Goal: Task Accomplishment & Management: Complete application form

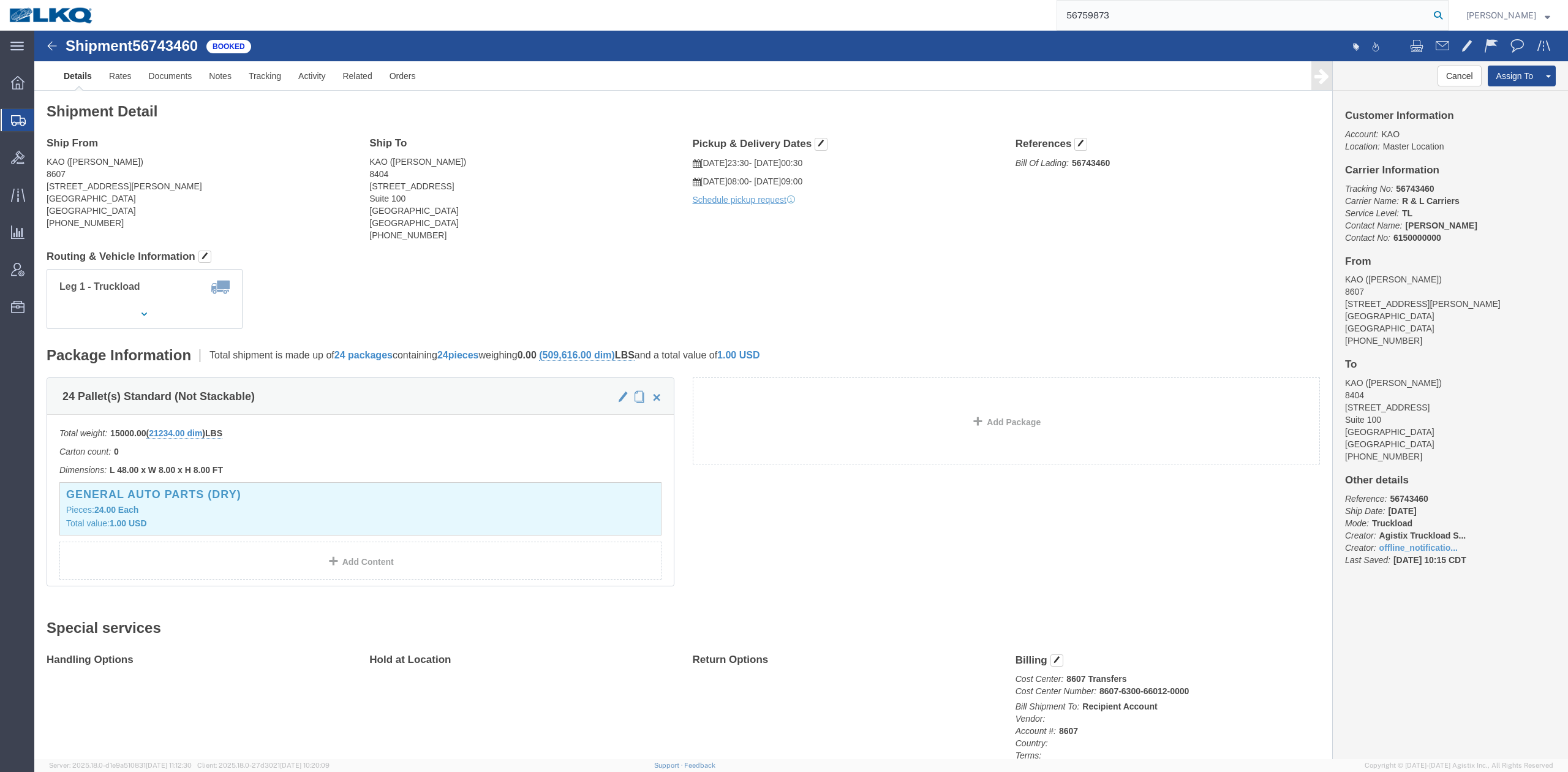
click at [1447, 11] on icon at bounding box center [1438, 15] width 17 height 17
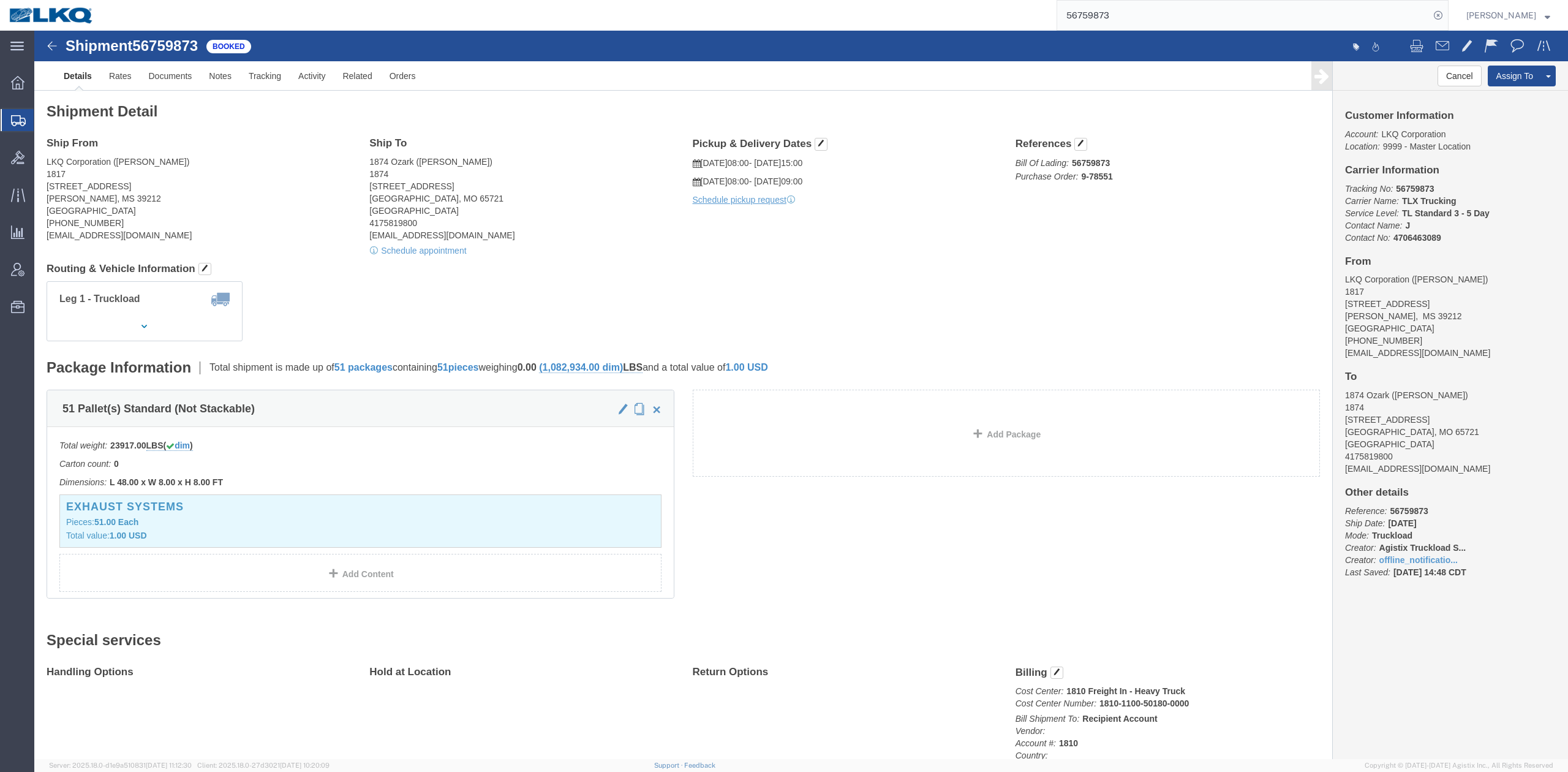
click at [1166, 28] on input "56759873" at bounding box center [1243, 15] width 373 height 29
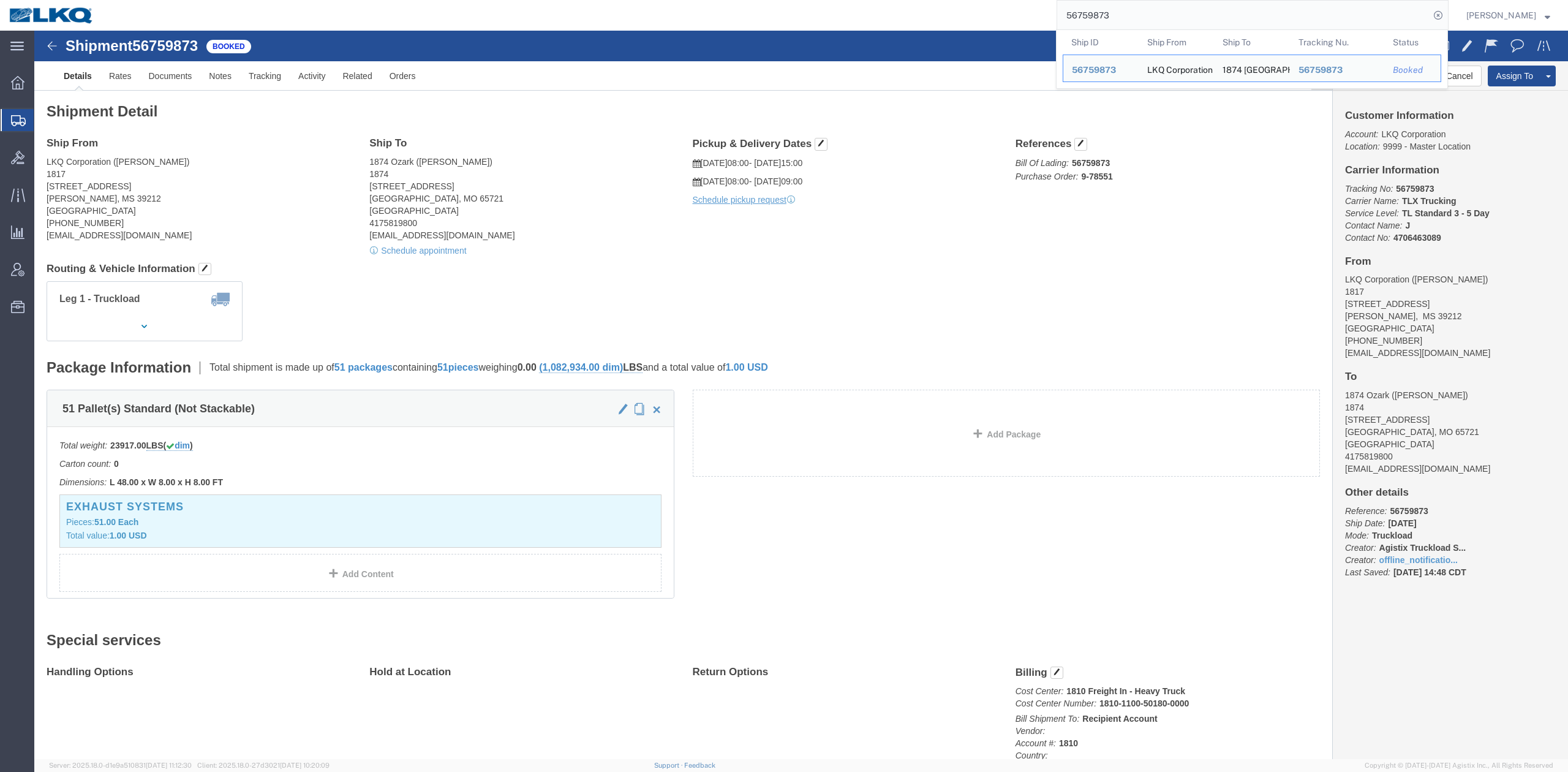
click div "Leg 1 - Truckload Vehicle 1: Standard Dry Van (53 Feet) Number of trucks: 1"
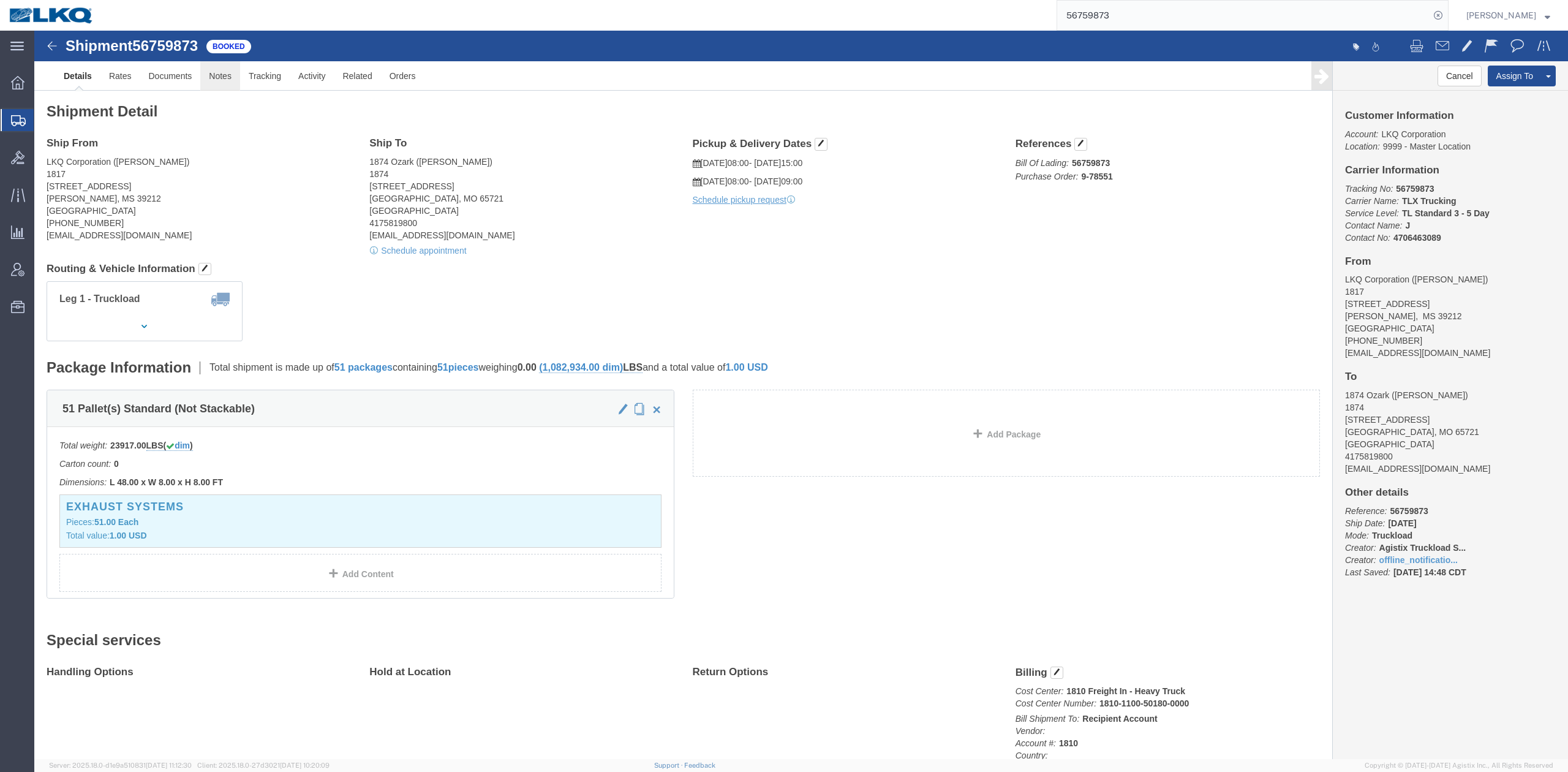
click link "Notes"
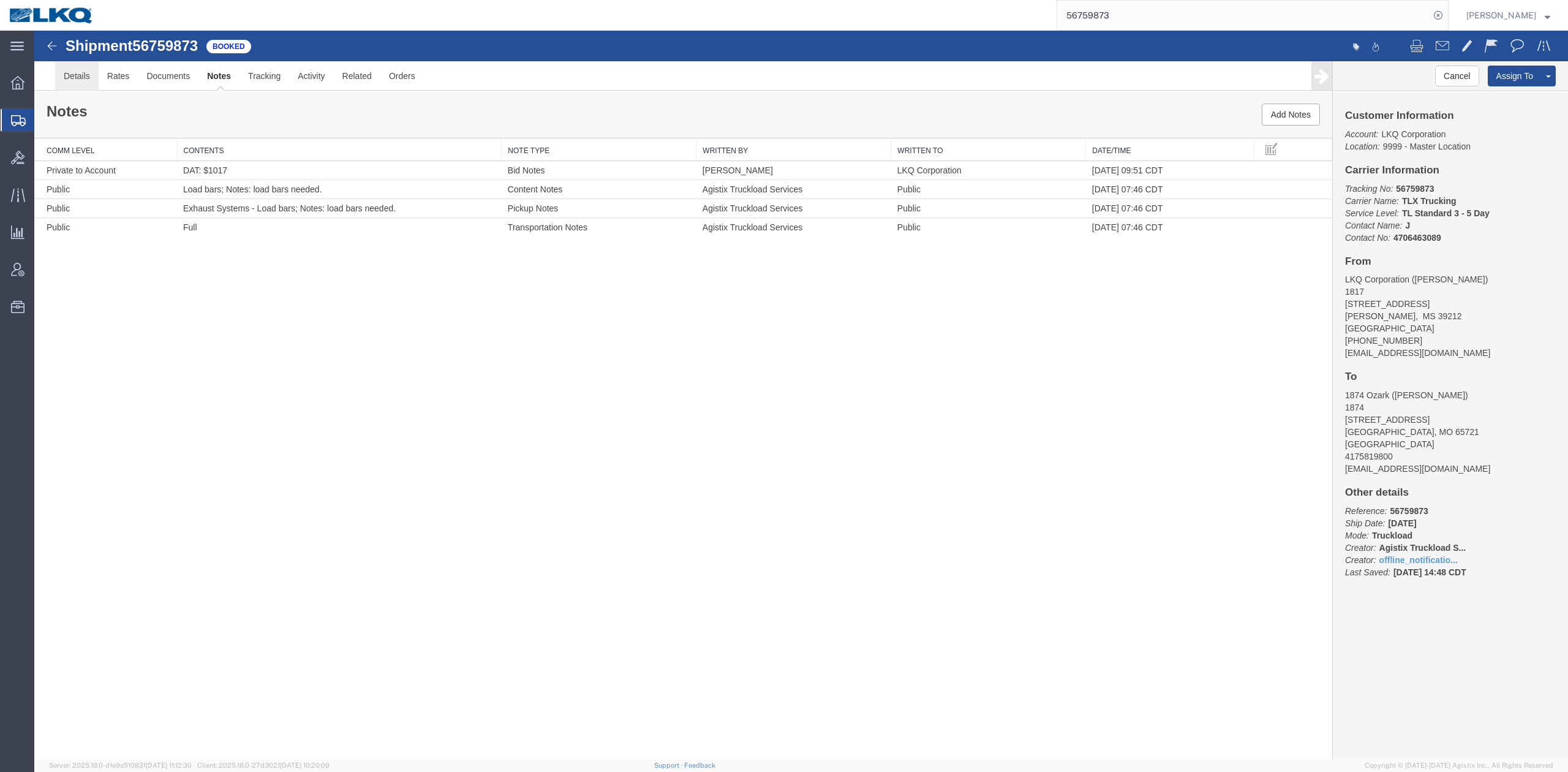
click at [85, 74] on link "Details" at bounding box center [77, 76] width 43 height 29
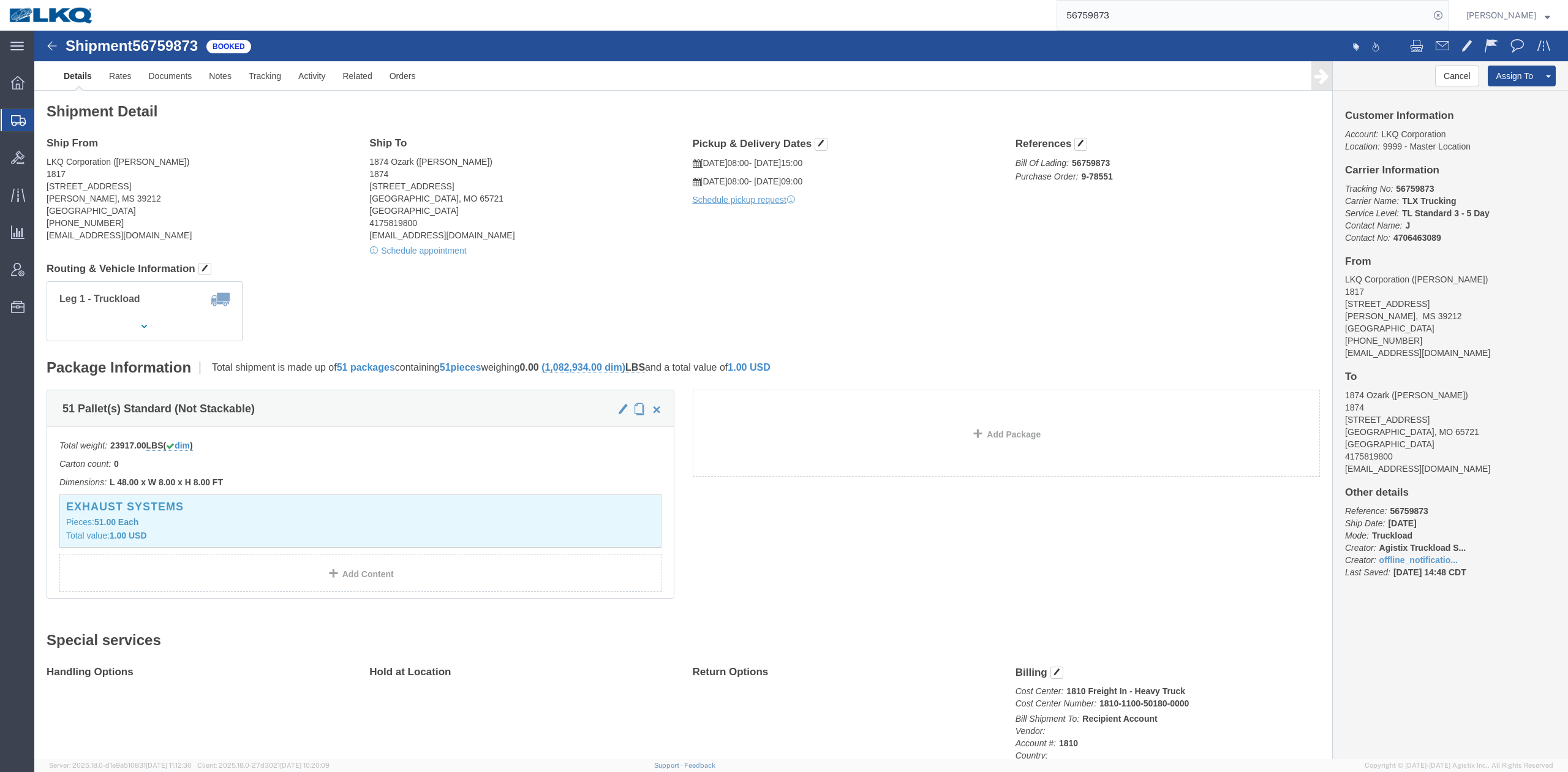
click at [1117, 9] on input "56759873" at bounding box center [1243, 15] width 373 height 29
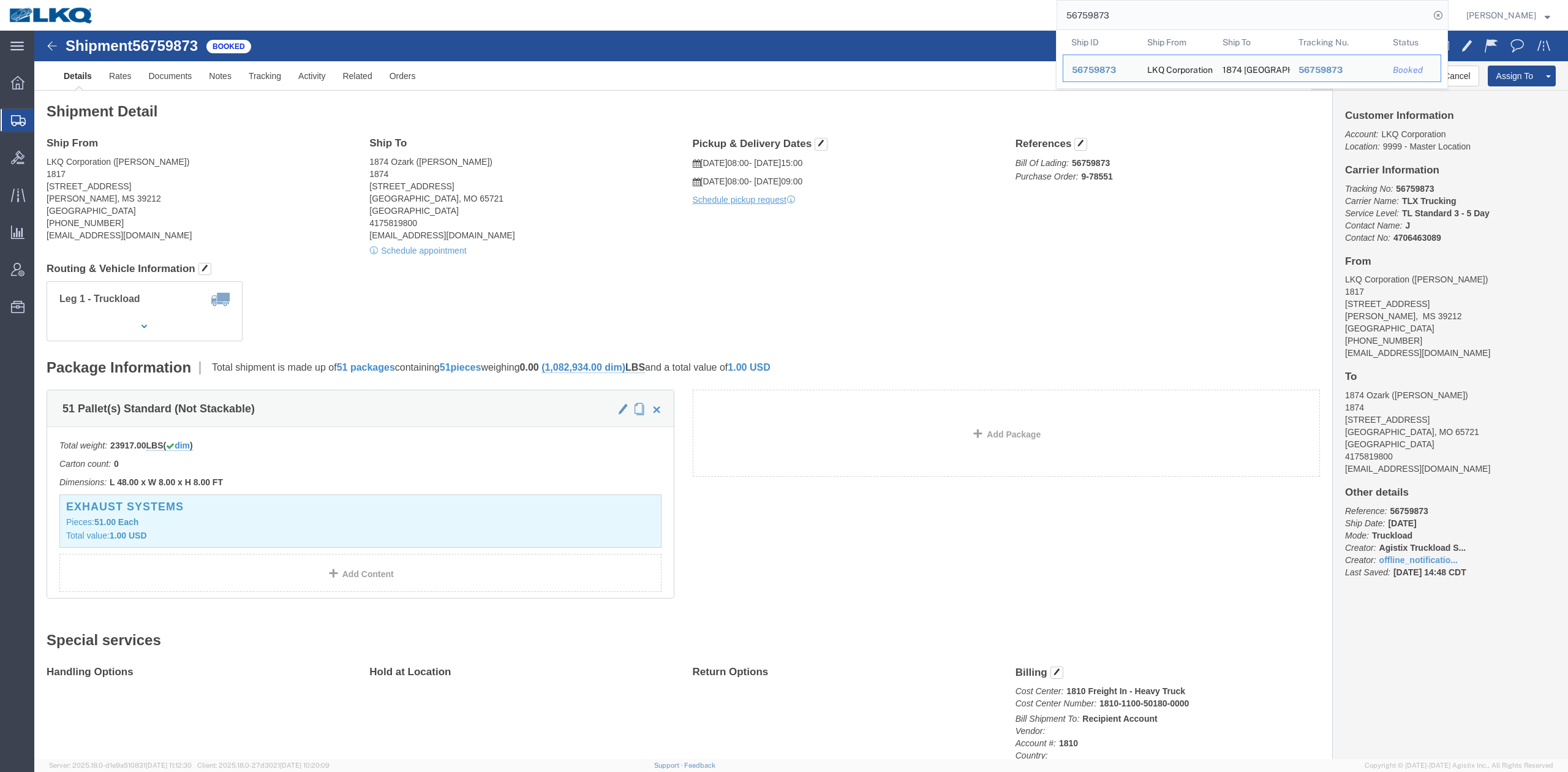
drag, startPoint x: 1117, startPoint y: 9, endPoint x: 1152, endPoint y: 23, distance: 37.7
click at [1117, 9] on input "56759873" at bounding box center [1243, 15] width 373 height 29
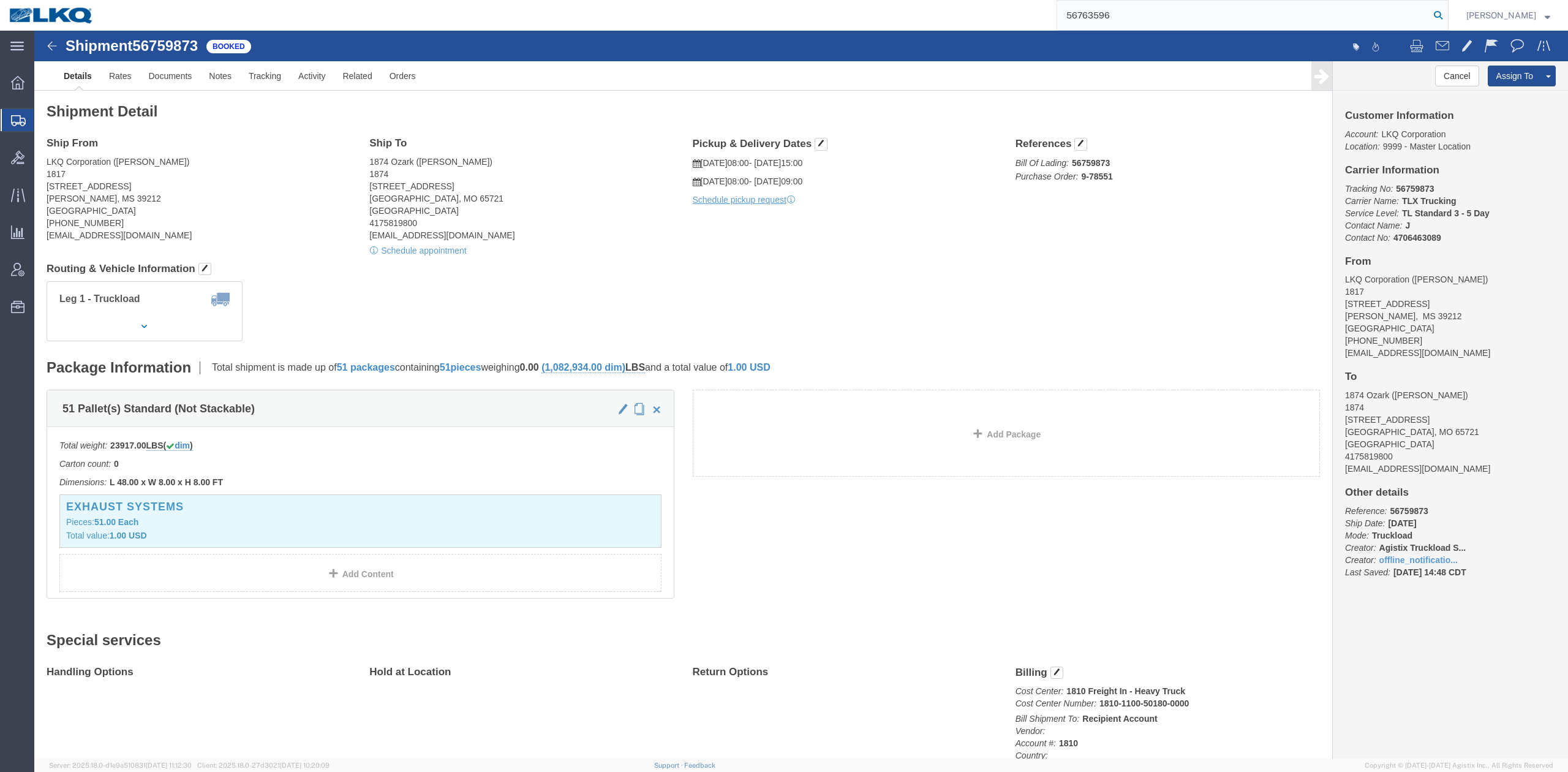
type input "56763596"
click at [1447, 15] on icon at bounding box center [1438, 15] width 17 height 17
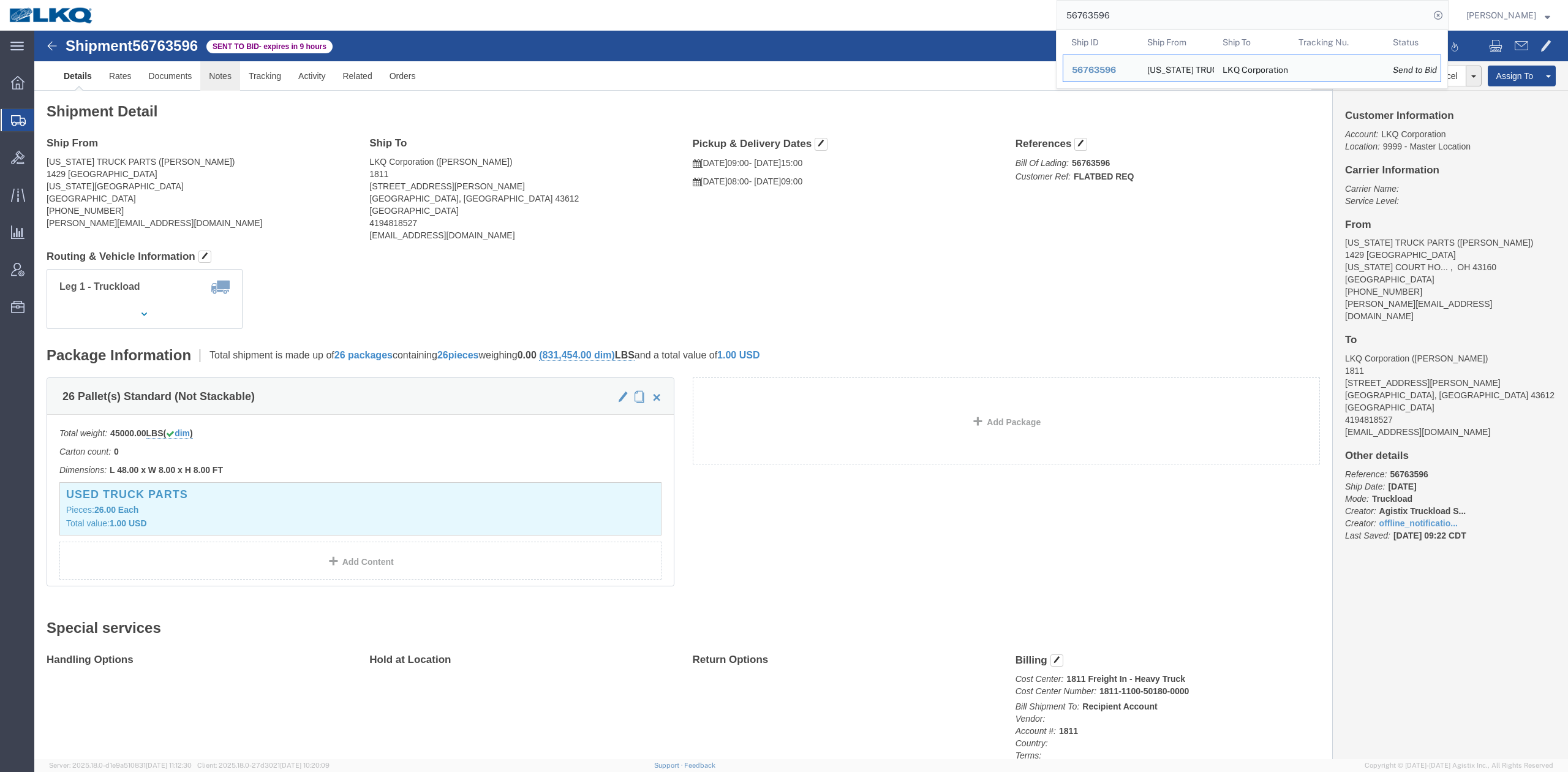
click link "Notes"
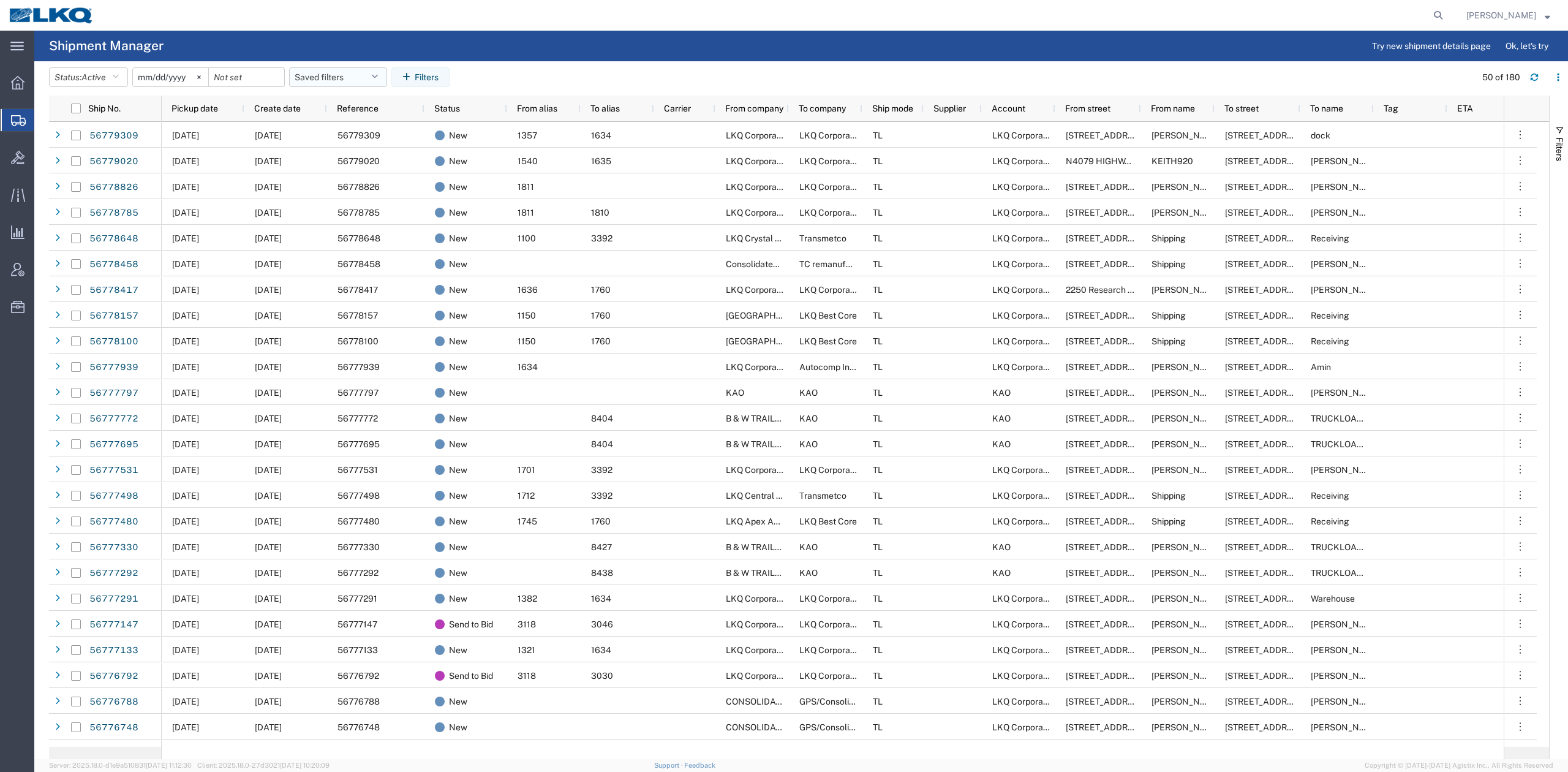
drag, startPoint x: 190, startPoint y: 108, endPoint x: 333, endPoint y: 79, distance: 145.9
click at [190, 109] on span "Pickup date" at bounding box center [195, 108] width 47 height 10
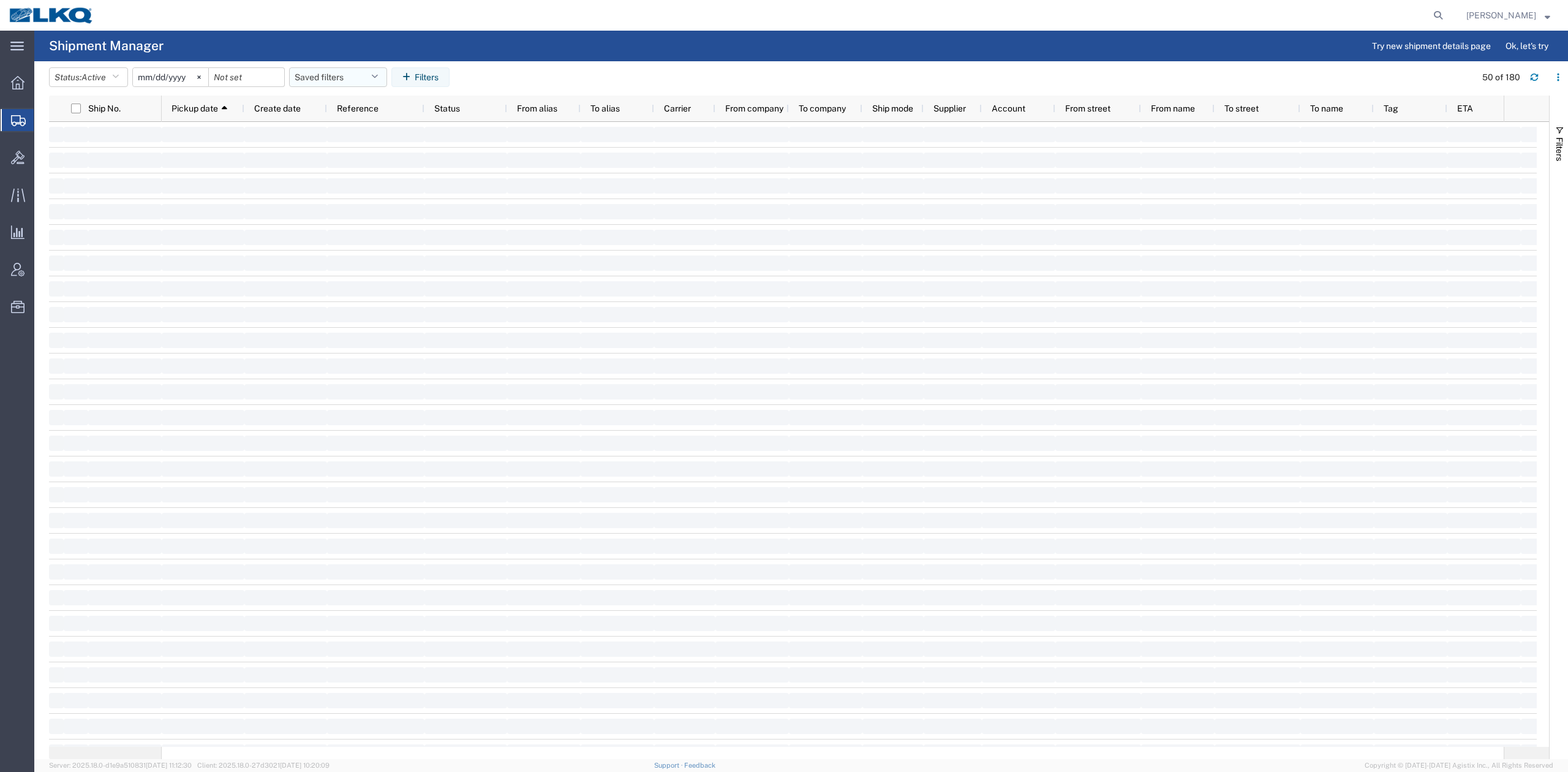
click at [333, 79] on button "Saved filters" at bounding box center [338, 77] width 98 height 19
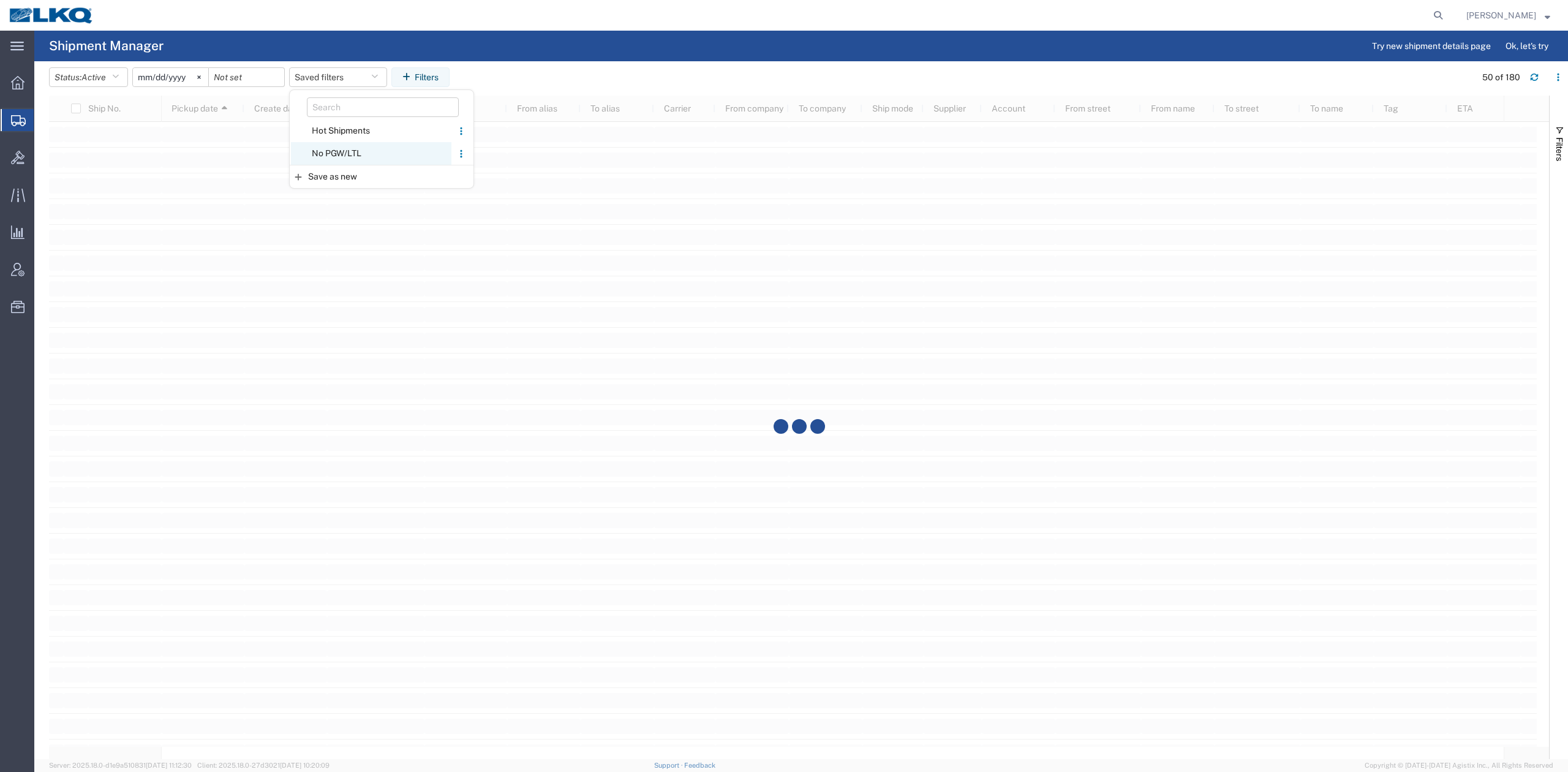
click at [349, 153] on span "No PGW/LTL" at bounding box center [371, 153] width 161 height 23
type input "2025-01-01"
type input "2025-12-31"
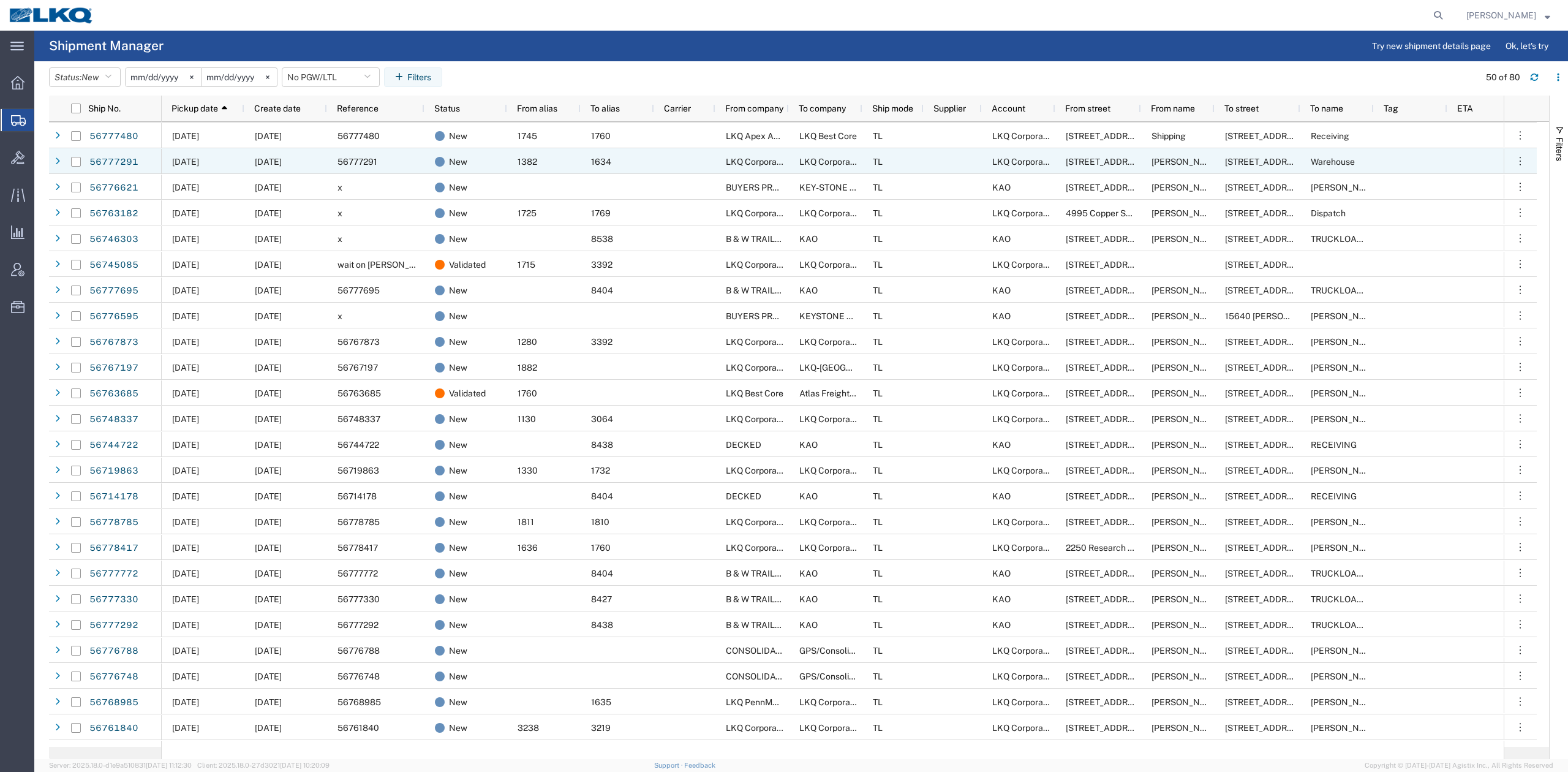
scroll to position [245, 0]
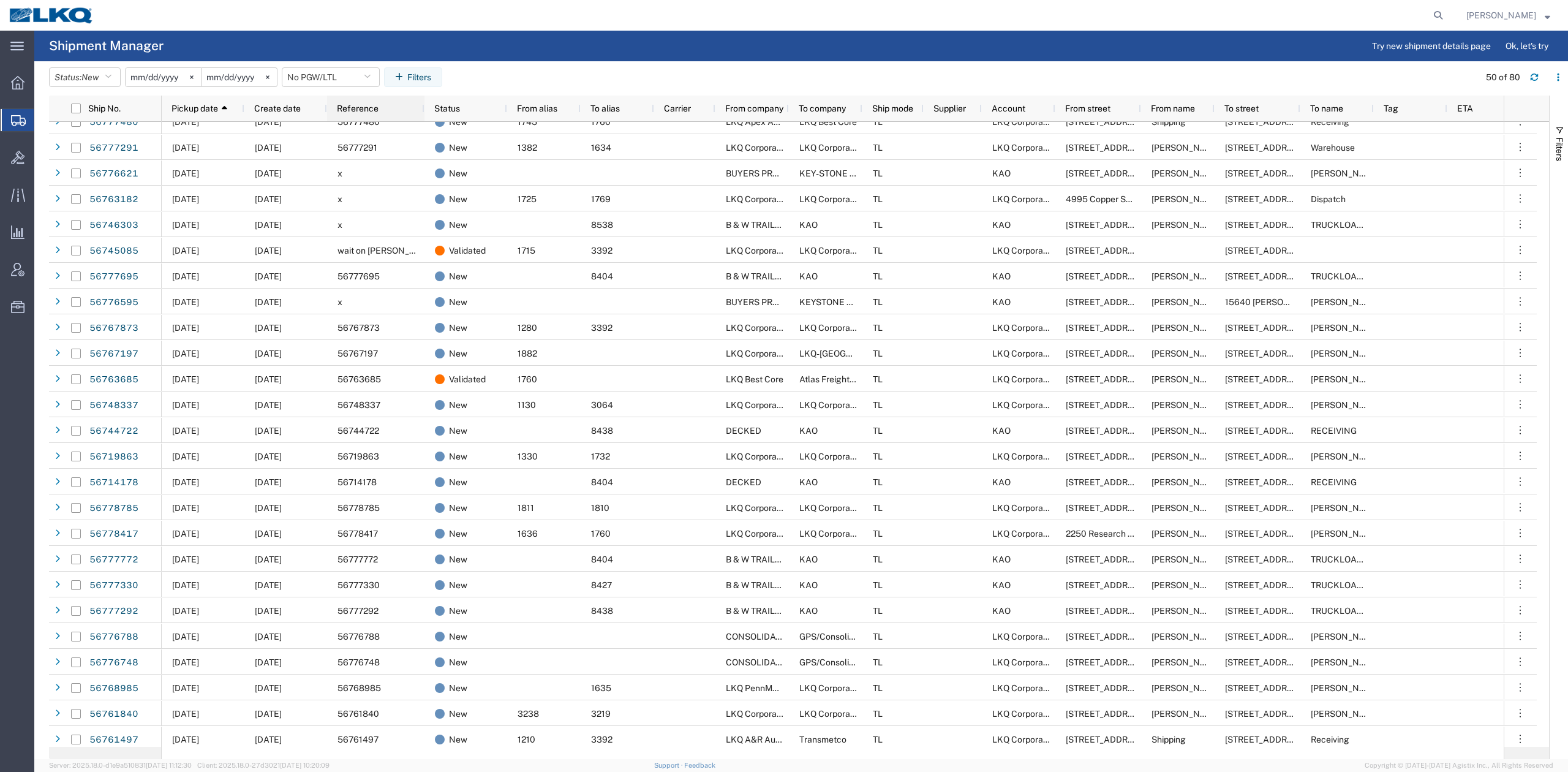
click at [358, 104] on span "Reference" at bounding box center [357, 108] width 41 height 10
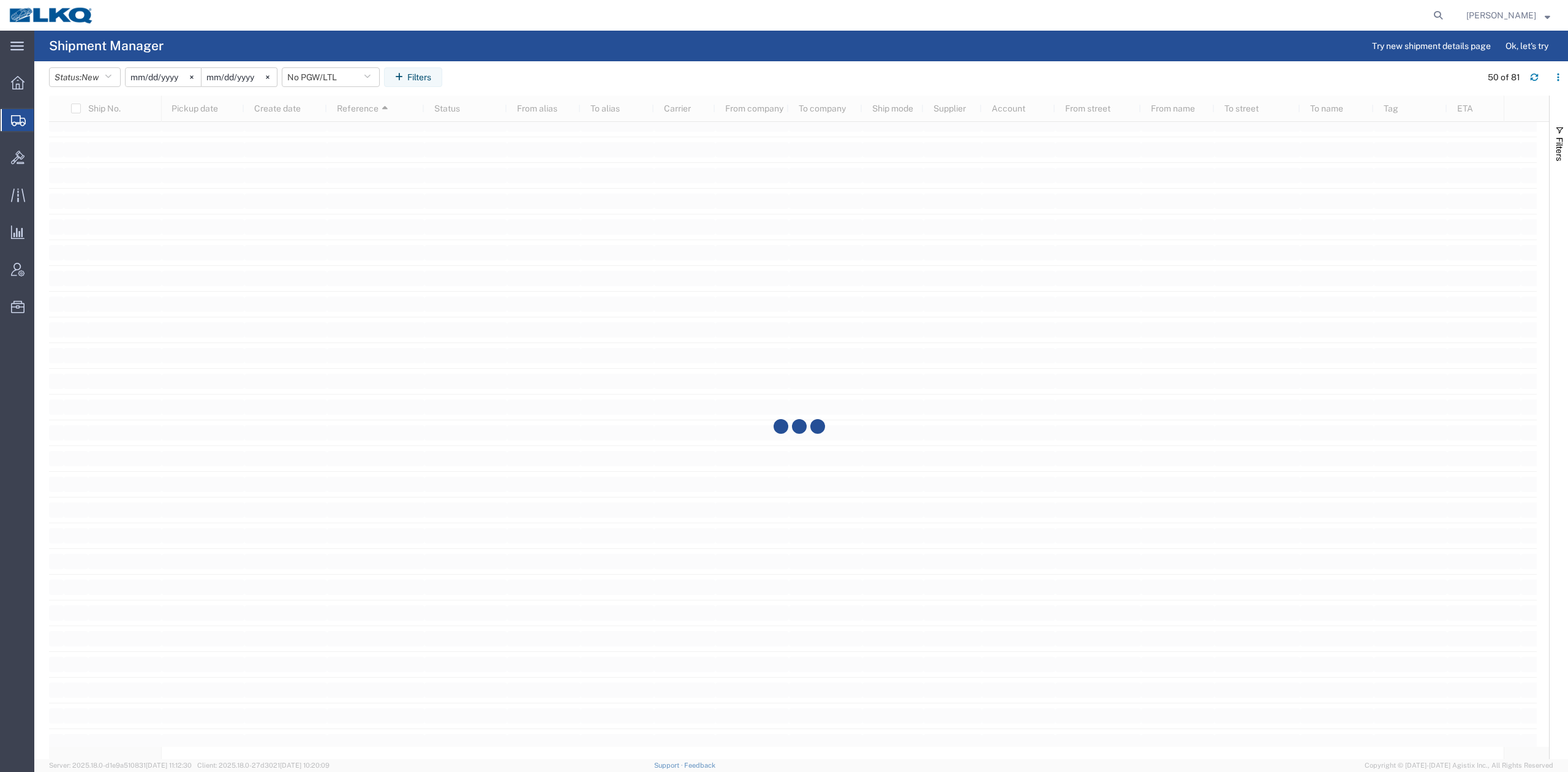
scroll to position [1459, 0]
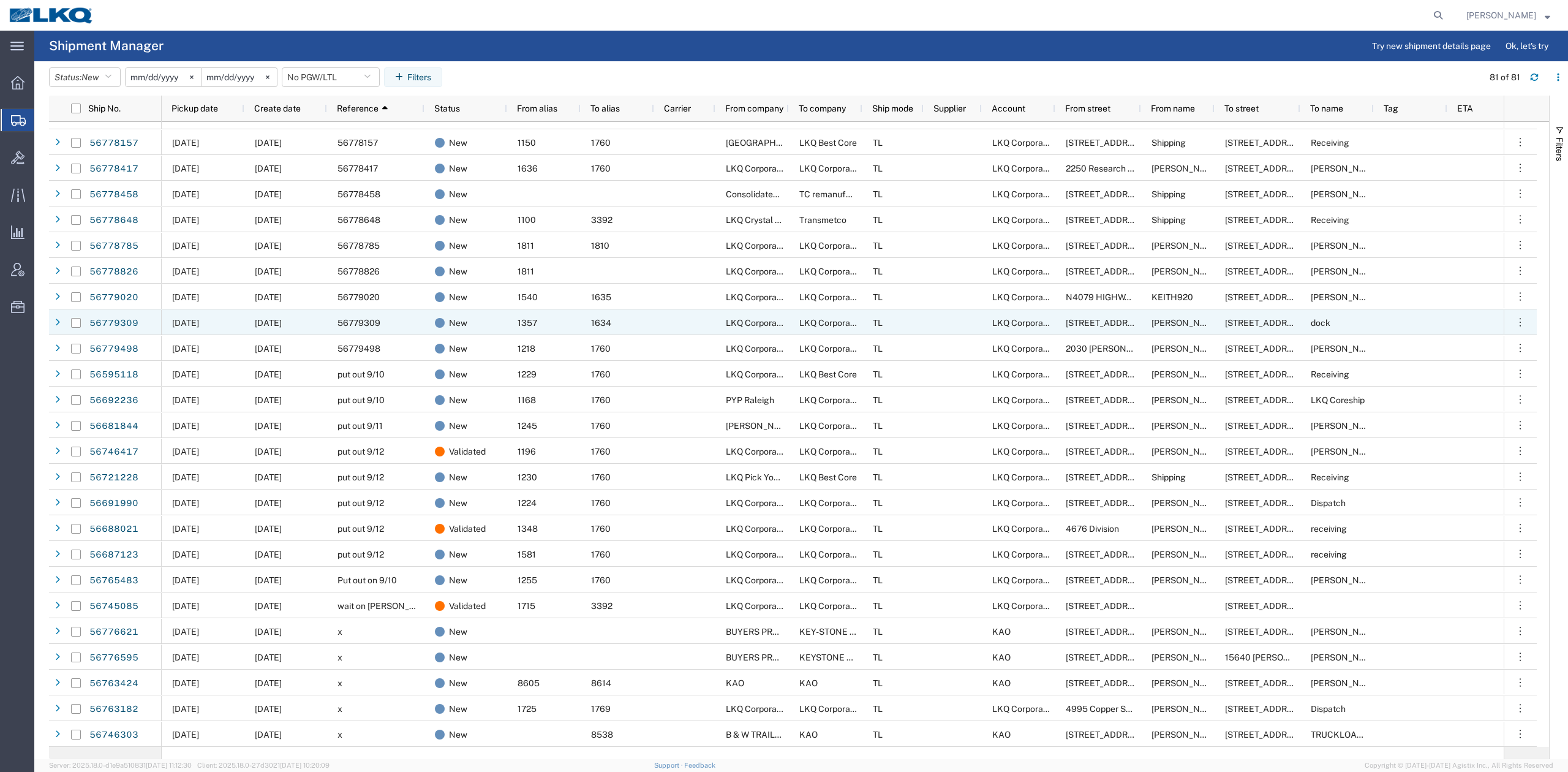
scroll to position [1460, 0]
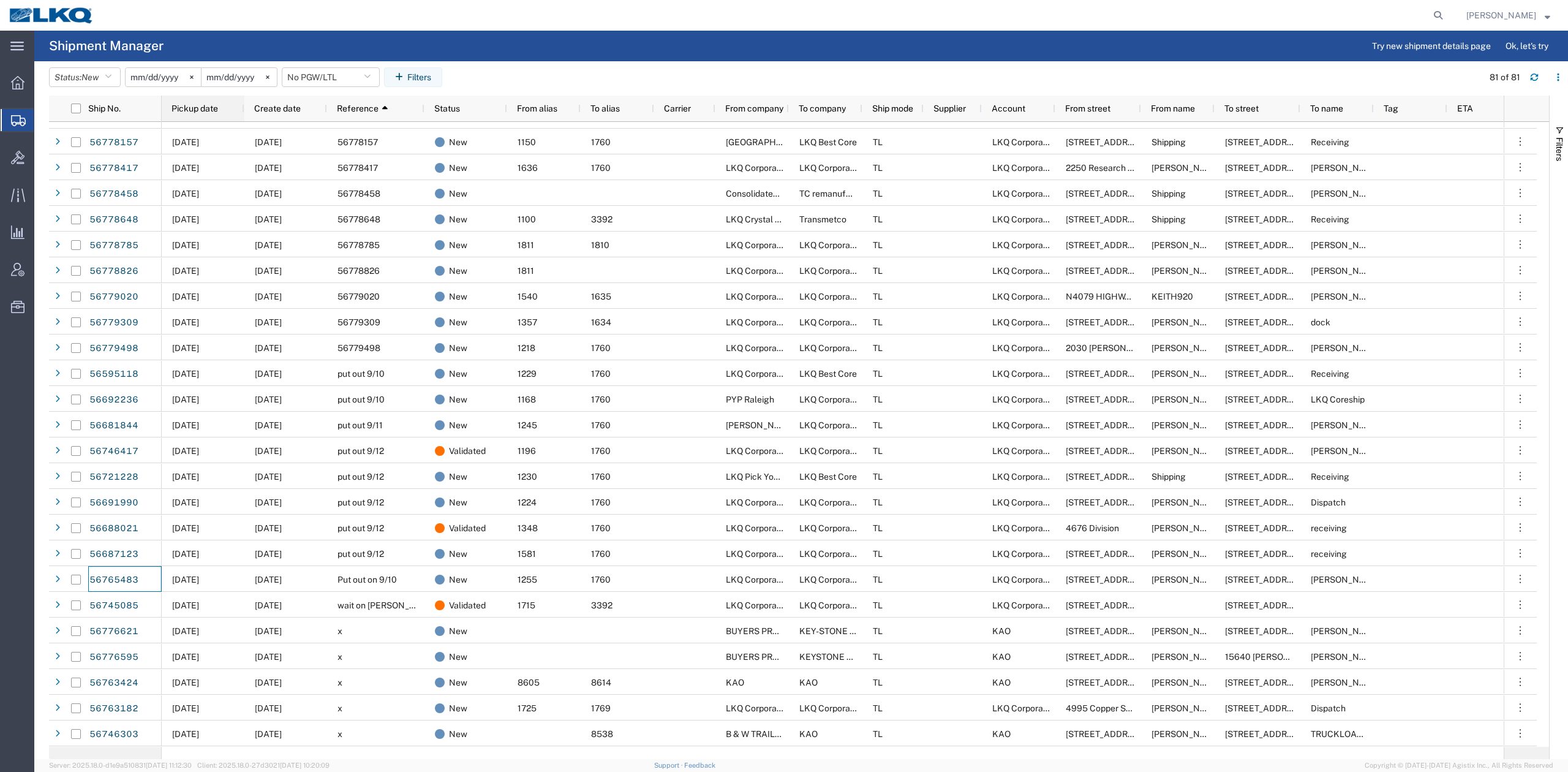
click at [211, 111] on span "Pickup date" at bounding box center [195, 108] width 47 height 10
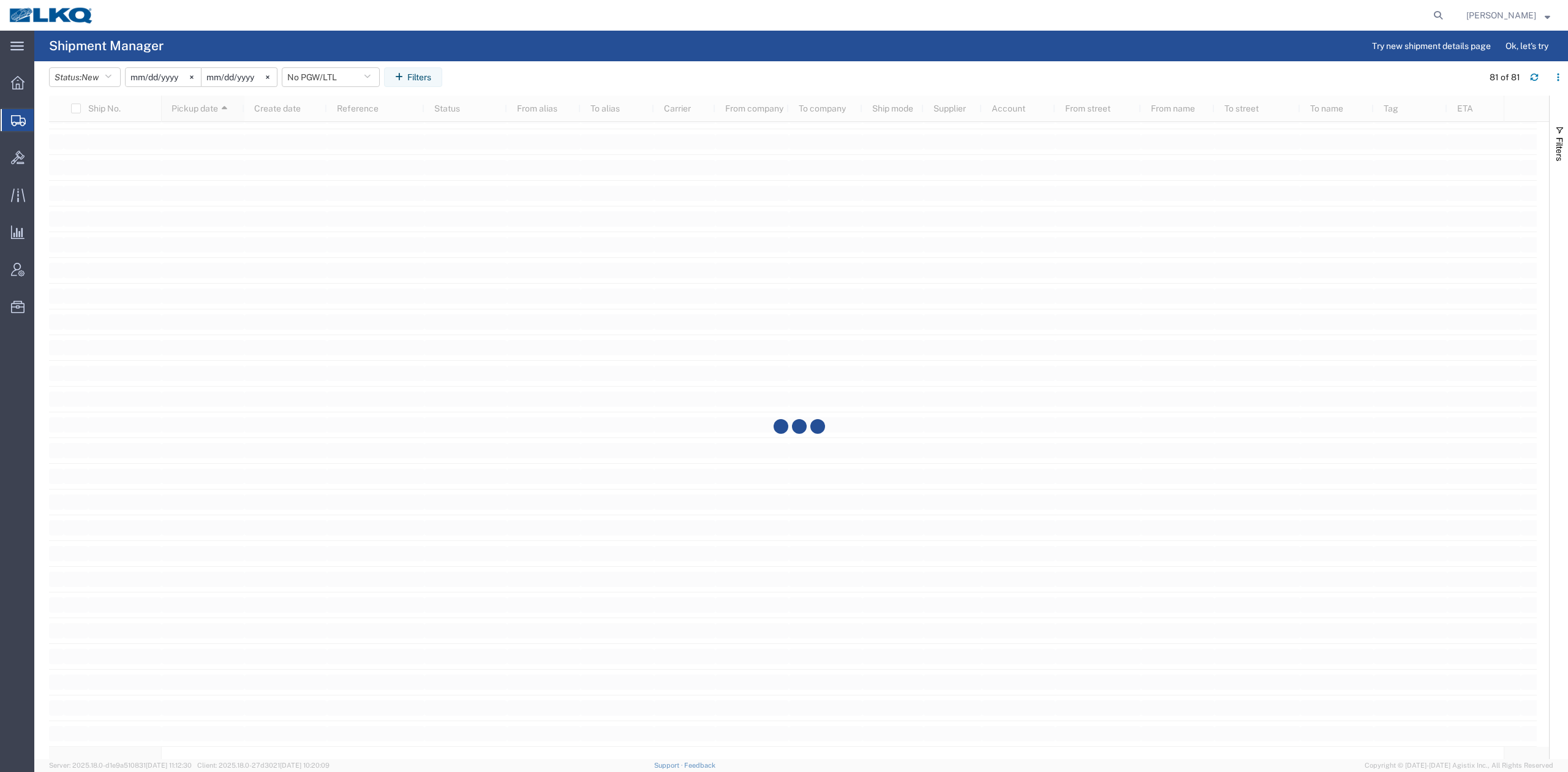
scroll to position [1459, 0]
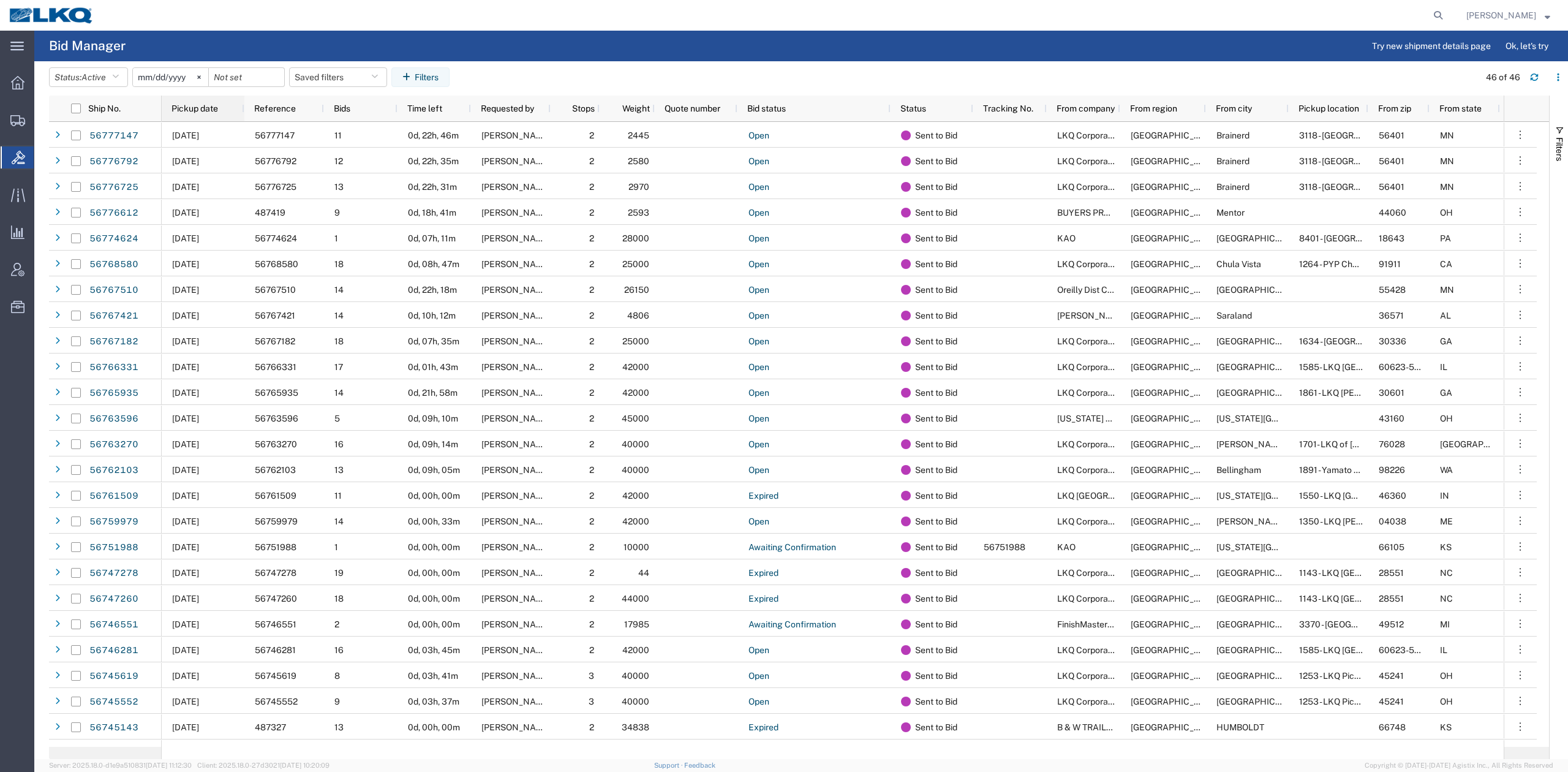
click at [208, 101] on div "Pickup date" at bounding box center [205, 108] width 68 height 19
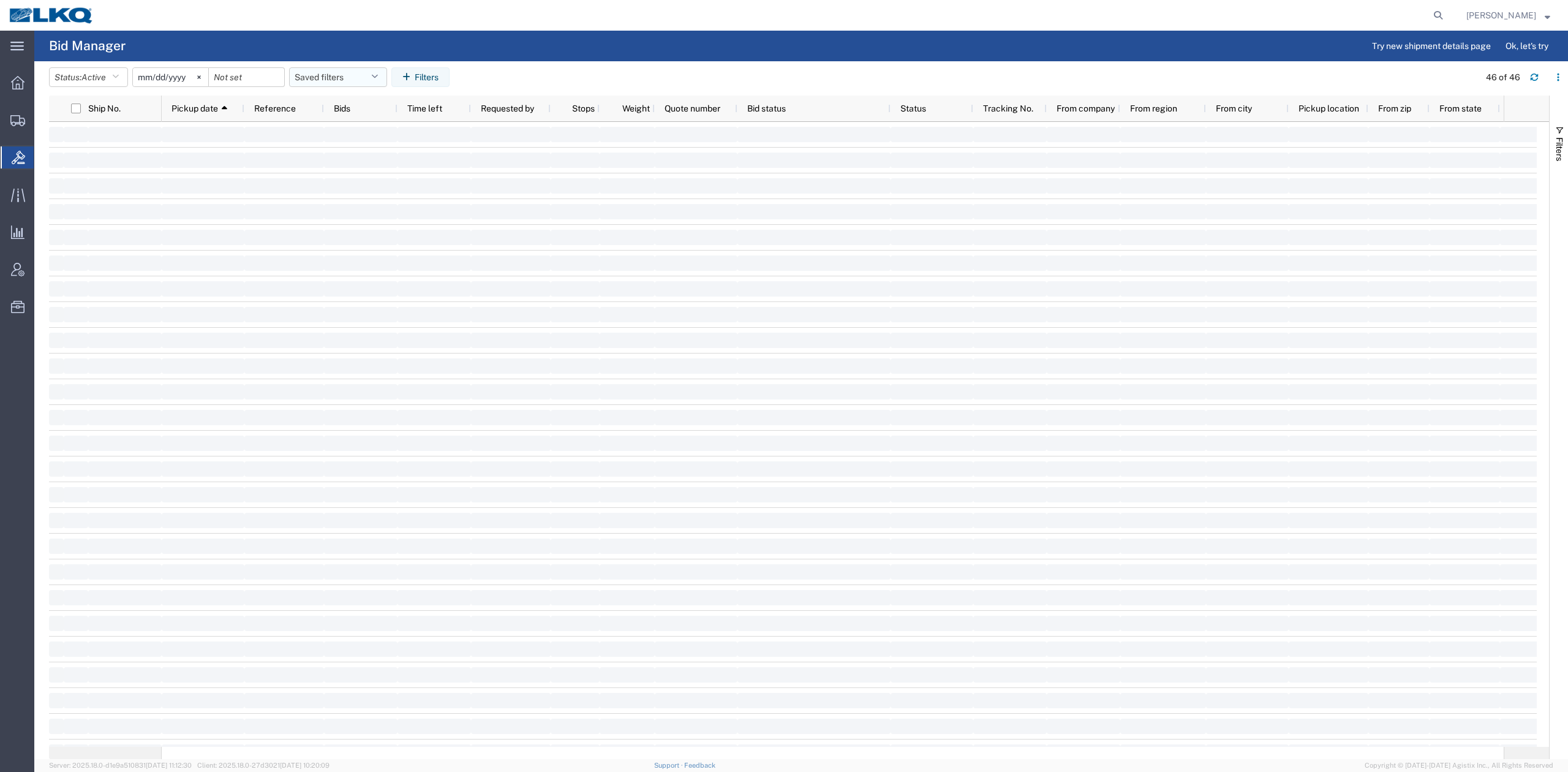
click at [338, 79] on button "Saved filters" at bounding box center [338, 77] width 98 height 19
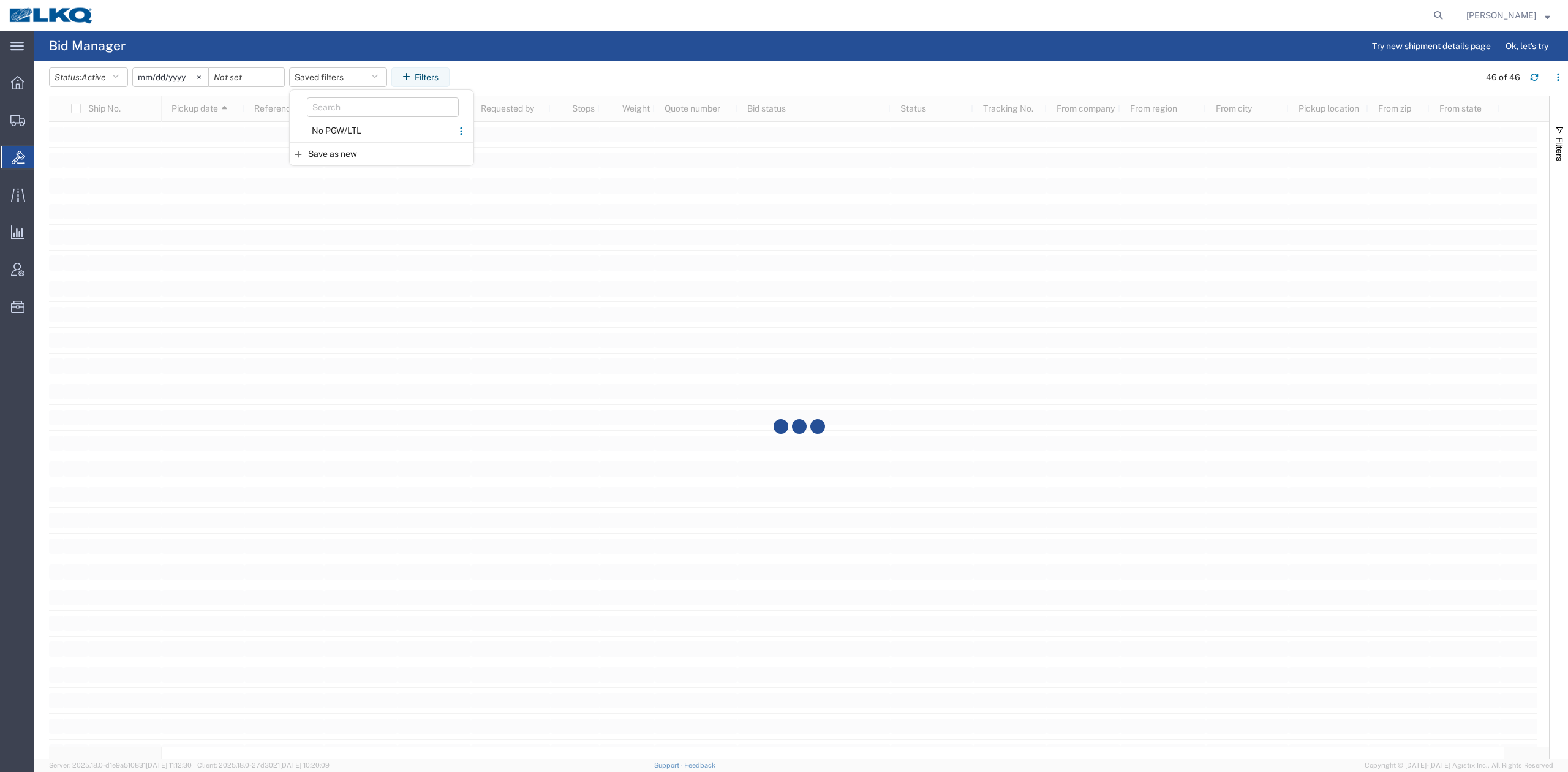
click at [347, 135] on span "No PGW/LTL" at bounding box center [371, 131] width 161 height 23
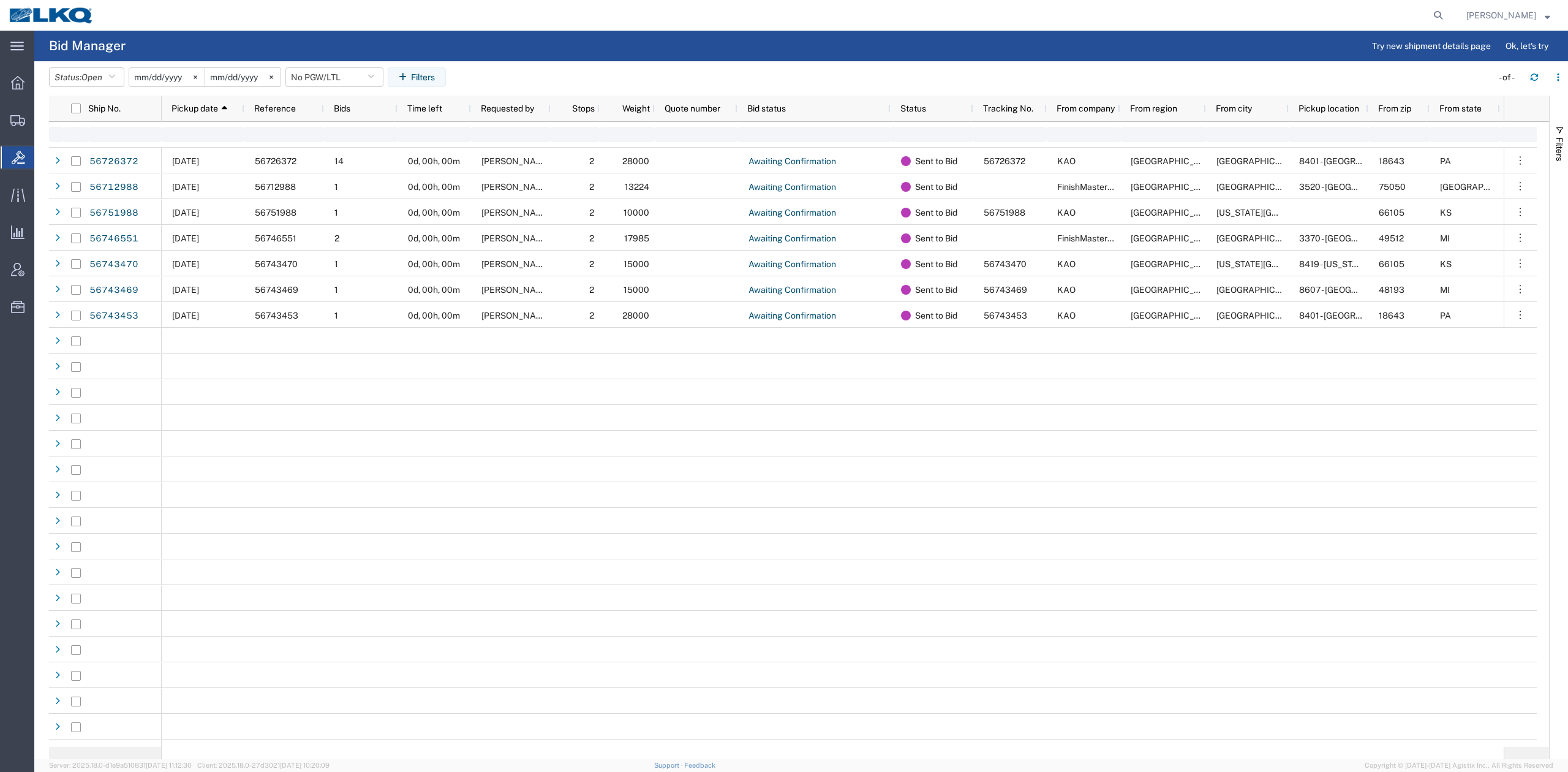
type input "2025-01-01"
type input "2025-12-31"
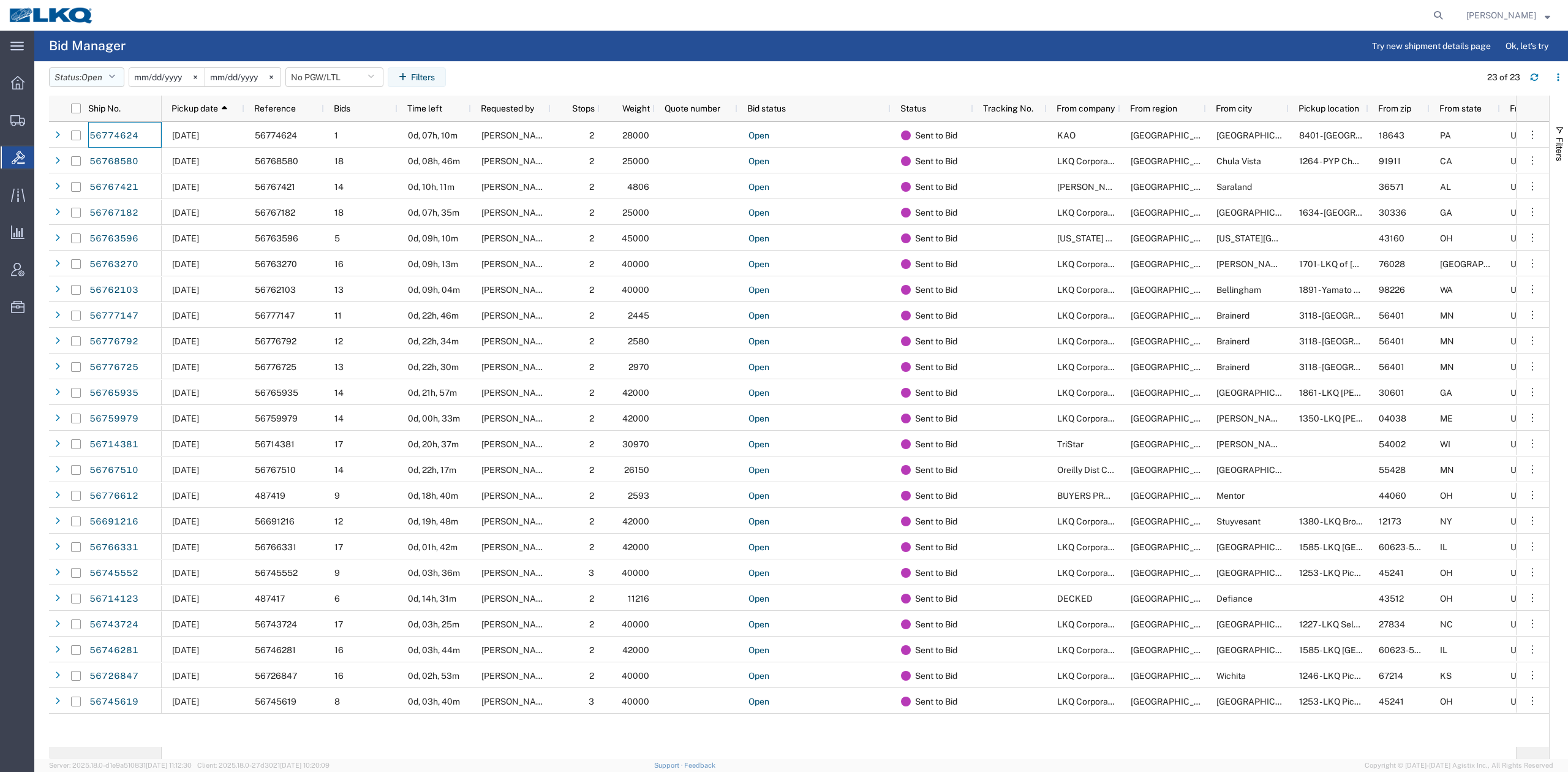
click at [101, 75] on span "Open" at bounding box center [91, 77] width 21 height 10
click at [92, 202] on span "Expired" at bounding box center [121, 199] width 143 height 19
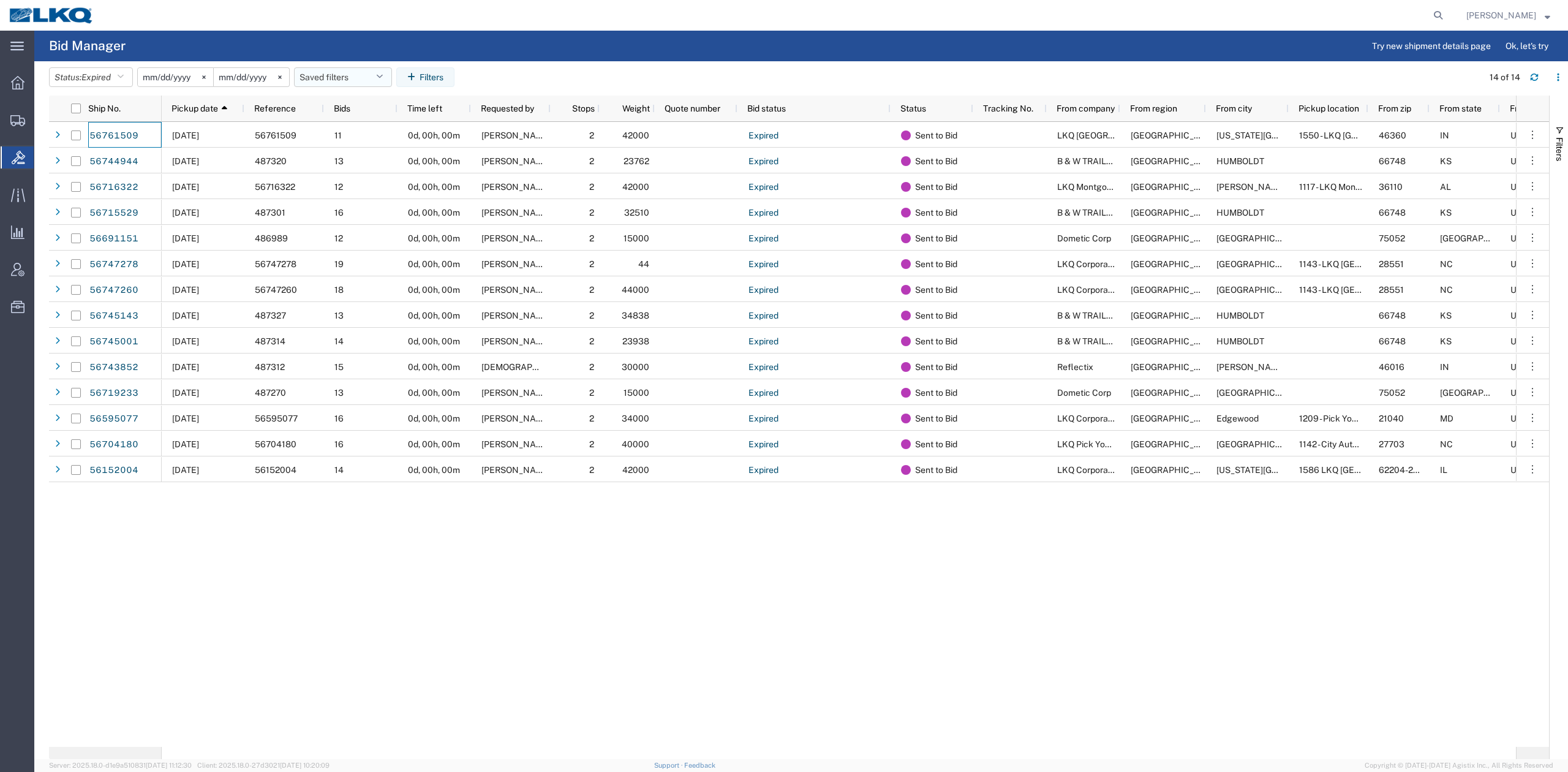
click at [349, 73] on button "Saved filters" at bounding box center [343, 77] width 98 height 19
click at [351, 126] on span "No PGW/LTL" at bounding box center [376, 131] width 161 height 23
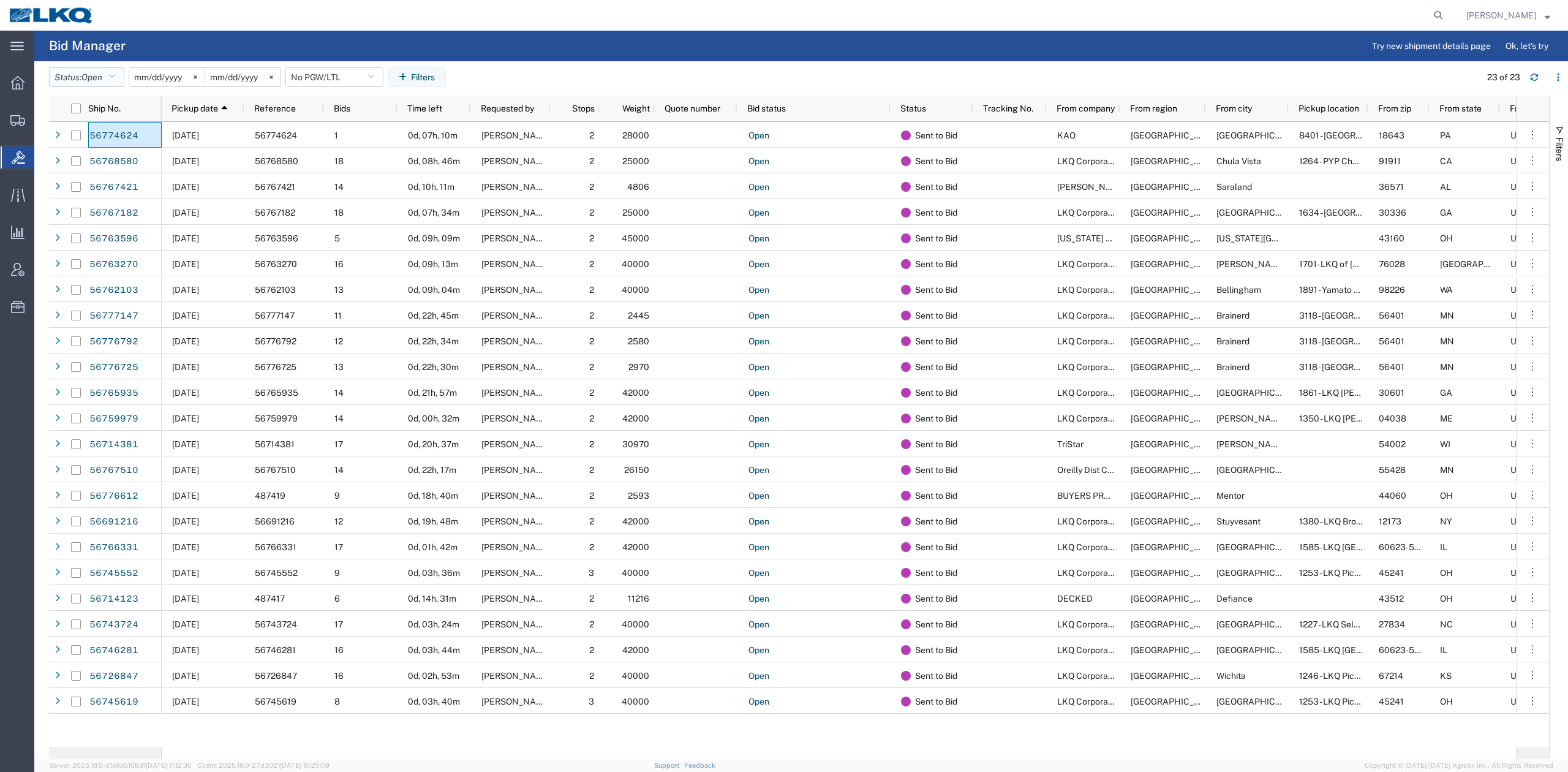
drag, startPoint x: 109, startPoint y: 79, endPoint x: 91, endPoint y: 165, distance: 87.9
click at [109, 81] on button "Status: Open" at bounding box center [87, 77] width 75 height 19
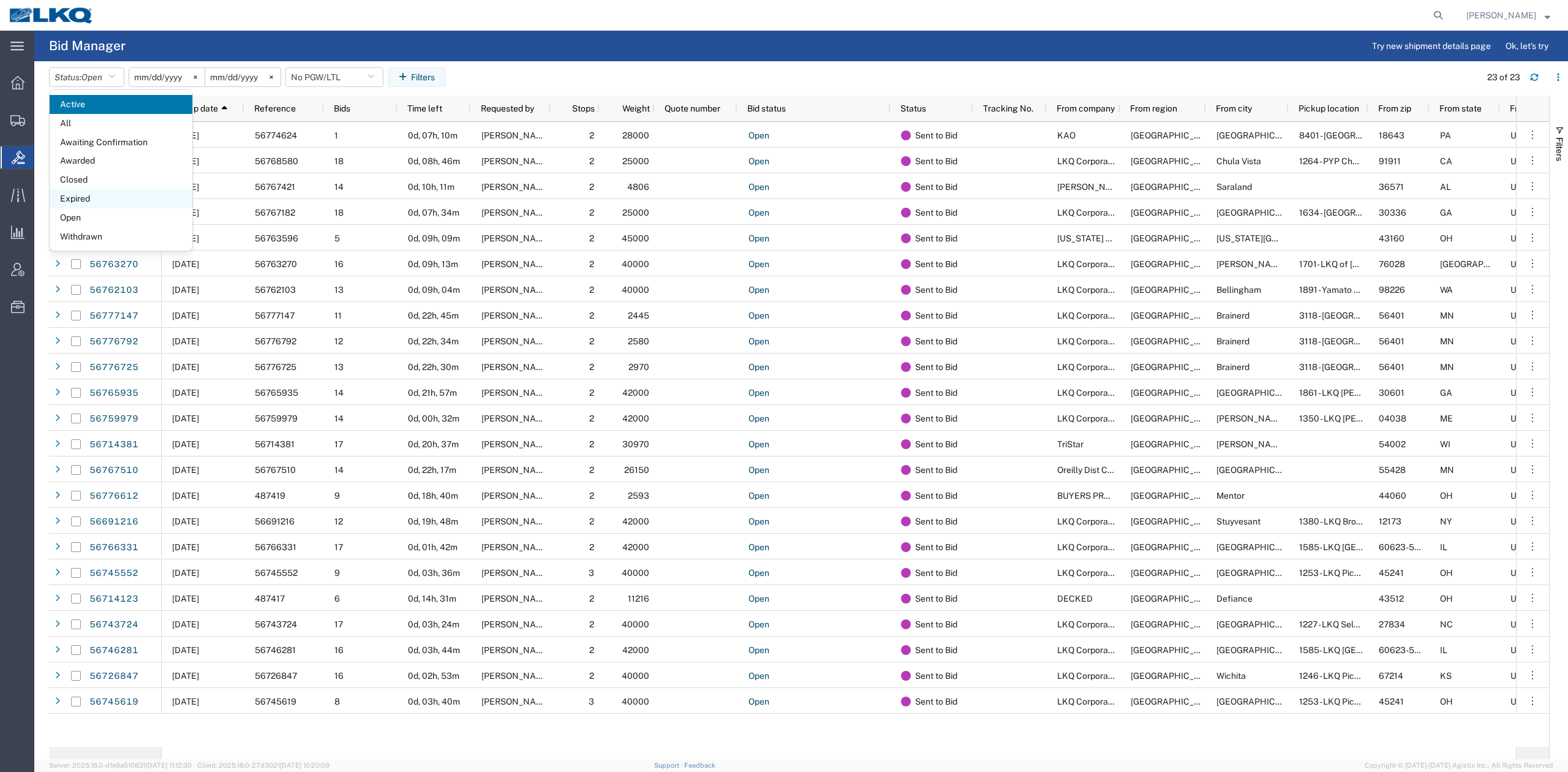
click at [85, 199] on span "Expired" at bounding box center [121, 199] width 143 height 19
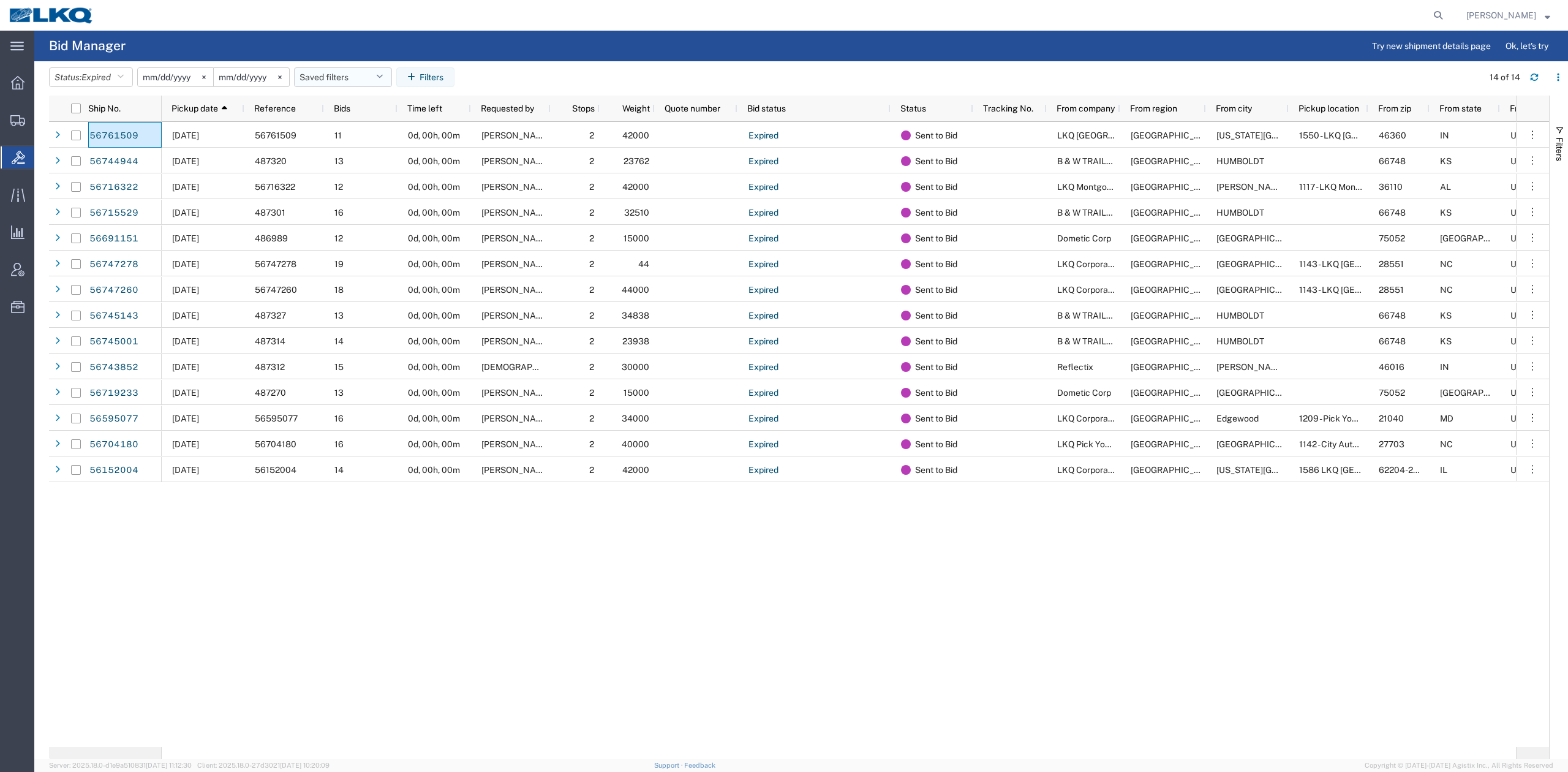
drag, startPoint x: 355, startPoint y: 81, endPoint x: 347, endPoint y: 103, distance: 23.4
click at [355, 82] on button "Saved filters" at bounding box center [343, 77] width 98 height 19
click at [353, 142] on span "No PGW/LTL" at bounding box center [376, 131] width 161 height 23
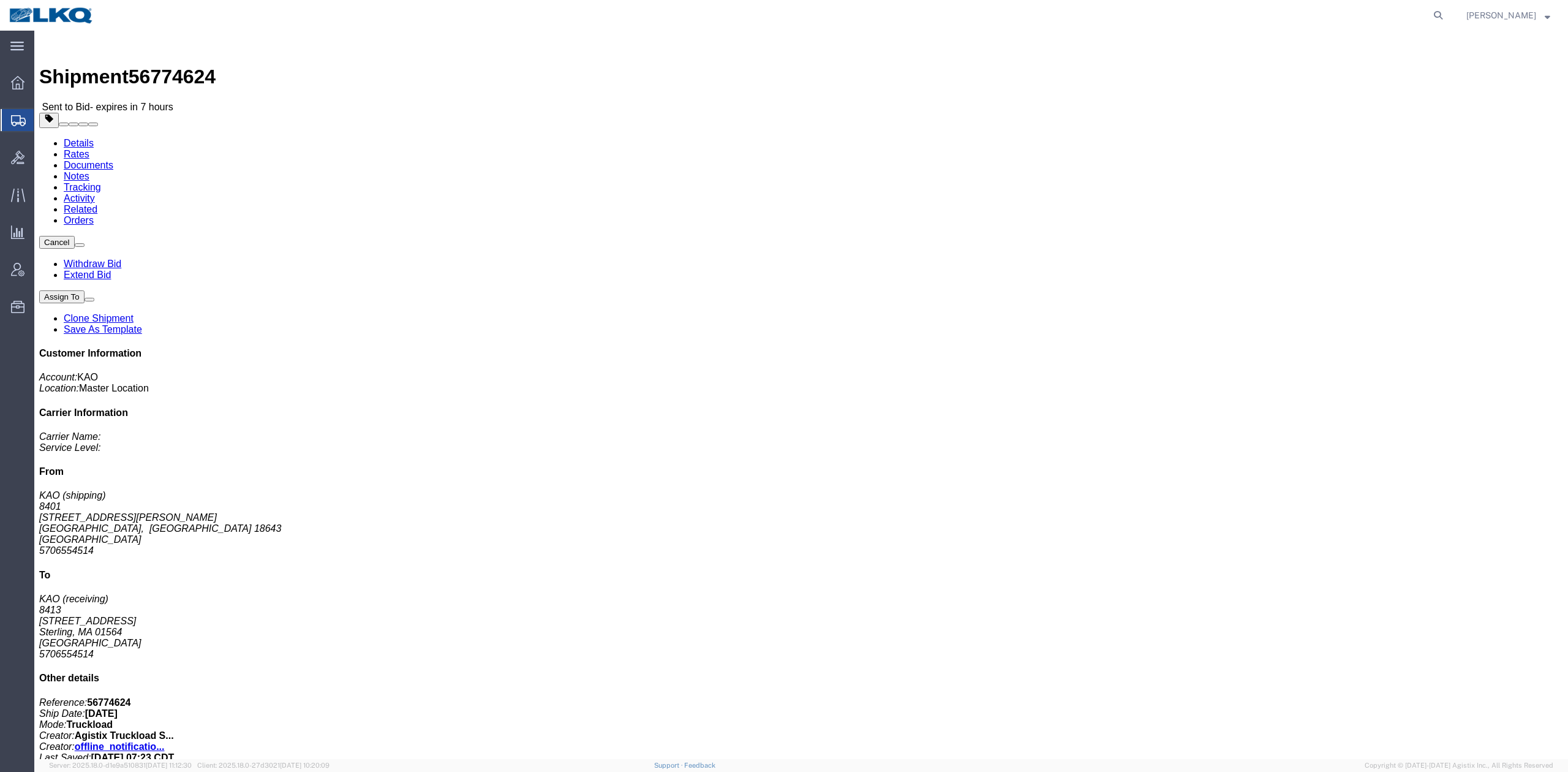
click span "56774624"
copy span "56774624"
click link "Rates"
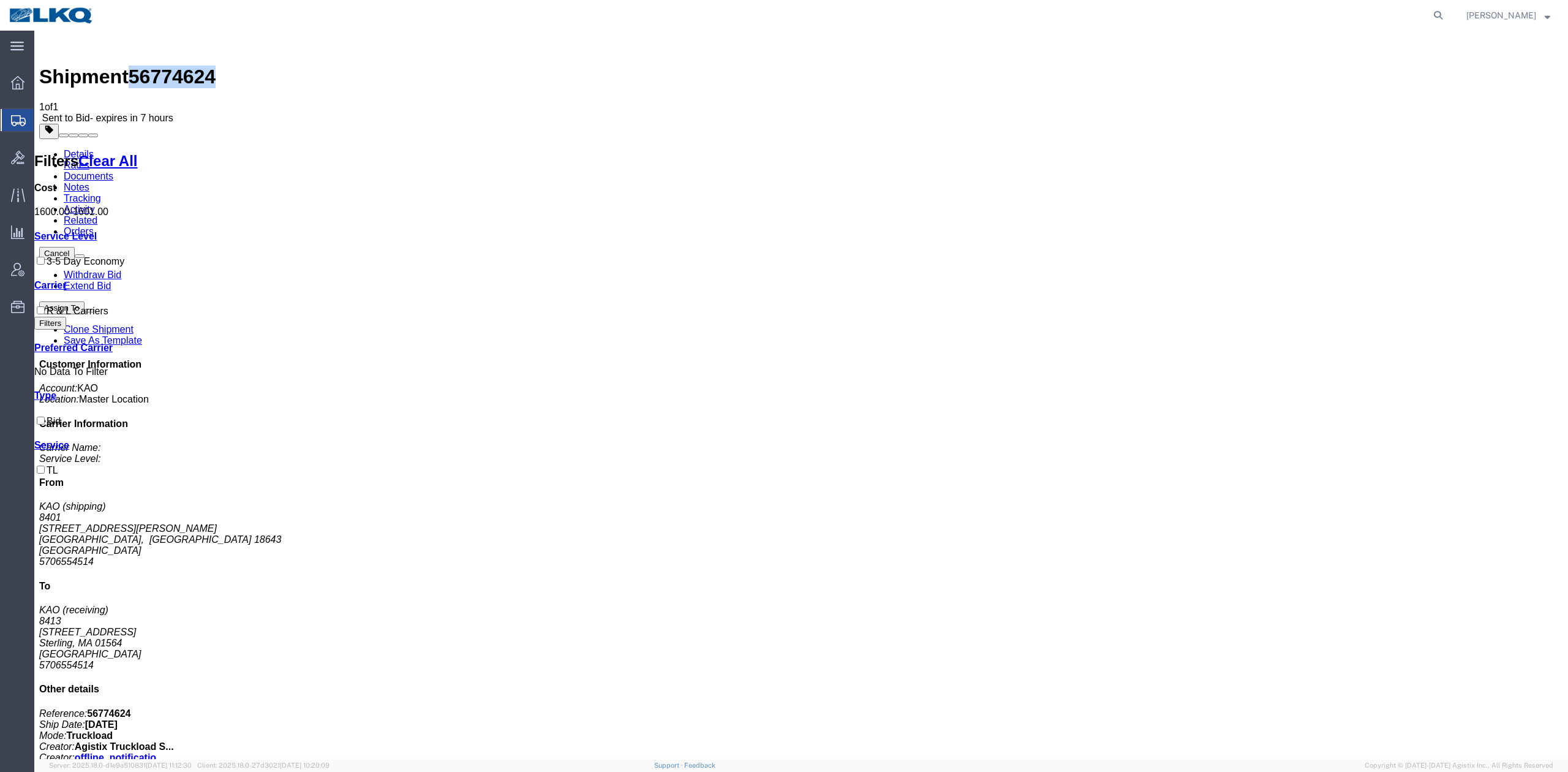
drag, startPoint x: 1112, startPoint y: 177, endPoint x: 1063, endPoint y: 187, distance: 50.0
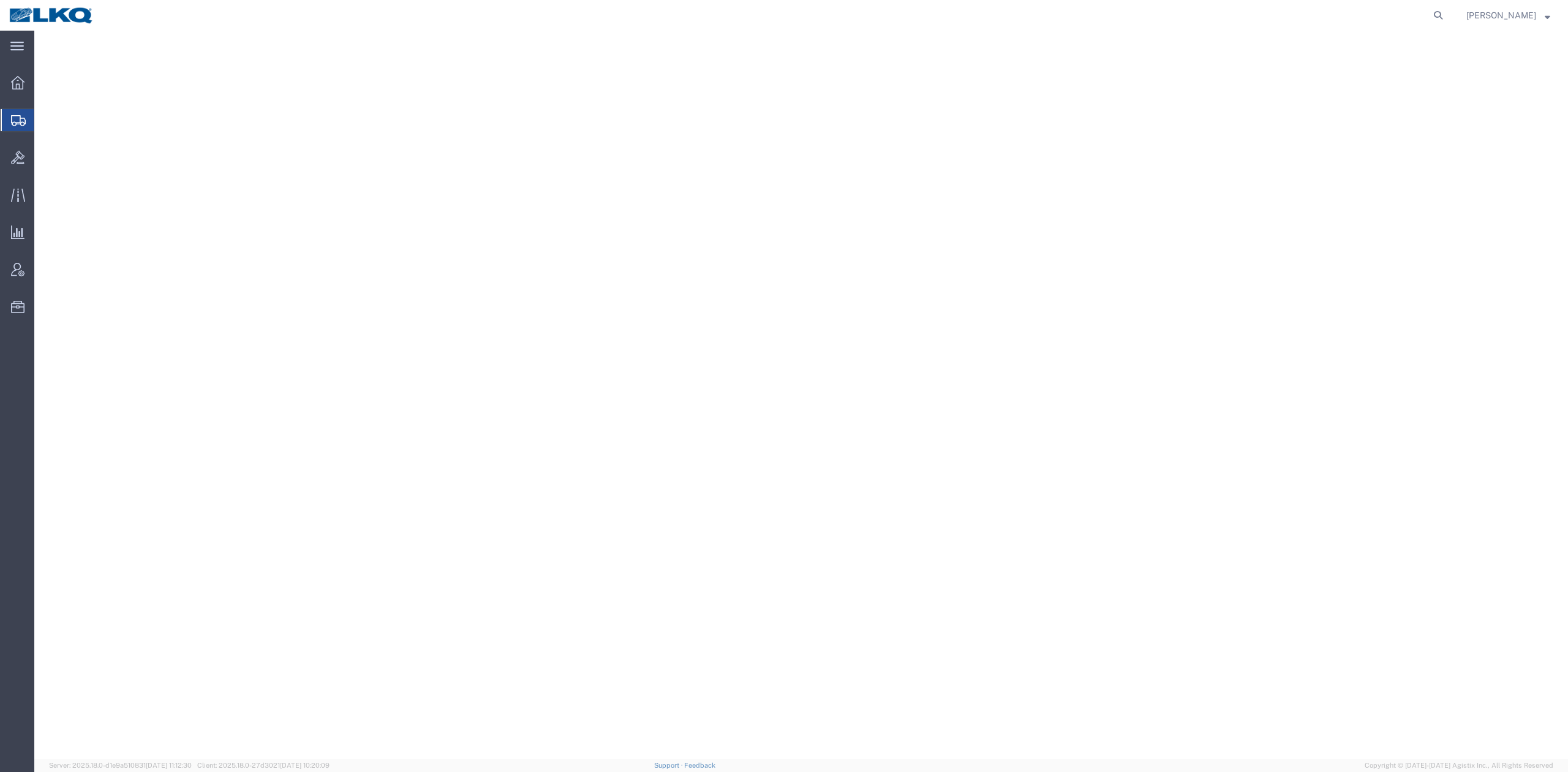
select select "27440"
select select "27634"
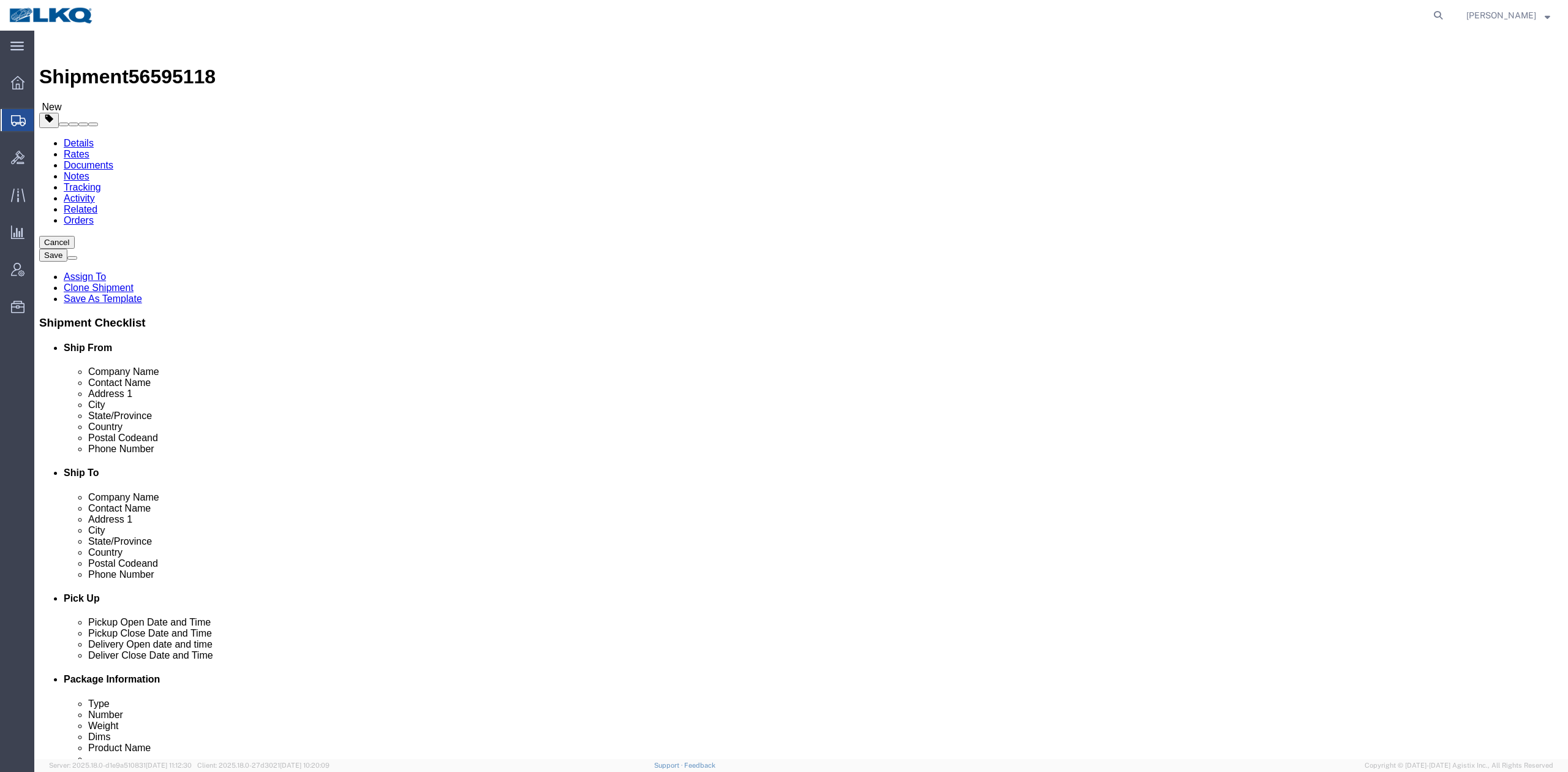
click span "56595118"
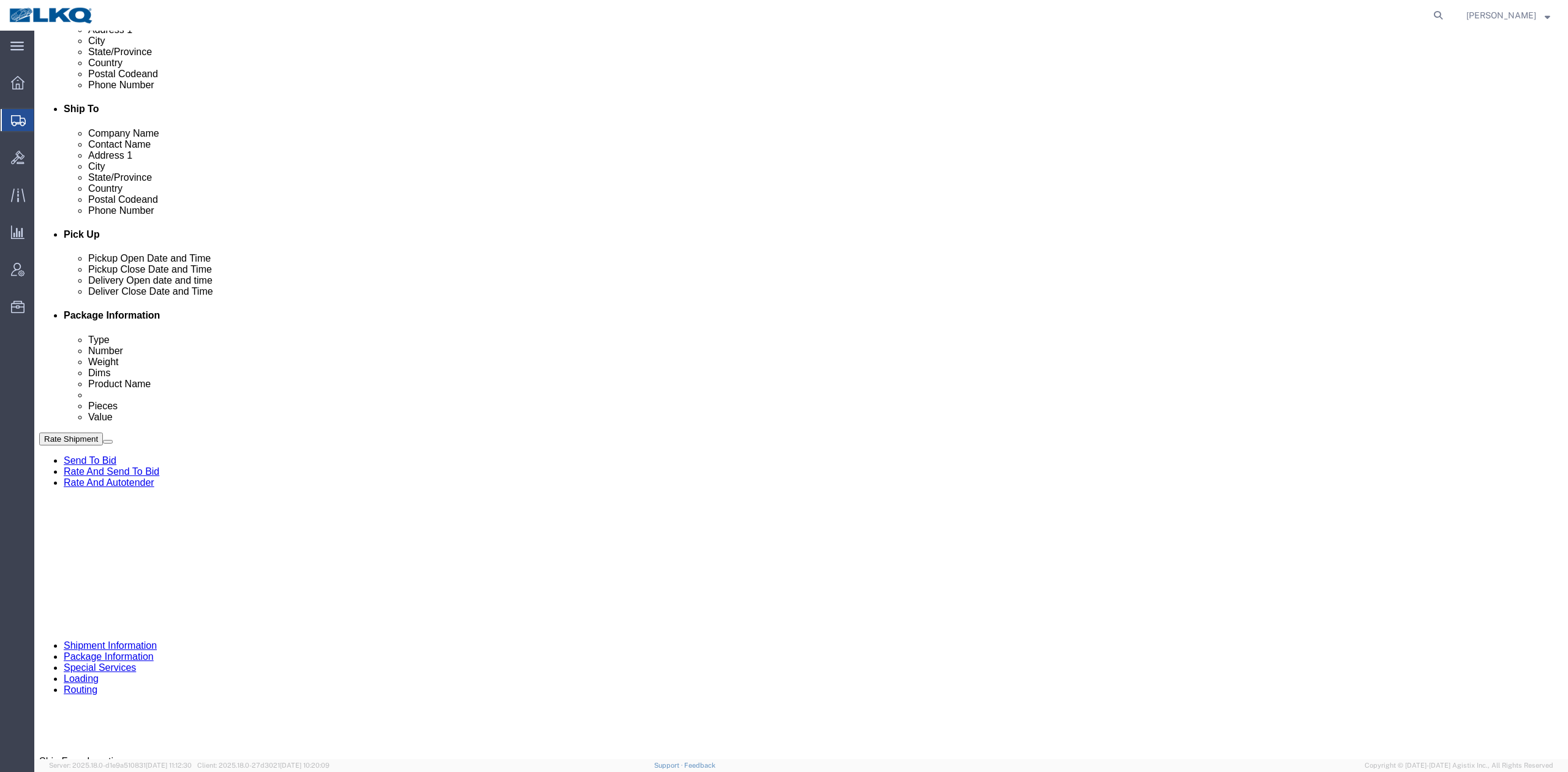
scroll to position [490, 0]
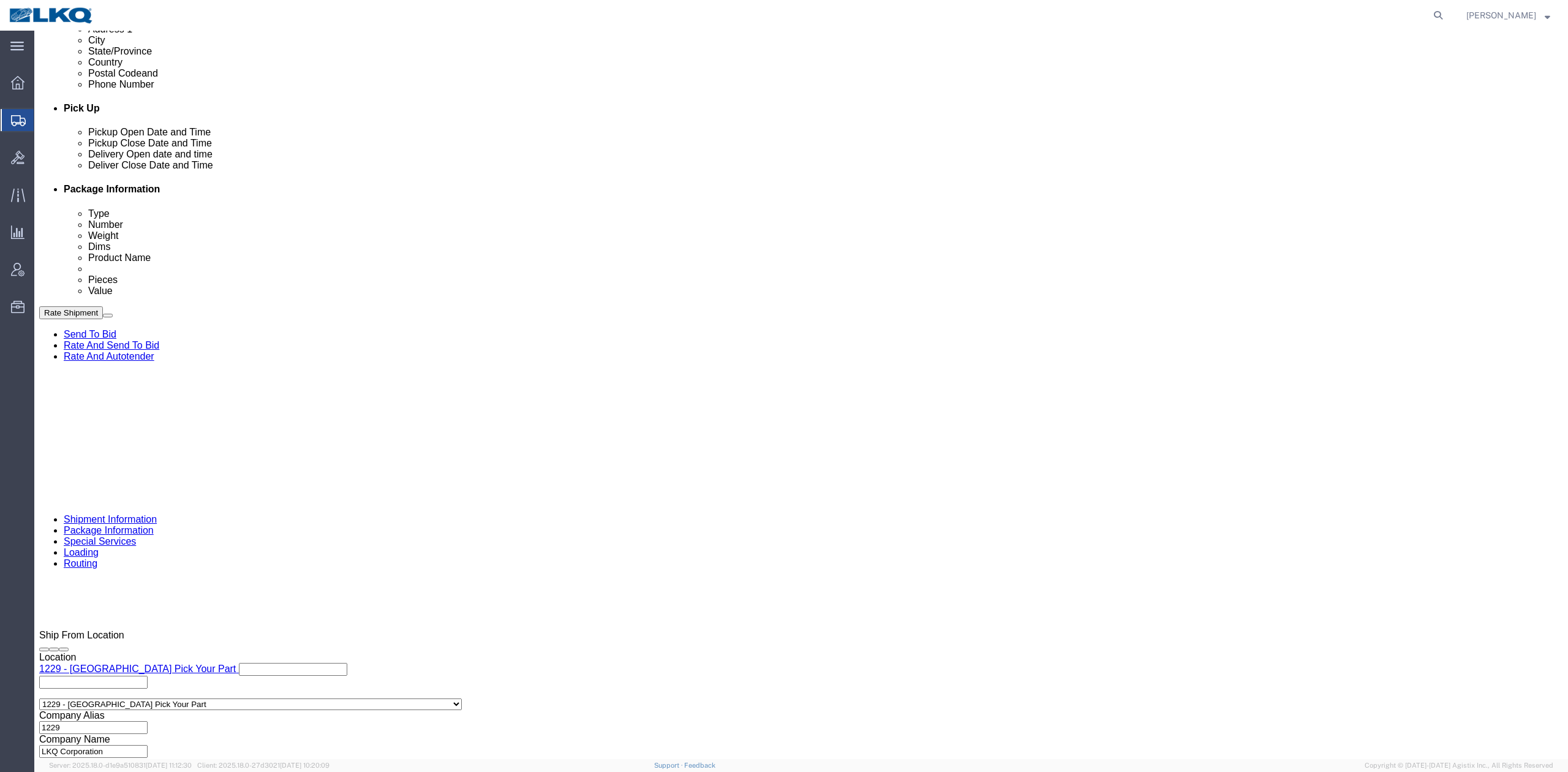
click div "Select Account Type Activity ID Airline Appointment Number ASN Batch Request # …"
click input "put out 9/10"
paste input "56595118"
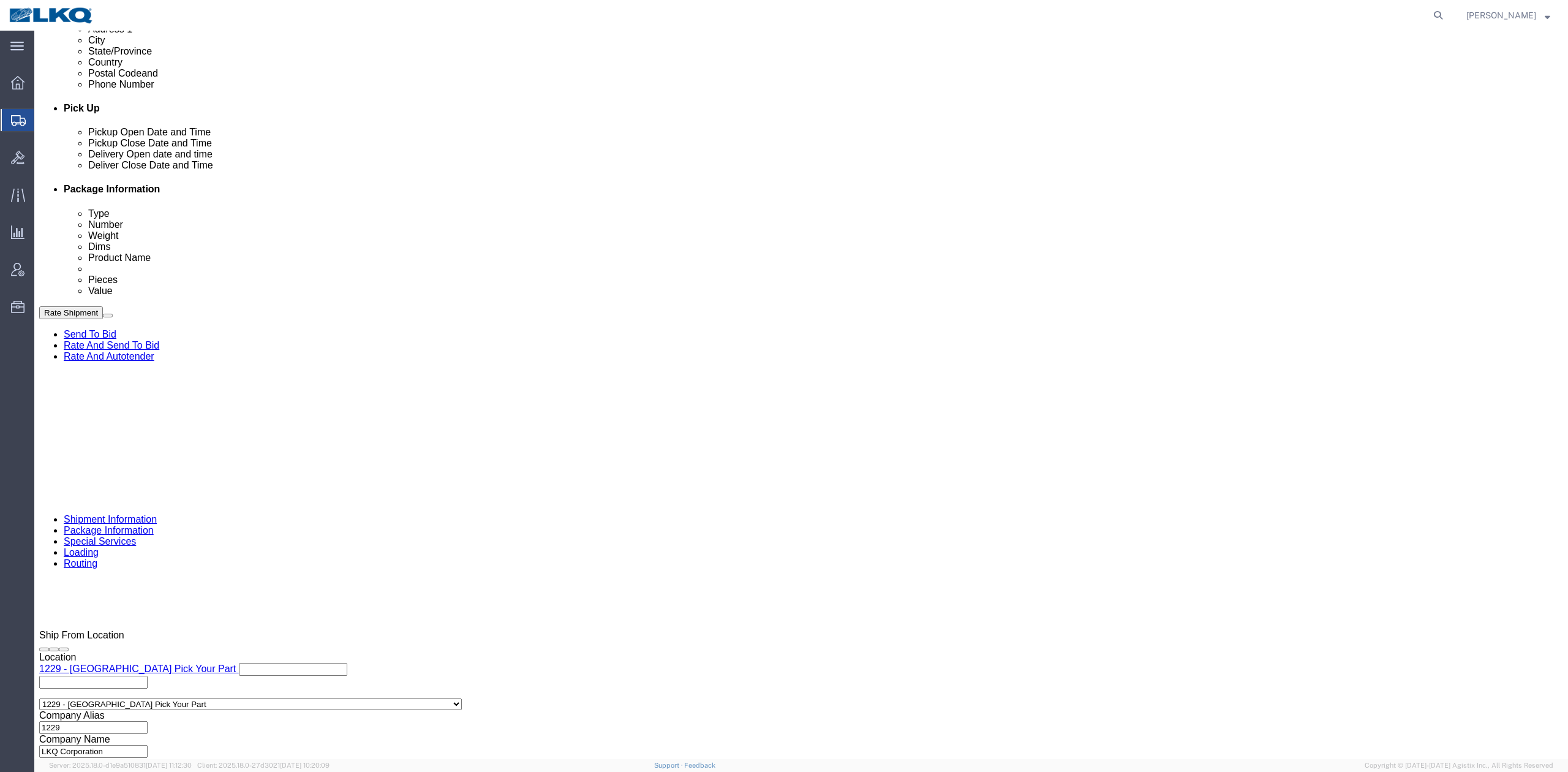
type input "56595118"
click button "Rate Shipment"
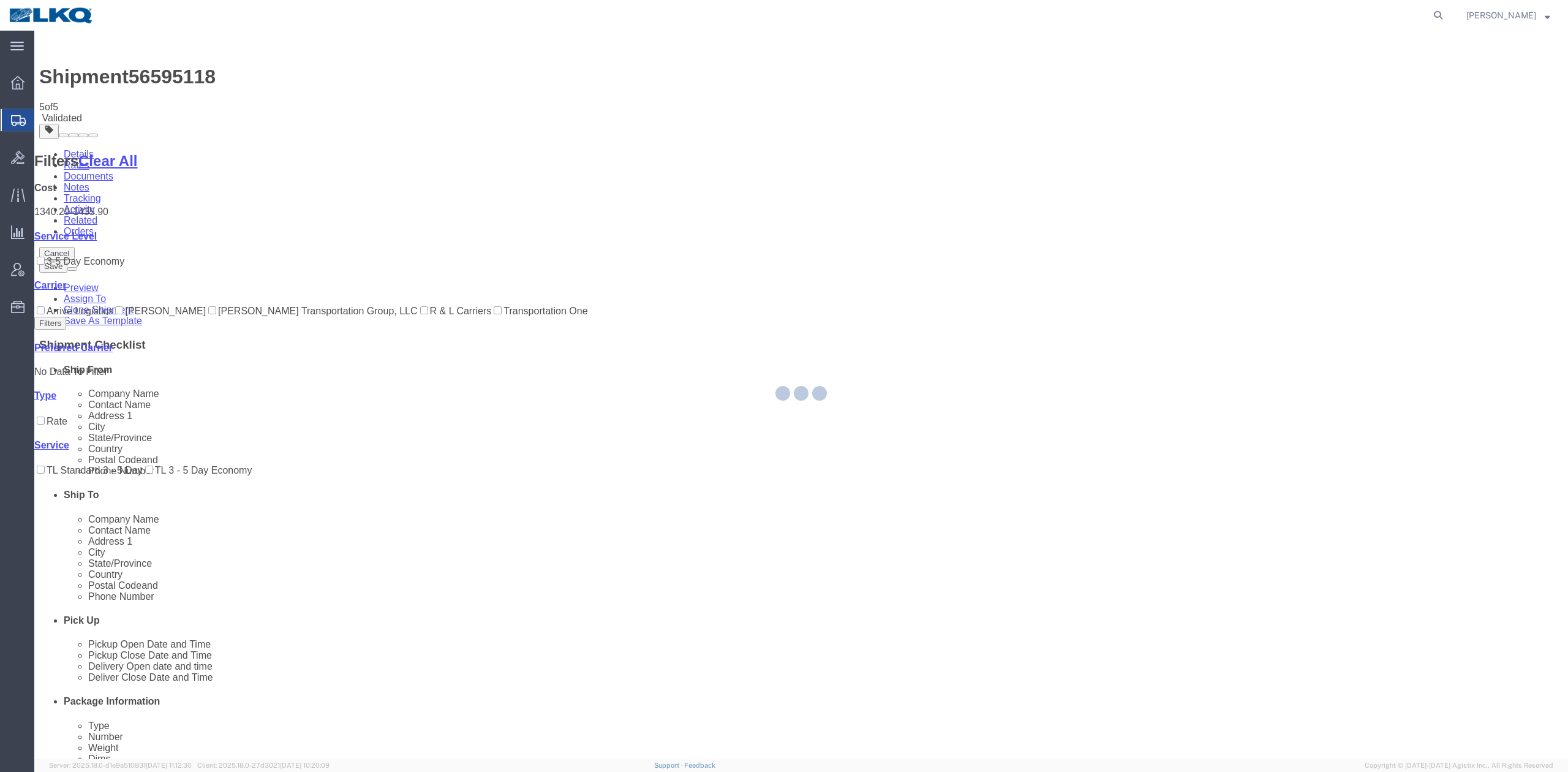
select select "27440"
select select "27634"
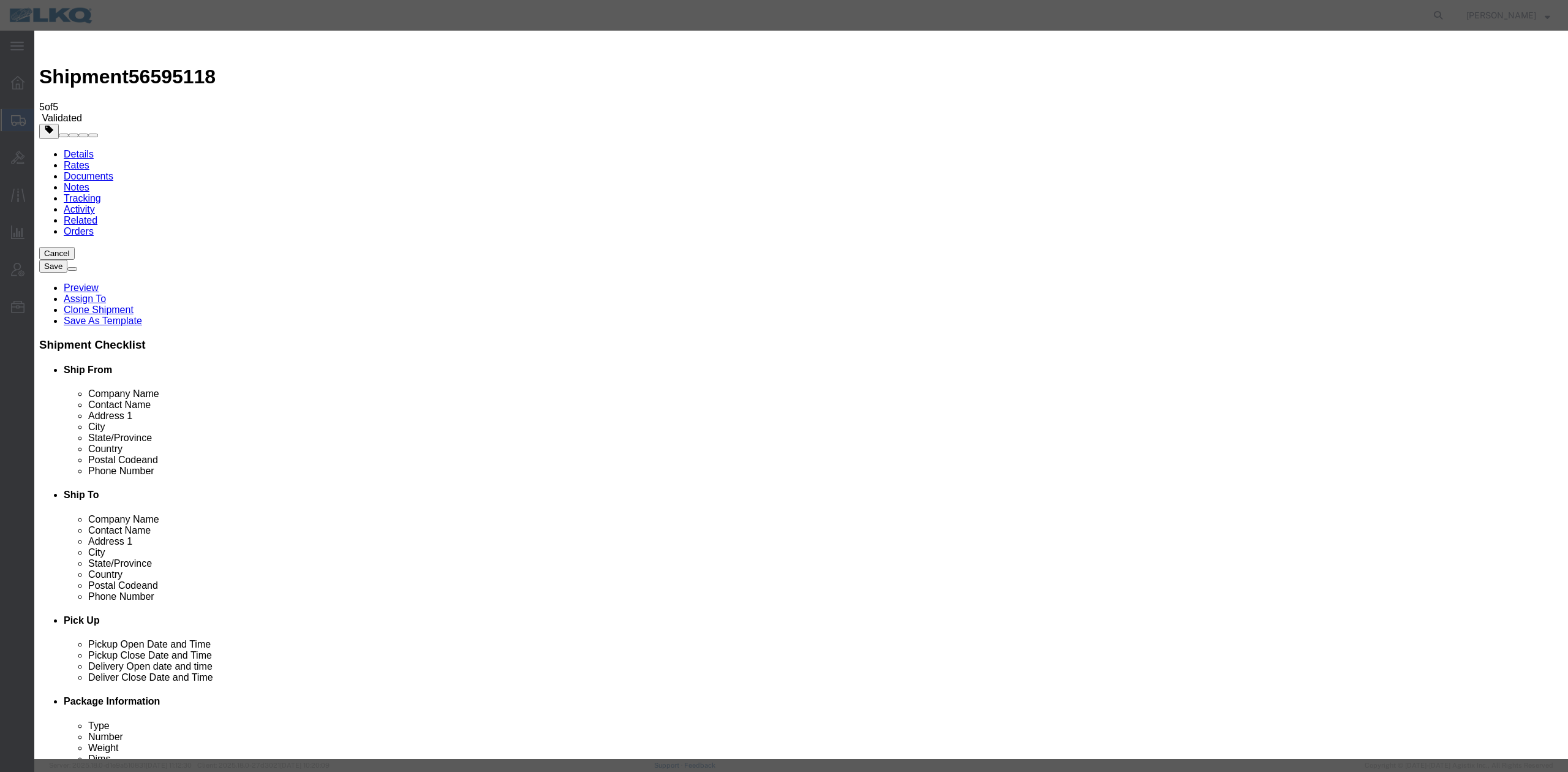
type input "2"
click input "2"
drag, startPoint x: 834, startPoint y: 82, endPoint x: 861, endPoint y: 95, distance: 30.0
click div "Award Preference Price Carrier Rank"
drag, startPoint x: 861, startPoint y: 95, endPoint x: 869, endPoint y: 83, distance: 14.4
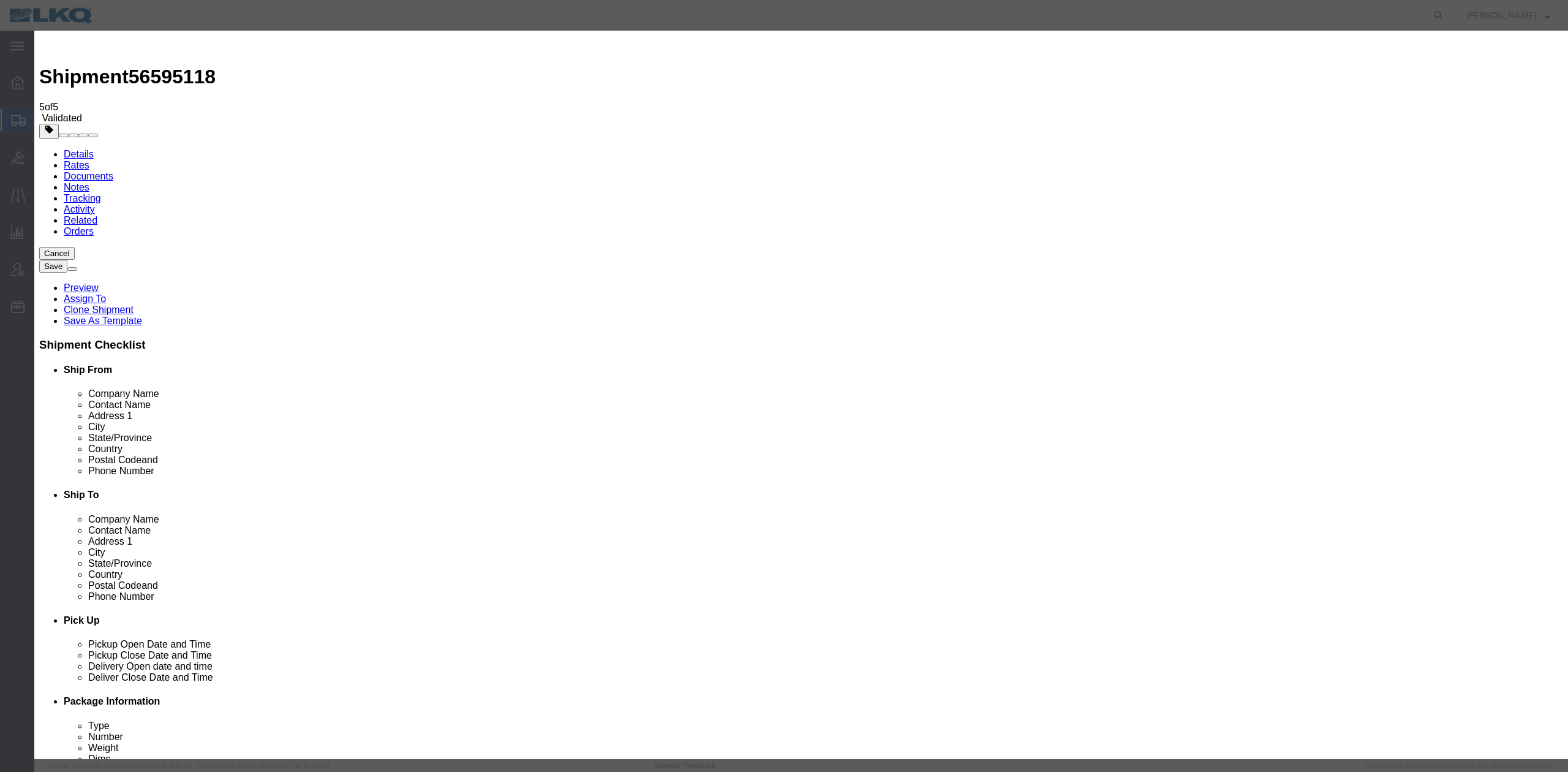
click div "Award Preference Price Carrier Rank"
click select "Price Carrier Rank"
select select "LANE_RANK"
click select "Price Carrier Rank"
click button "Save Auto-Tender"
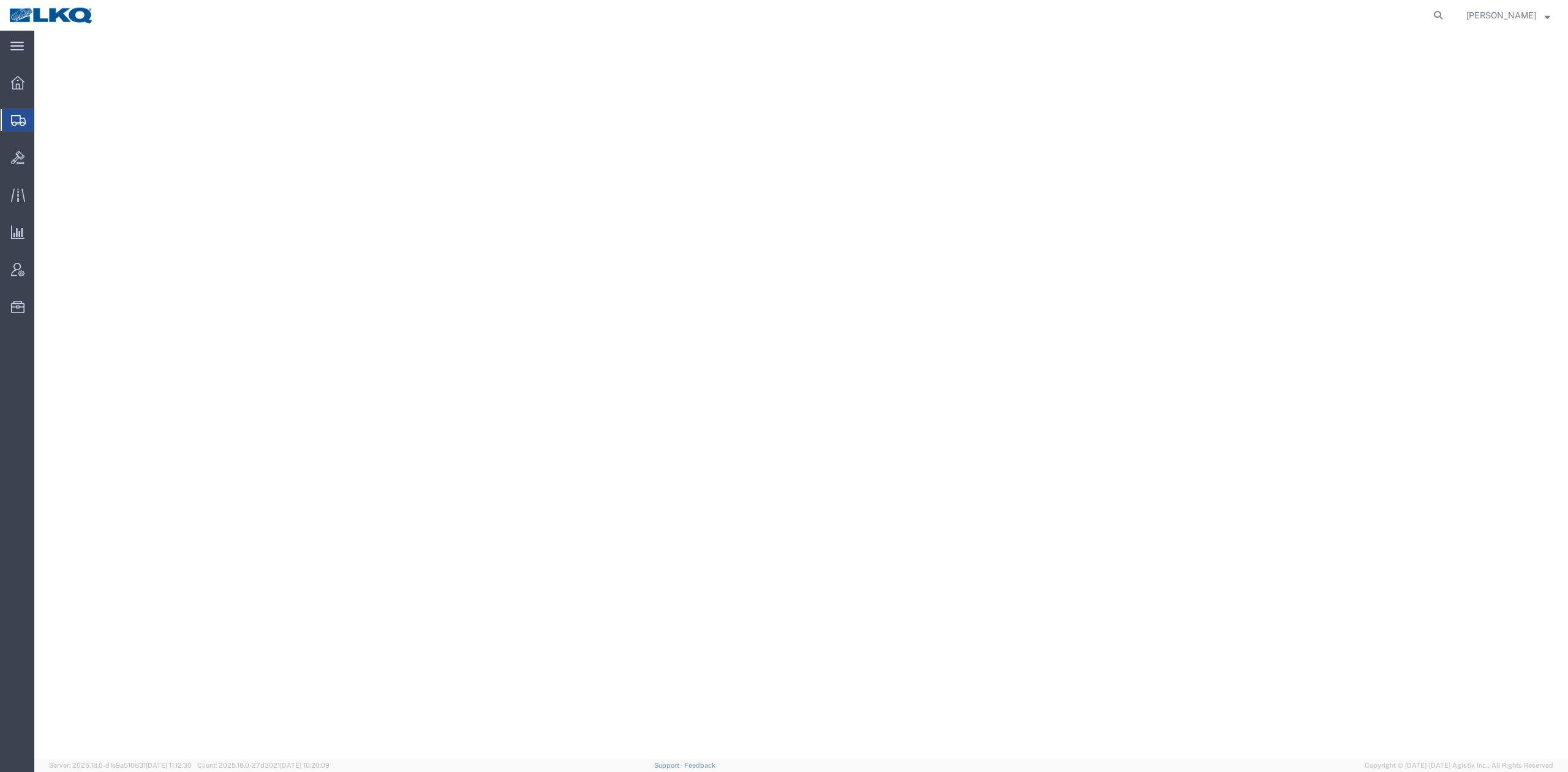
select select "27394"
select select "27634"
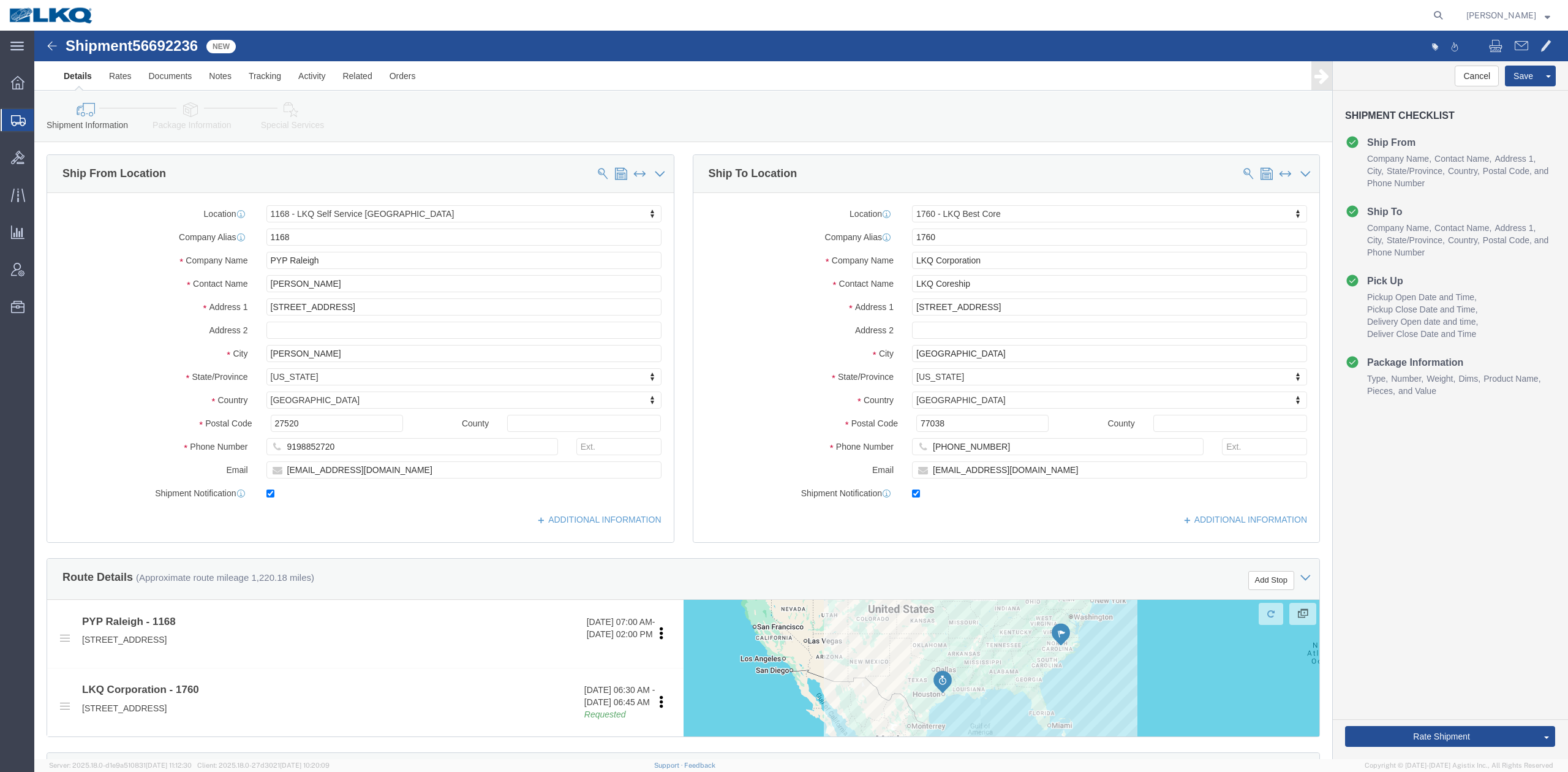
click span "56692236"
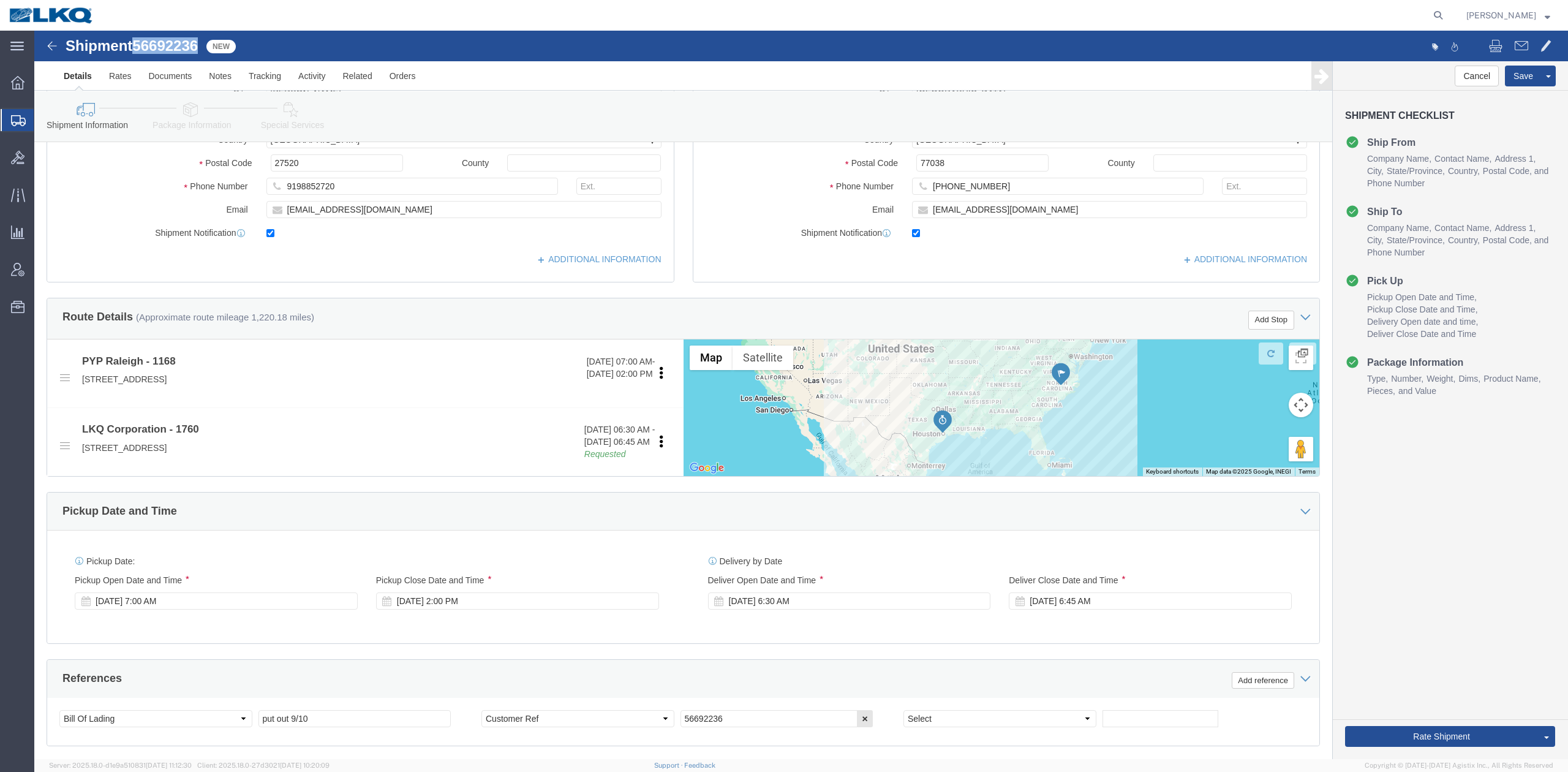
scroll to position [327, 0]
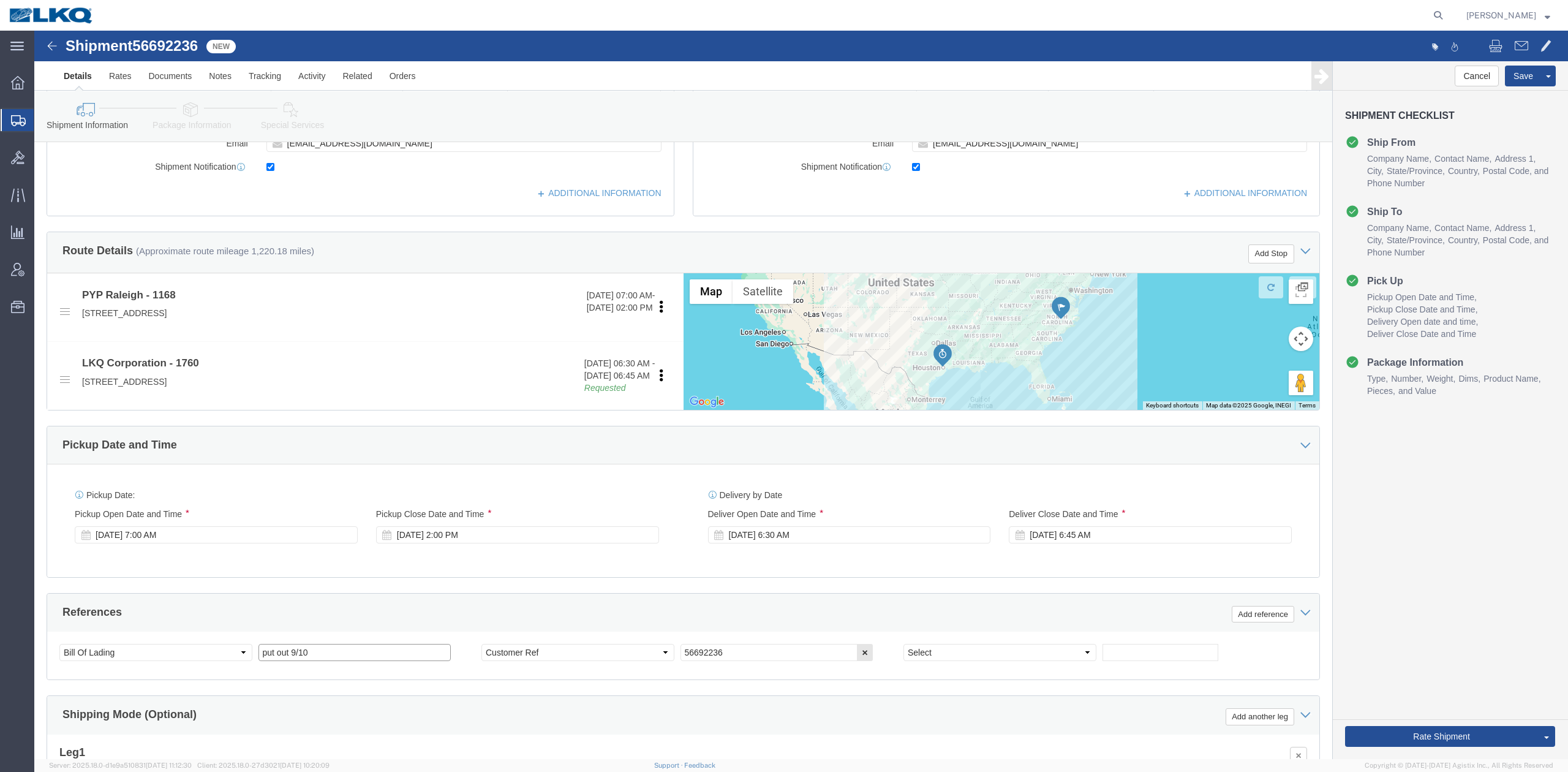
click input "put out 9/10"
paste input "56692236"
type input "56692236"
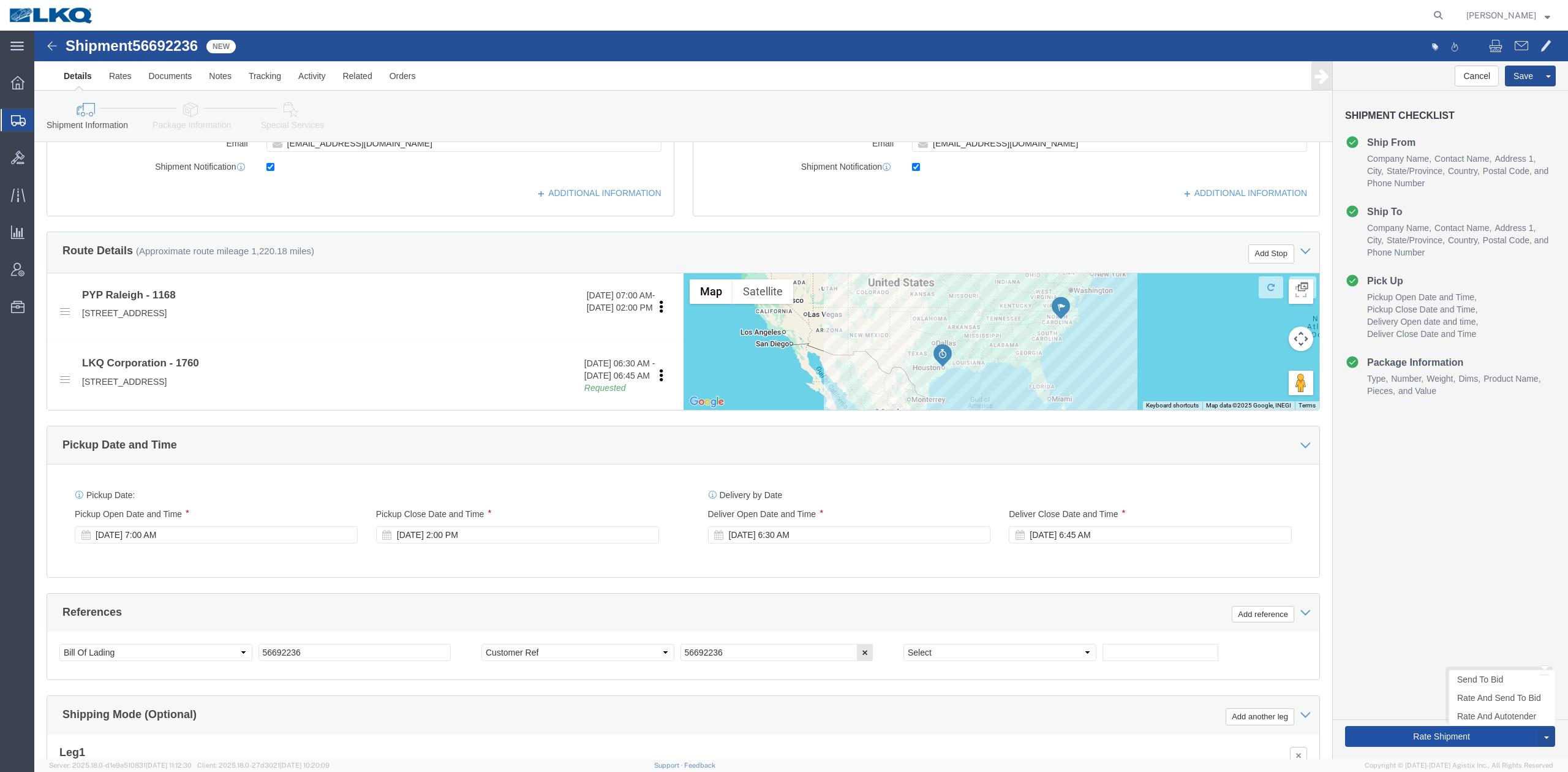
click button "Rate Shipment"
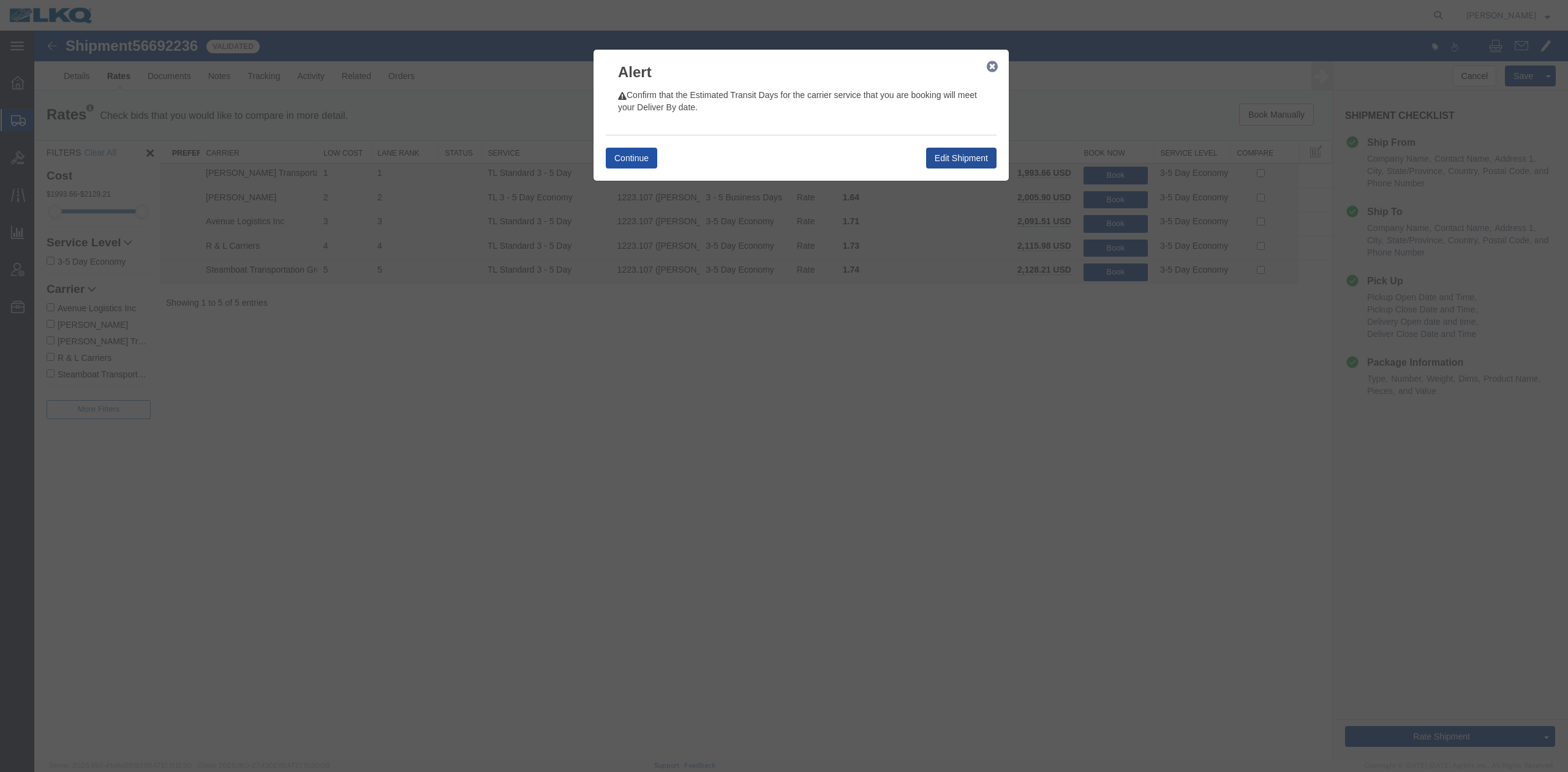
click at [645, 155] on button "Continue" at bounding box center [631, 157] width 51 height 21
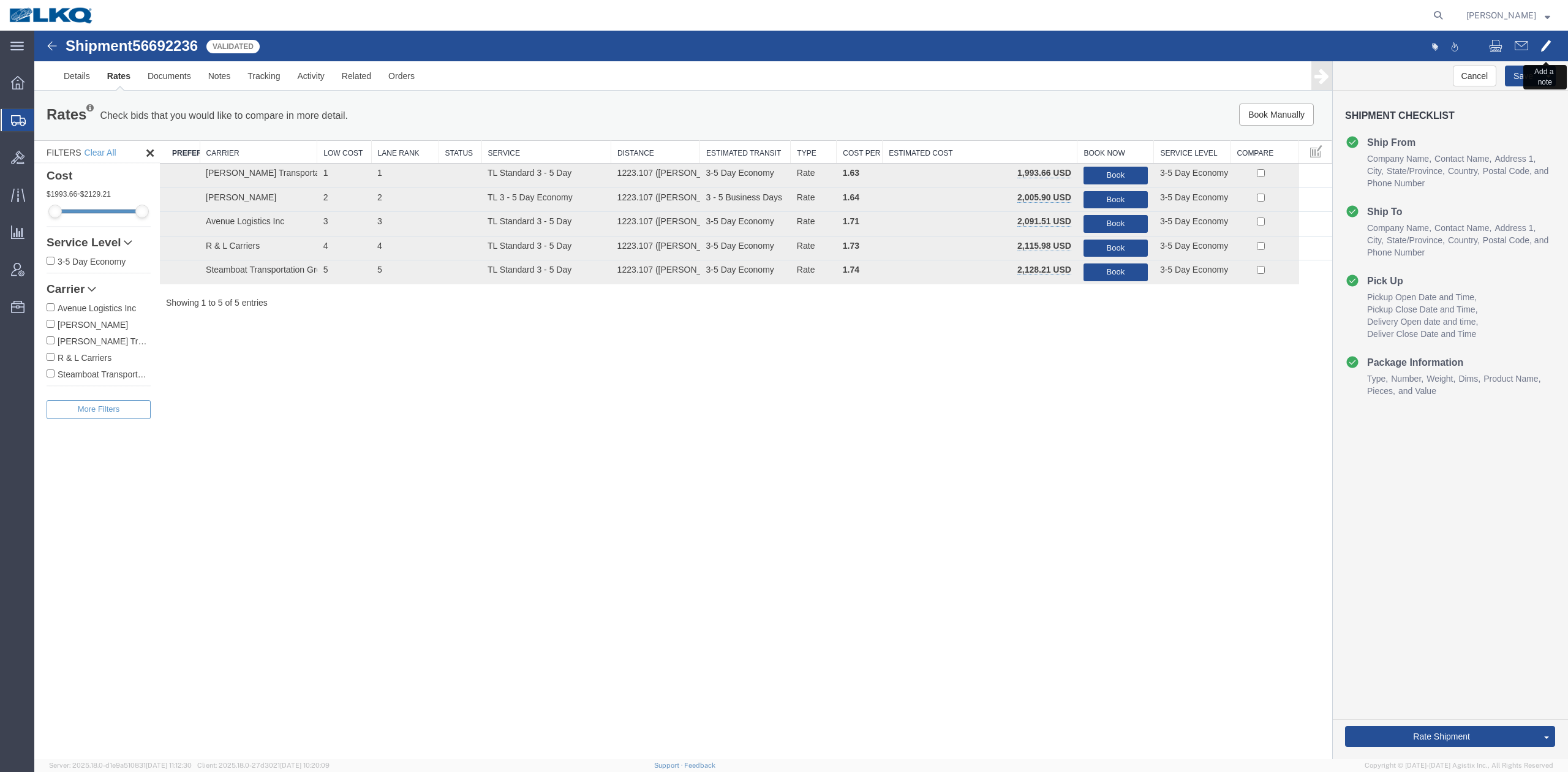
click at [1551, 50] on span at bounding box center [1546, 45] width 11 height 15
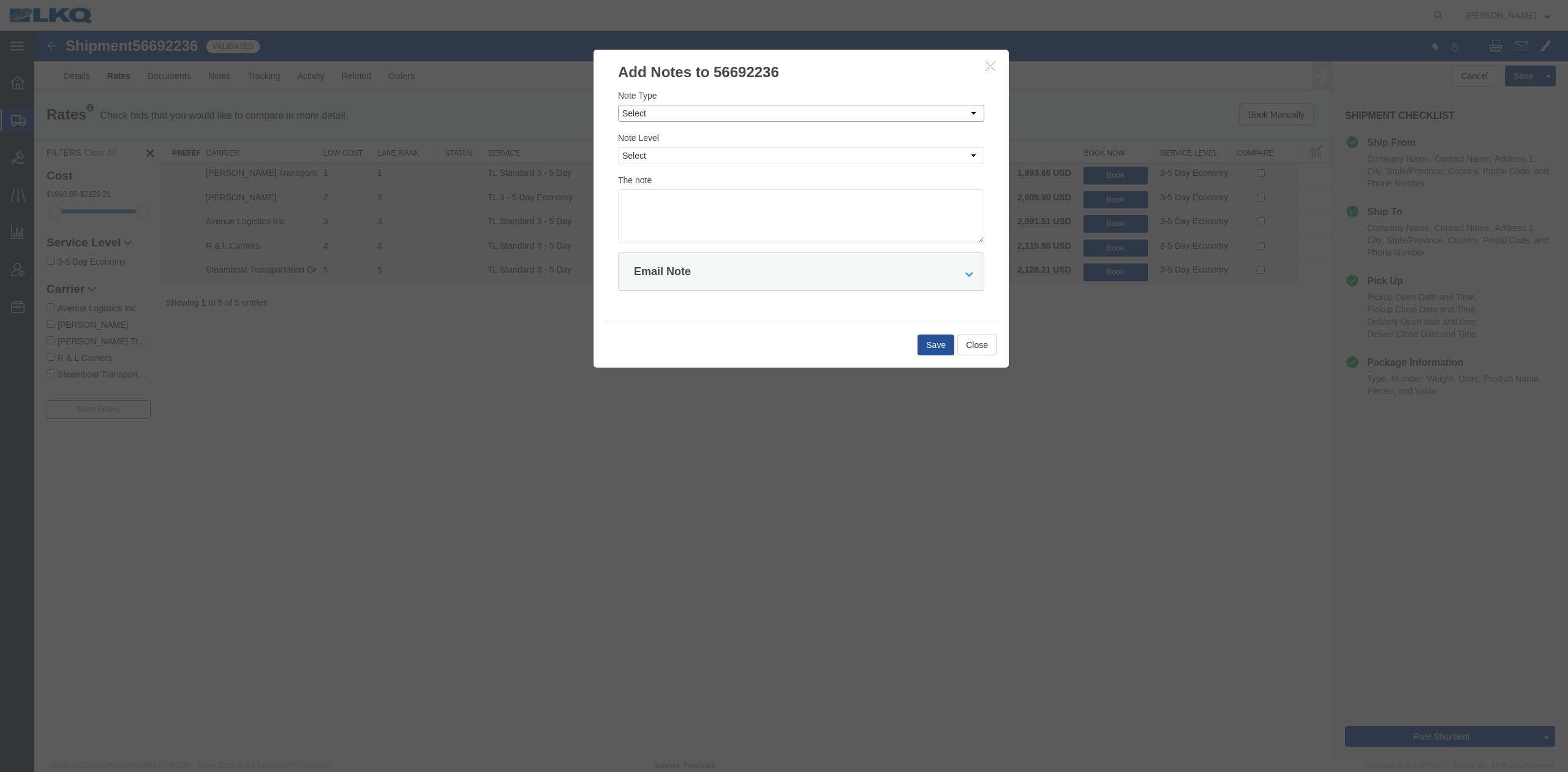
drag, startPoint x: 673, startPoint y: 110, endPoint x: 673, endPoint y: 121, distance: 11.0
click at [673, 110] on select "Select Approval Bid Notes Carrier Change Notes Claim Notes Content Hazmat Notes…" at bounding box center [801, 113] width 366 height 17
select select "BID_NOTES"
click at [618, 105] on select "Select Approval Bid Notes Carrier Change Notes Claim Notes Content Hazmat Notes…" at bounding box center [801, 113] width 366 height 17
click at [657, 160] on select "Select Private to Account Private to Vendor Public" at bounding box center [801, 156] width 366 height 17
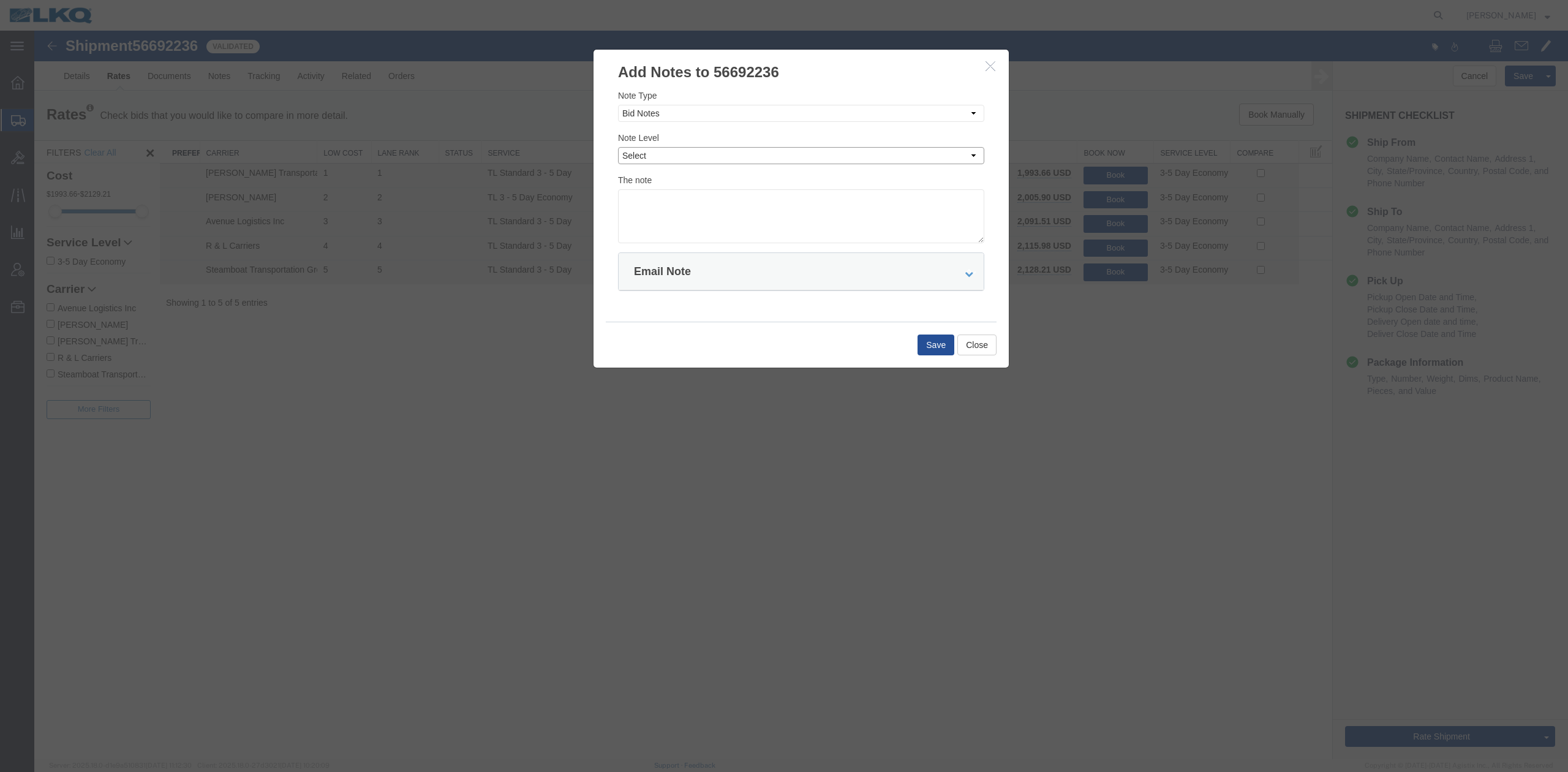
select select "PRIVATE_TO_ACCOUNT"
click at [618, 147] on select "Select Private to Account Private to Vendor Public" at bounding box center [801, 156] width 366 height 17
click at [675, 202] on textarea at bounding box center [801, 216] width 366 height 54
type textarea "d"
type textarea "Deviation: $1993"
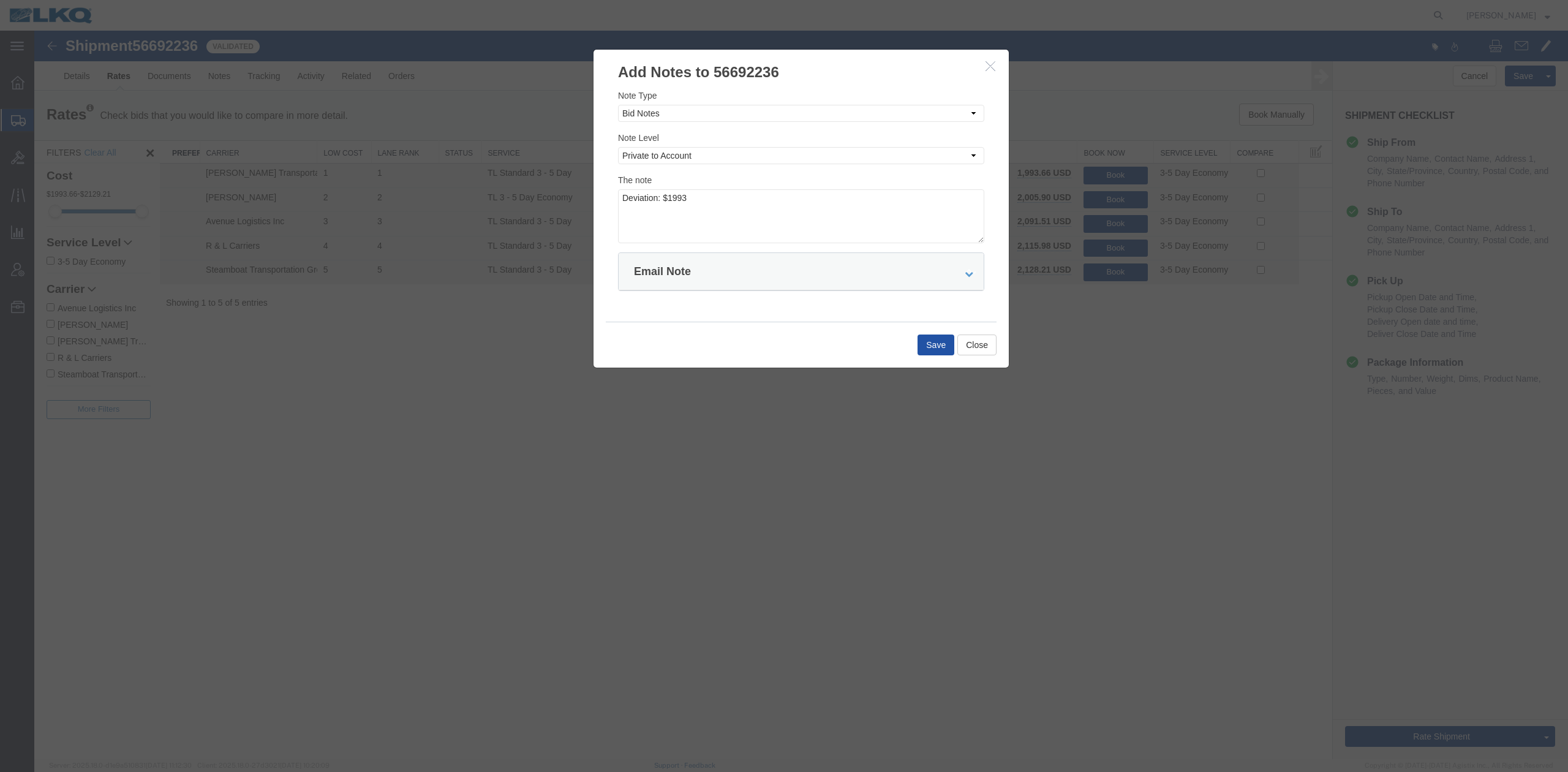
click at [929, 343] on button "Save" at bounding box center [935, 345] width 37 height 21
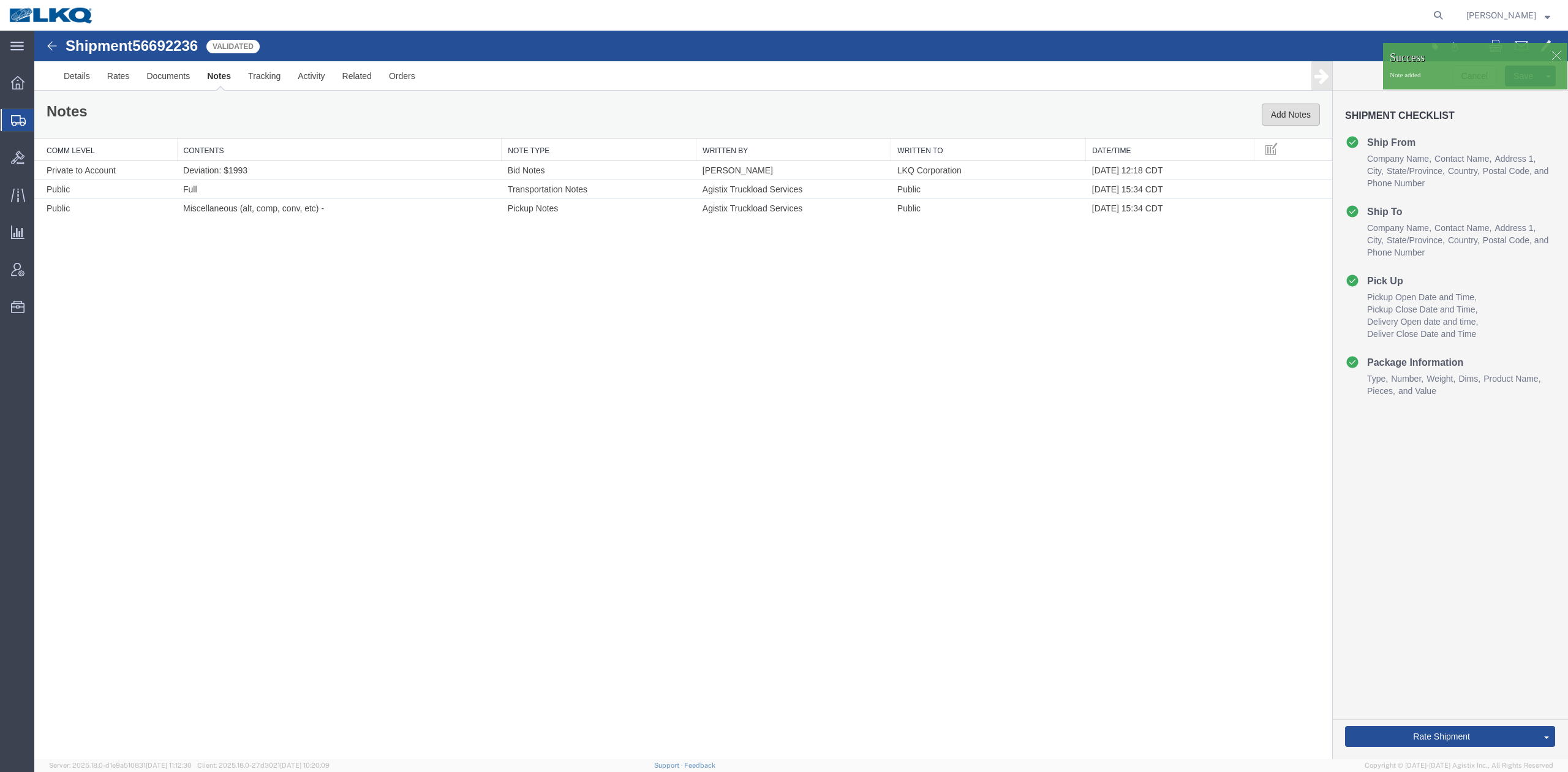
click at [1299, 124] on button "Add Notes" at bounding box center [1291, 114] width 58 height 22
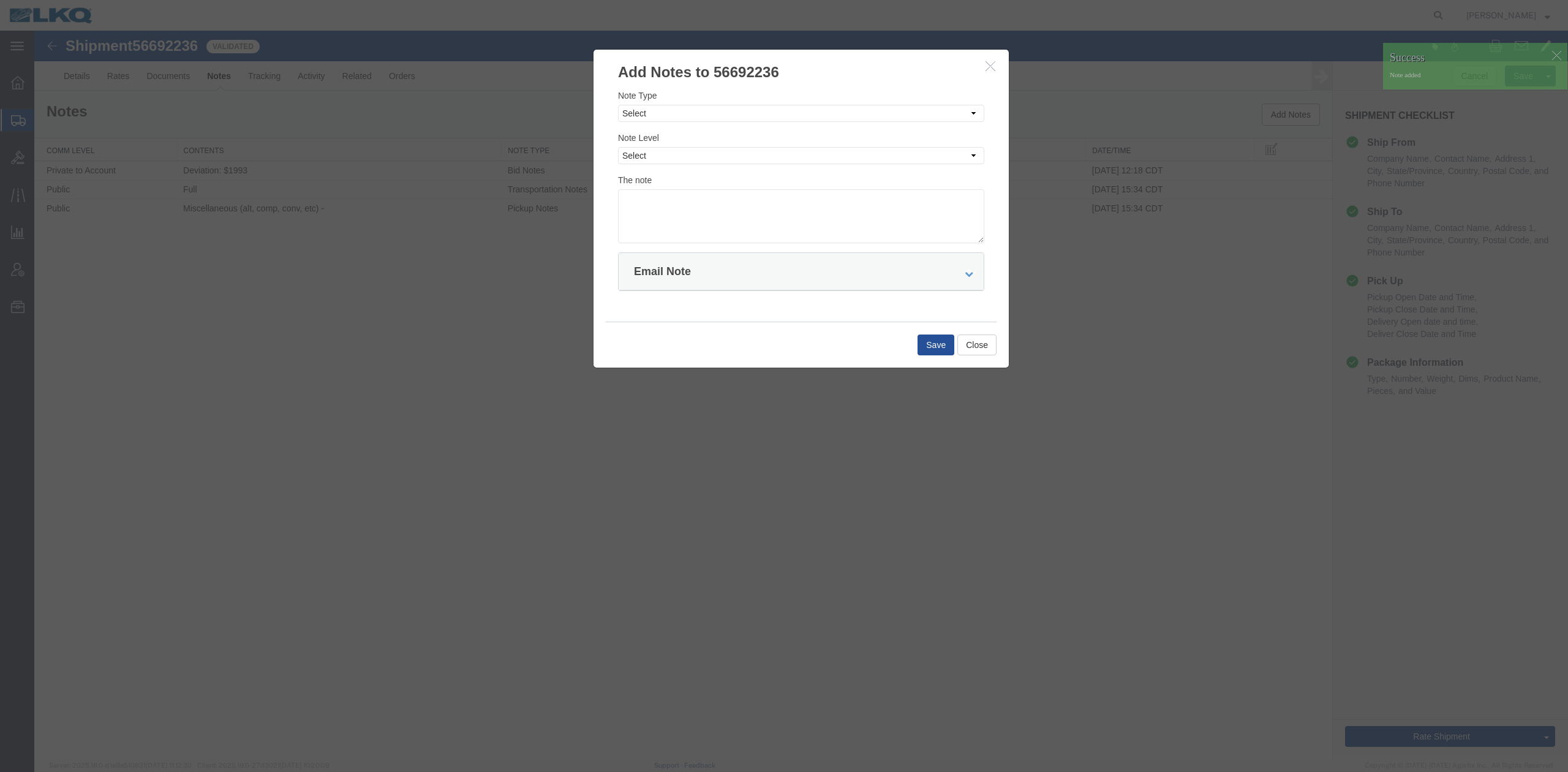
click at [648, 103] on div "Note Type Select Approval Bid Notes Carrier Change Notes Claim Notes Content Ha…" at bounding box center [801, 105] width 366 height 33
drag, startPoint x: 650, startPoint y: 111, endPoint x: 652, endPoint y: 121, distance: 10.2
click at [652, 121] on select "Select Approval Bid Notes Carrier Change Notes Claim Notes Content Hazmat Notes…" at bounding box center [801, 113] width 366 height 17
select select "APPROVAL"
click at [618, 105] on select "Select Approval Bid Notes Carrier Change Notes Claim Notes Content Hazmat Notes…" at bounding box center [801, 113] width 366 height 17
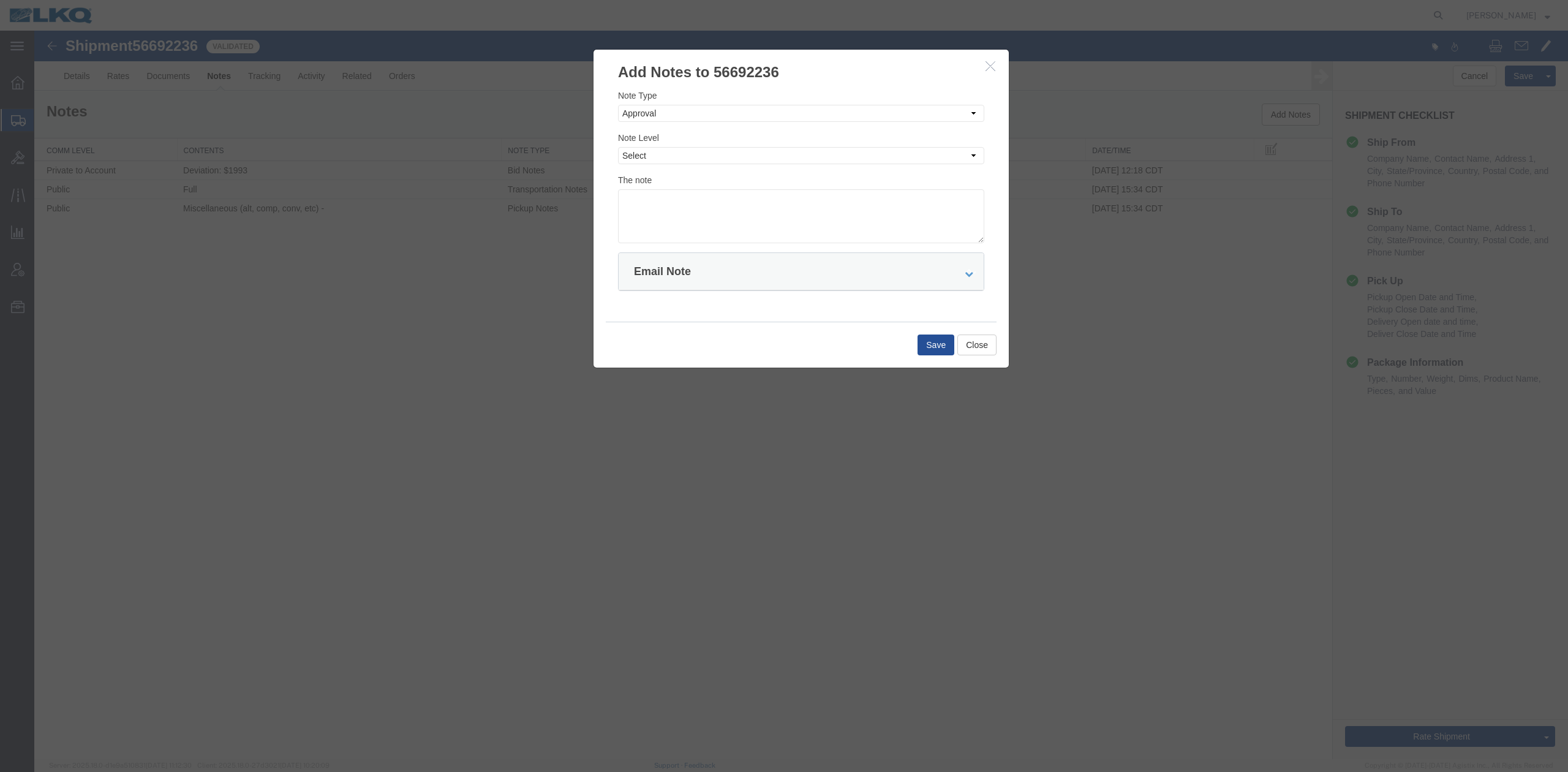
click at [652, 149] on div "Note Level Select Private to Account Private to Vendor Public" at bounding box center [801, 148] width 366 height 33
drag, startPoint x: 661, startPoint y: 159, endPoint x: 667, endPoint y: 170, distance: 12.5
click at [667, 170] on div "Note Type Select Approval Bid Notes Carrier Change Notes Claim Notes Content Ha…" at bounding box center [801, 166] width 366 height 155
select select "PRIVATE_TO_ACCOUNT"
click at [618, 147] on select "Select Private to Account Private to Vendor Public" at bounding box center [801, 156] width 366 height 17
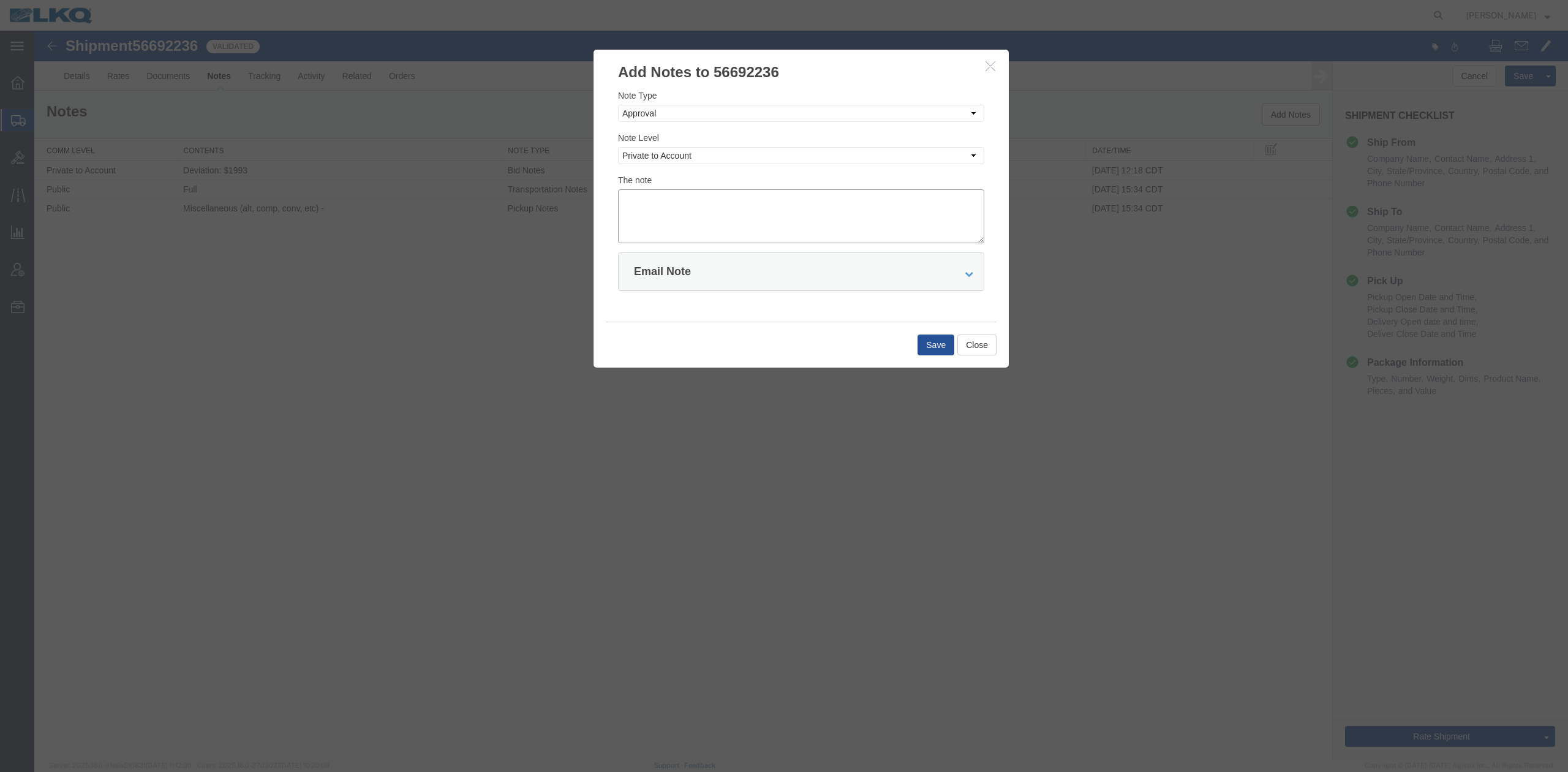
click at [679, 200] on textarea at bounding box center [801, 216] width 366 height 54
type textarea "DAT: $1904"
click at [947, 339] on button "Save" at bounding box center [935, 345] width 37 height 21
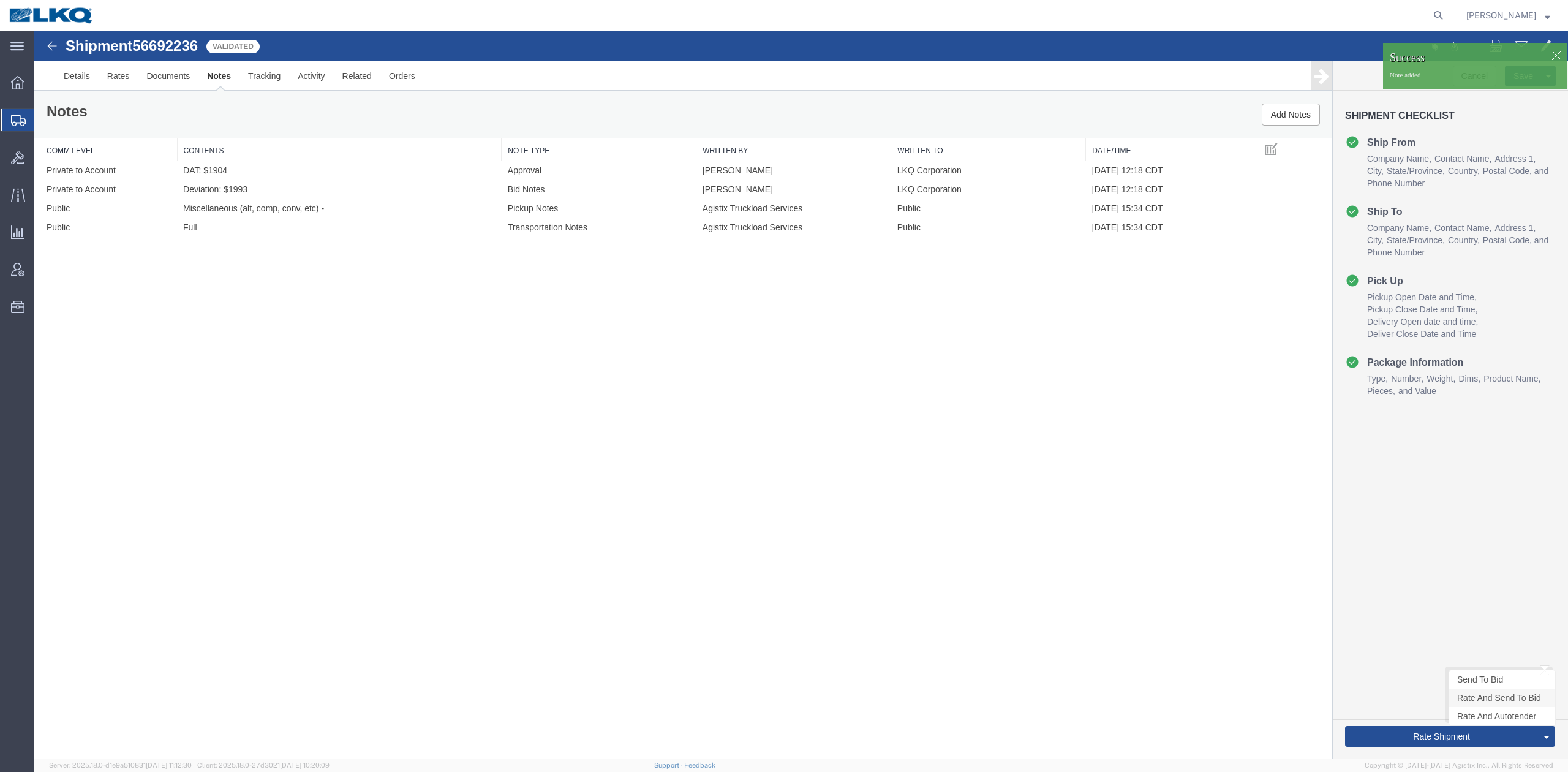
click at [1466, 697] on link "Rate And Send To Bid" at bounding box center [1502, 698] width 106 height 19
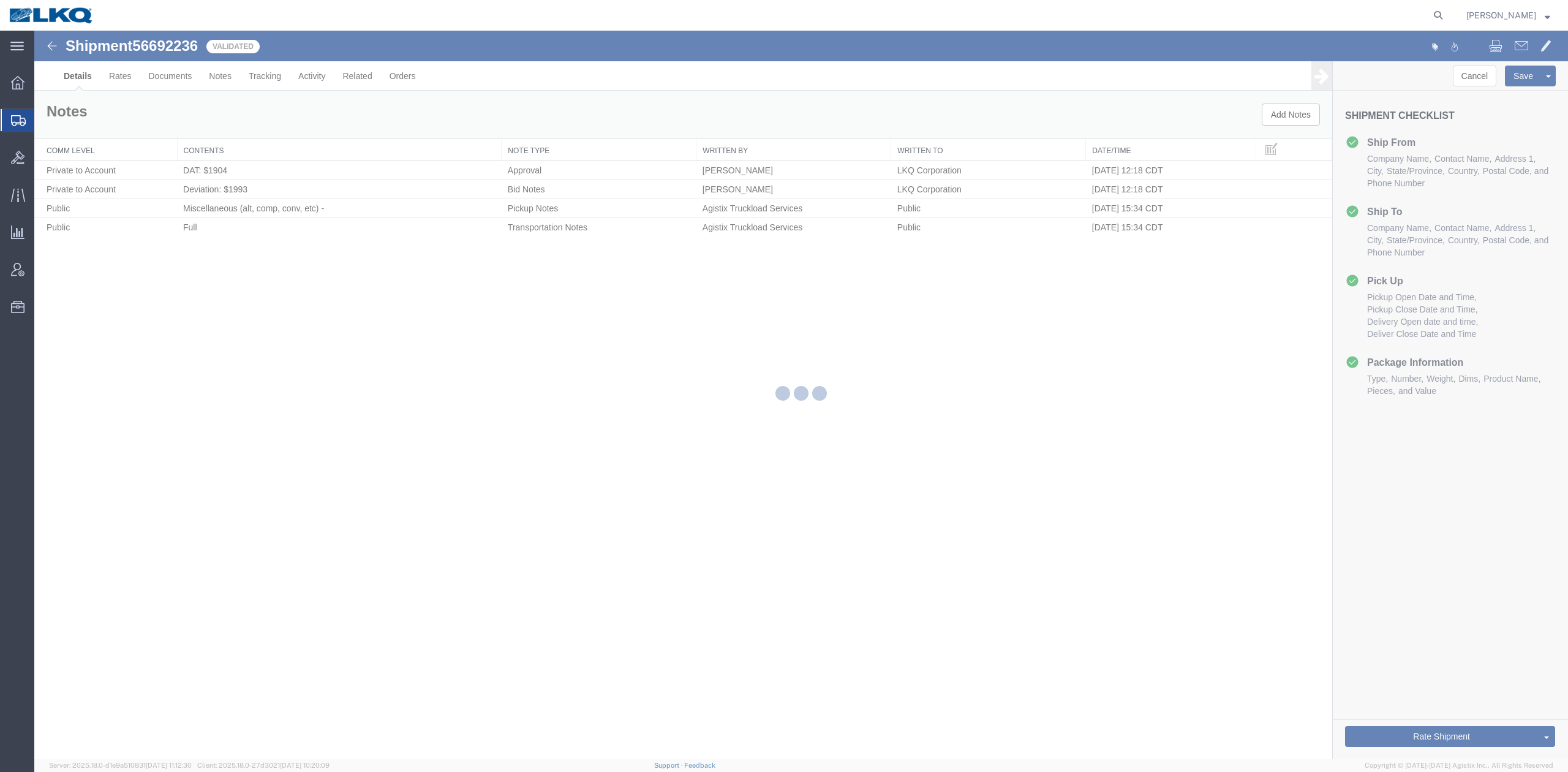
select select "27394"
select select "27634"
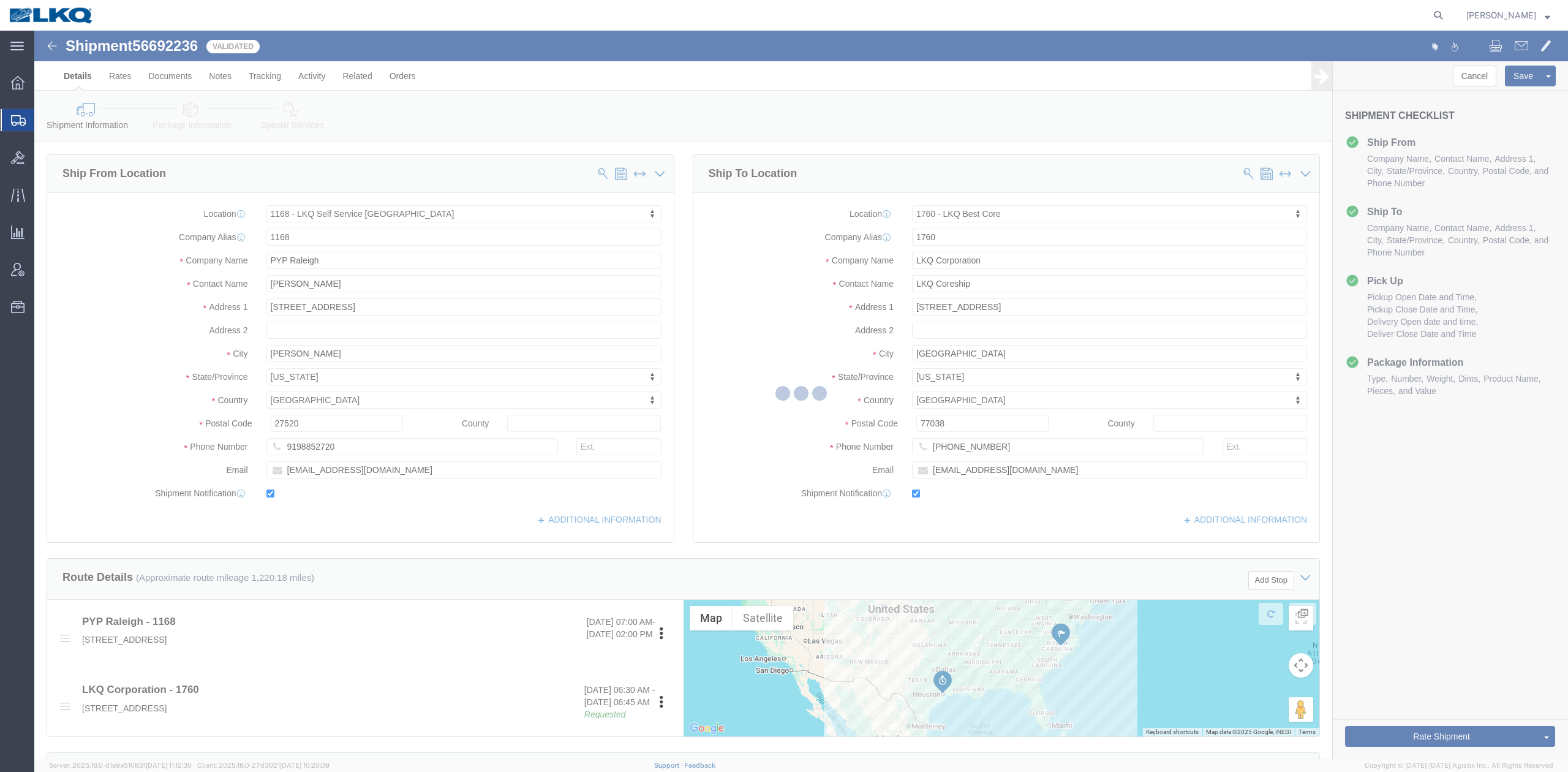
select select "TL"
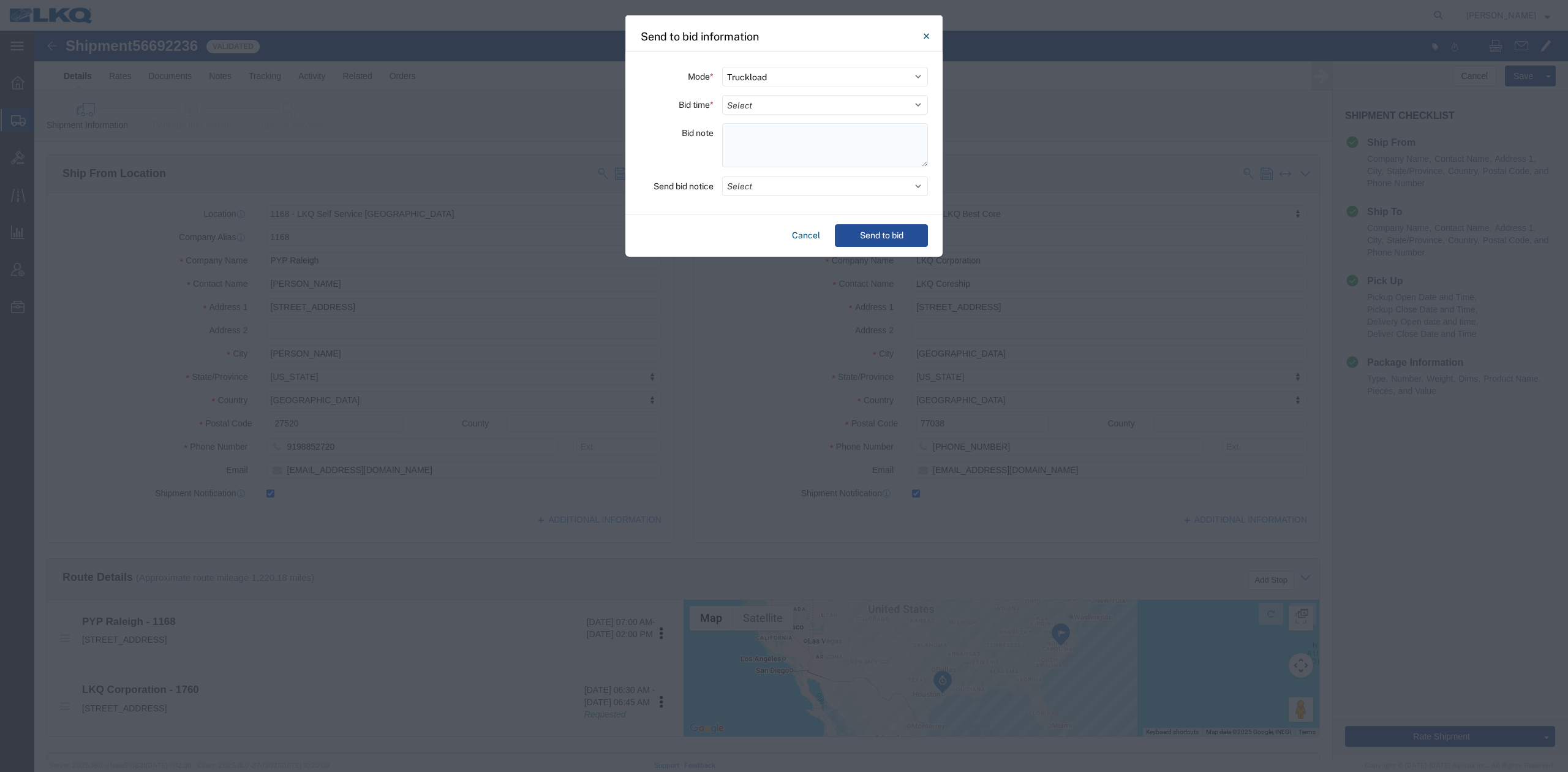
drag, startPoint x: 779, startPoint y: 107, endPoint x: 778, endPoint y: 128, distance: 21.0
click at [779, 107] on select "Select 30 Min (Rush) 1 Hour (Rush) 2 Hours (Rush) 4 Hours (Rush) 8 Hours (Rush)…" at bounding box center [825, 104] width 206 height 19
select select "24"
click at [722, 95] on select "Select 30 Min (Rush) 1 Hour (Rush) 2 Hours (Rush) 4 Hours (Rush) 8 Hours (Rush)…" at bounding box center [825, 104] width 206 height 19
click at [758, 187] on button "Select" at bounding box center [825, 186] width 206 height 19
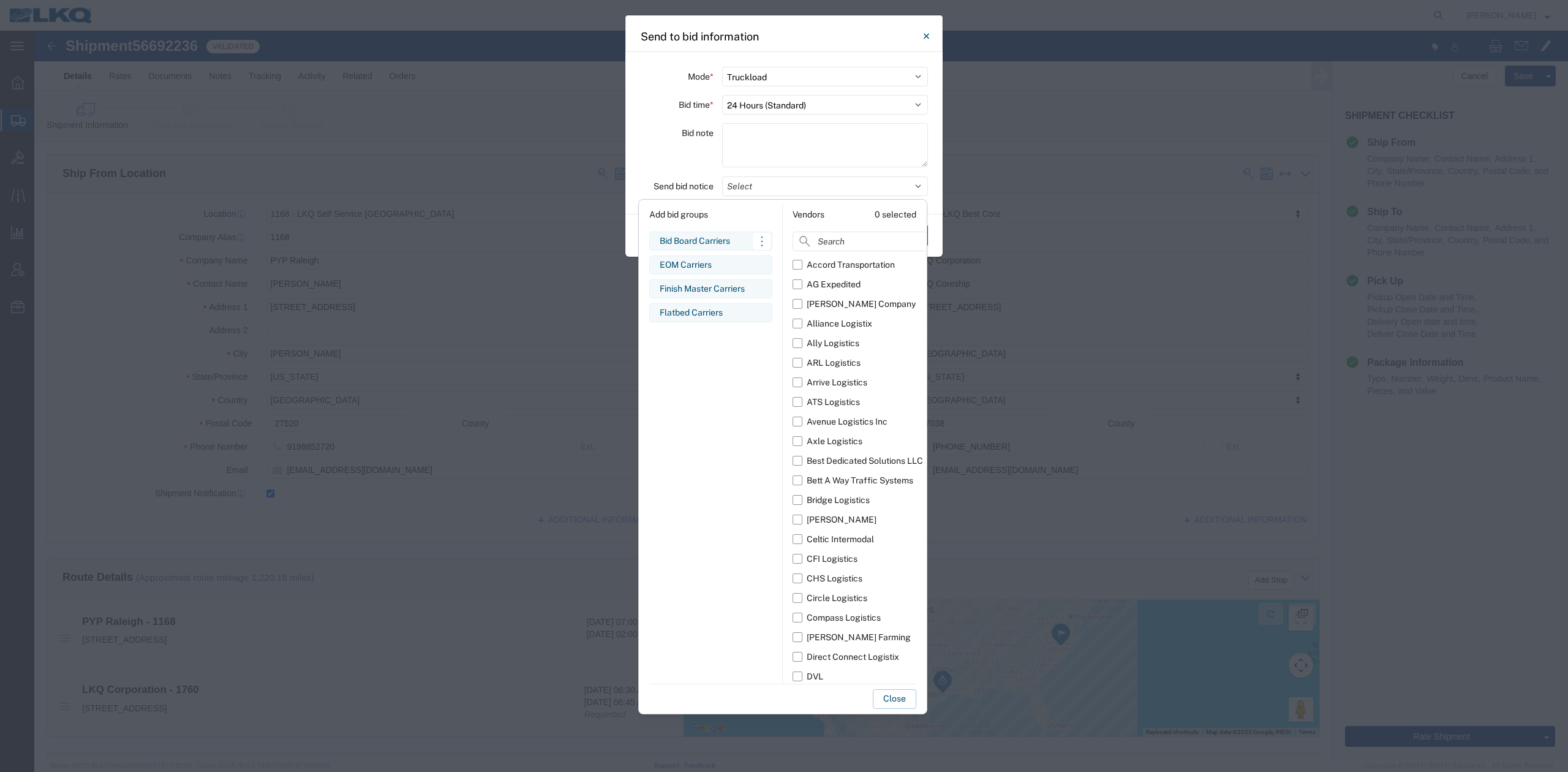
click at [703, 243] on div "Bid Board Carriers" at bounding box center [711, 241] width 102 height 13
click at [888, 699] on button "Close" at bounding box center [894, 699] width 43 height 19
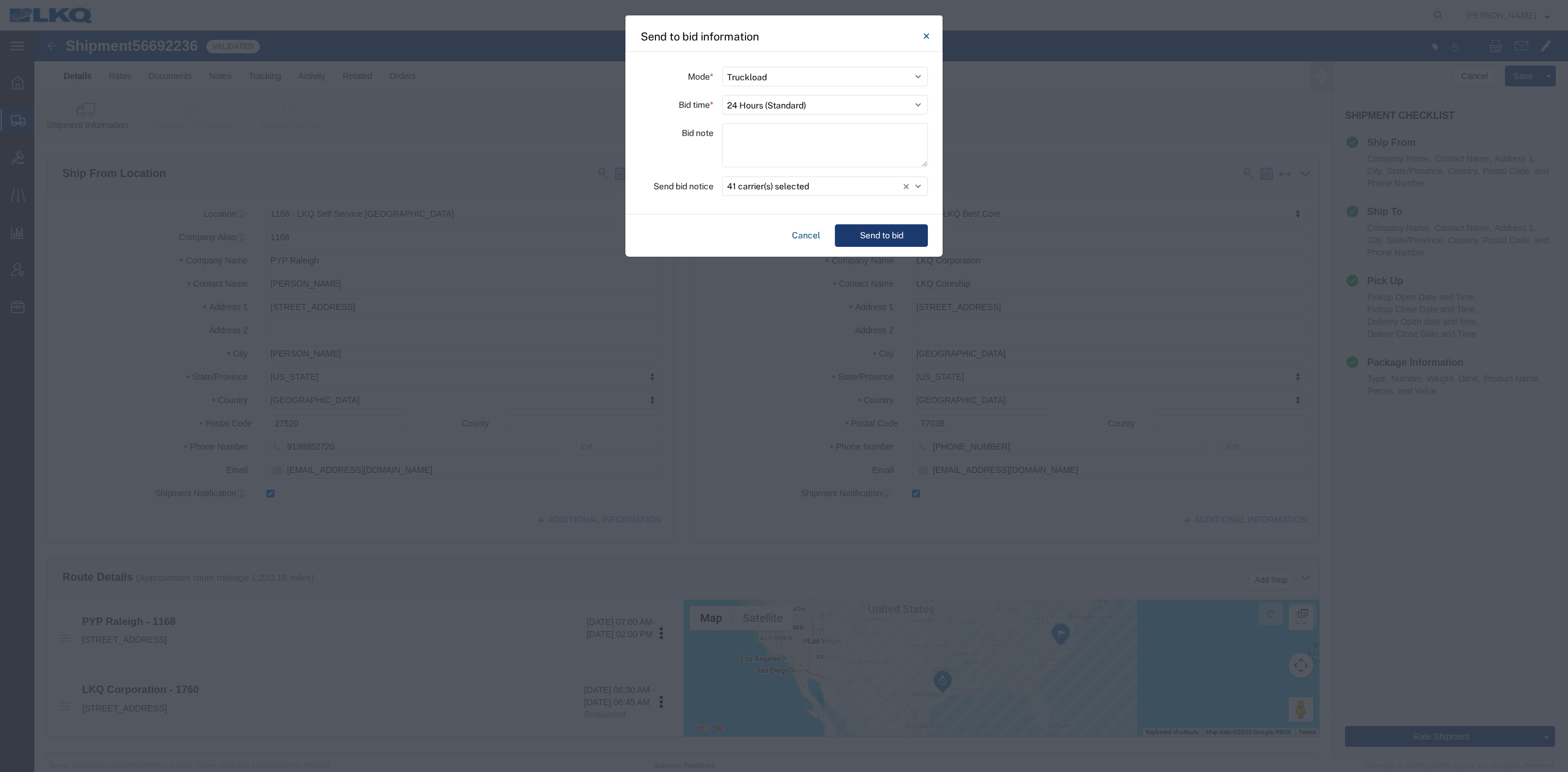
click at [868, 238] on button "Send to bid" at bounding box center [881, 235] width 93 height 23
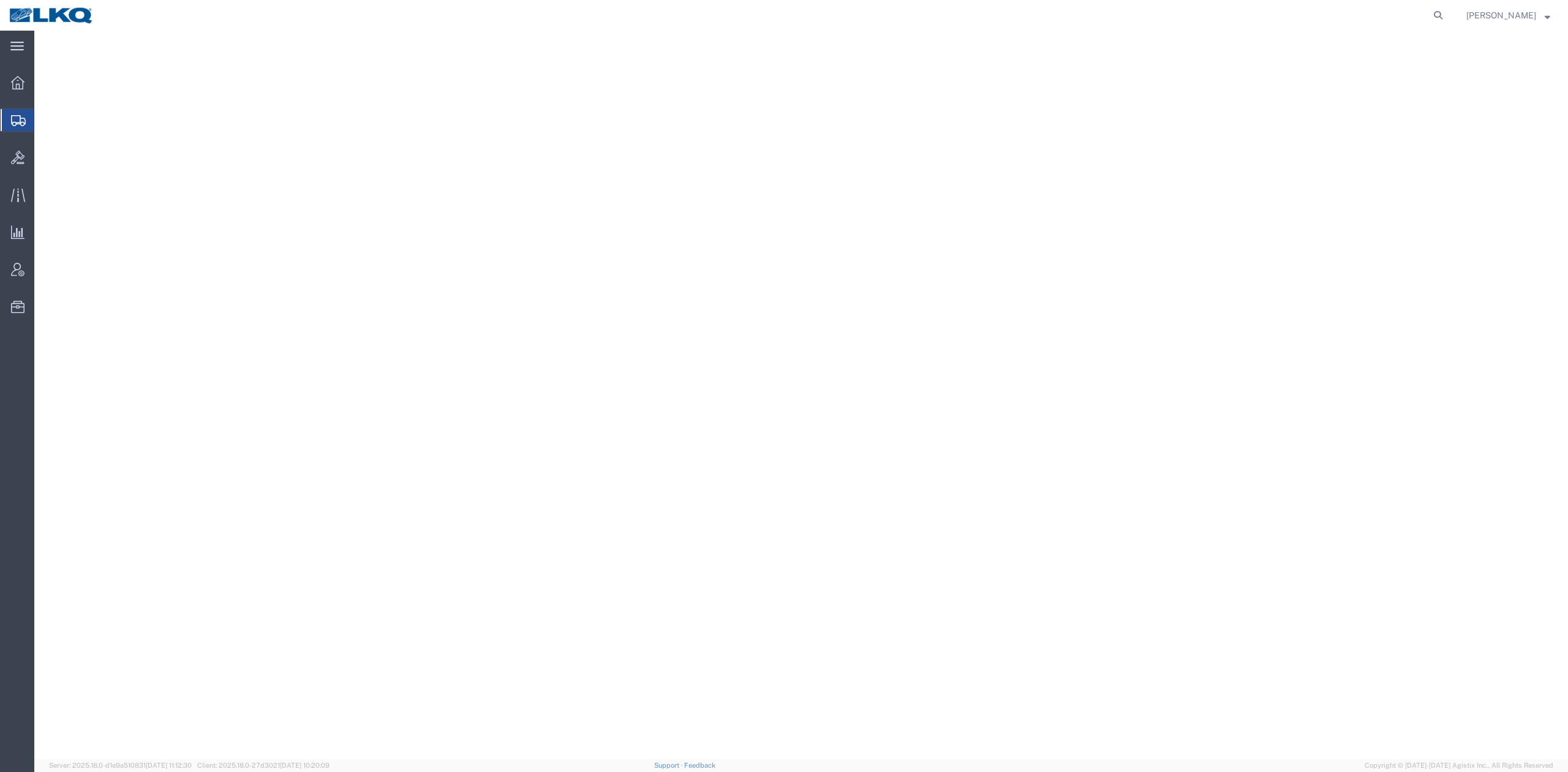
select select "31322"
select select "27634"
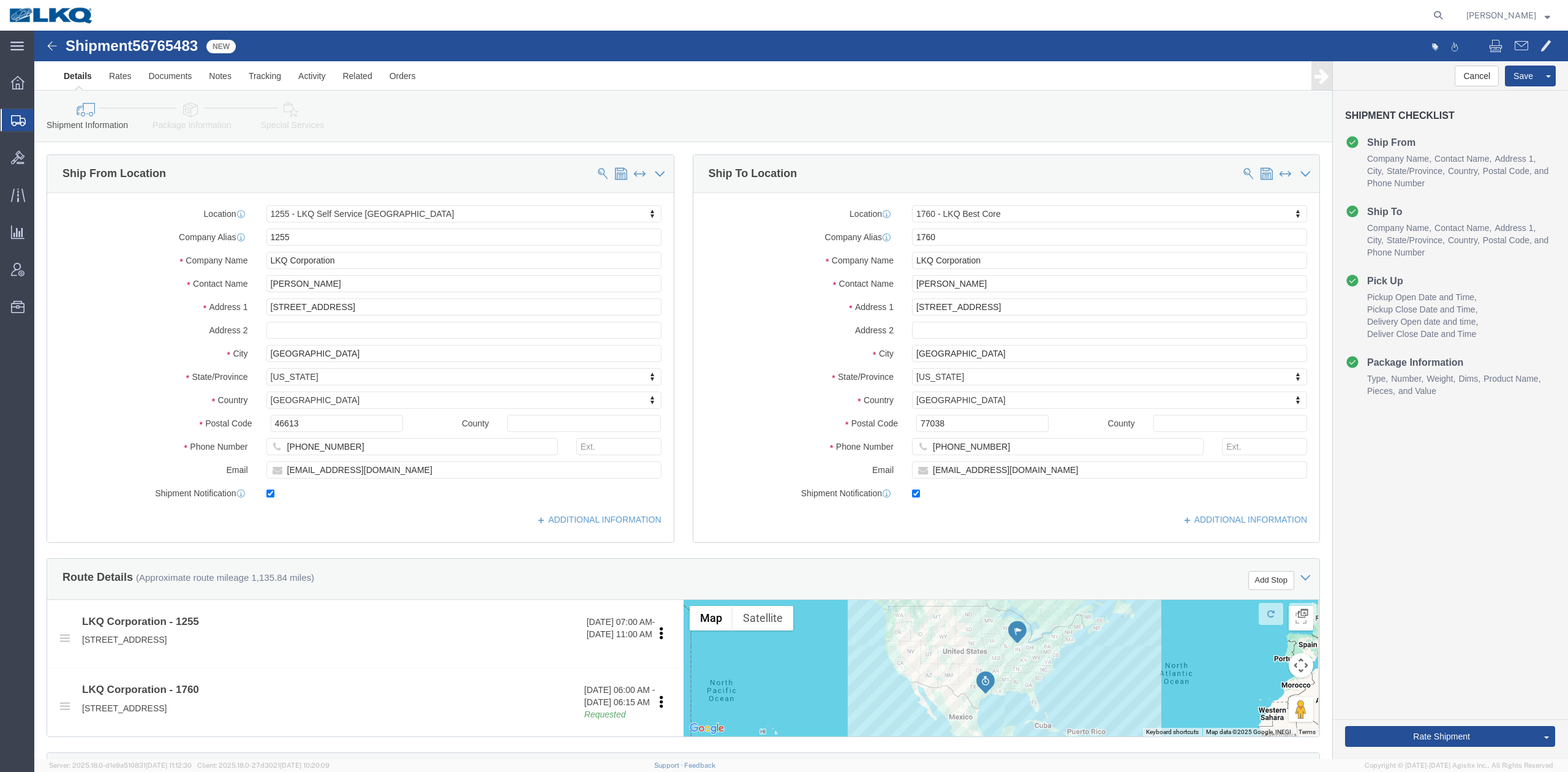
click span "56765483"
copy span "56765483"
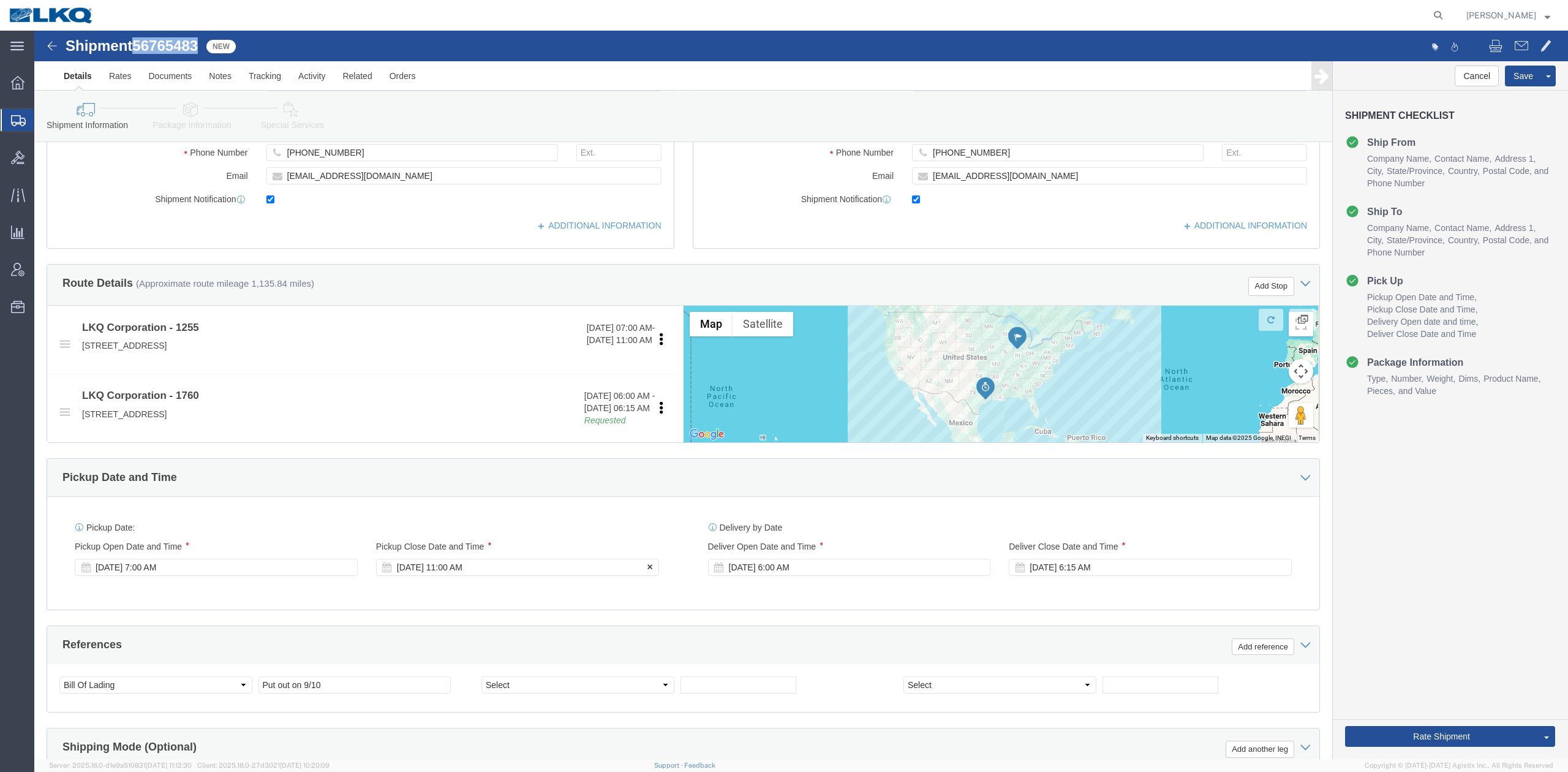
scroll to position [490, 0]
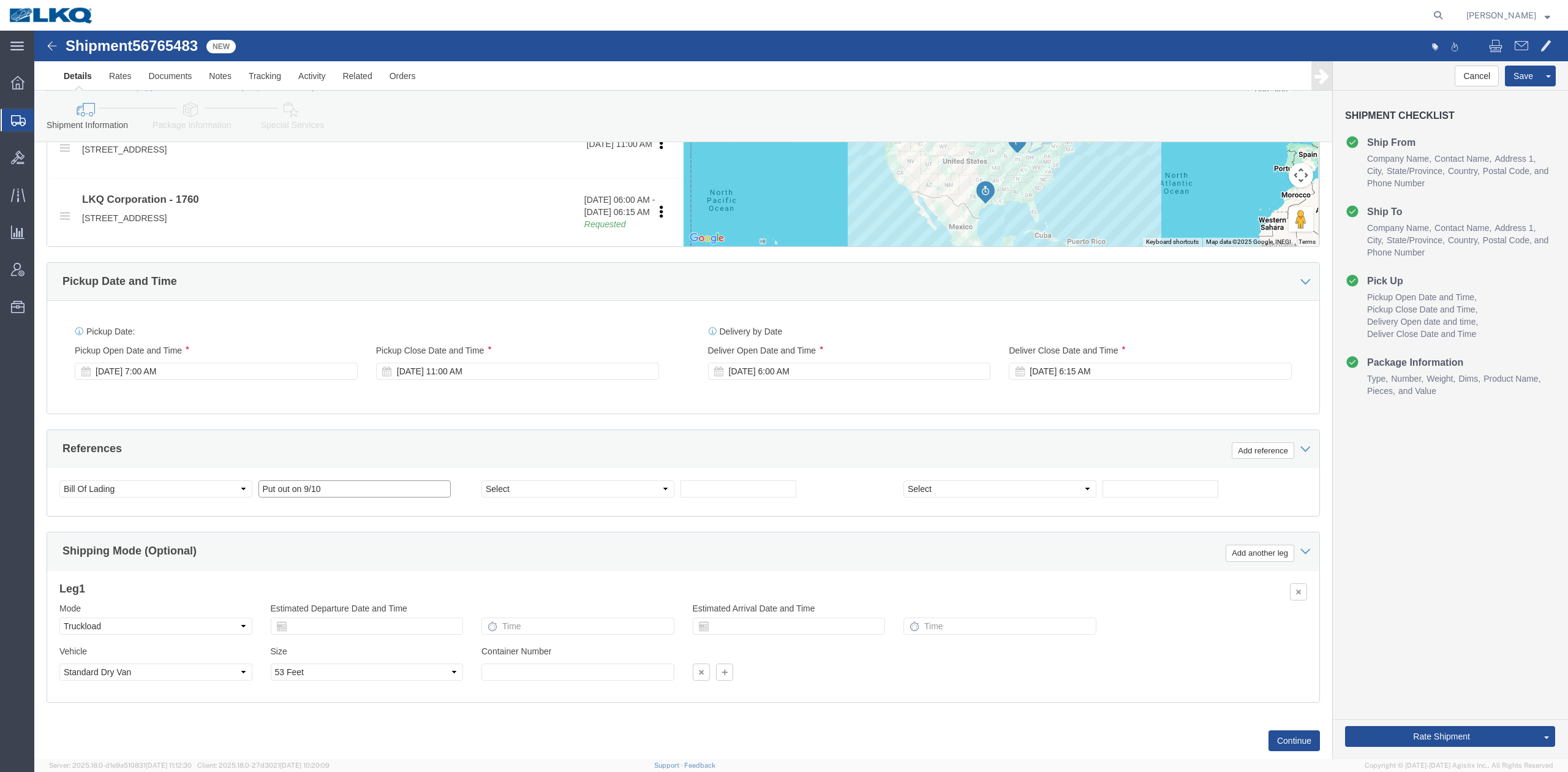
click input "Put out on 9/10"
paste input "56765483"
type input "56765483"
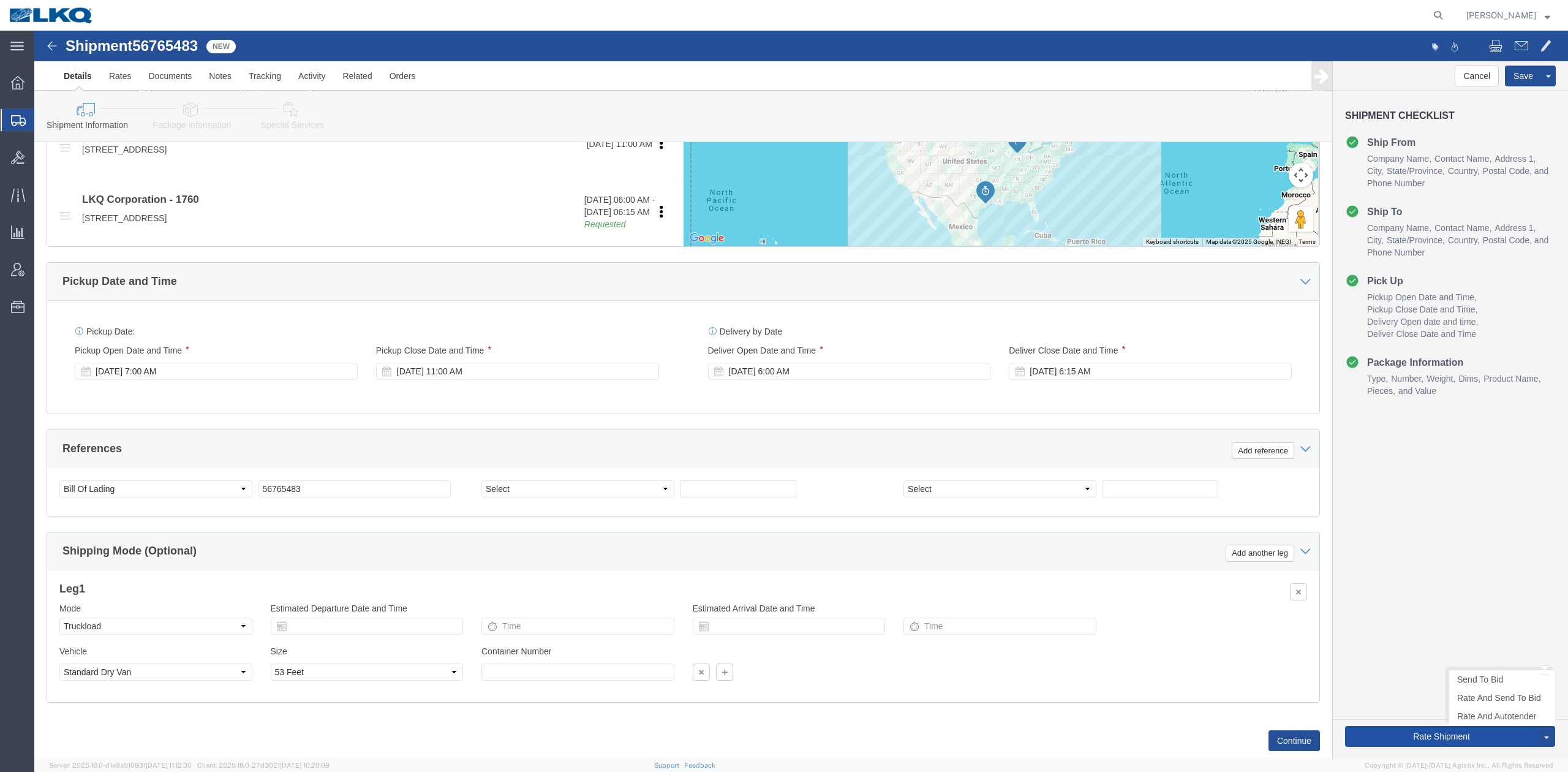
click button "Rate Shipment"
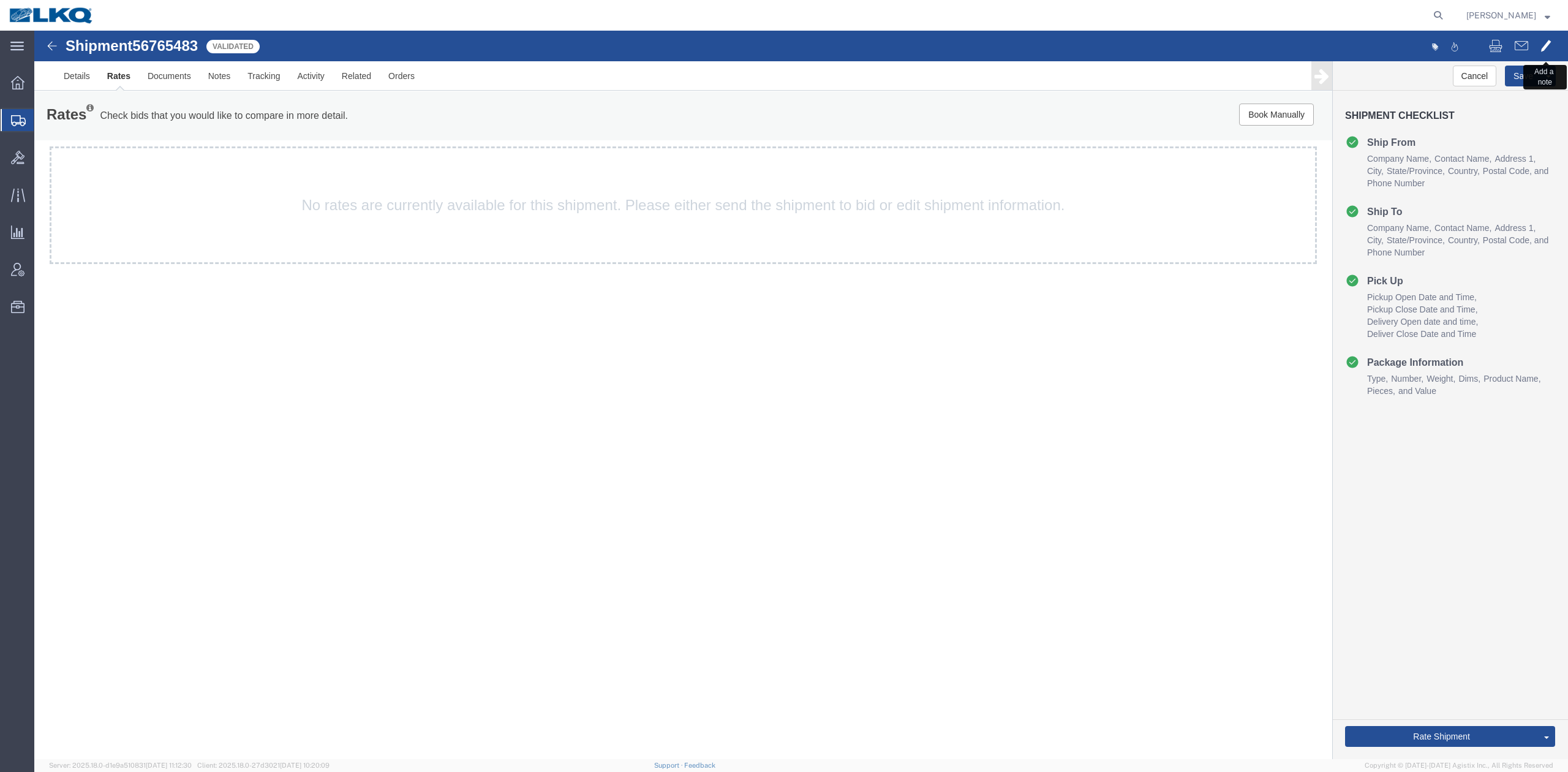
click at [1555, 48] on button at bounding box center [1546, 47] width 23 height 26
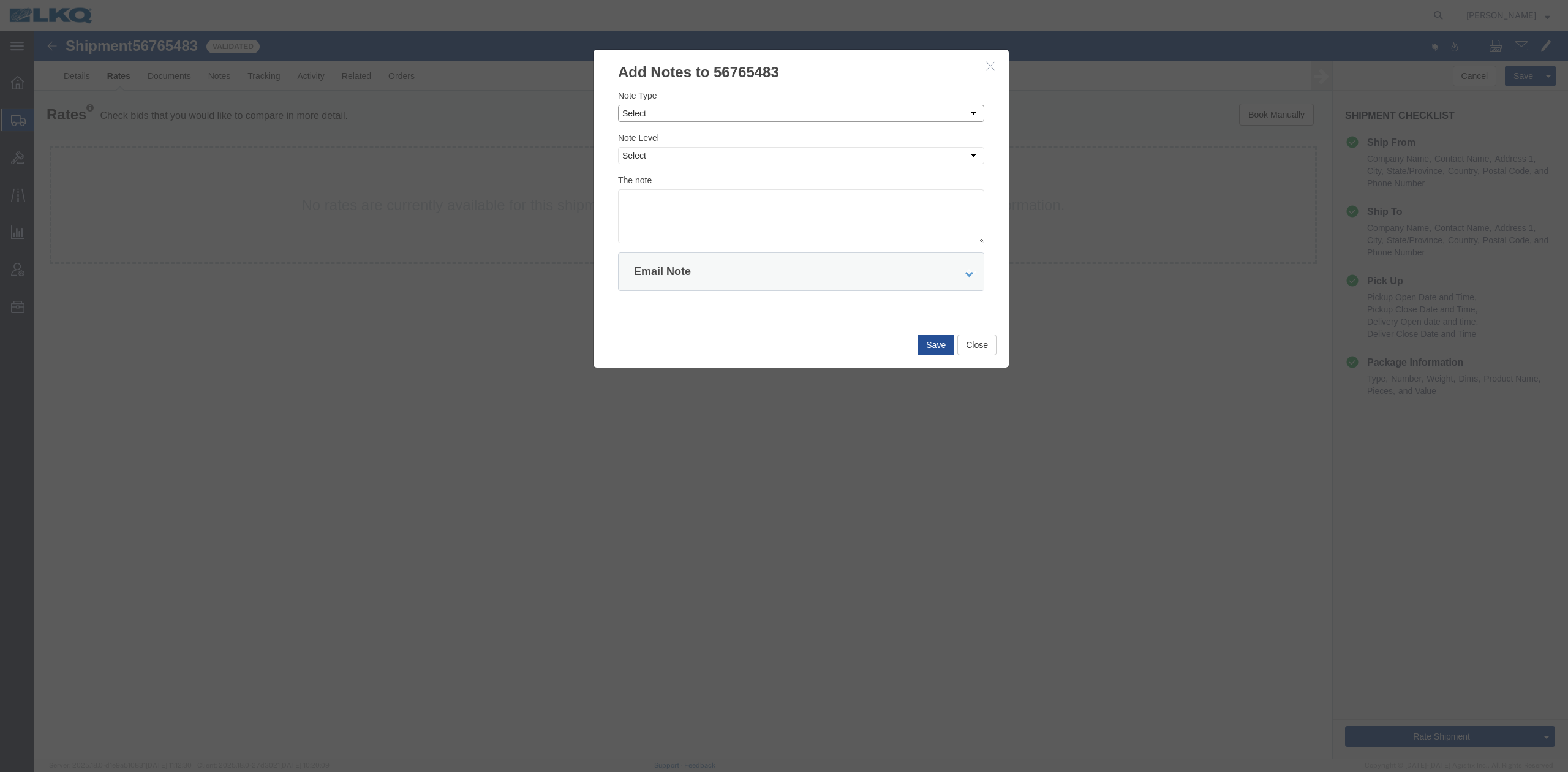
click at [667, 118] on select "Select Approval Bid Notes Carrier Change Notes Claim Notes Content Hazmat Notes…" at bounding box center [801, 113] width 366 height 17
select select "BID_NOTES"
click at [618, 105] on select "Select Approval Bid Notes Carrier Change Notes Claim Notes Content Hazmat Notes…" at bounding box center [801, 113] width 366 height 17
drag, startPoint x: 643, startPoint y: 145, endPoint x: 645, endPoint y: 162, distance: 17.1
click at [643, 147] on div "Note Level Select Private to Account Private to Vendor Public" at bounding box center [801, 148] width 366 height 33
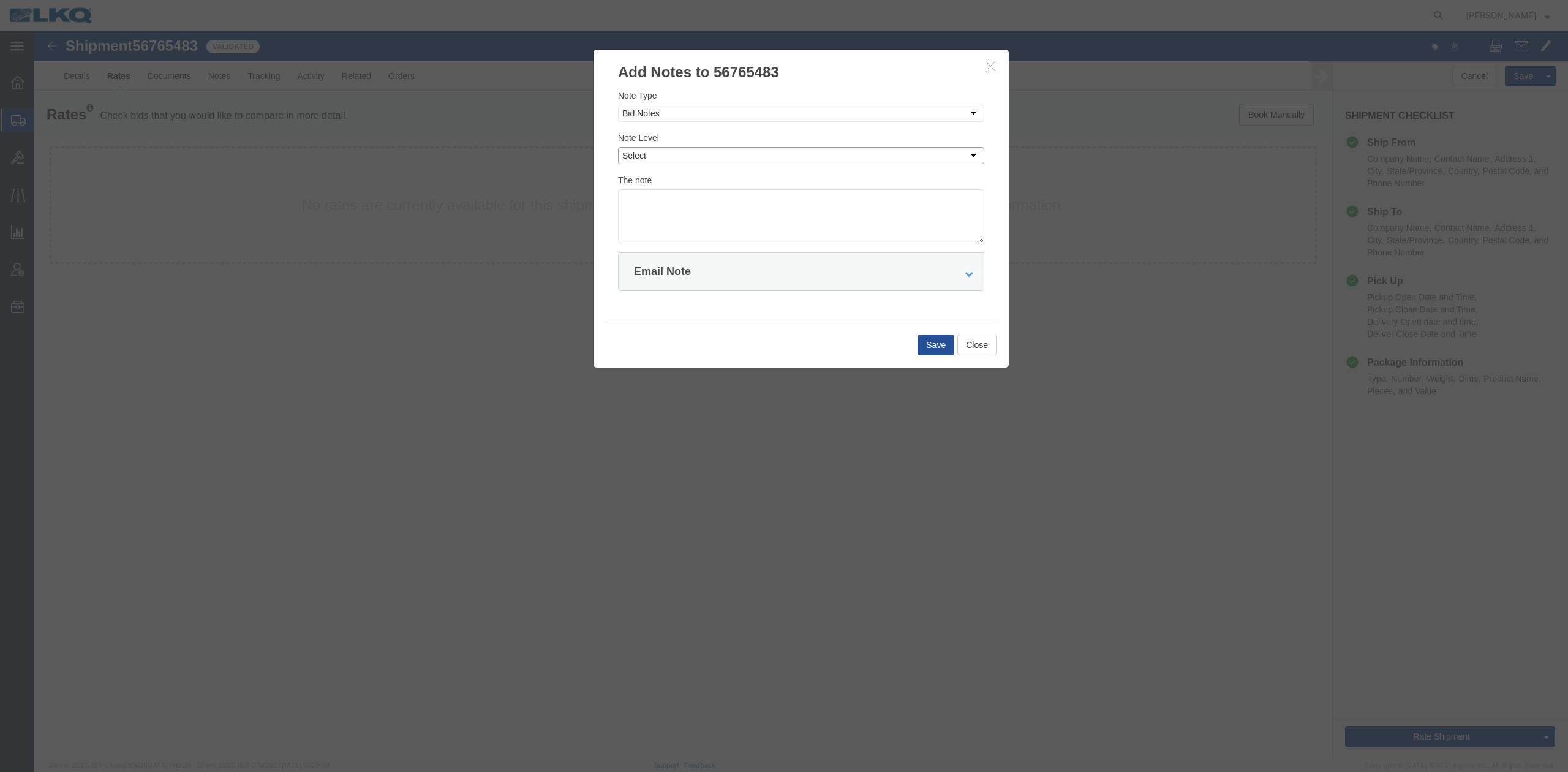
click at [645, 162] on select "Select Private to Account Private to Vendor Public" at bounding box center [801, 156] width 366 height 17
select select "PRIVATE_TO_ACCOUNT"
click at [618, 147] on select "Select Private to Account Private to Vendor Public" at bounding box center [801, 156] width 366 height 17
click at [660, 211] on textarea "D" at bounding box center [801, 216] width 366 height 54
type textarea "DAT: $2151"
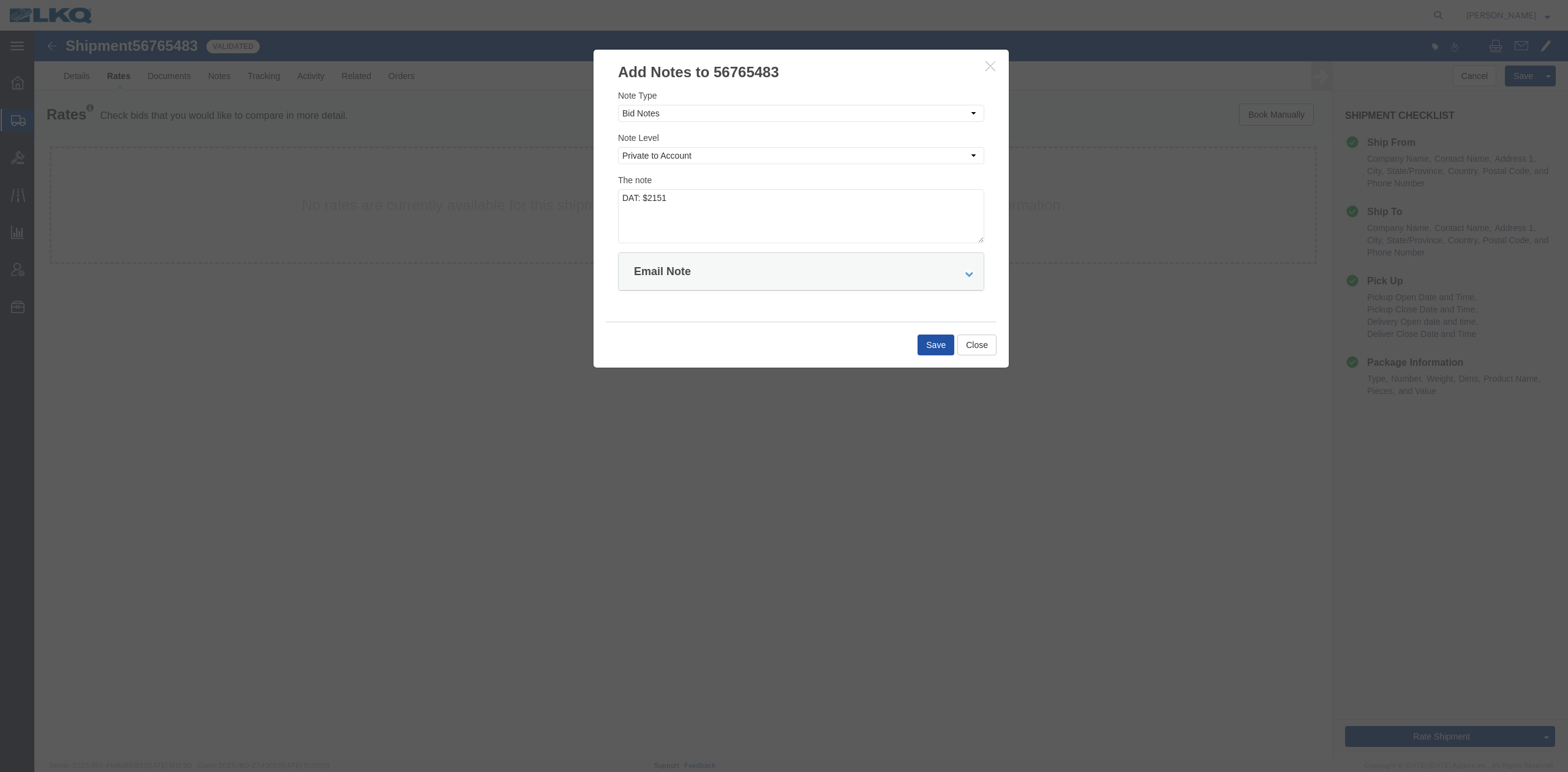
click at [925, 353] on button "Save" at bounding box center [935, 345] width 37 height 21
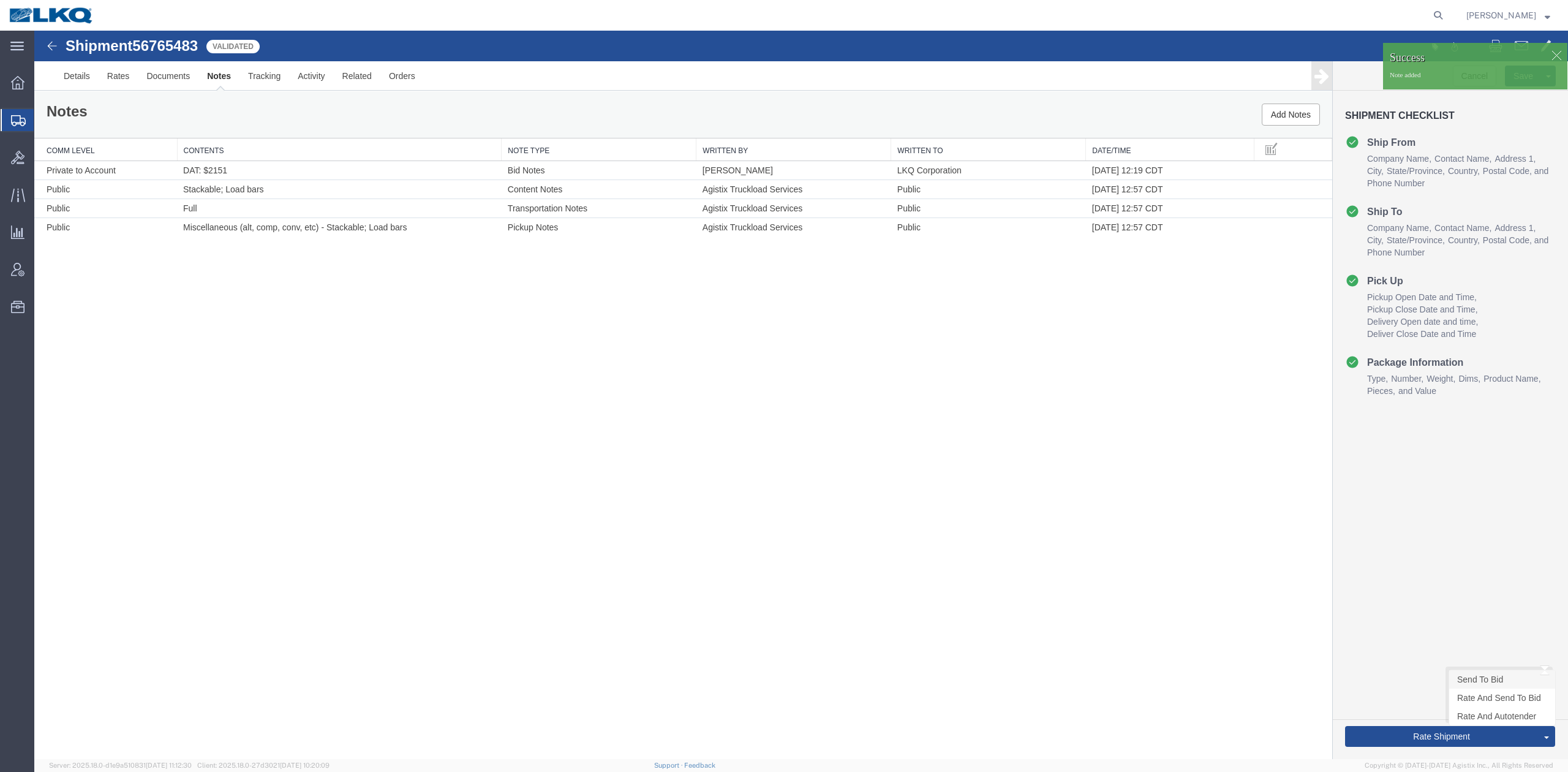
click at [1483, 682] on link "Send To Bid" at bounding box center [1502, 679] width 106 height 19
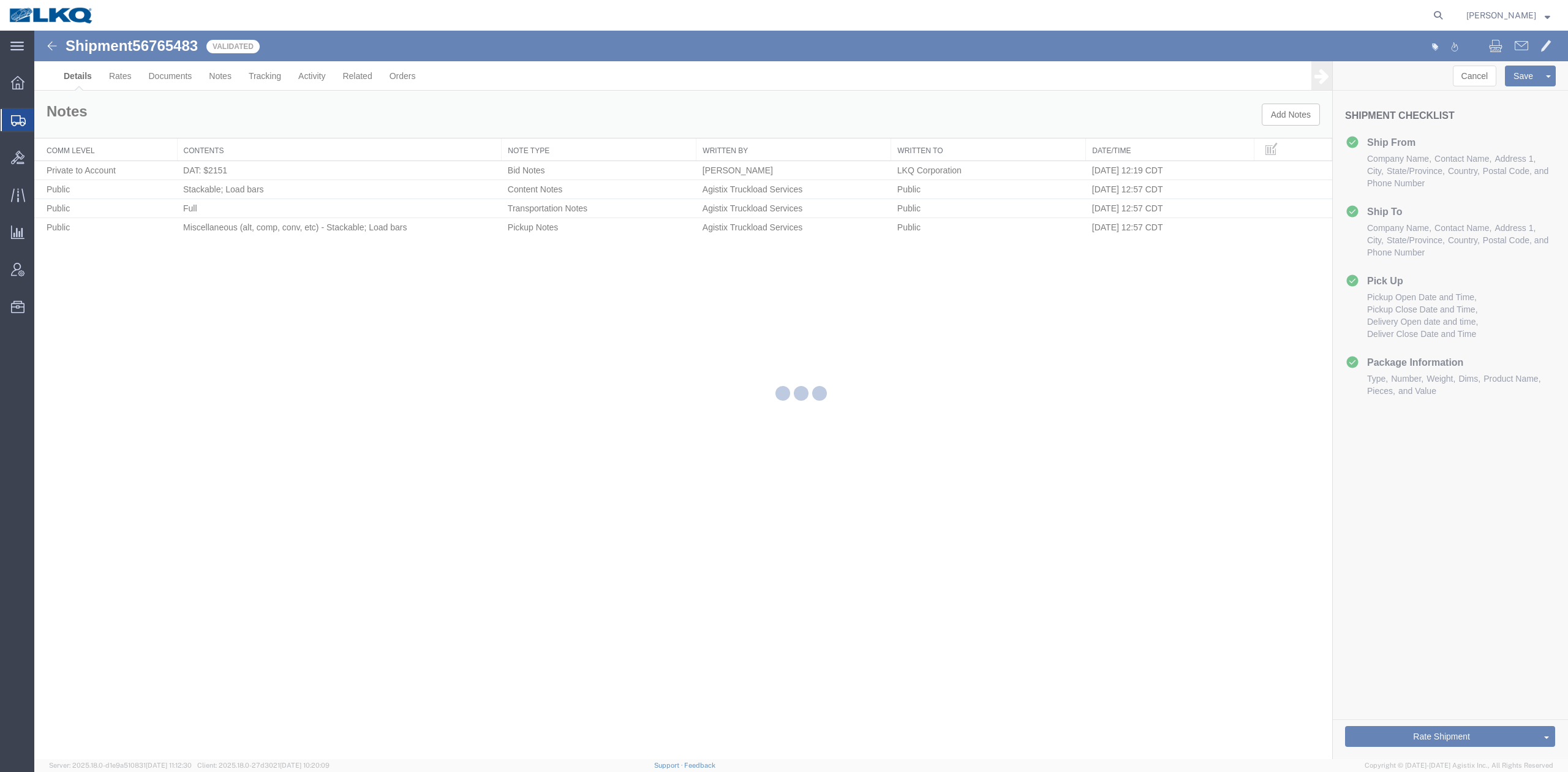
select select "31322"
select select "27634"
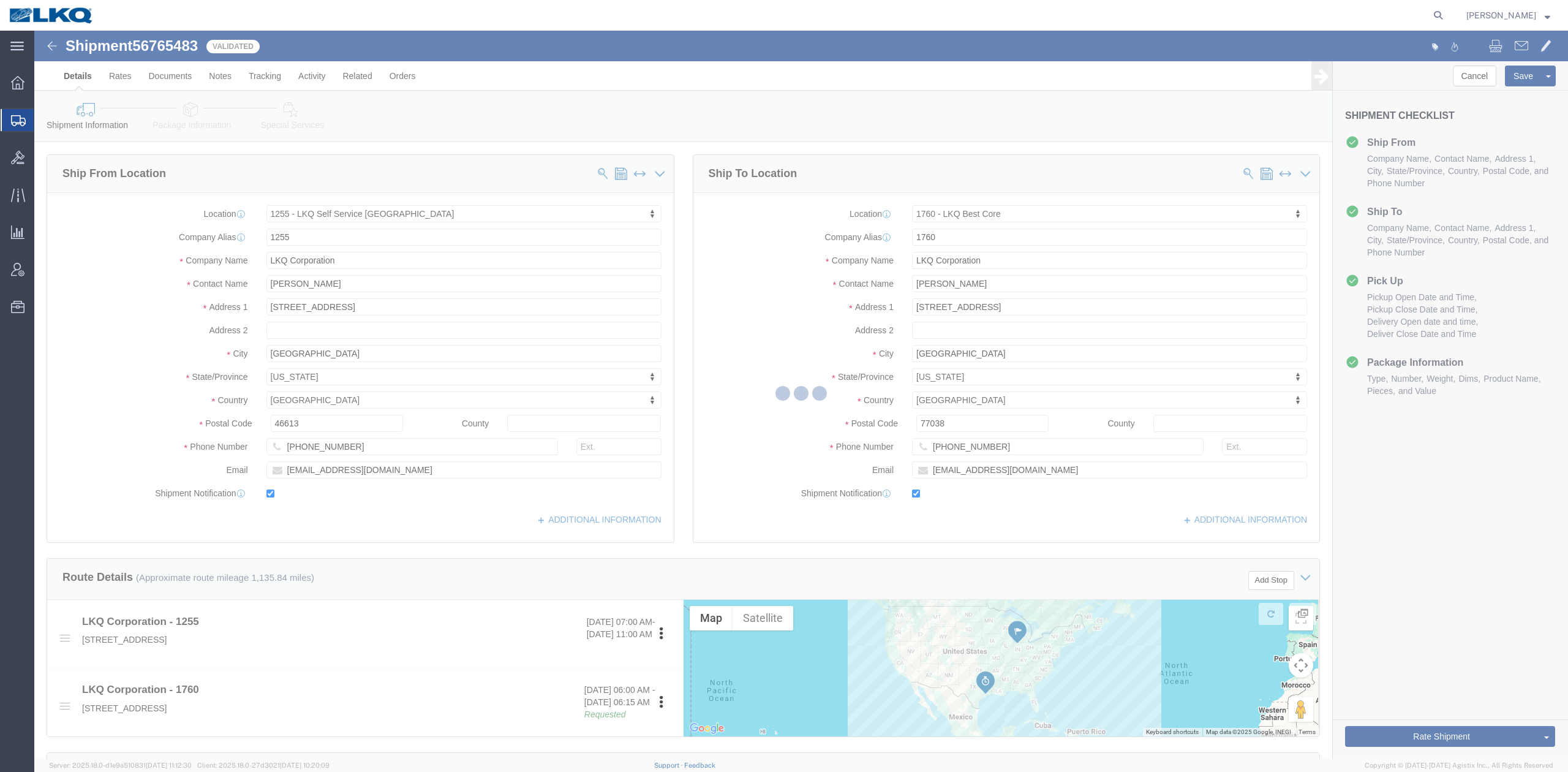
select select "TL"
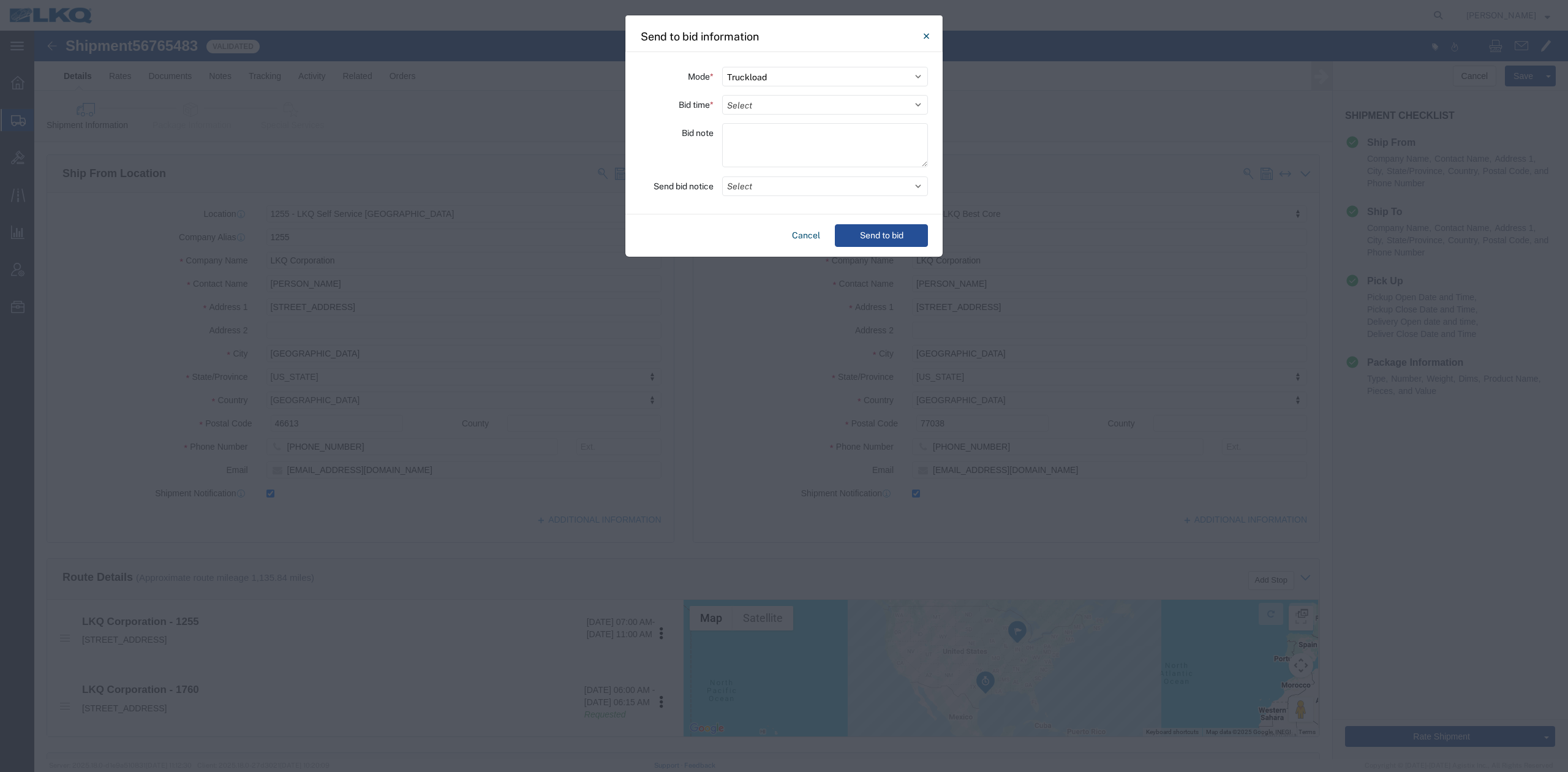
drag, startPoint x: 801, startPoint y: 102, endPoint x: 780, endPoint y: 169, distance: 70.2
click at [801, 102] on select "Select 30 Min (Rush) 1 Hour (Rush) 2 Hours (Rush) 4 Hours (Rush) 8 Hours (Rush)…" at bounding box center [825, 104] width 206 height 19
select select "24"
click at [722, 95] on select "Select 30 Min (Rush) 1 Hour (Rush) 2 Hours (Rush) 4 Hours (Rush) 8 Hours (Rush)…" at bounding box center [825, 104] width 206 height 19
click at [740, 186] on button "Select" at bounding box center [825, 186] width 206 height 19
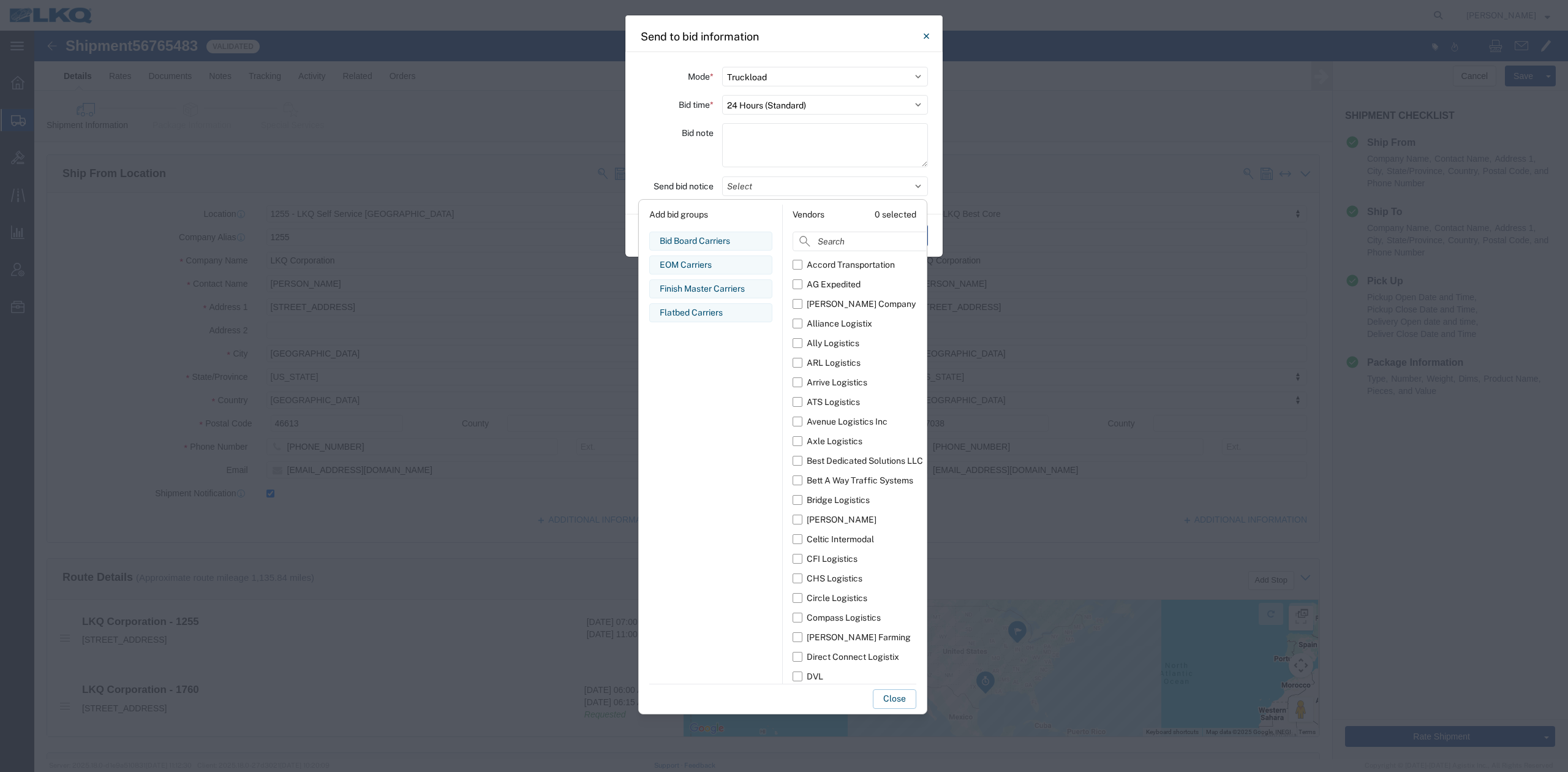
drag, startPoint x: 687, startPoint y: 246, endPoint x: 737, endPoint y: 353, distance: 118.1
click at [687, 247] on div "Bid Board Carriers" at bounding box center [711, 241] width 102 height 13
click at [886, 696] on button "Close" at bounding box center [894, 699] width 43 height 19
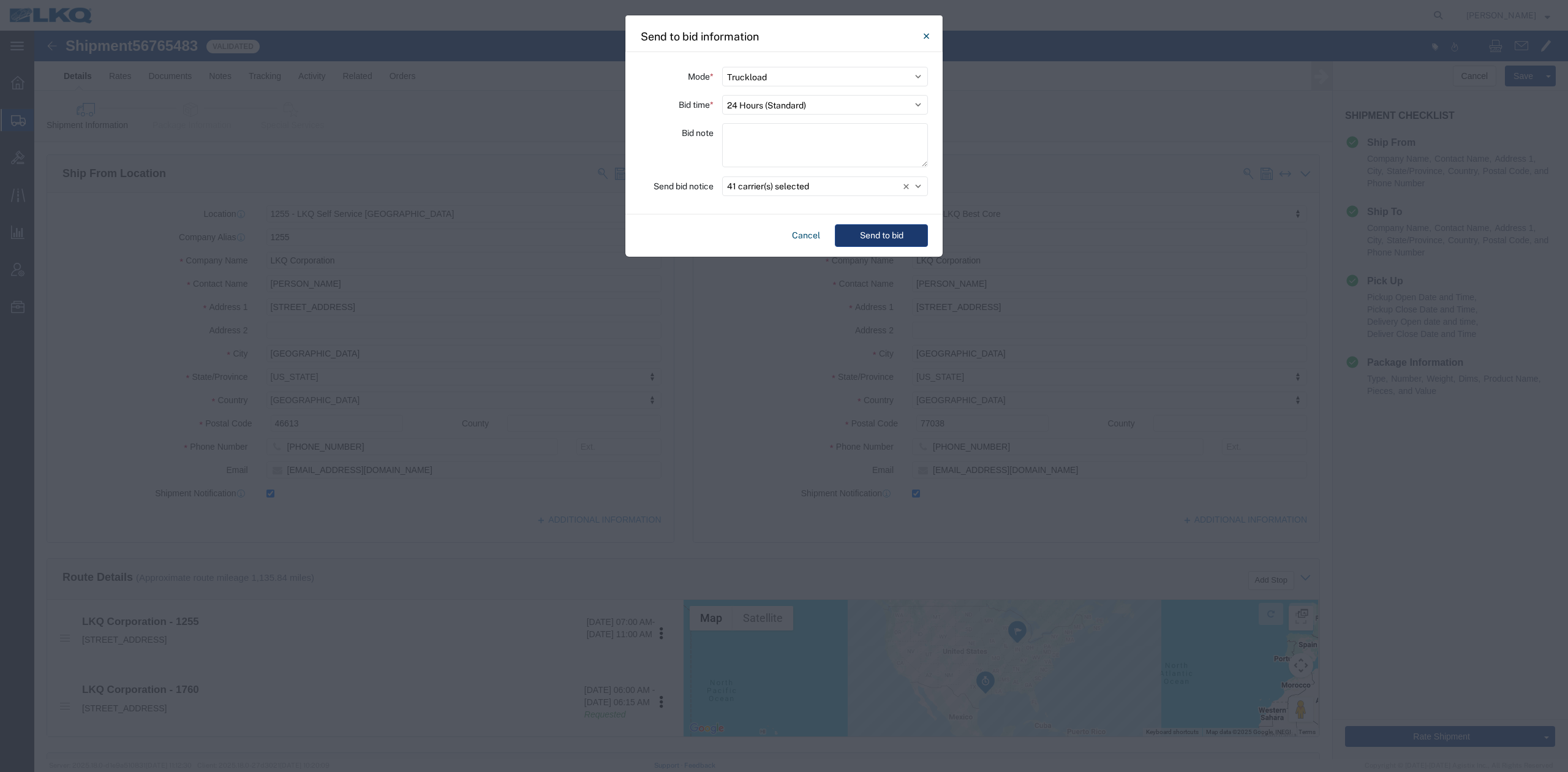
click at [876, 225] on button "Send to bid" at bounding box center [881, 235] width 93 height 23
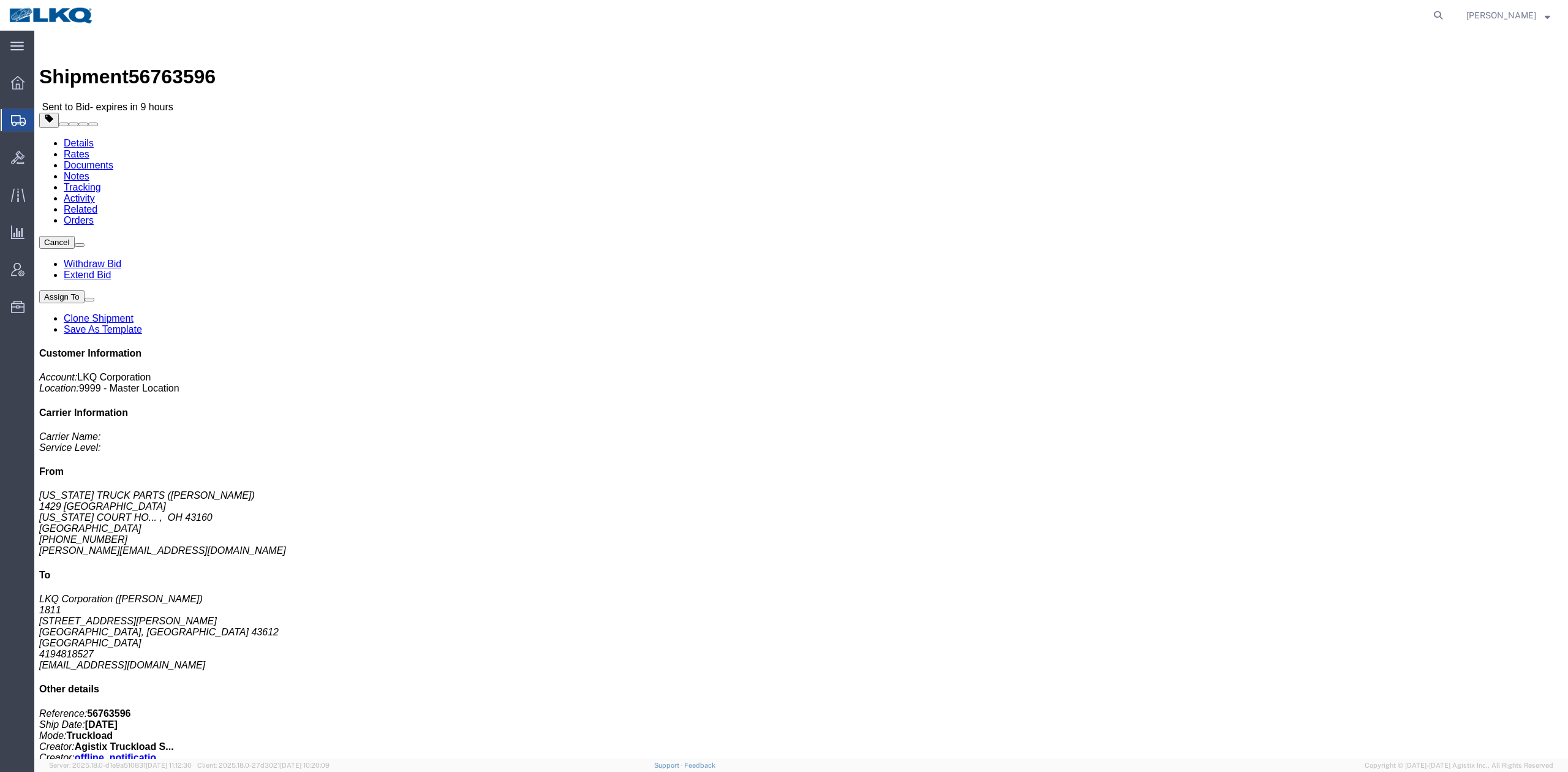
click link "Documents"
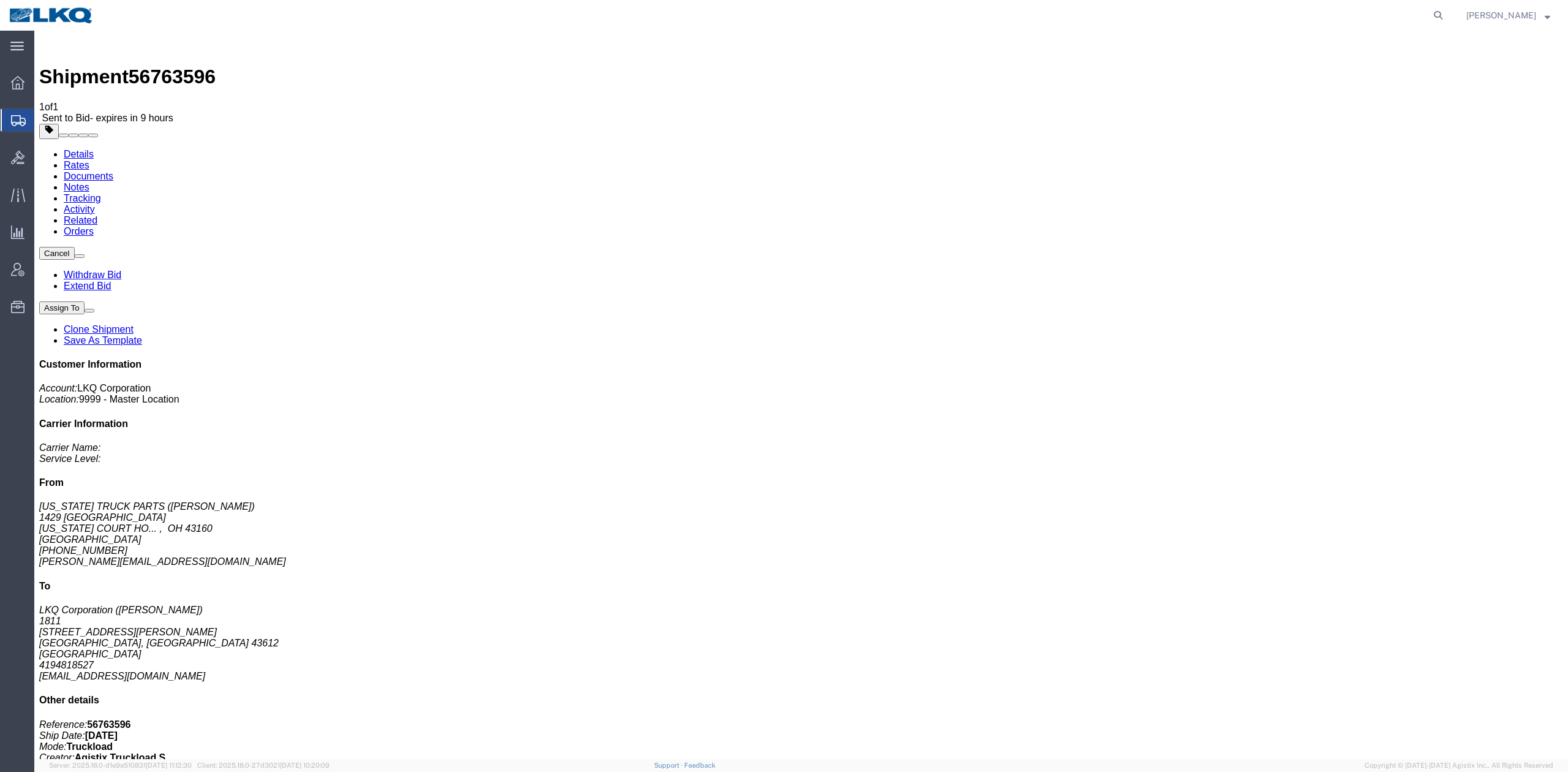
click at [77, 149] on link "Details" at bounding box center [79, 154] width 30 height 11
click link "Notes"
click at [1447, 9] on icon at bounding box center [1438, 15] width 17 height 17
paste input "56765394"
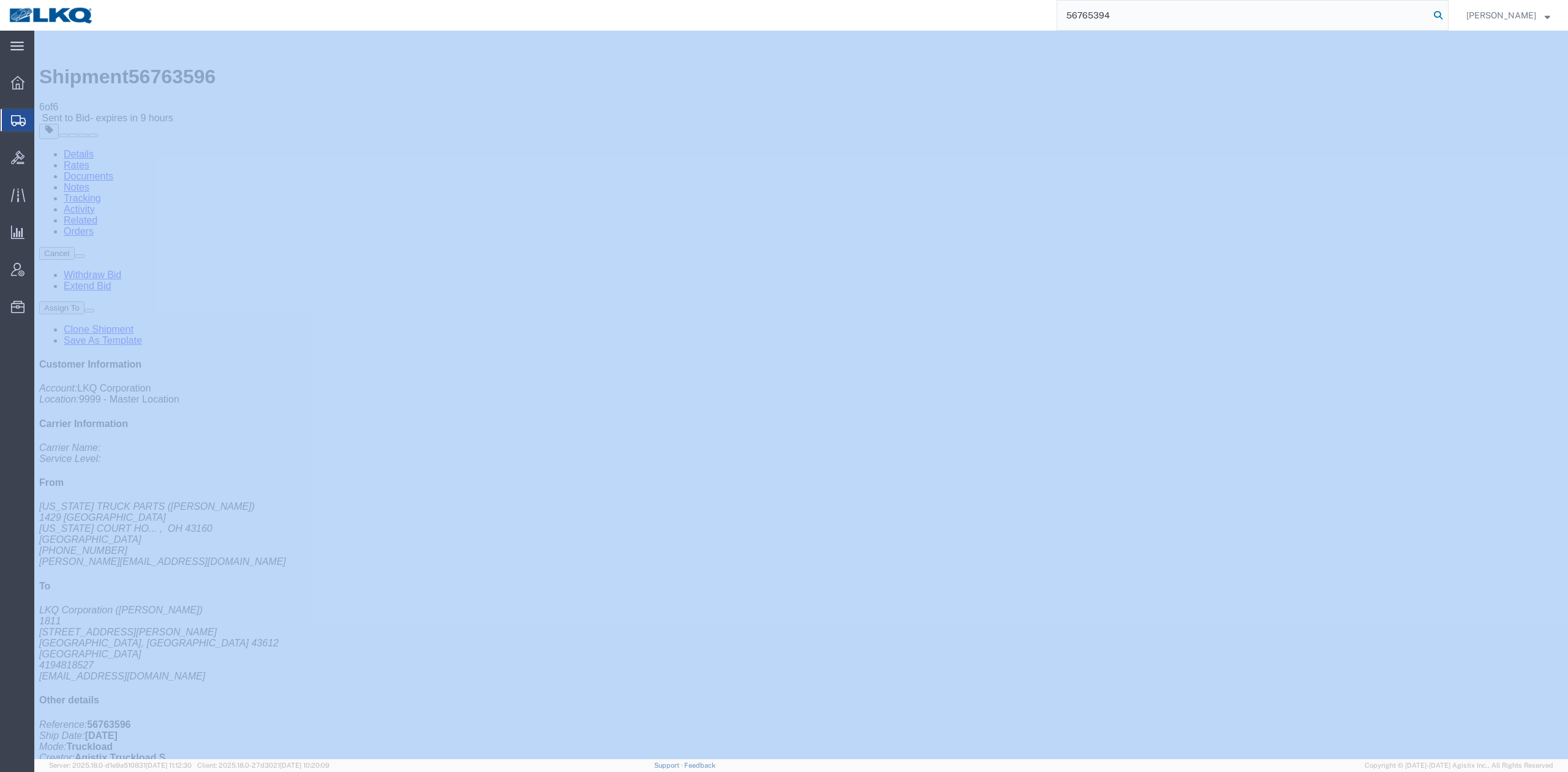
click at [1447, 9] on icon at bounding box center [1438, 15] width 17 height 17
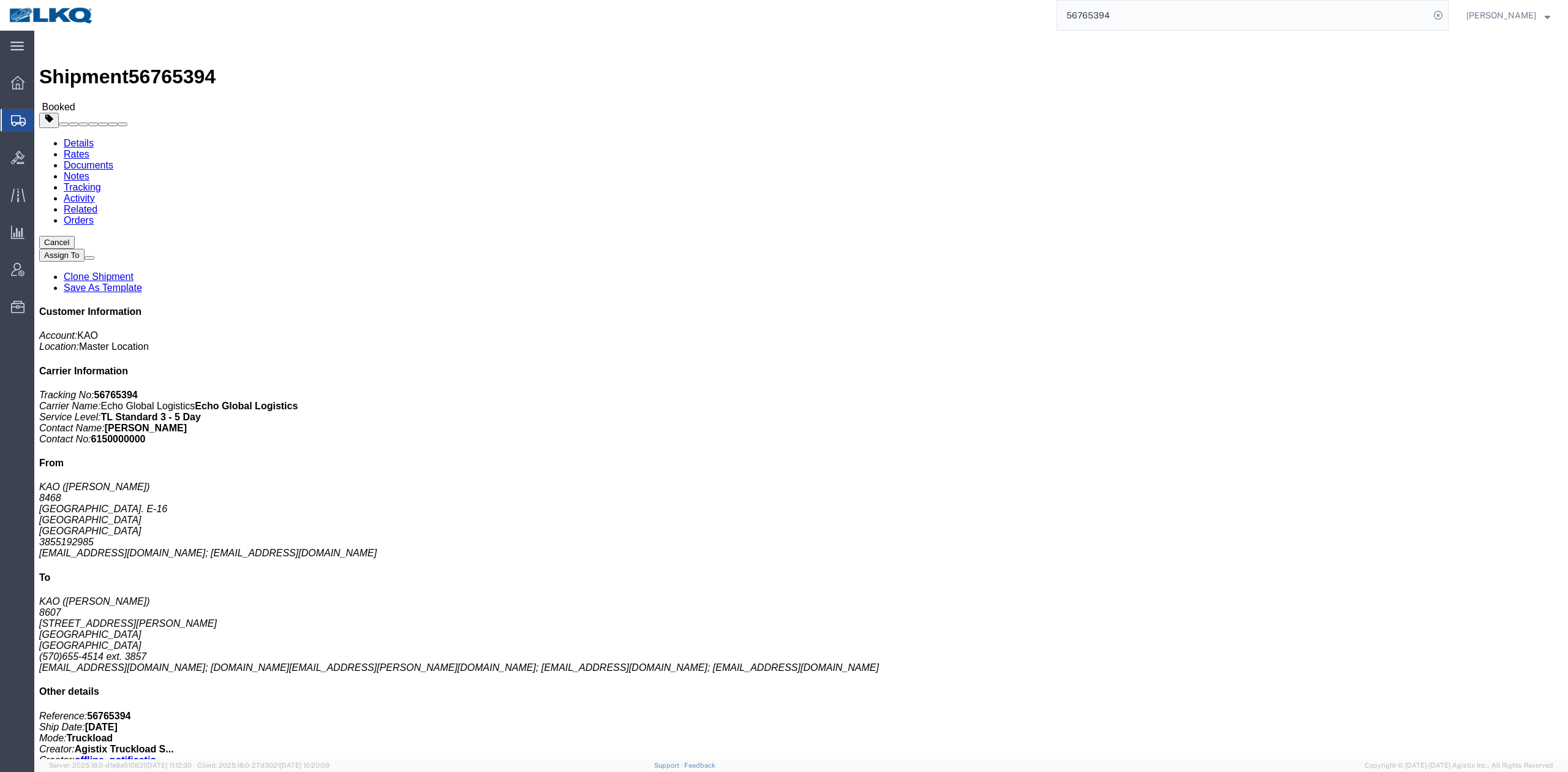
click at [1105, 5] on input "56765394" at bounding box center [1243, 15] width 373 height 29
paste input "595077"
type input "56595077"
click at [1447, 13] on icon at bounding box center [1438, 15] width 17 height 17
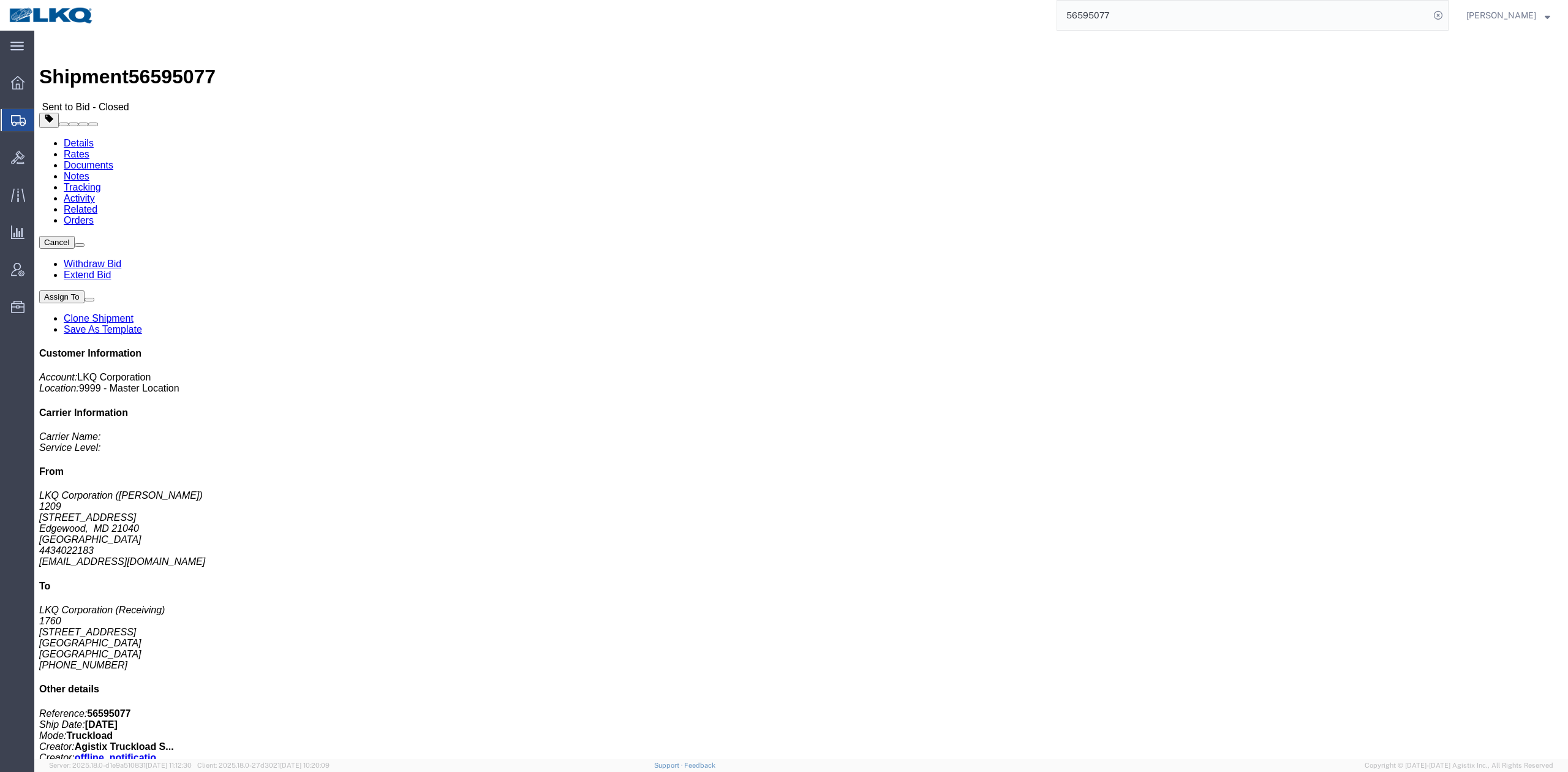
click div "Requested"
click link "Withdraw Bid"
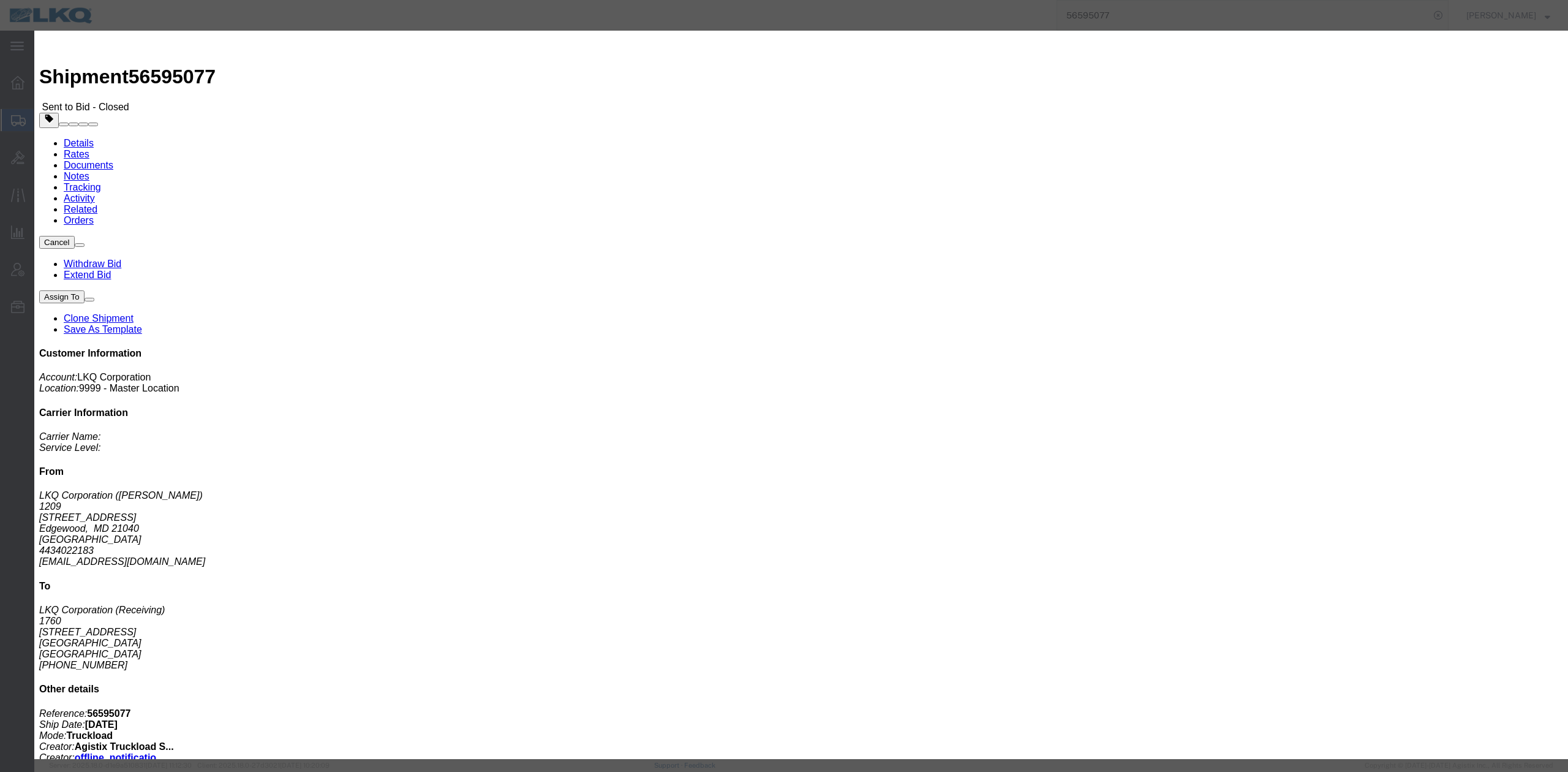
click button "Withdraw"
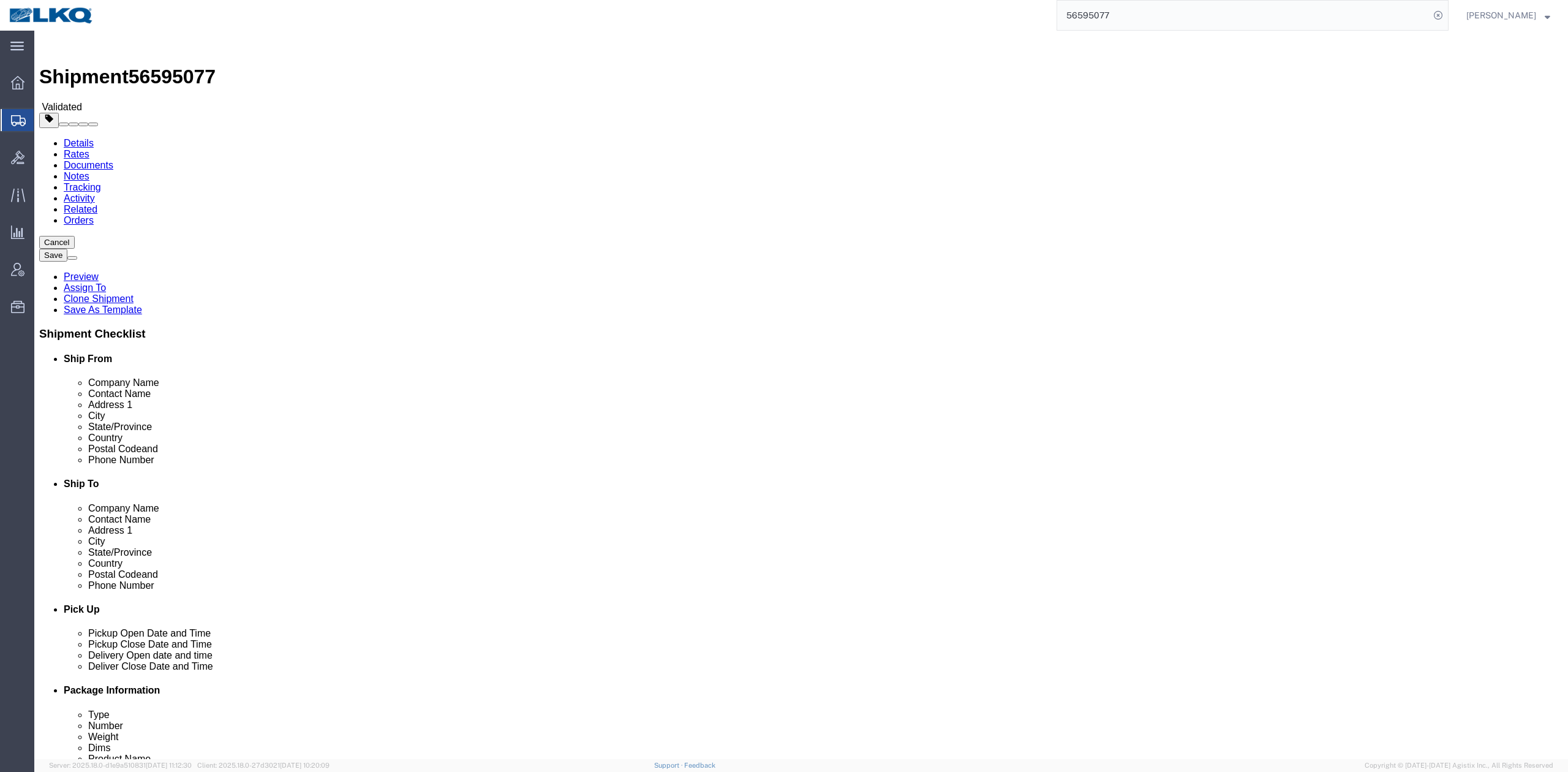
select select "27418"
select select "27634"
click at [1103, 13] on input "56595077" at bounding box center [1243, 15] width 373 height 29
paste input "763182"
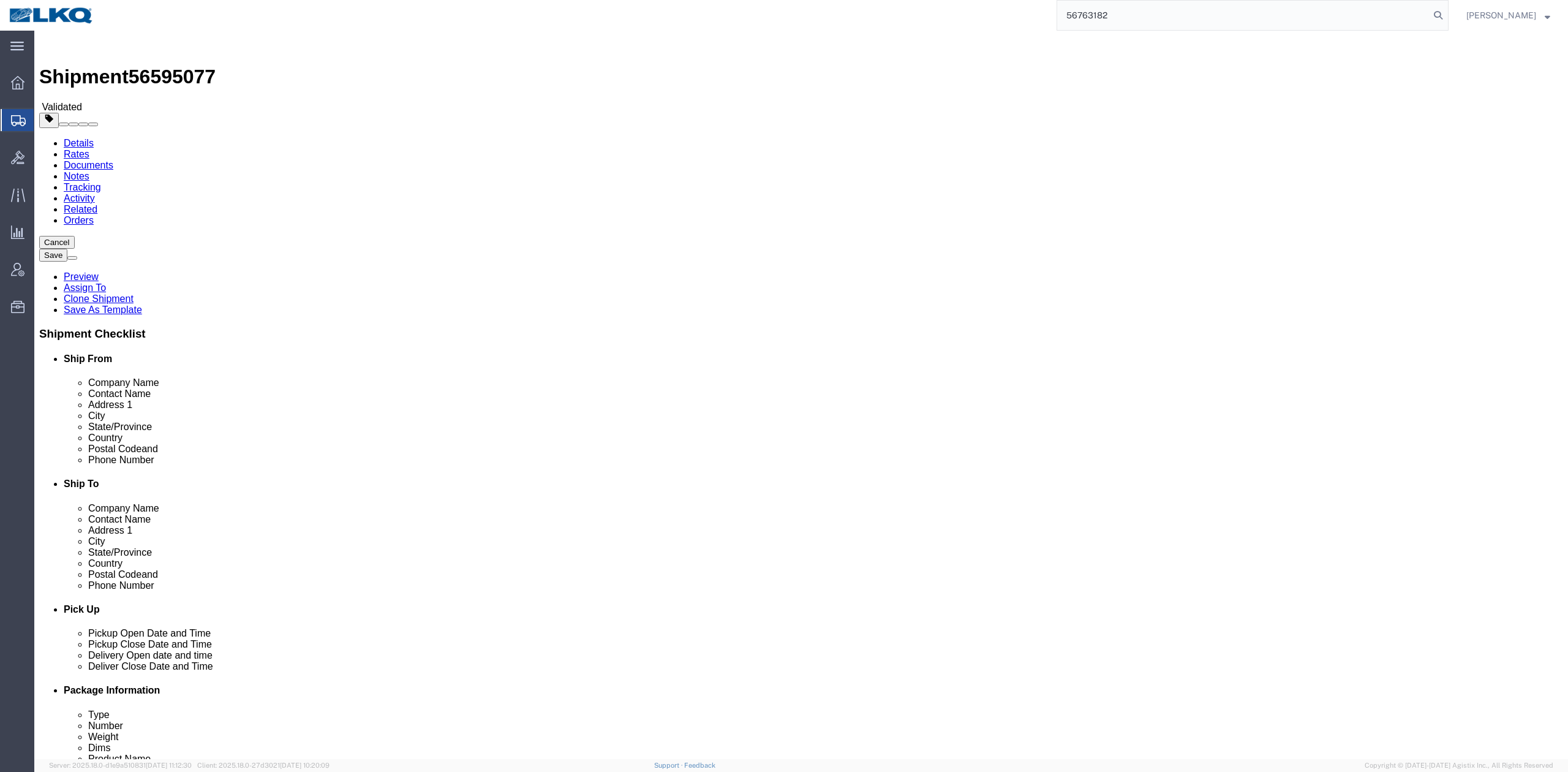
type input "56763182"
click button "Cancel"
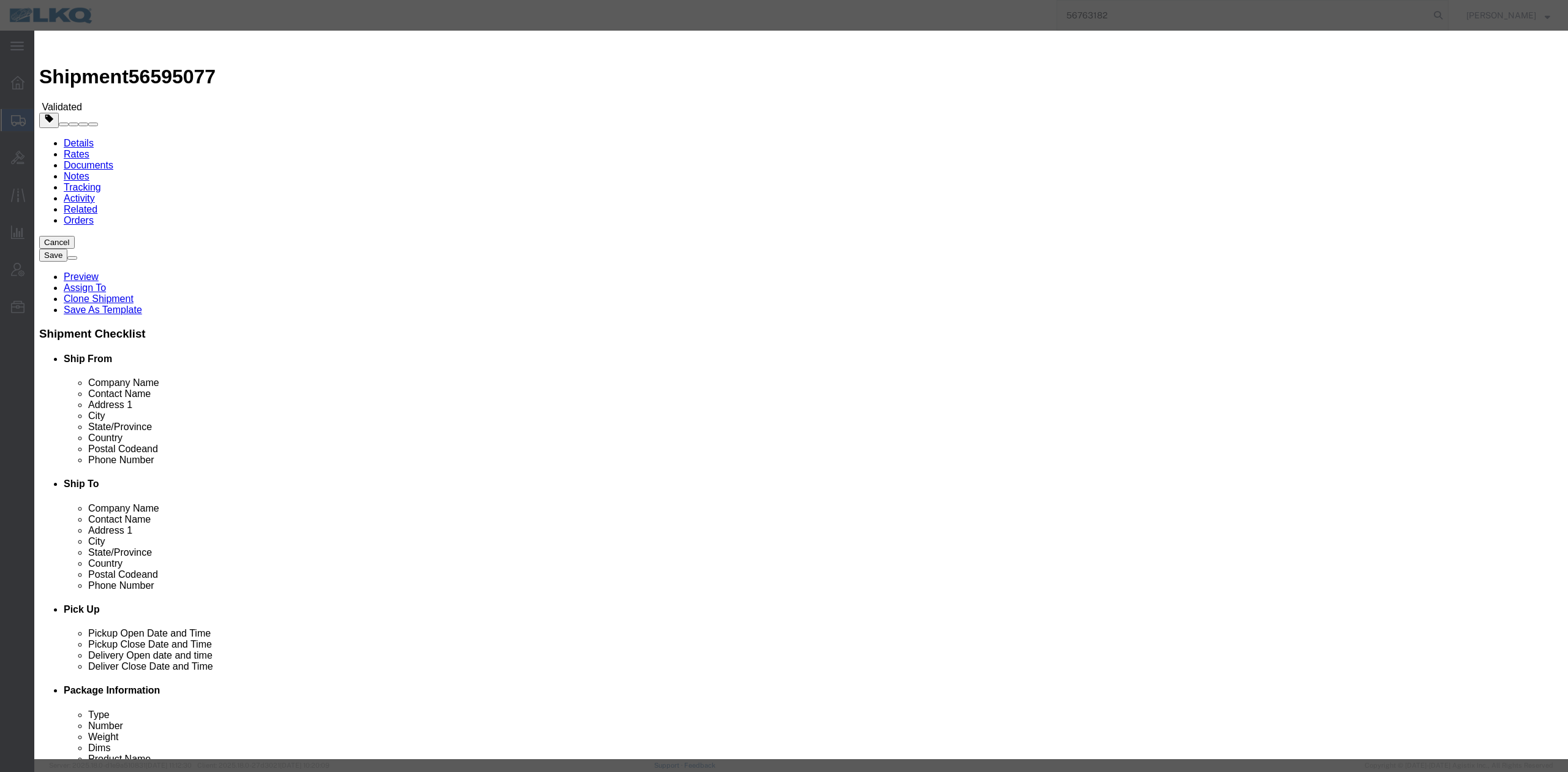
click button "Yes"
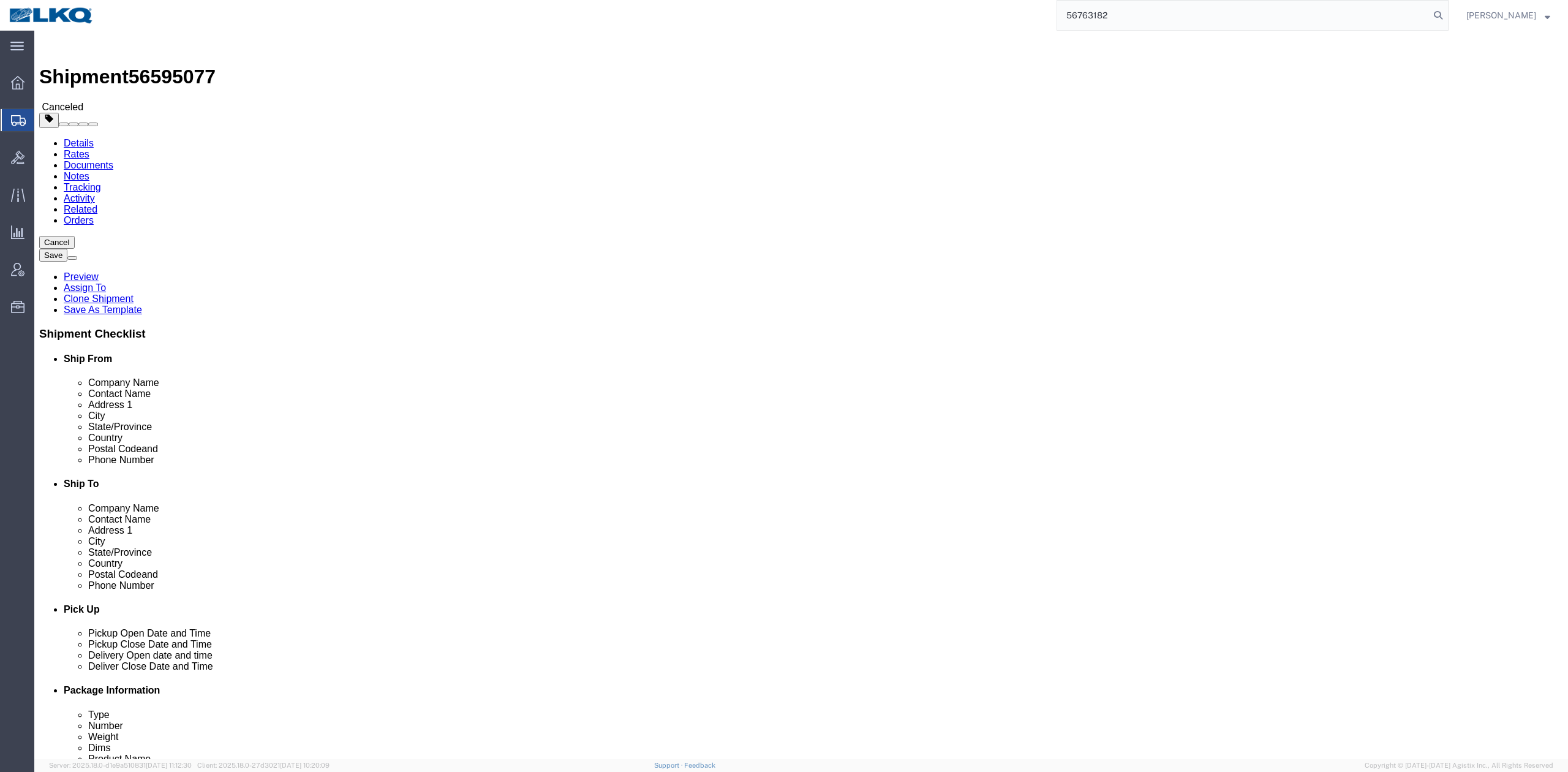
click at [1108, 19] on input "56763182" at bounding box center [1243, 15] width 373 height 29
click at [1447, 13] on icon at bounding box center [1438, 15] width 17 height 17
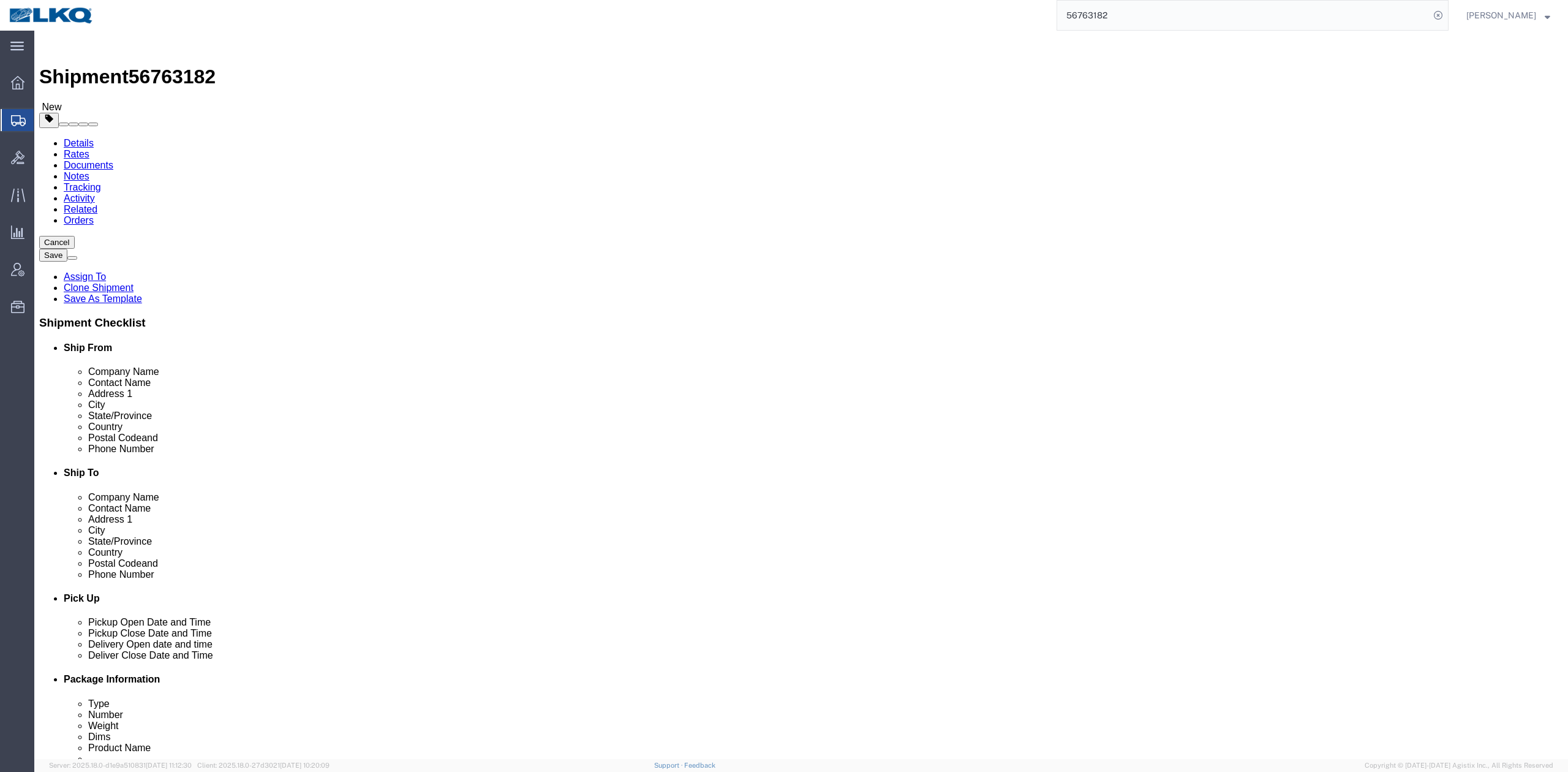
select select "27602"
select select "28716"
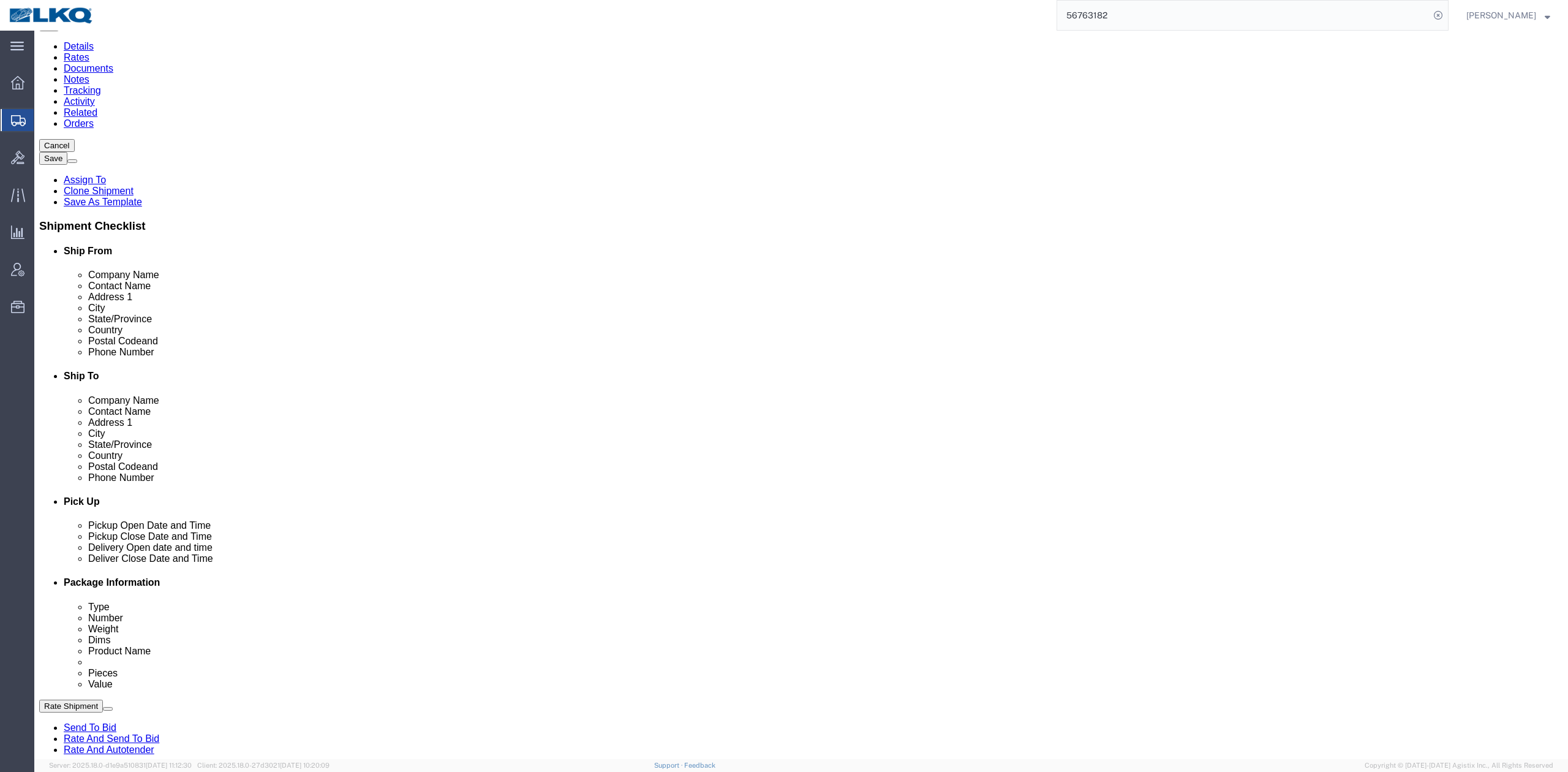
scroll to position [327, 0]
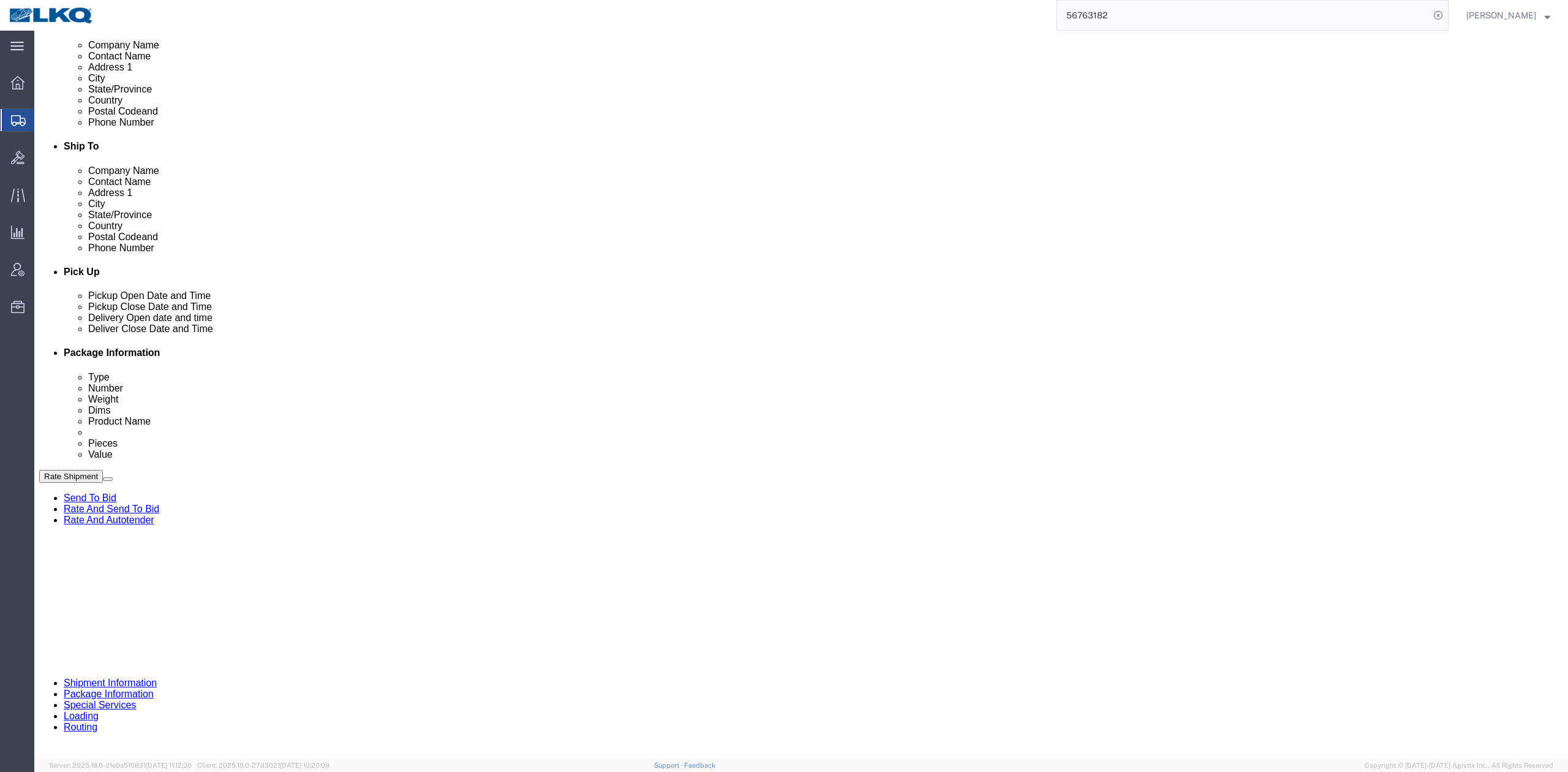
click div "References Add reference"
click input "x"
paste input "56763182"
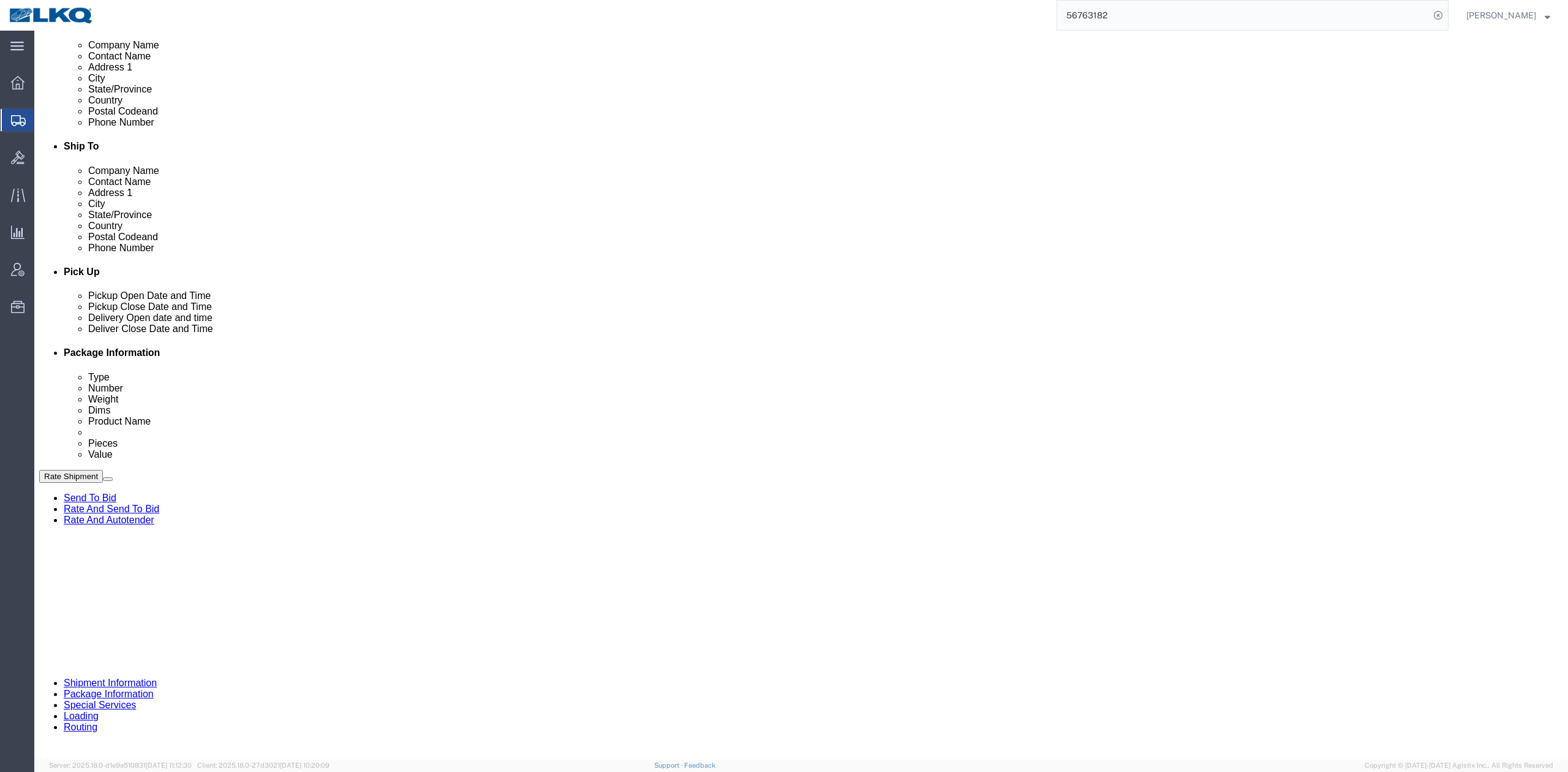
type input "56763182"
click link "Schedule appointment"
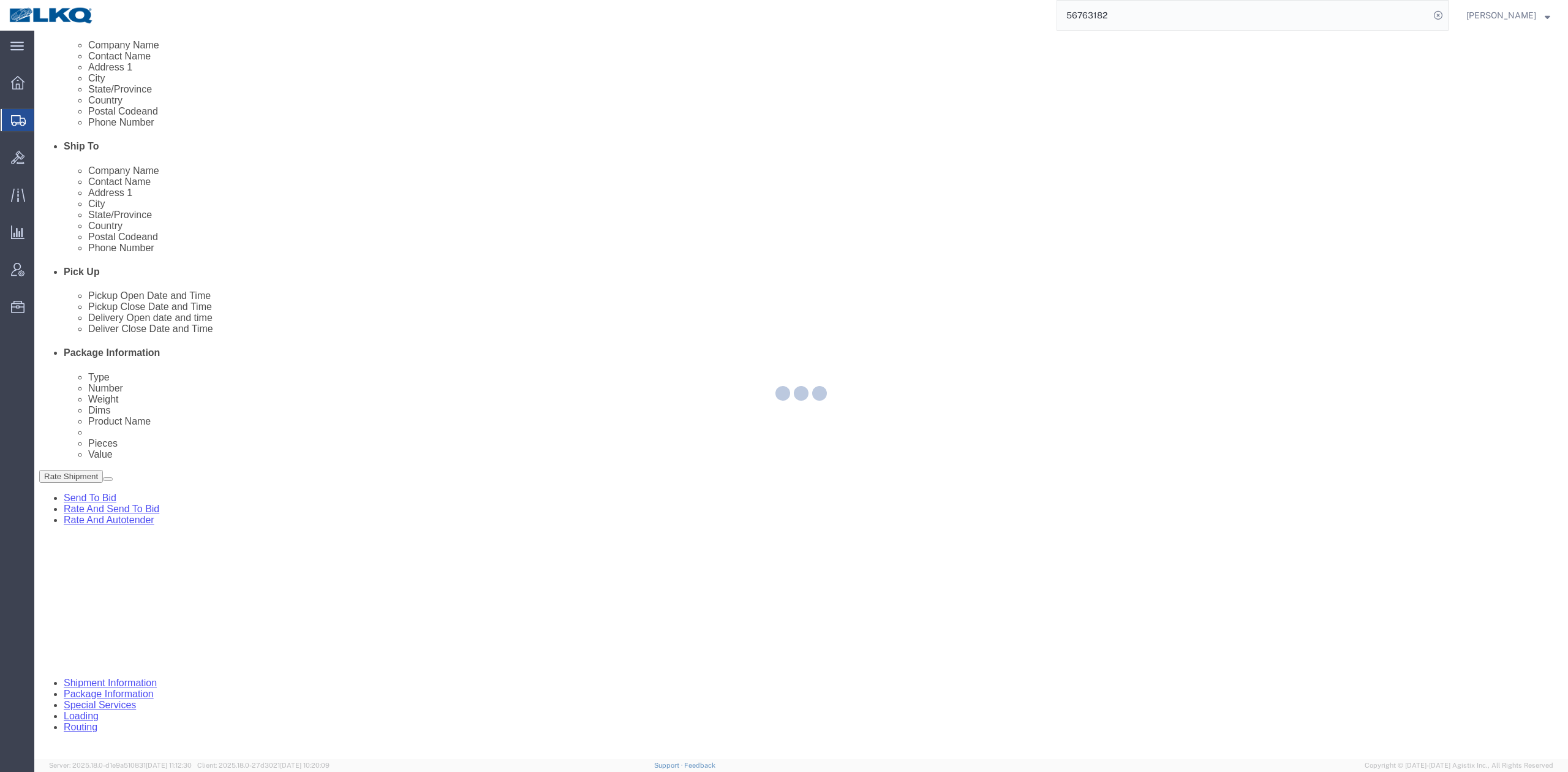
select select
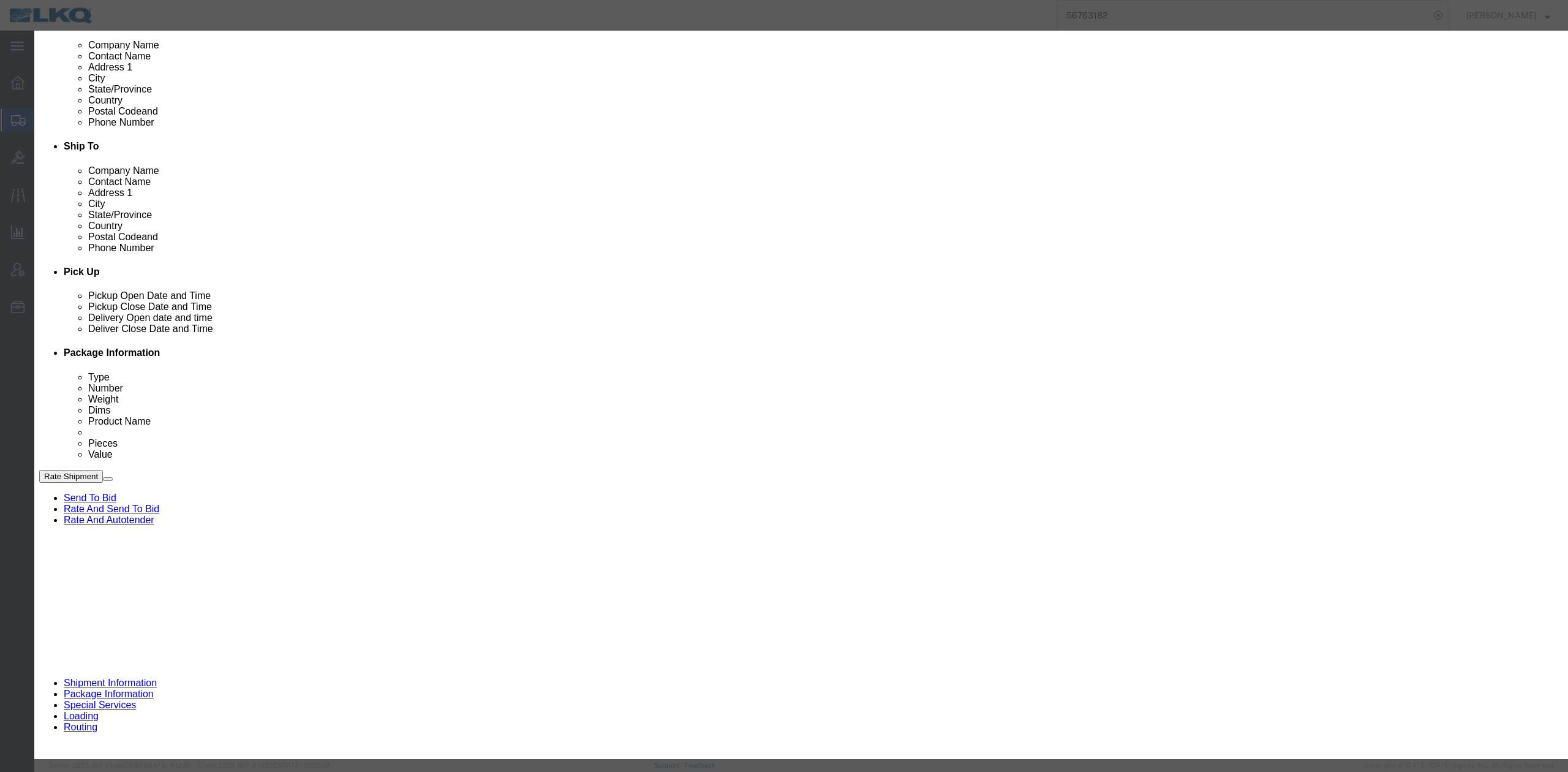
click input "09/11/2025"
click td "16"
click input "11:00 AM"
type input "9:00 AM"
drag, startPoint x: 875, startPoint y: 163, endPoint x: 863, endPoint y: 176, distance: 17.7
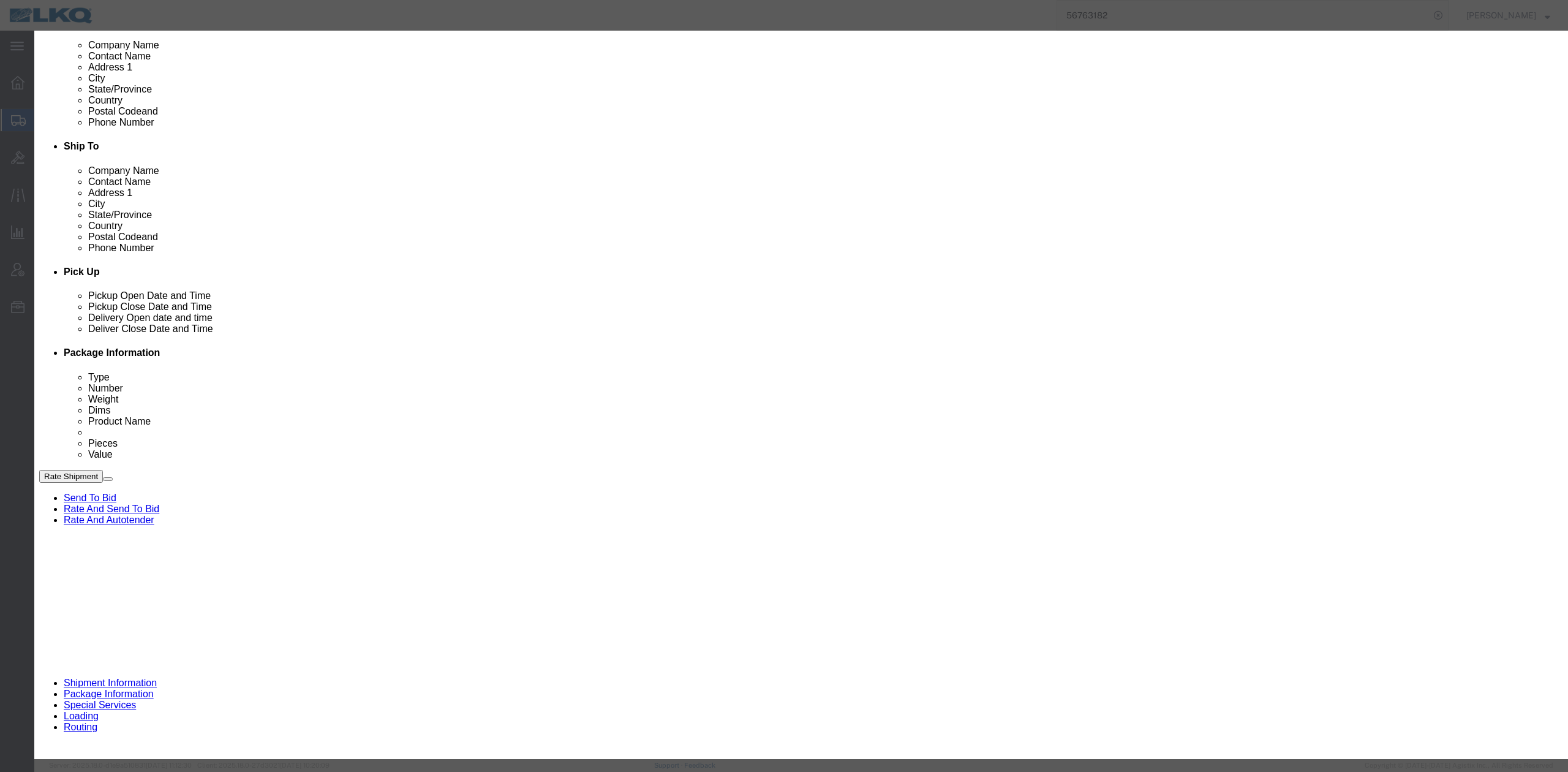
click select "Select 15 min 30 min 45 min 1 hr 2 hr 3 hr 4 hr"
select select "15"
click select "Select 15 min 30 min 45 min 1 hr 2 hr 3 hr 4 hr"
click button "Save"
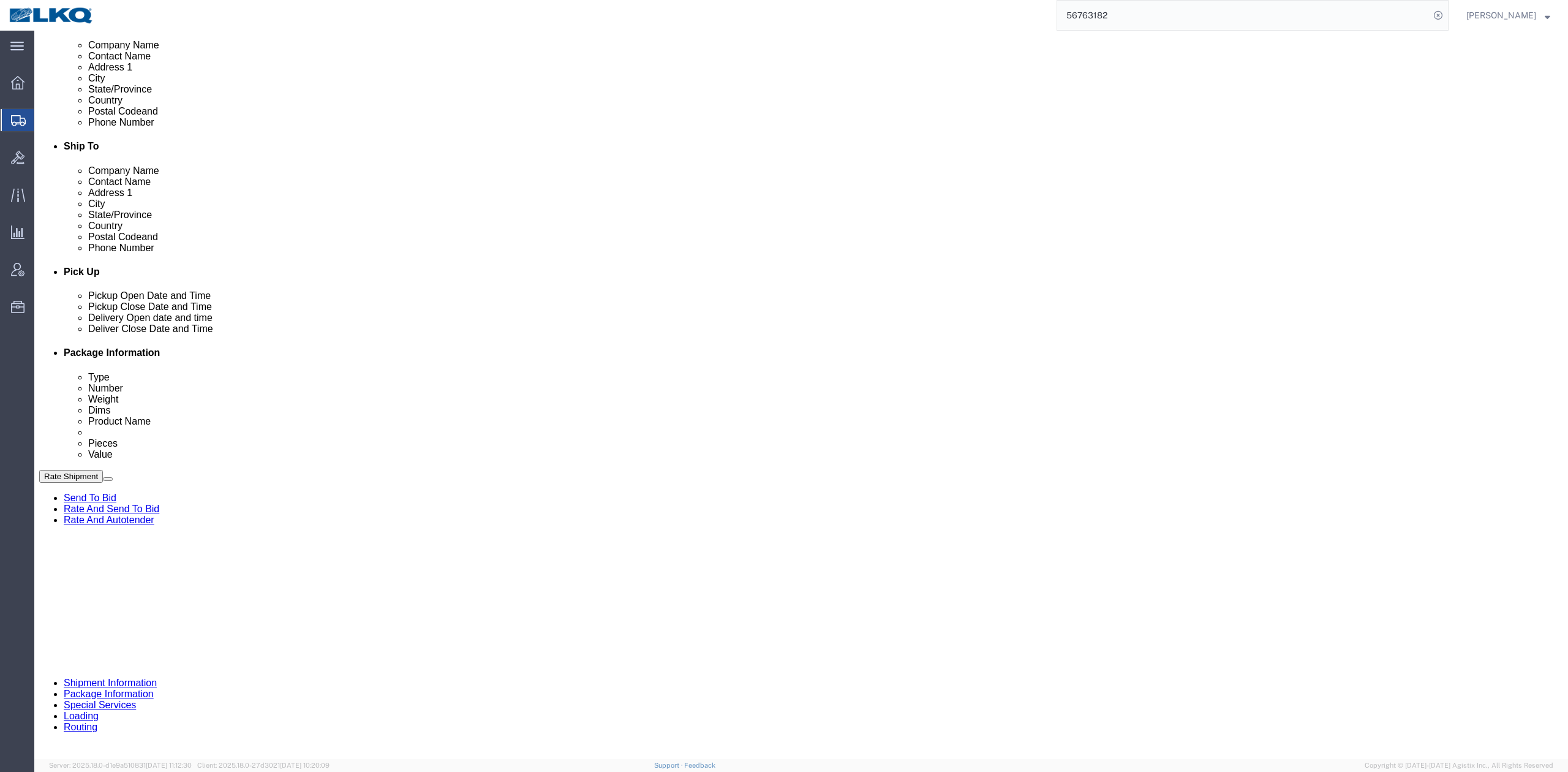
click div "Sep 11 2025 10:00 AM"
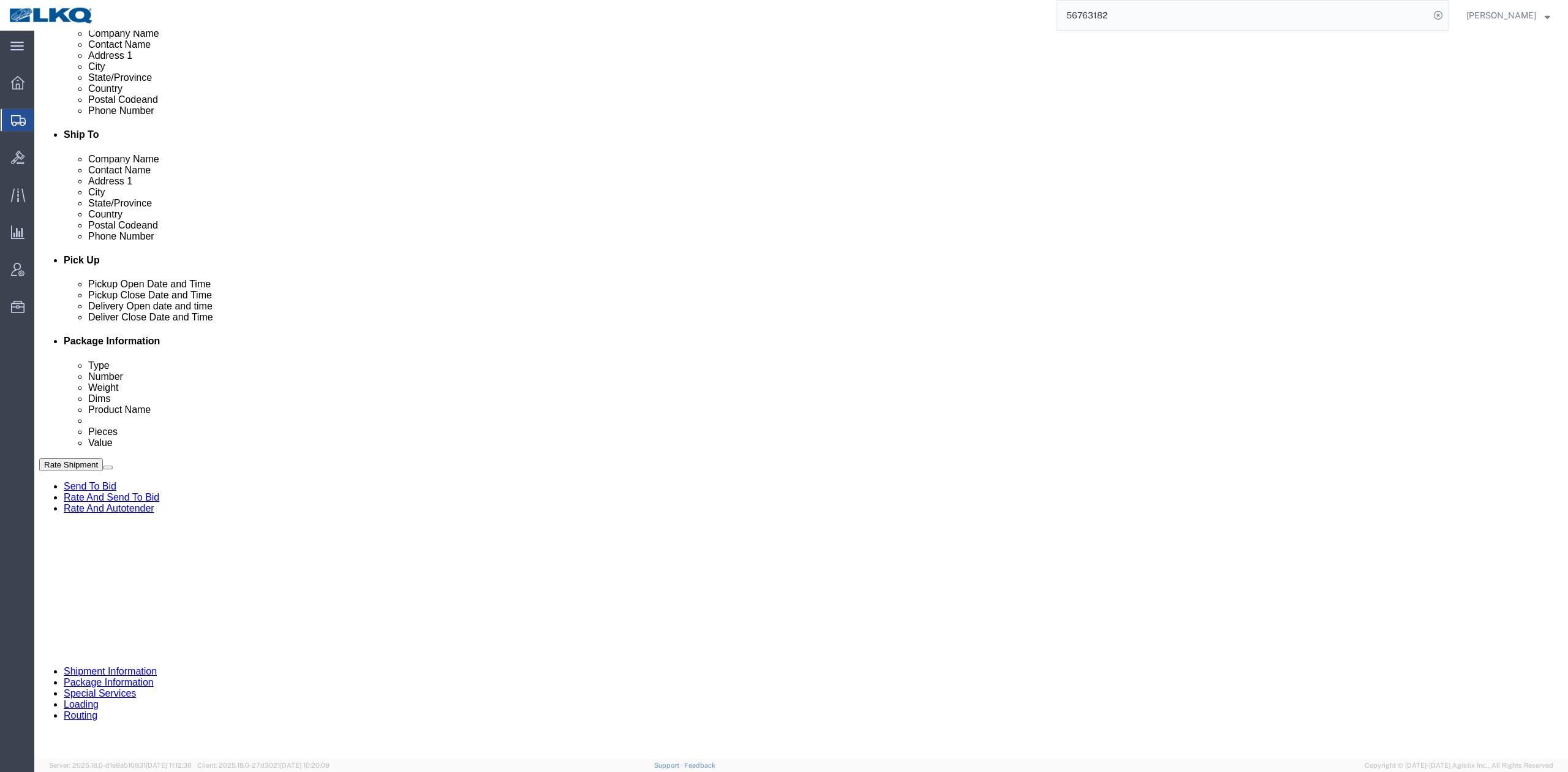
click div "Sep 11 2025 7:00 AM"
click div "References Add reference"
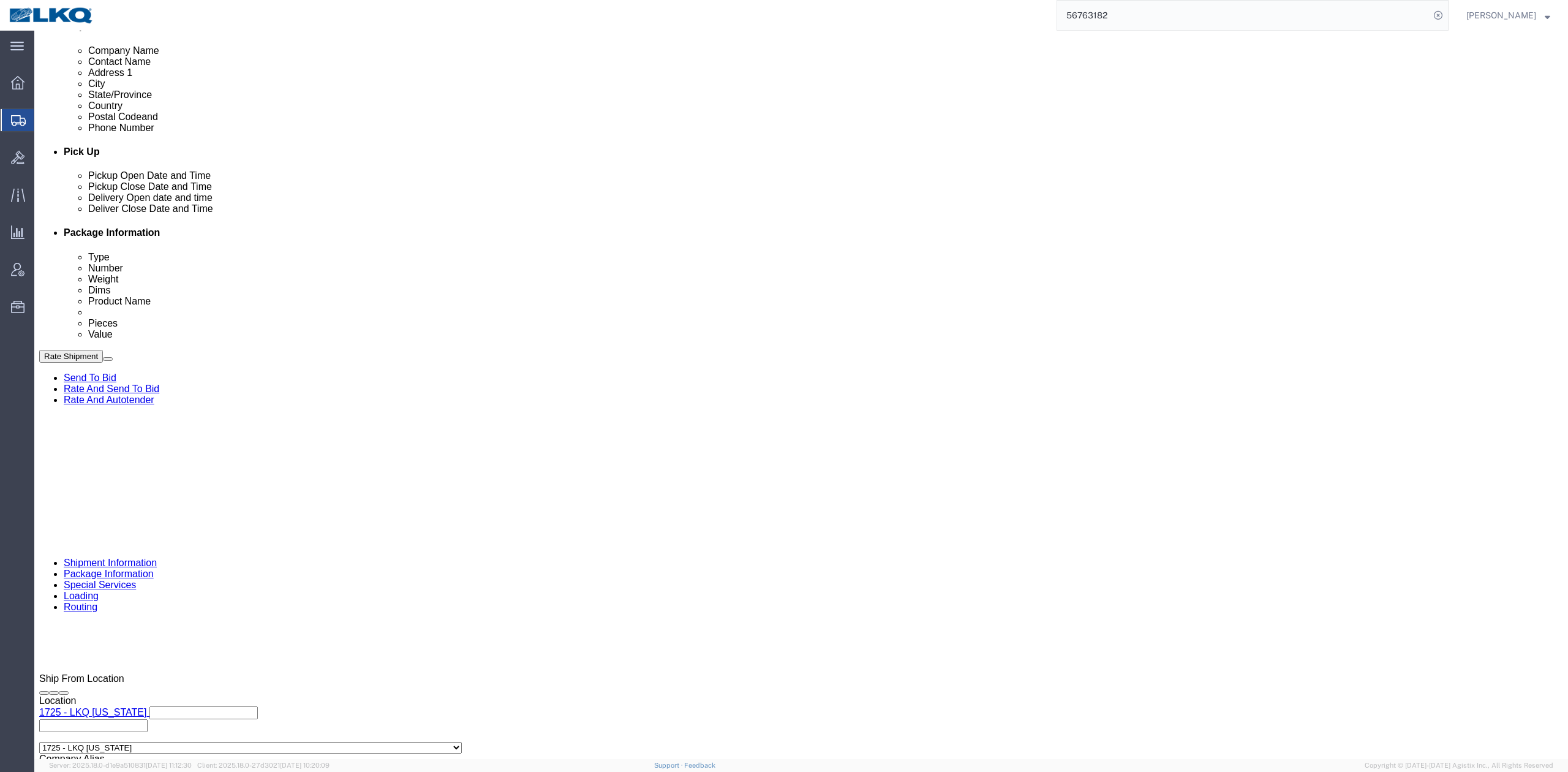
scroll to position [523, 0]
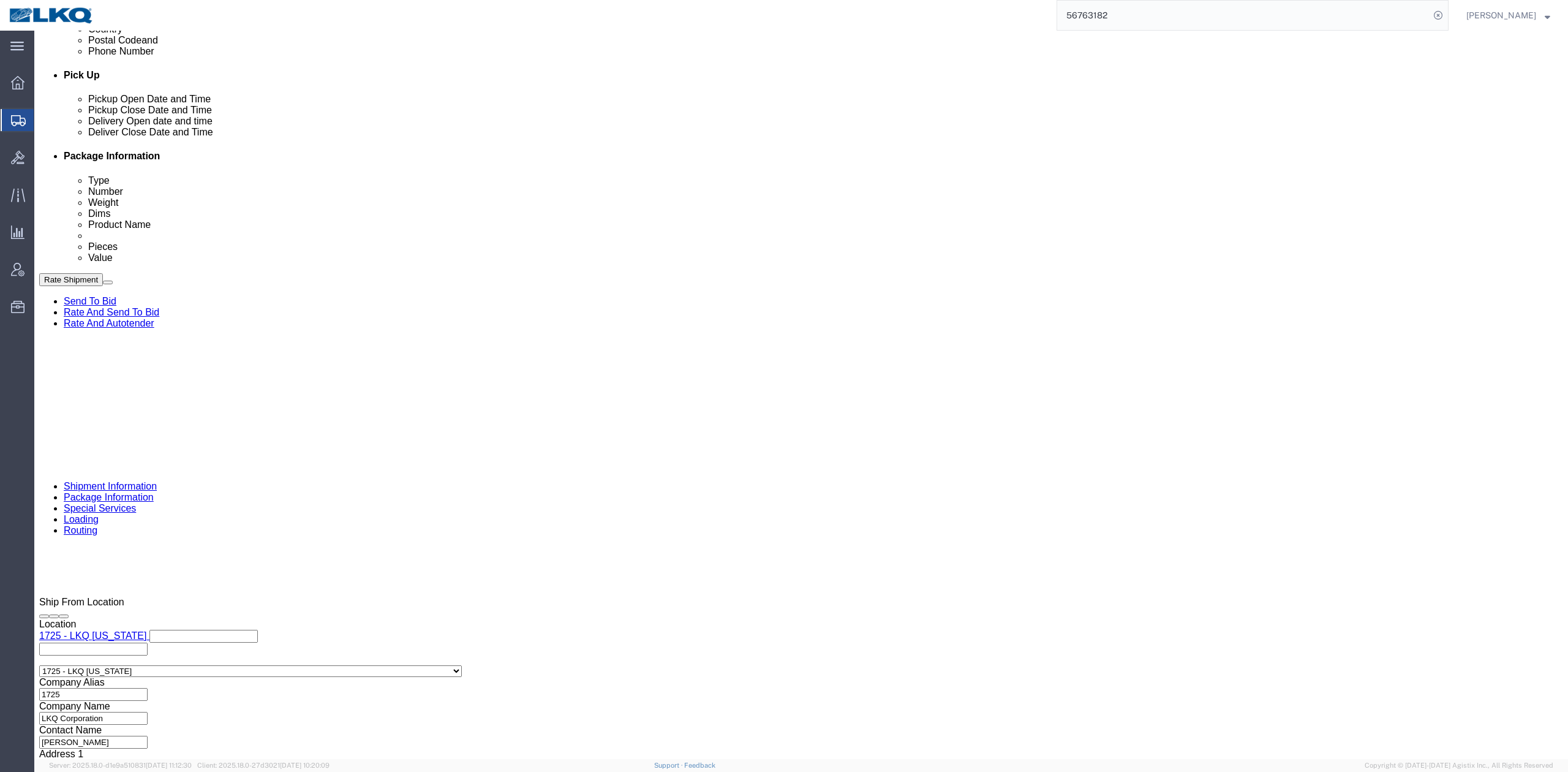
click button "Save"
click button "Rate Shipment"
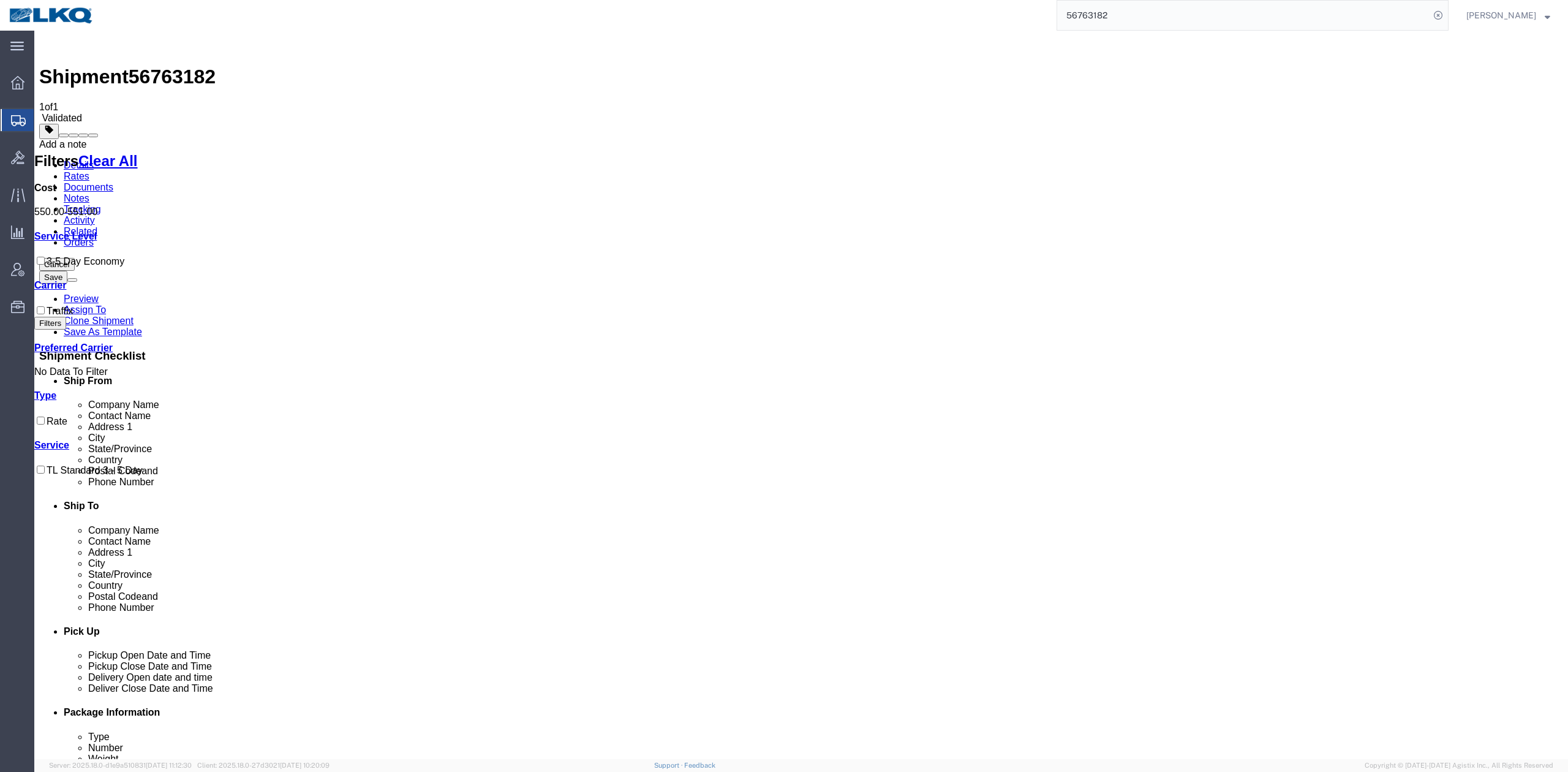
click at [98, 133] on button at bounding box center [93, 135] width 10 height 4
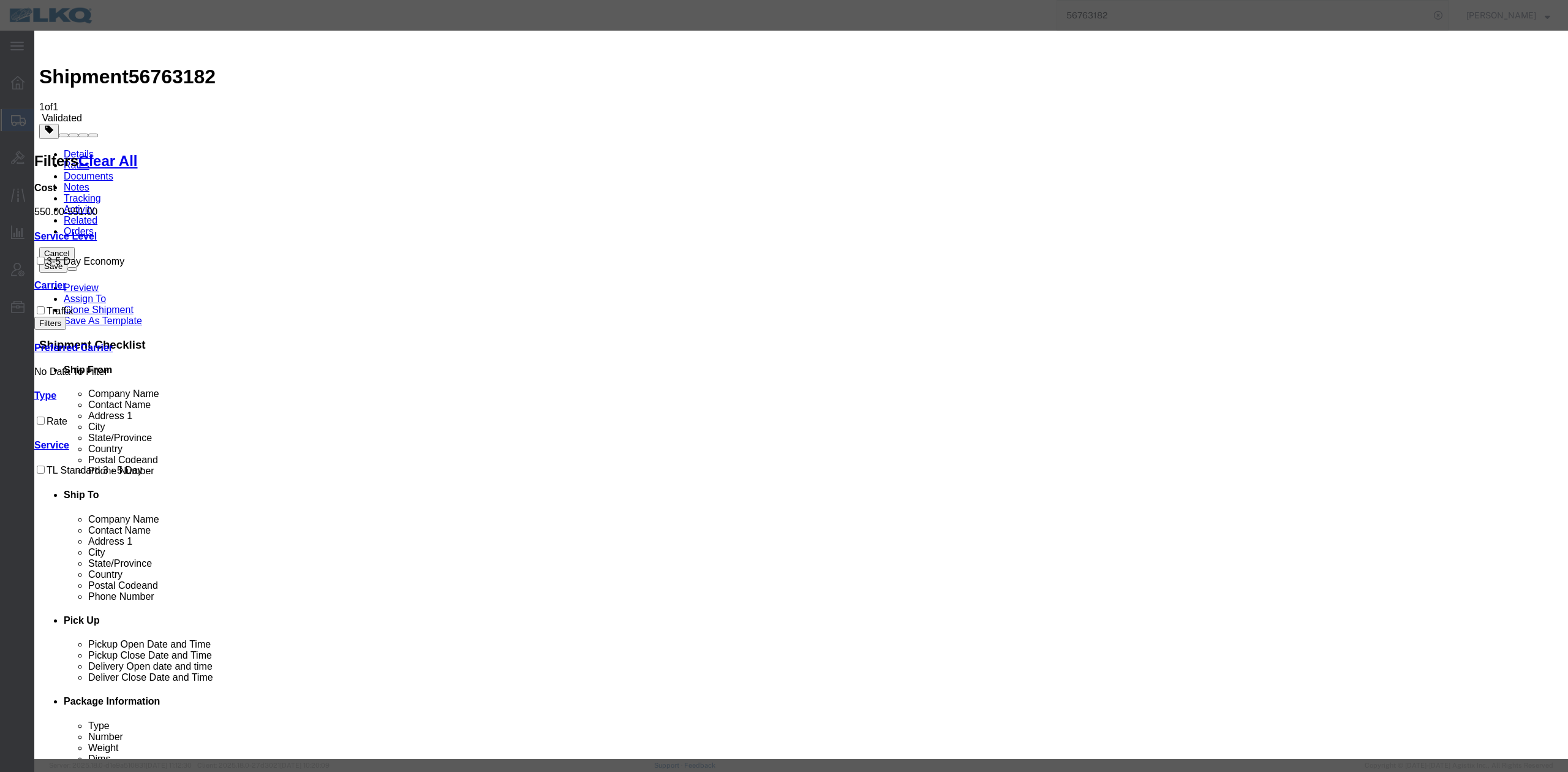
drag, startPoint x: 647, startPoint y: 110, endPoint x: 648, endPoint y: 121, distance: 11.0
select select "BID_NOTES"
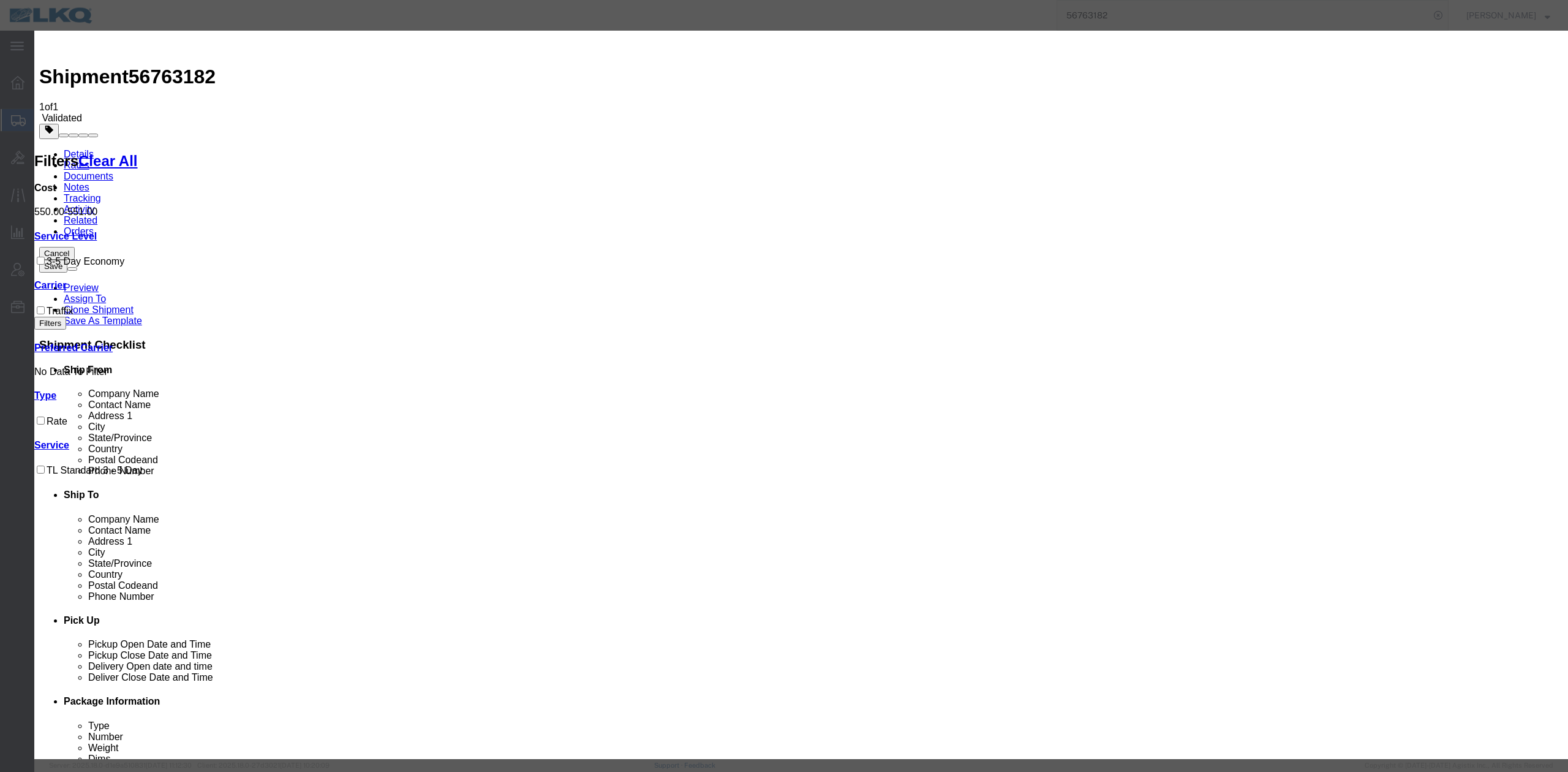
select select "PRIVATE_TO_ACCOUNT"
type textarea "DAT: $492"
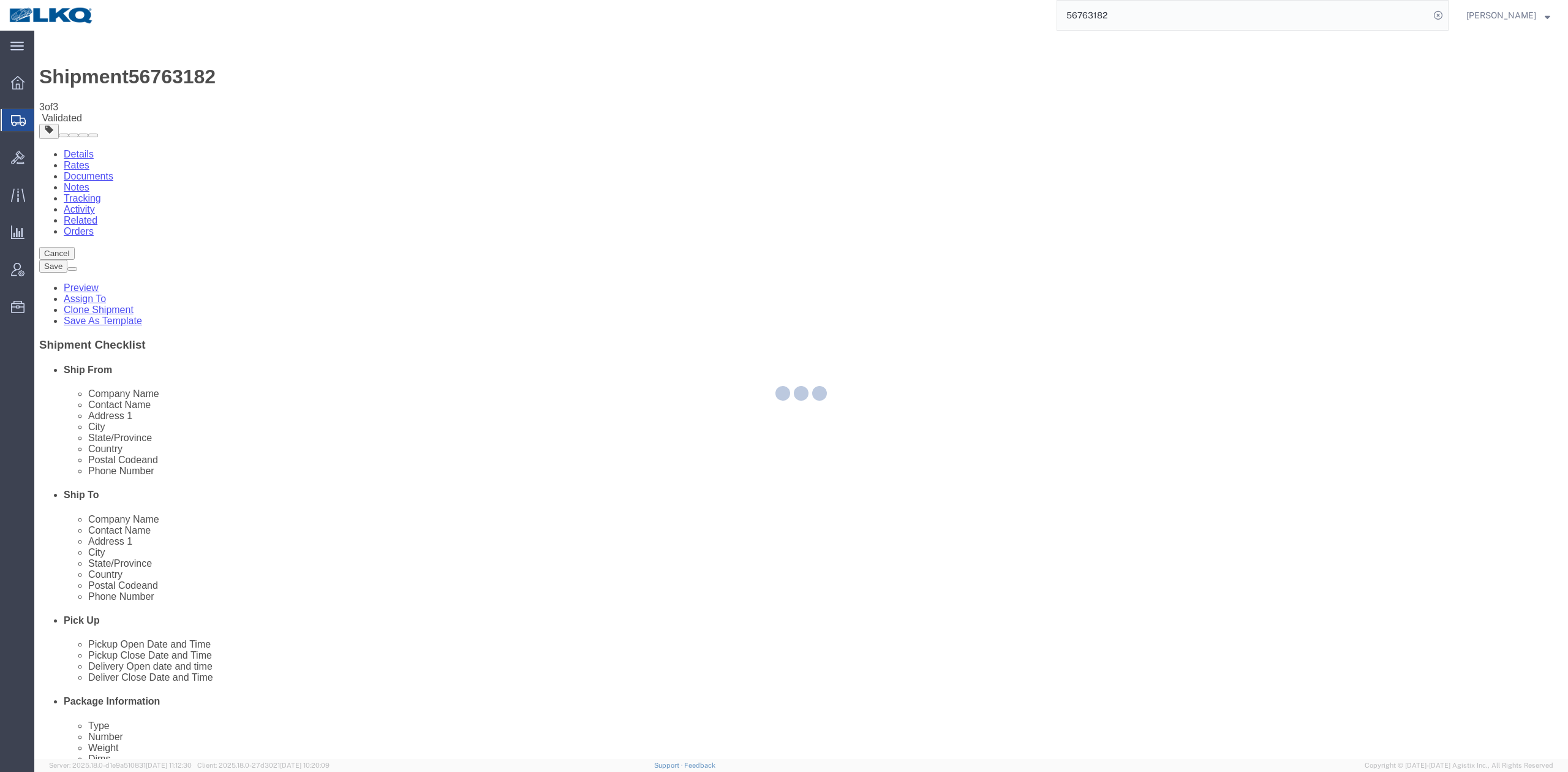
select select "27602"
select select "28716"
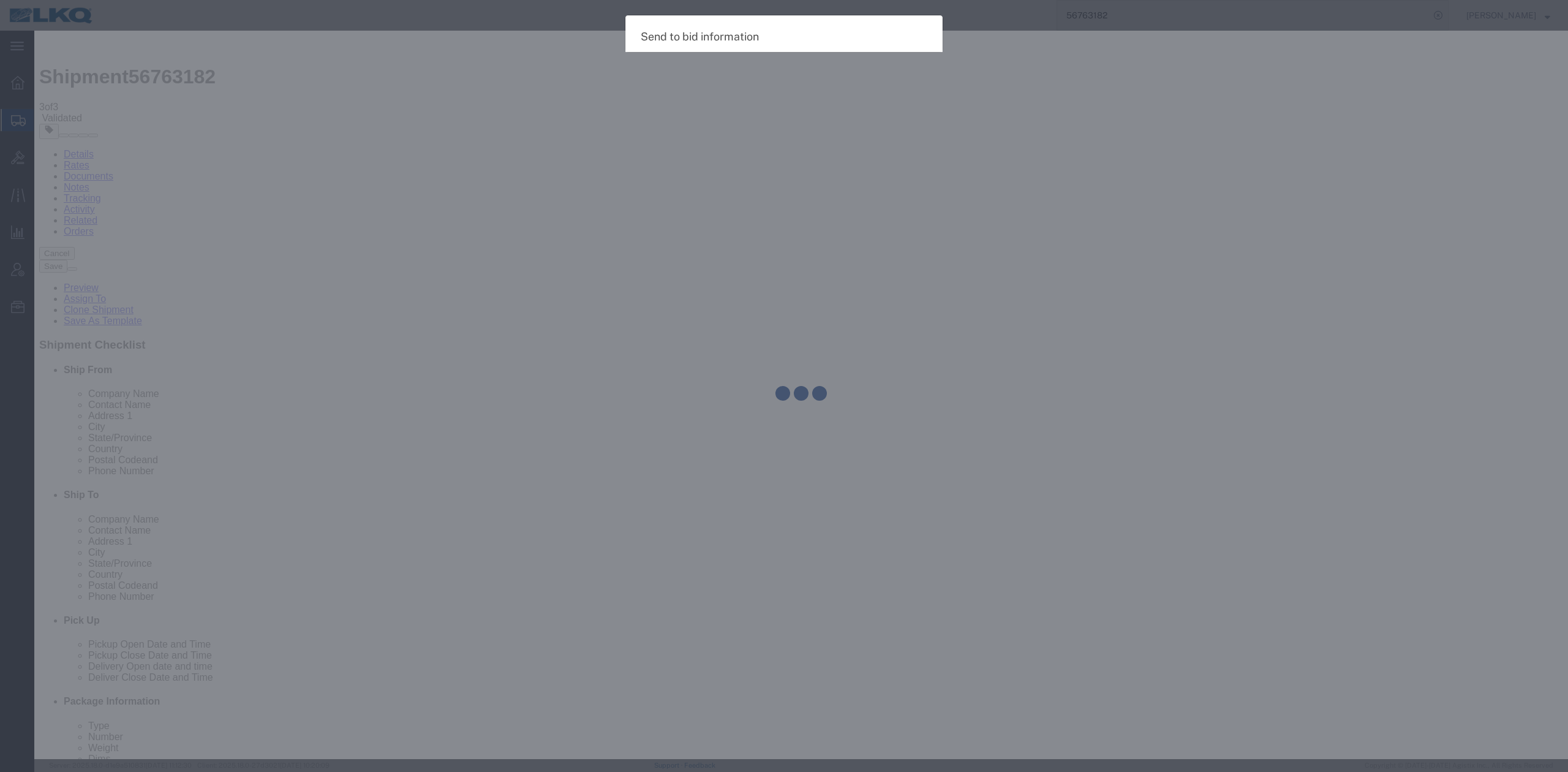
select select "TL"
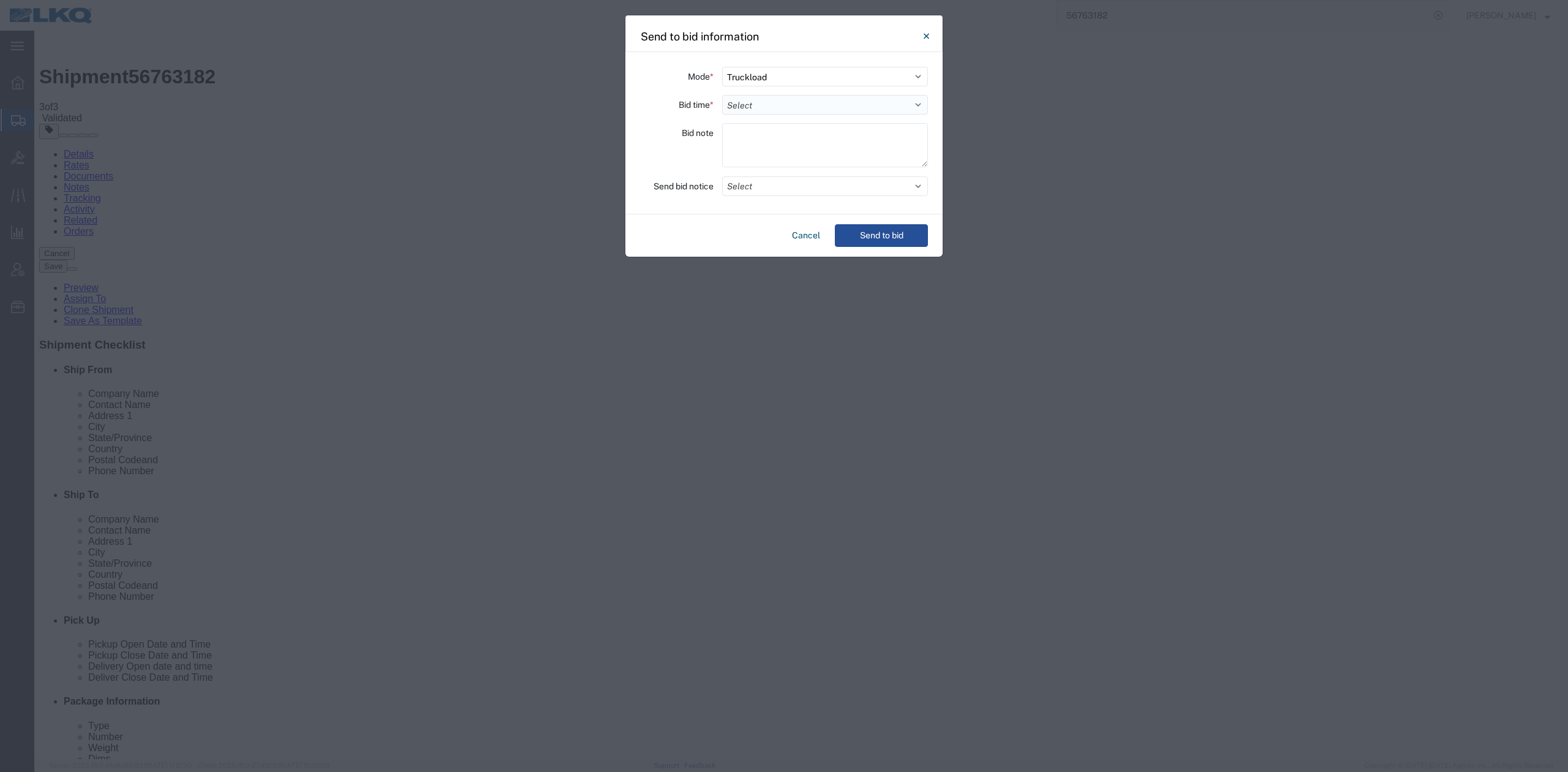
click at [777, 113] on select "Select 30 Min (Rush) 1 Hour (Rush) 2 Hours (Rush) 4 Hours (Rush) 8 Hours (Rush)…" at bounding box center [825, 104] width 206 height 19
select select "24"
click at [722, 95] on select "Select 30 Min (Rush) 1 Hour (Rush) 2 Hours (Rush) 4 Hours (Rush) 8 Hours (Rush)…" at bounding box center [825, 104] width 206 height 19
click at [755, 179] on button "Select" at bounding box center [825, 186] width 206 height 19
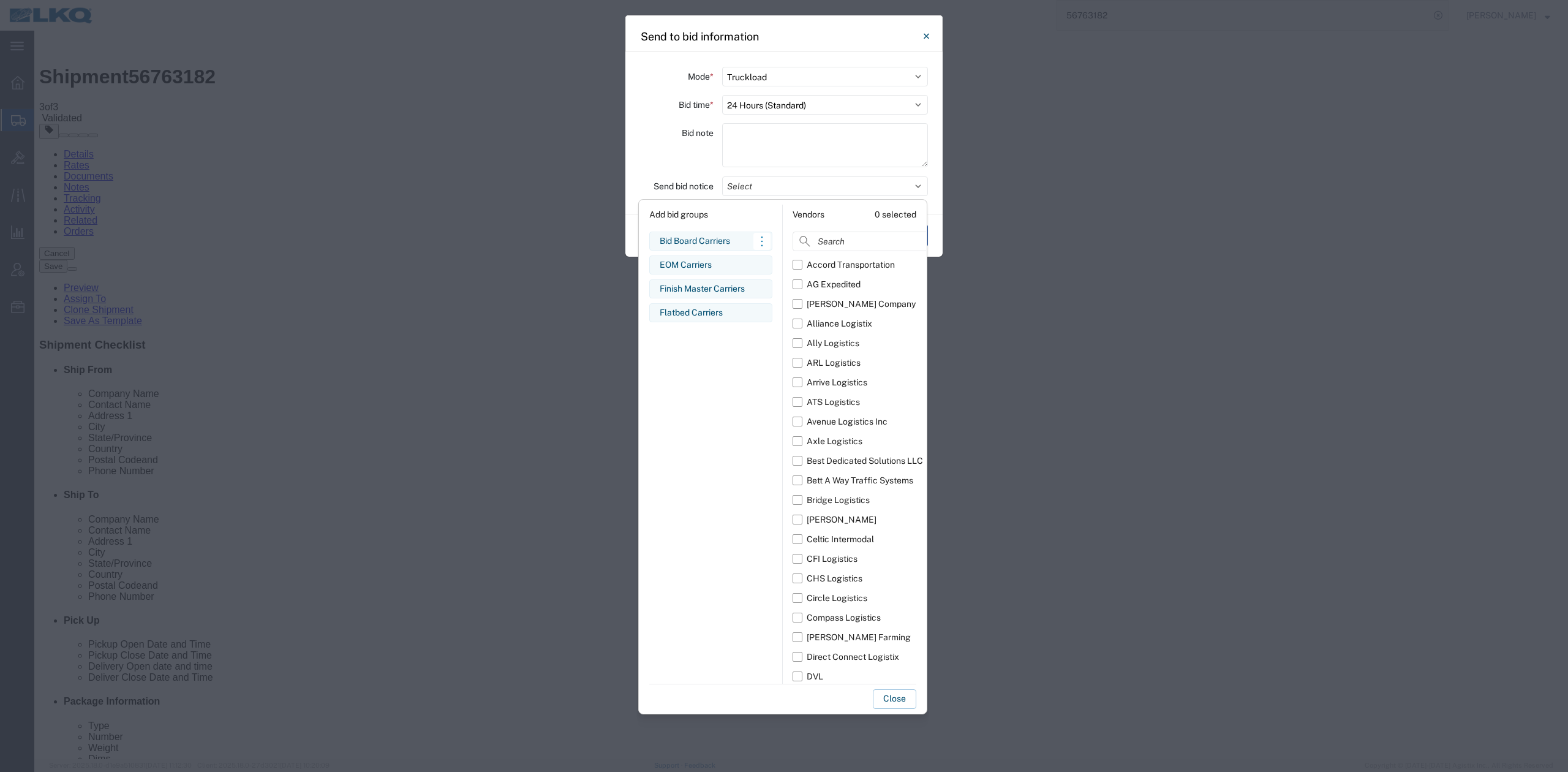
click at [698, 243] on div "Bid Board Carriers" at bounding box center [711, 241] width 102 height 13
drag, startPoint x: 882, startPoint y: 696, endPoint x: 895, endPoint y: 469, distance: 227.4
click at [883, 695] on button "Close" at bounding box center [894, 699] width 43 height 19
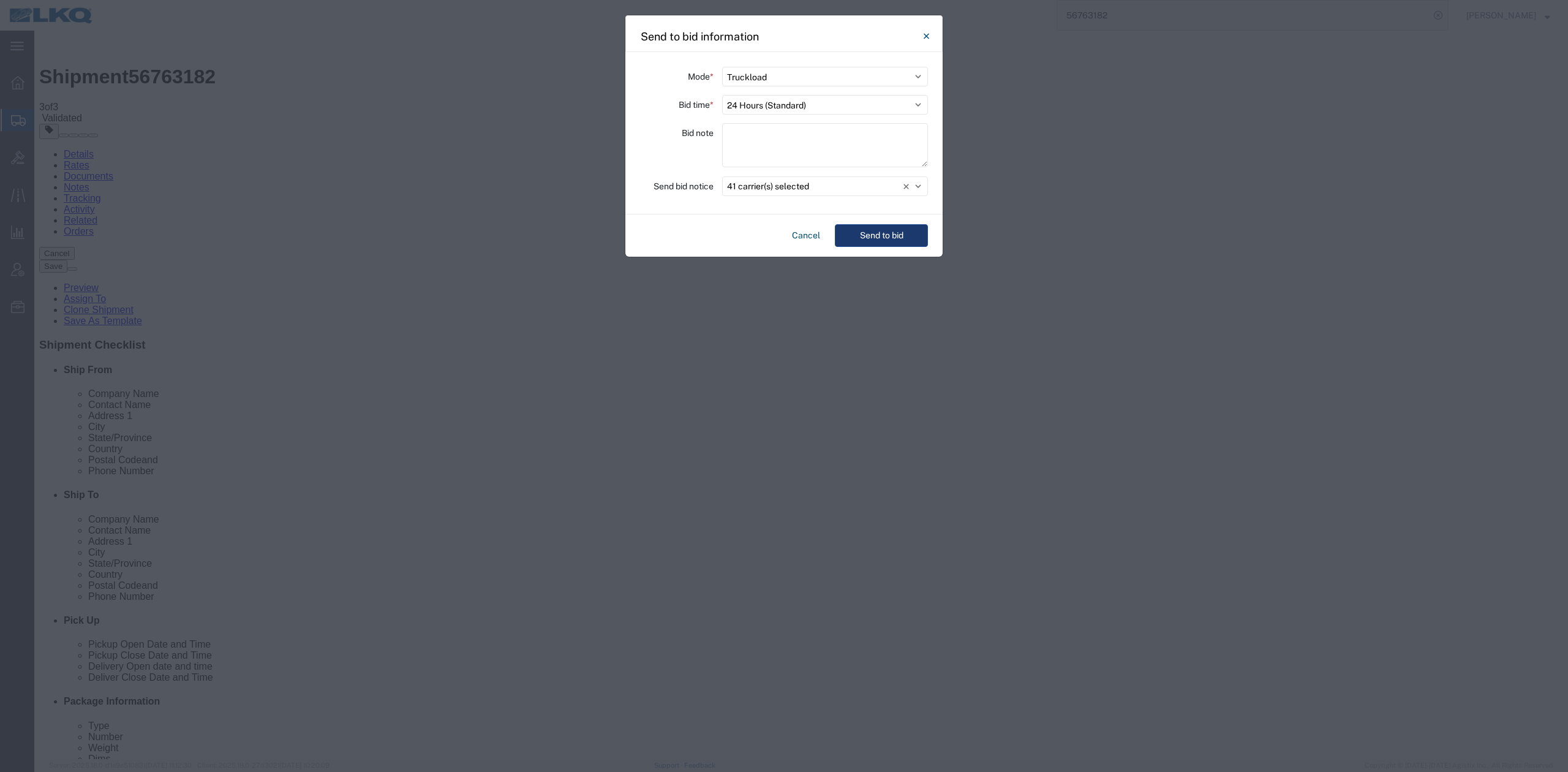
click at [881, 231] on button "Send to bid" at bounding box center [881, 235] width 93 height 23
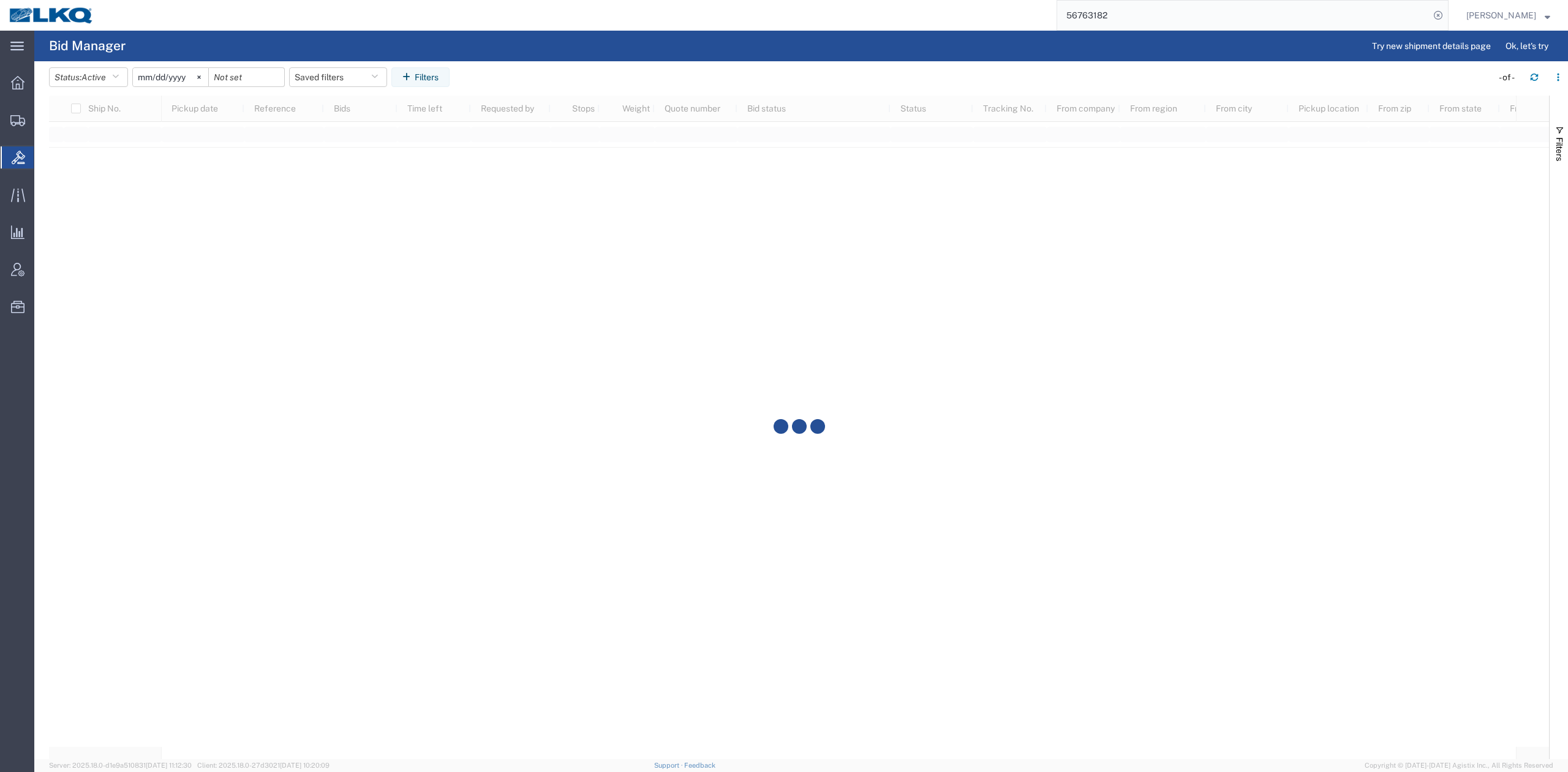
click at [1111, 27] on input "56763182" at bounding box center [1243, 15] width 373 height 29
click at [1111, 26] on input "56763182" at bounding box center [1243, 15] width 373 height 29
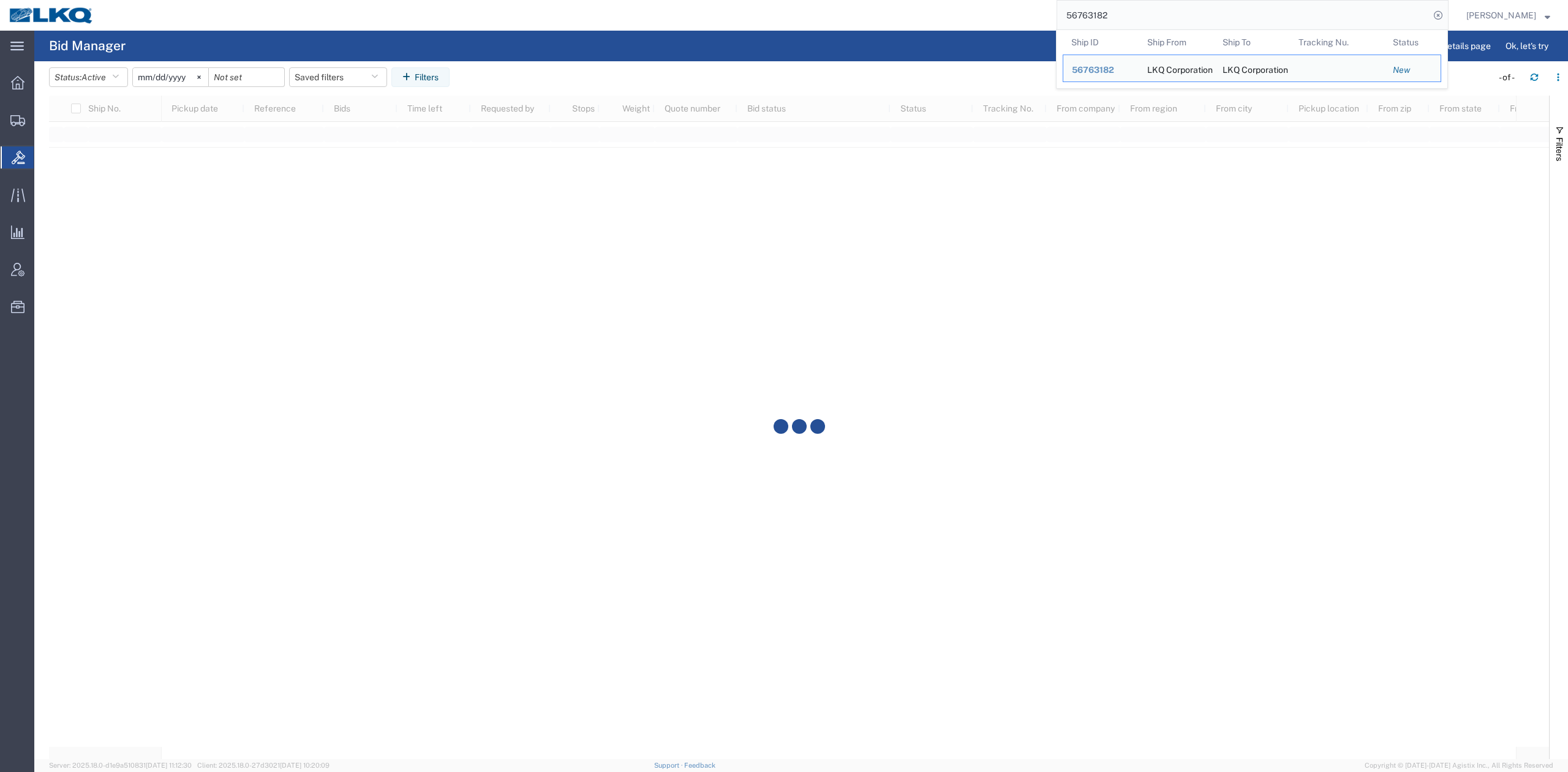
paste input "76612"
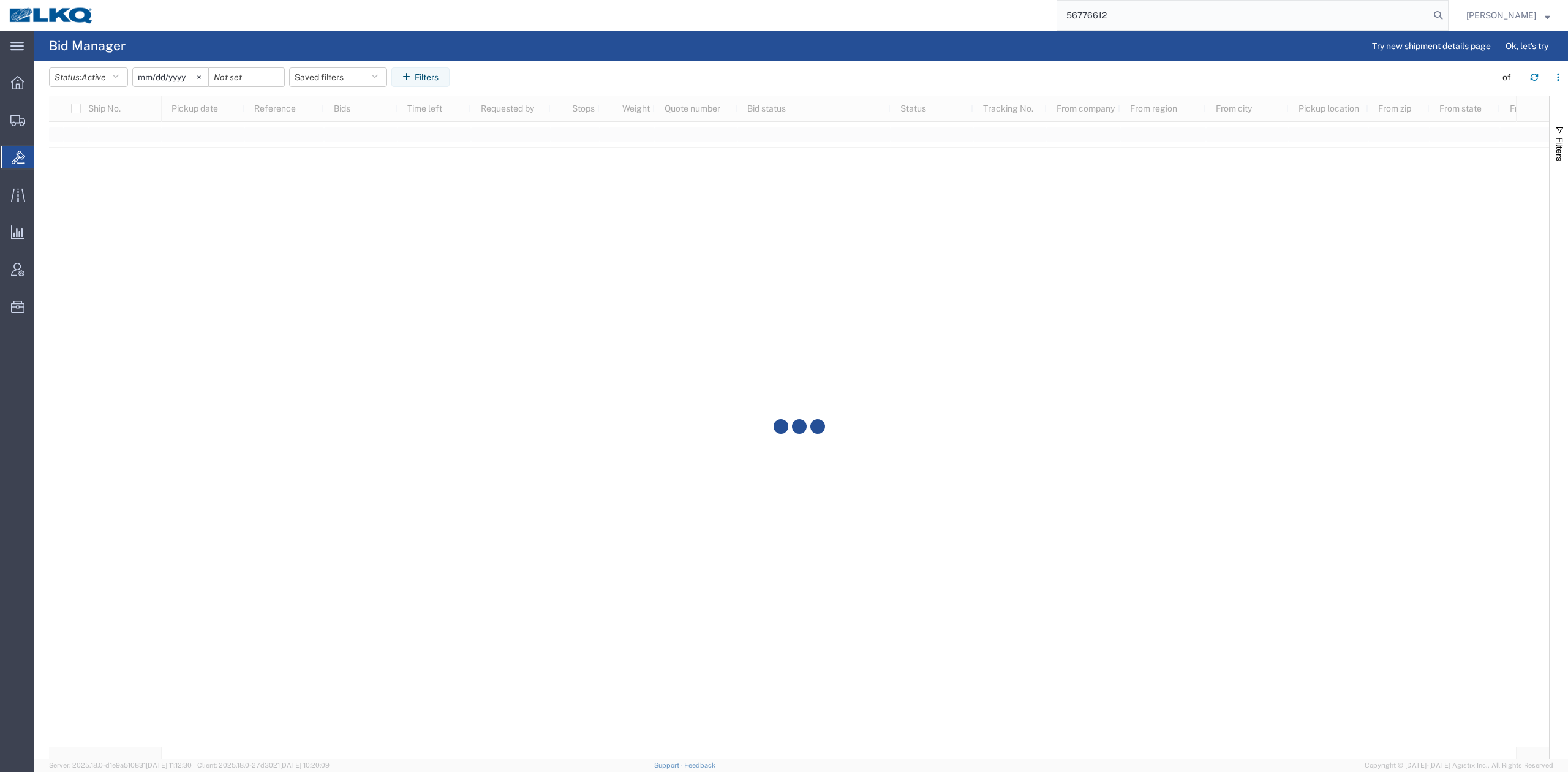
drag, startPoint x: 1451, startPoint y: 11, endPoint x: 1411, endPoint y: 57, distance: 61.0
click at [1447, 11] on icon at bounding box center [1438, 15] width 17 height 17
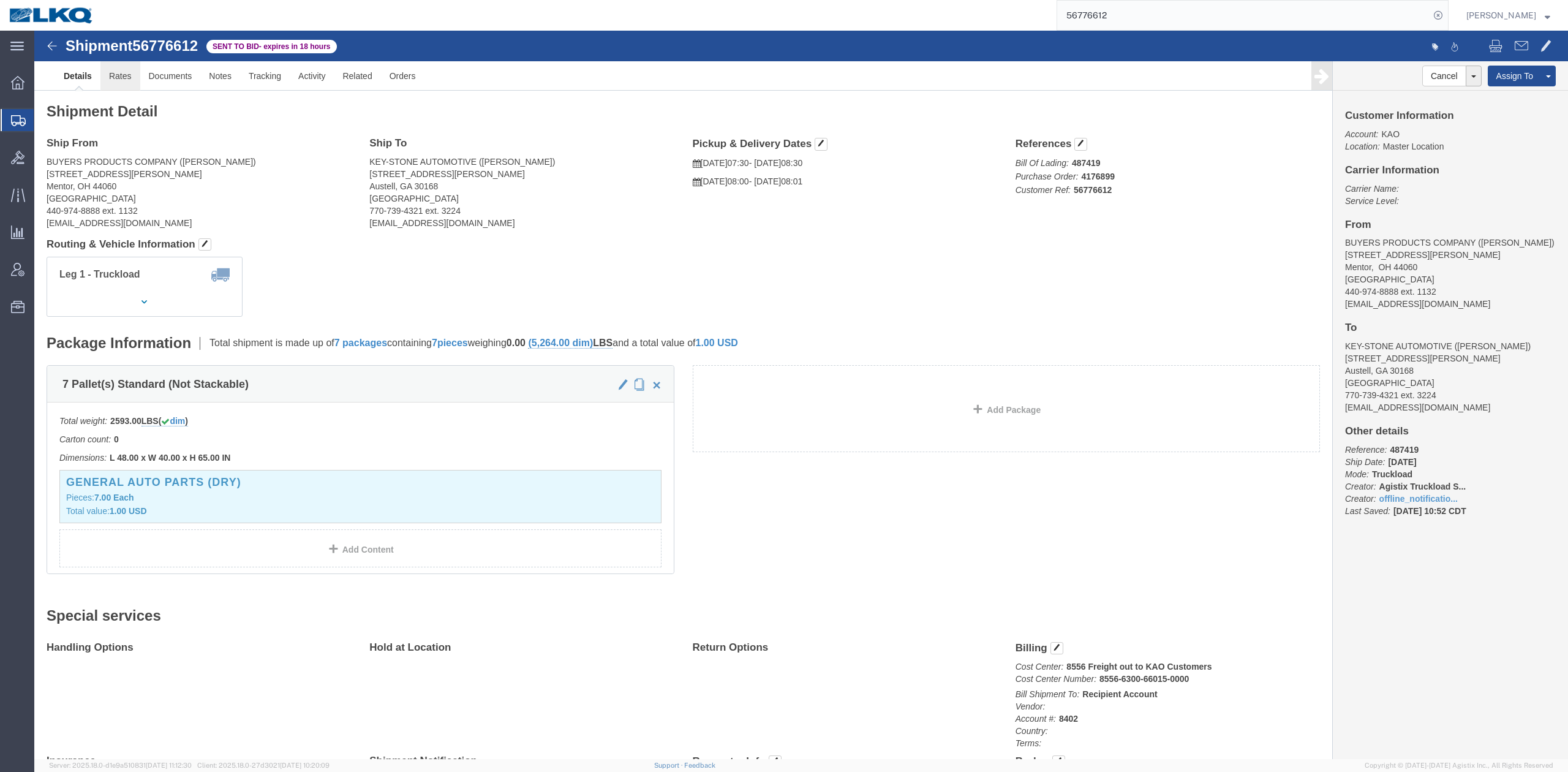
click link "Rates"
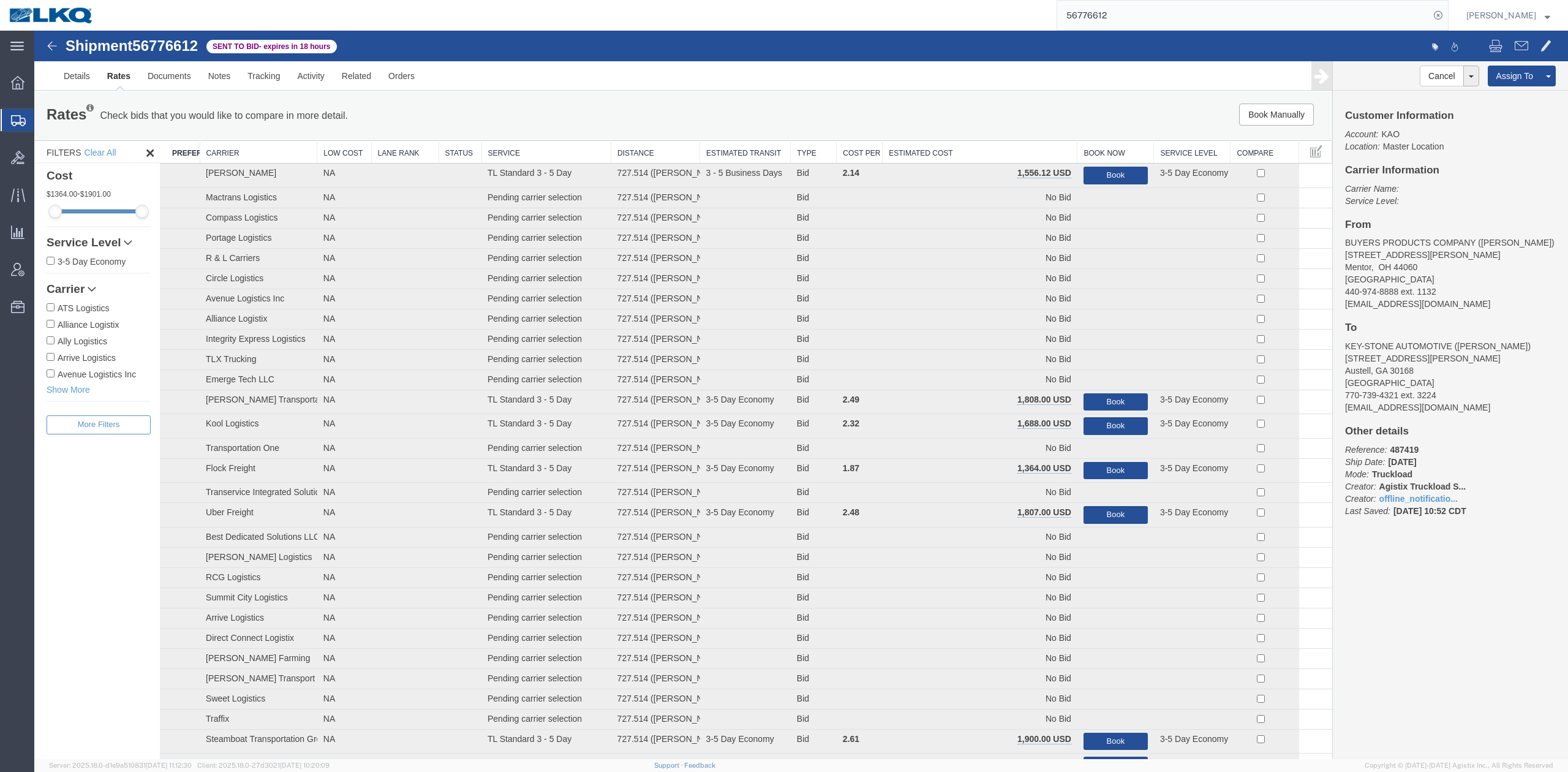
click at [907, 147] on th "Estimated Cost" at bounding box center [980, 152] width 195 height 23
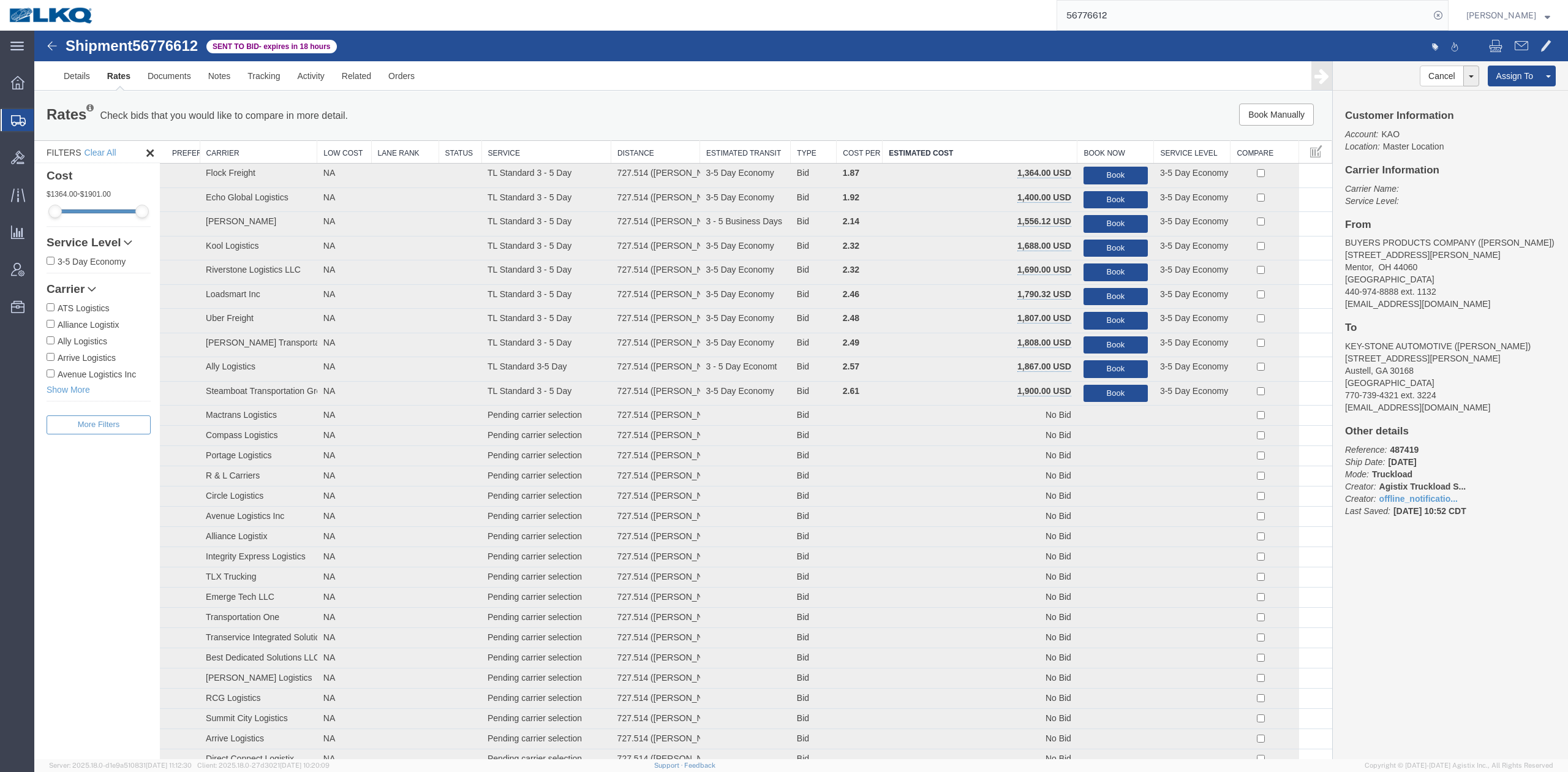
click at [1147, 10] on input "56776612" at bounding box center [1243, 15] width 373 height 29
paste input "79"
click at [1447, 12] on icon at bounding box center [1438, 15] width 17 height 17
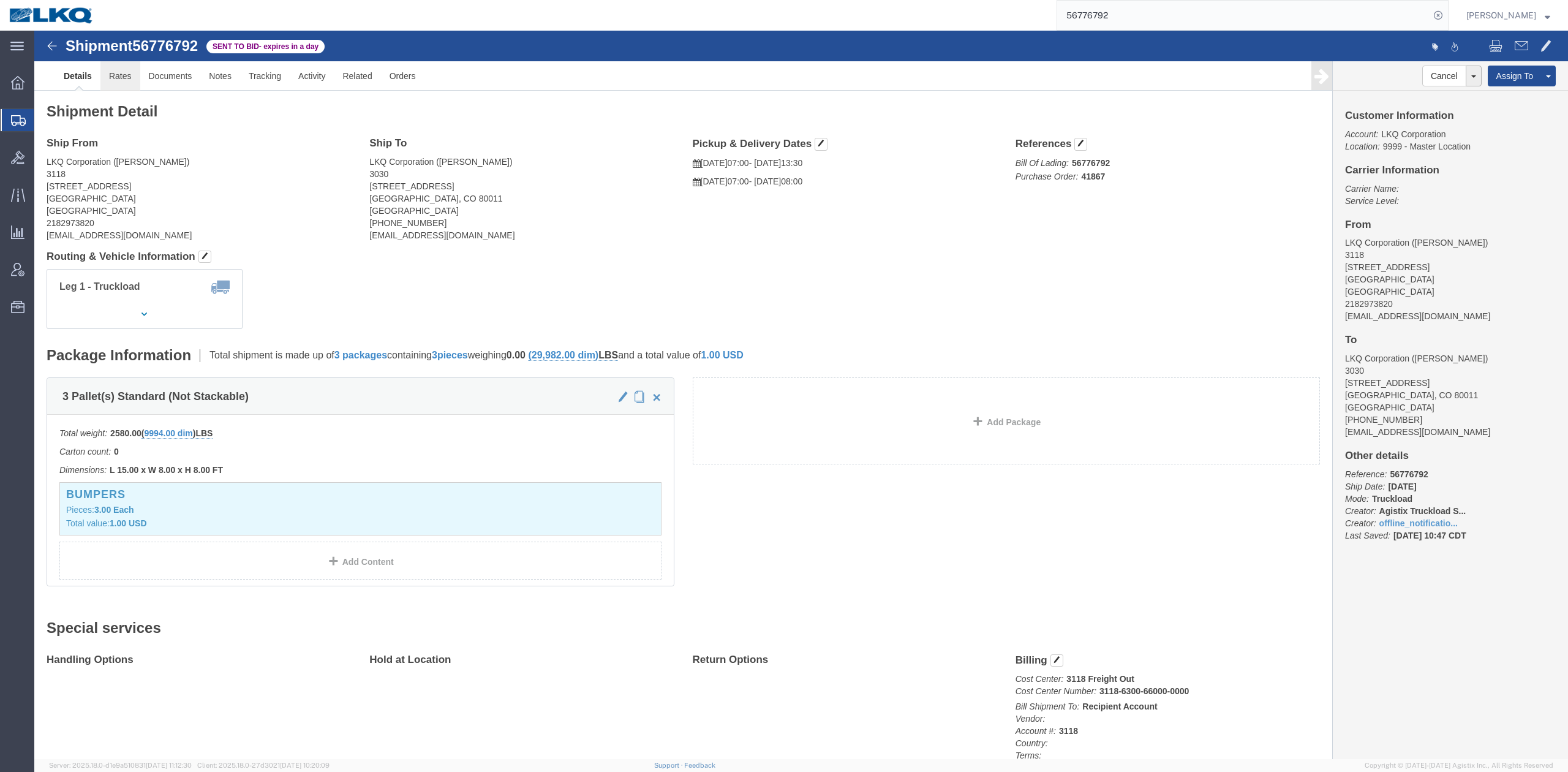
click link "Rates"
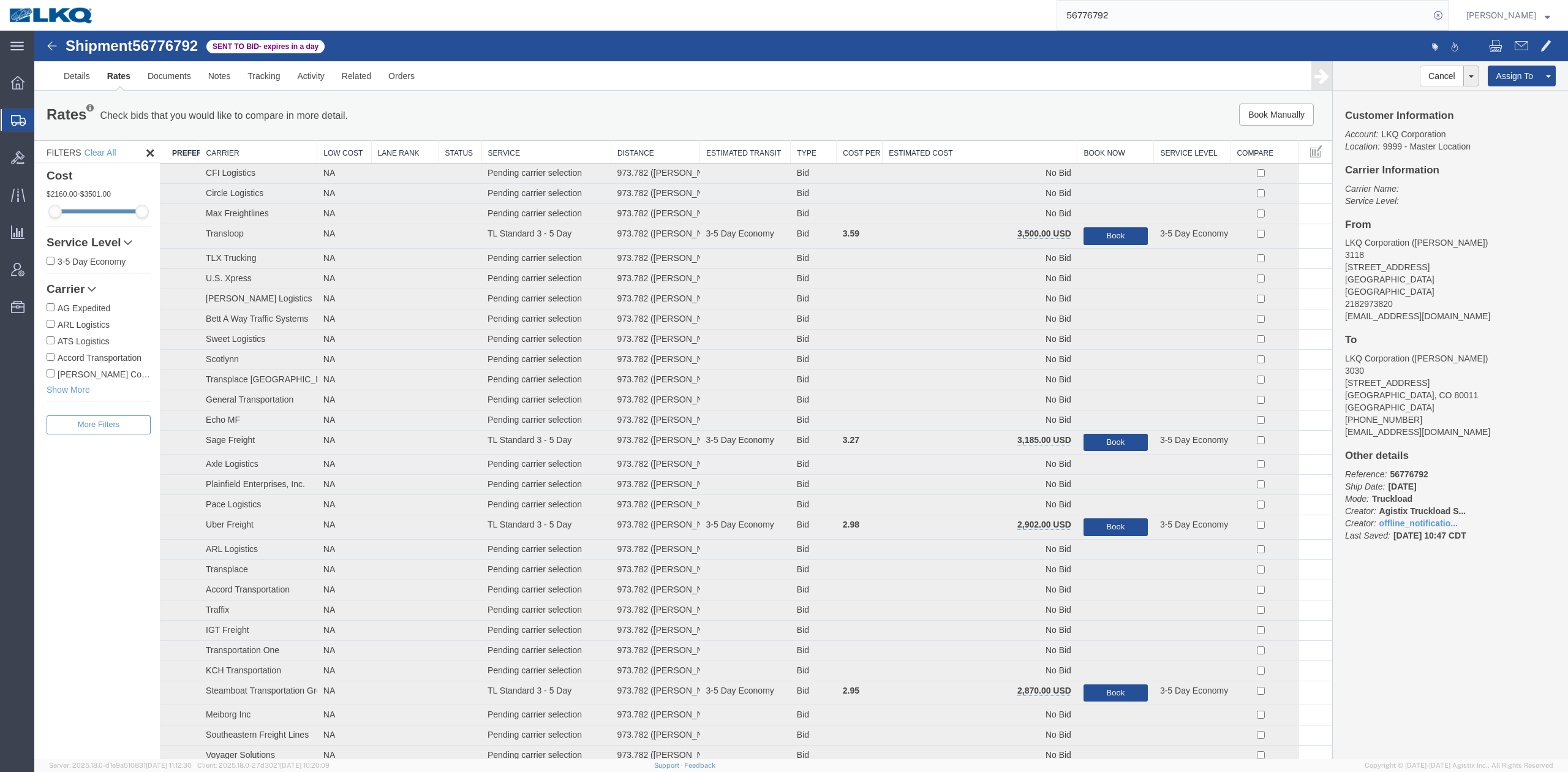
drag, startPoint x: 984, startPoint y: 184, endPoint x: 860, endPoint y: 143, distance: 130.6
click at [949, 153] on th "Estimated Cost" at bounding box center [980, 152] width 195 height 23
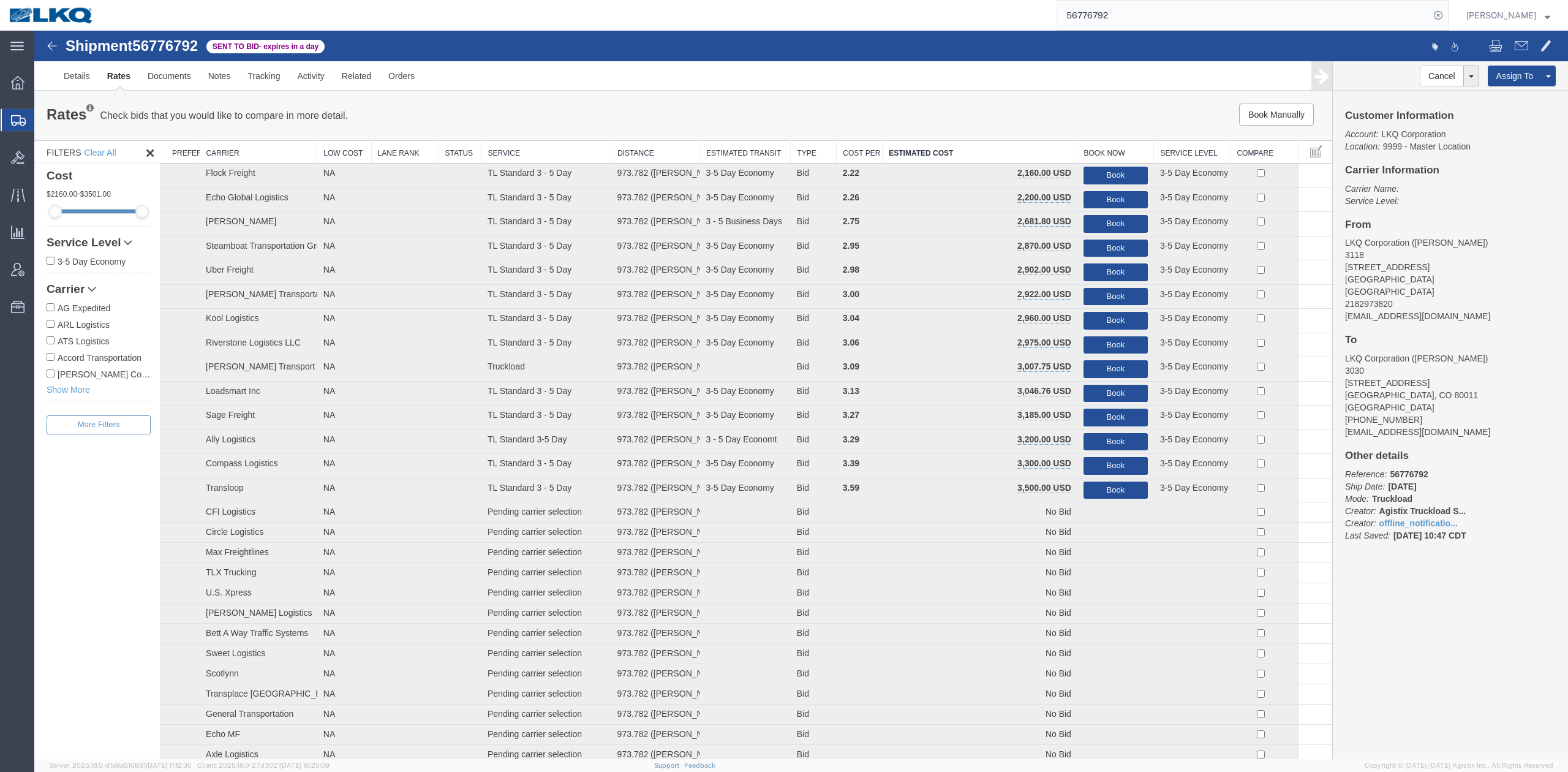
drag, startPoint x: 1154, startPoint y: 15, endPoint x: 1180, endPoint y: 13, distance: 26.1
click at [1154, 15] on input "56776792" at bounding box center [1243, 15] width 373 height 29
click at [1154, 15] on input "56776792" at bounding box center [1243, 15] width 373 height 29
paste input "25"
type input "56776725"
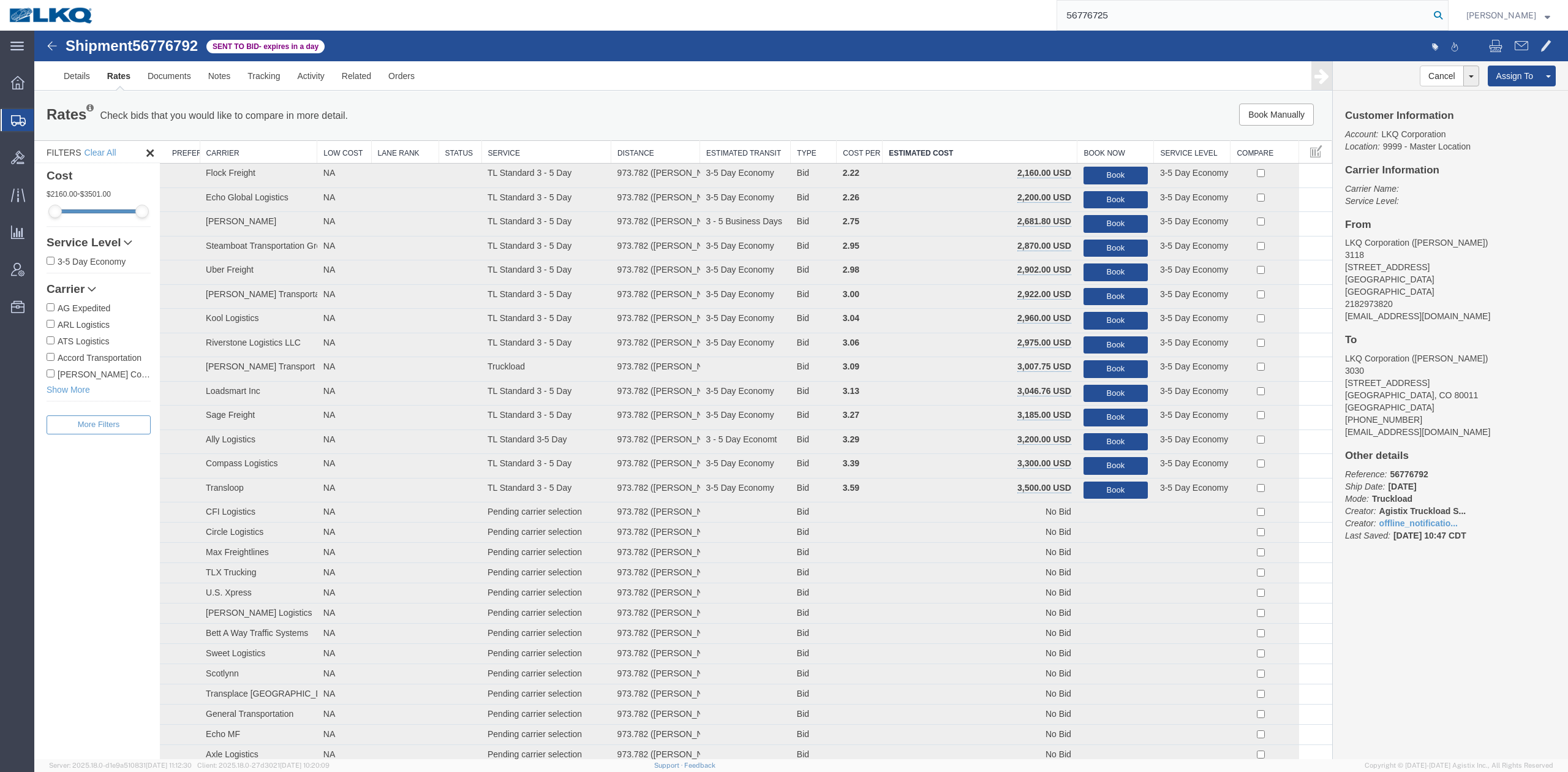
click at [1447, 19] on icon at bounding box center [1438, 15] width 17 height 17
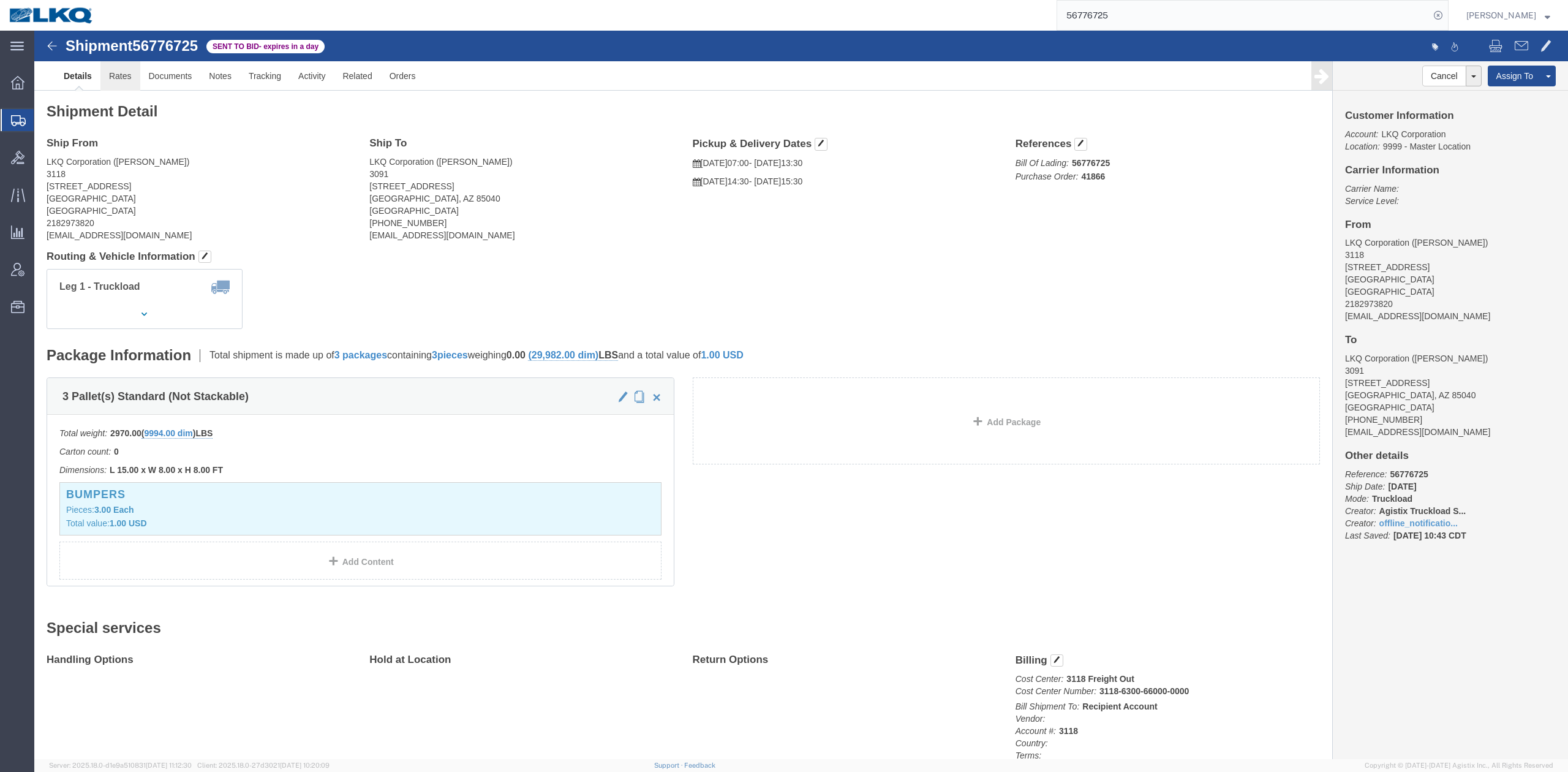
drag, startPoint x: 89, startPoint y: 47, endPoint x: 373, endPoint y: 291, distance: 374.4
click link "Rates"
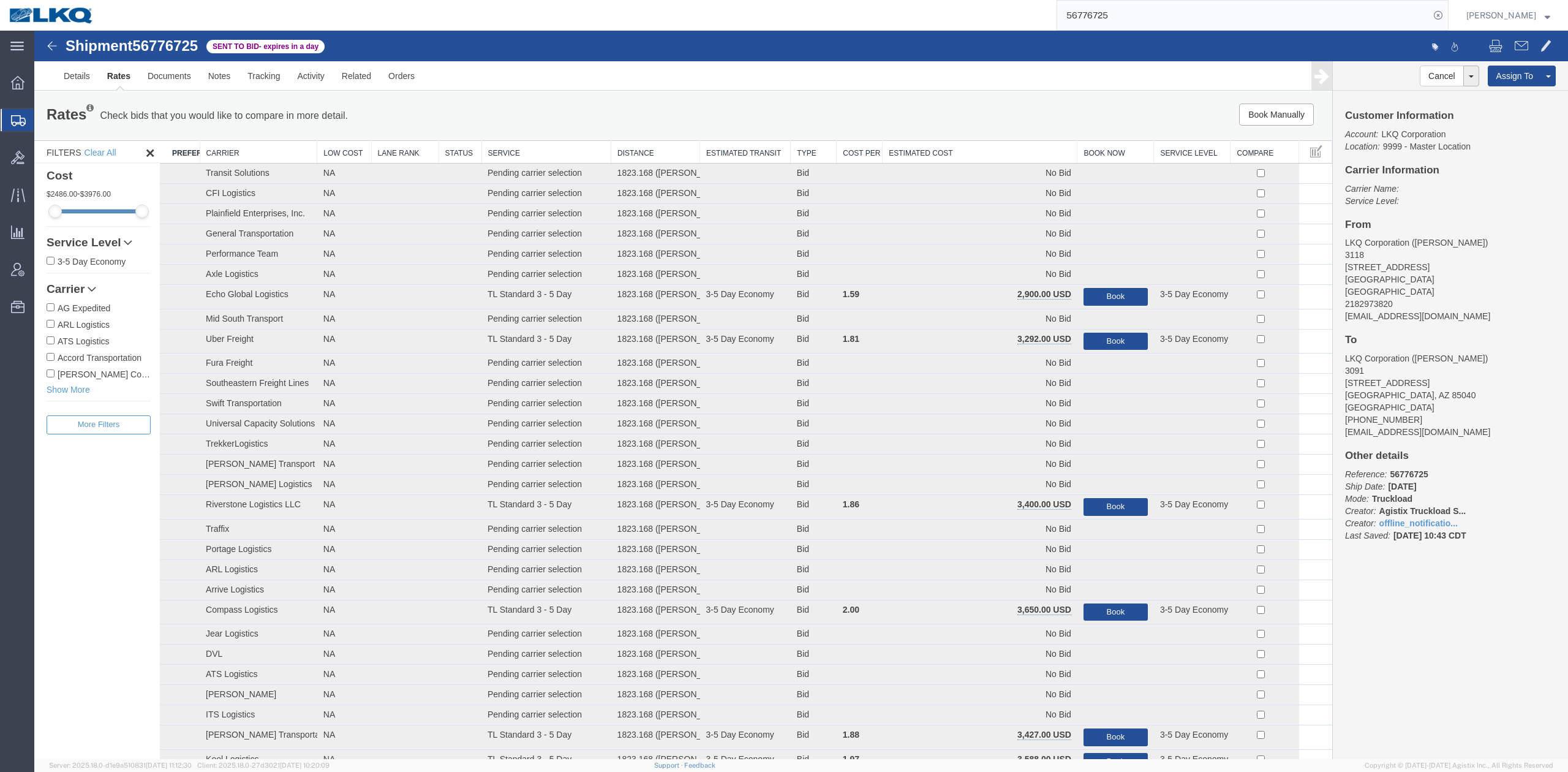
click at [992, 147] on th "Estimated Cost" at bounding box center [980, 152] width 195 height 23
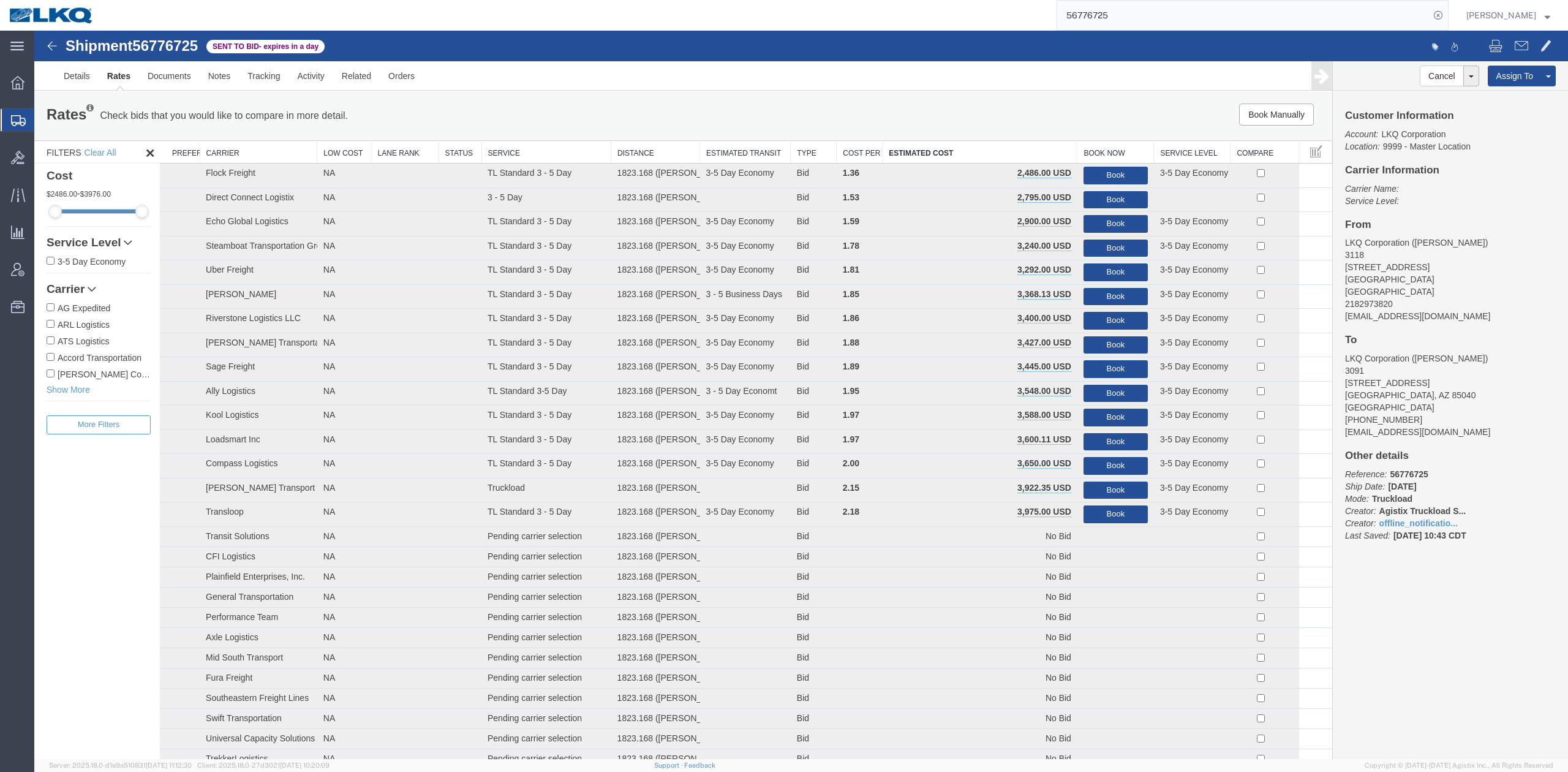
click at [904, 59] on div at bounding box center [1184, 47] width 765 height 26
click at [231, 84] on link "Notes" at bounding box center [220, 76] width 40 height 29
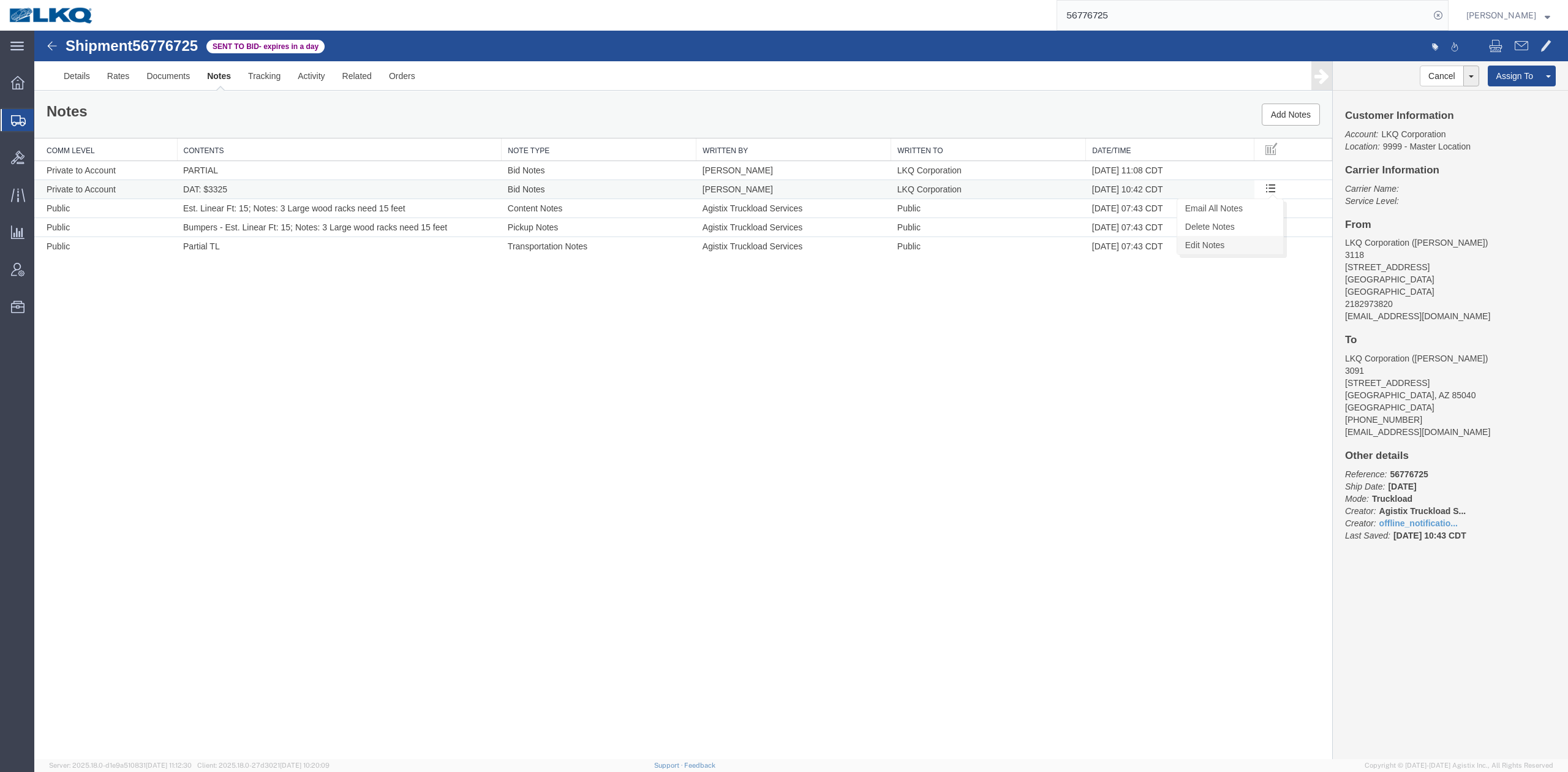
click at [1238, 241] on link "Edit Notes" at bounding box center [1230, 245] width 106 height 19
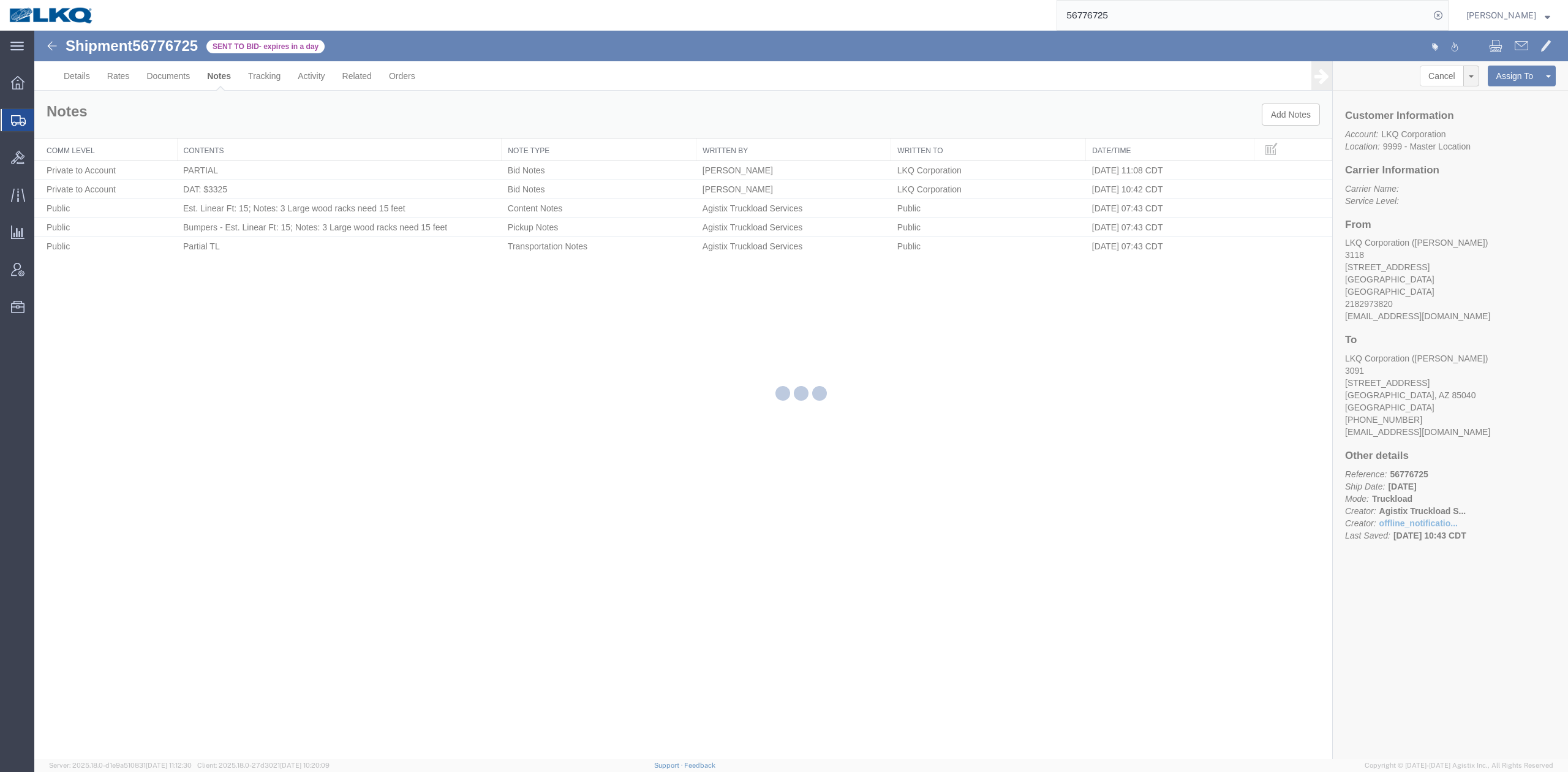
select select "BID_NOTES"
select select "PRIVATE_TO_ACCOUNT"
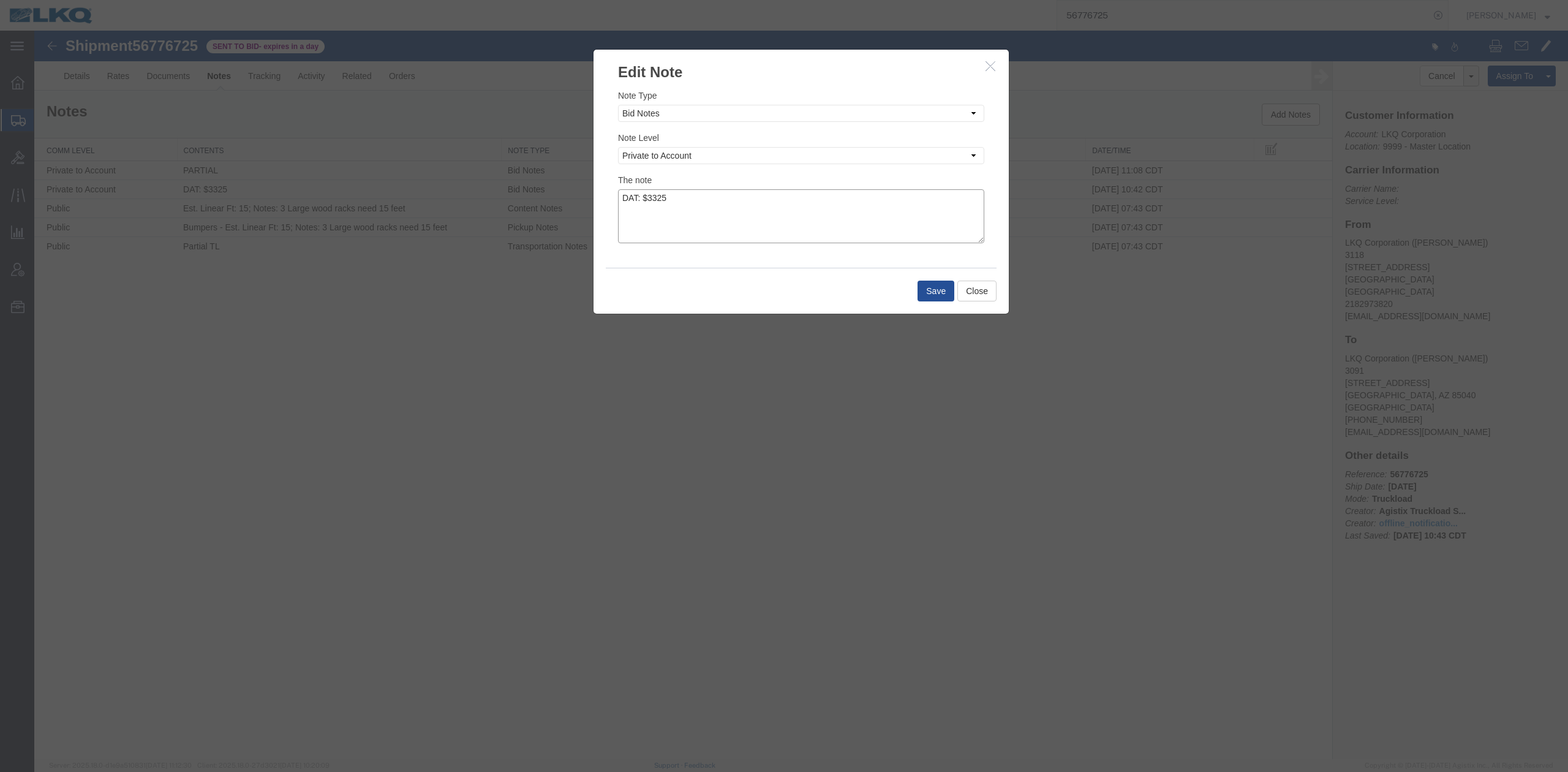
click at [705, 215] on textarea "DAT: $3325" at bounding box center [801, 216] width 366 height 54
type textarea "DAT: $3325, Original: $2845"
click at [929, 279] on div "Save Close" at bounding box center [801, 291] width 391 height 46
click at [936, 293] on button "Save" at bounding box center [935, 291] width 37 height 21
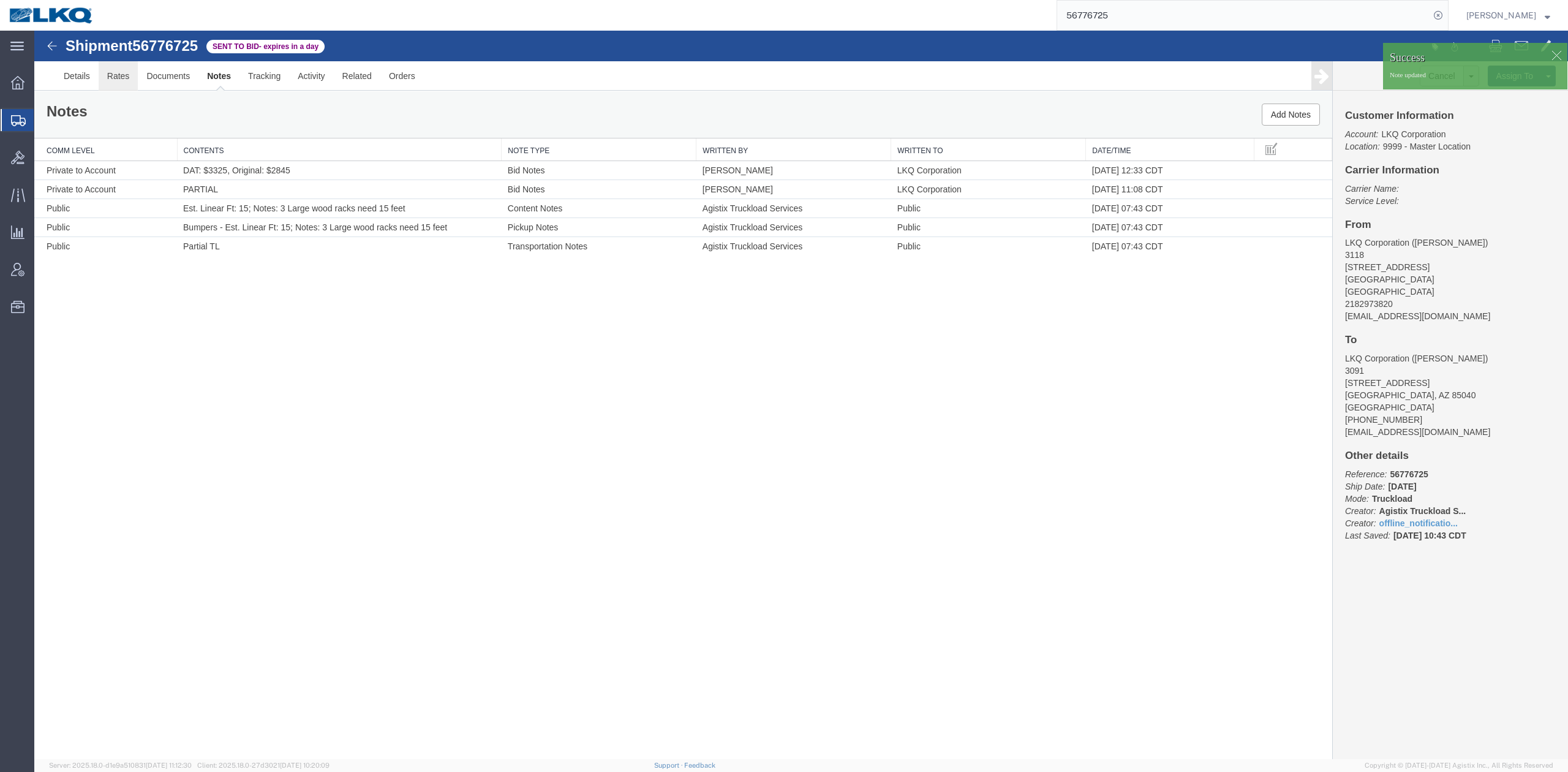
drag, startPoint x: 153, startPoint y: 110, endPoint x: 117, endPoint y: 79, distance: 47.5
click at [117, 79] on link "Rates" at bounding box center [119, 76] width 40 height 29
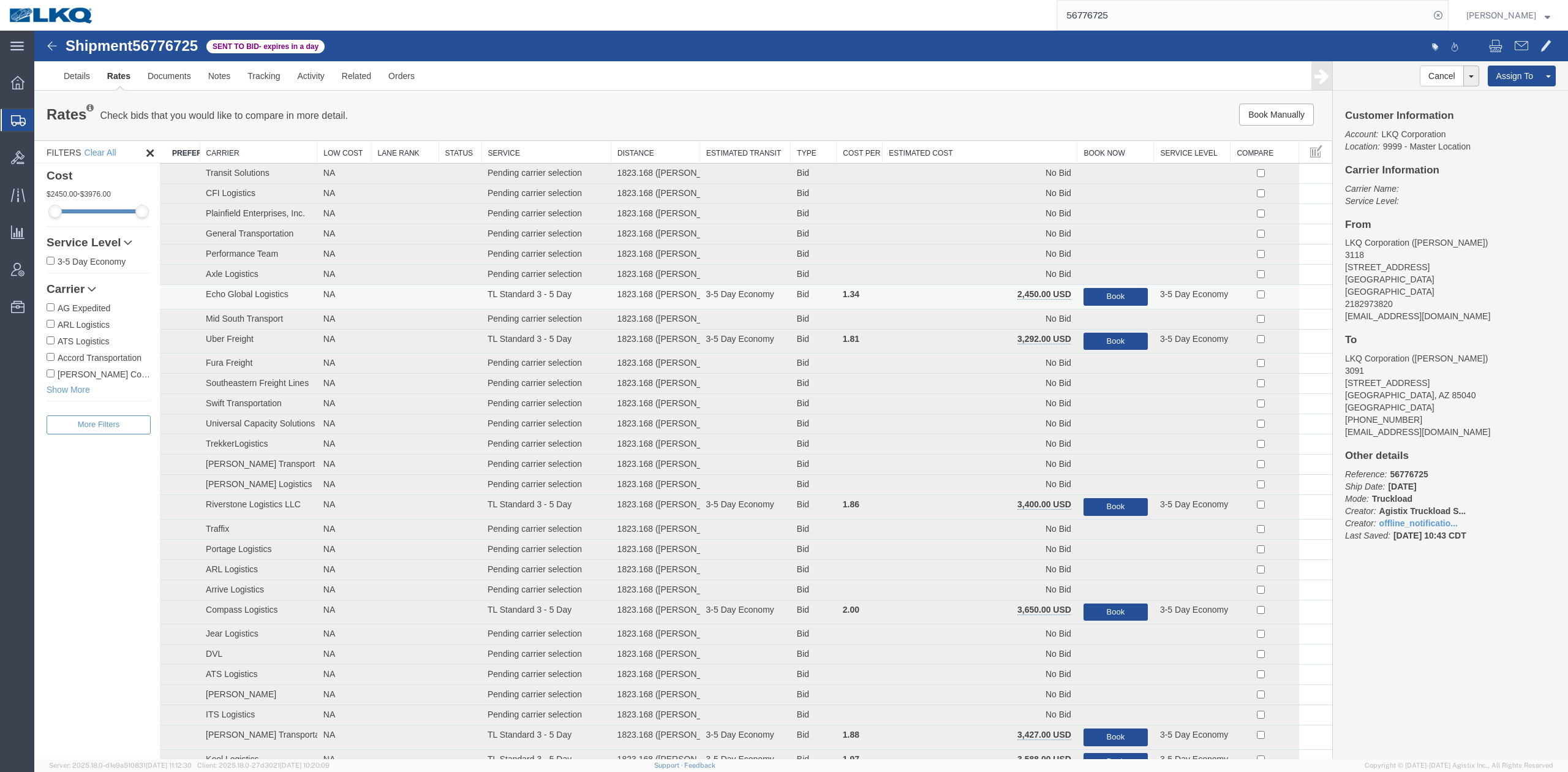
drag, startPoint x: 985, startPoint y: 148, endPoint x: 1057, endPoint y: 167, distance: 74.5
click at [985, 147] on th "Estimated Cost" at bounding box center [980, 152] width 195 height 23
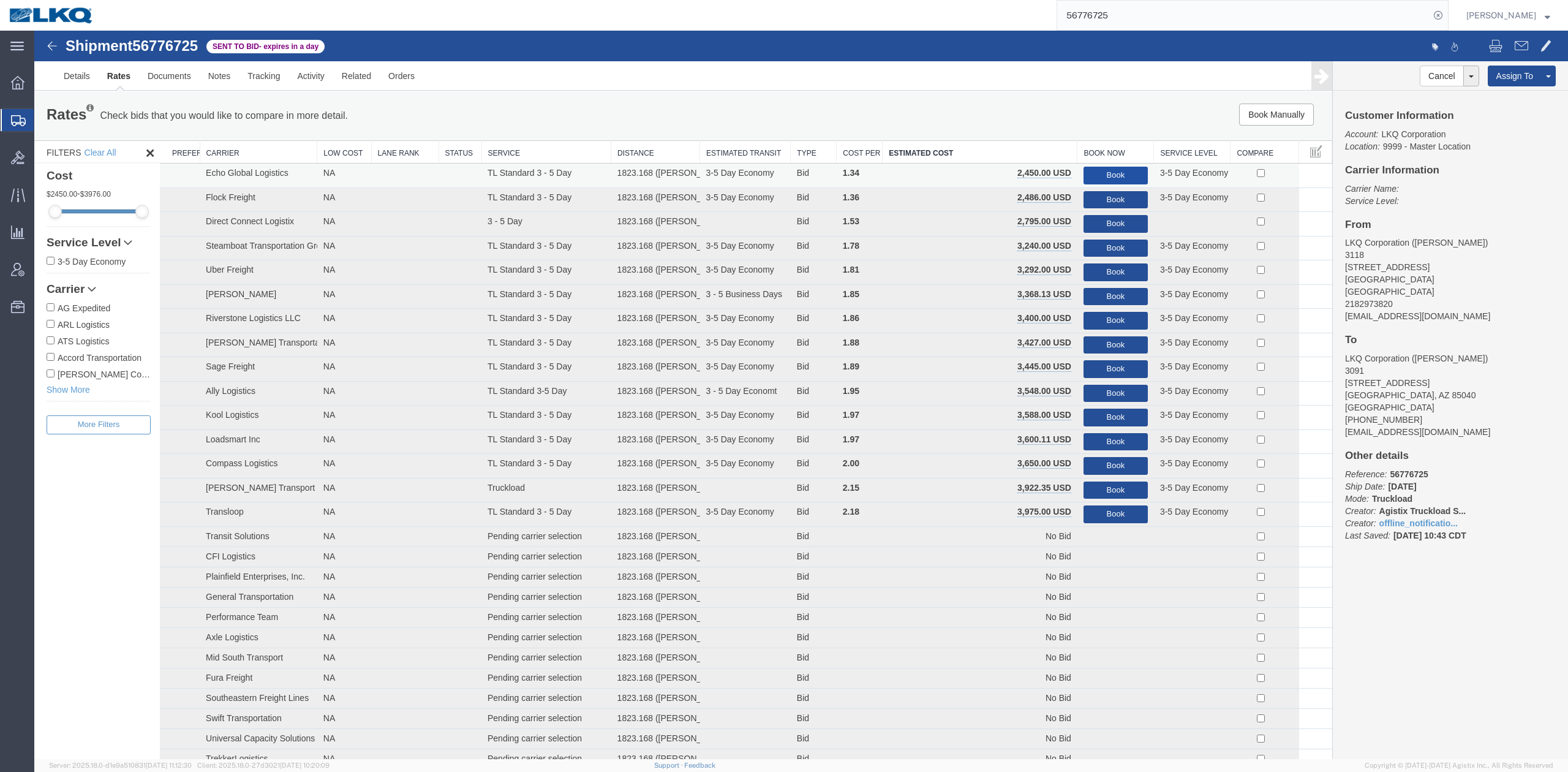
click at [1093, 179] on button "Book" at bounding box center [1115, 175] width 64 height 18
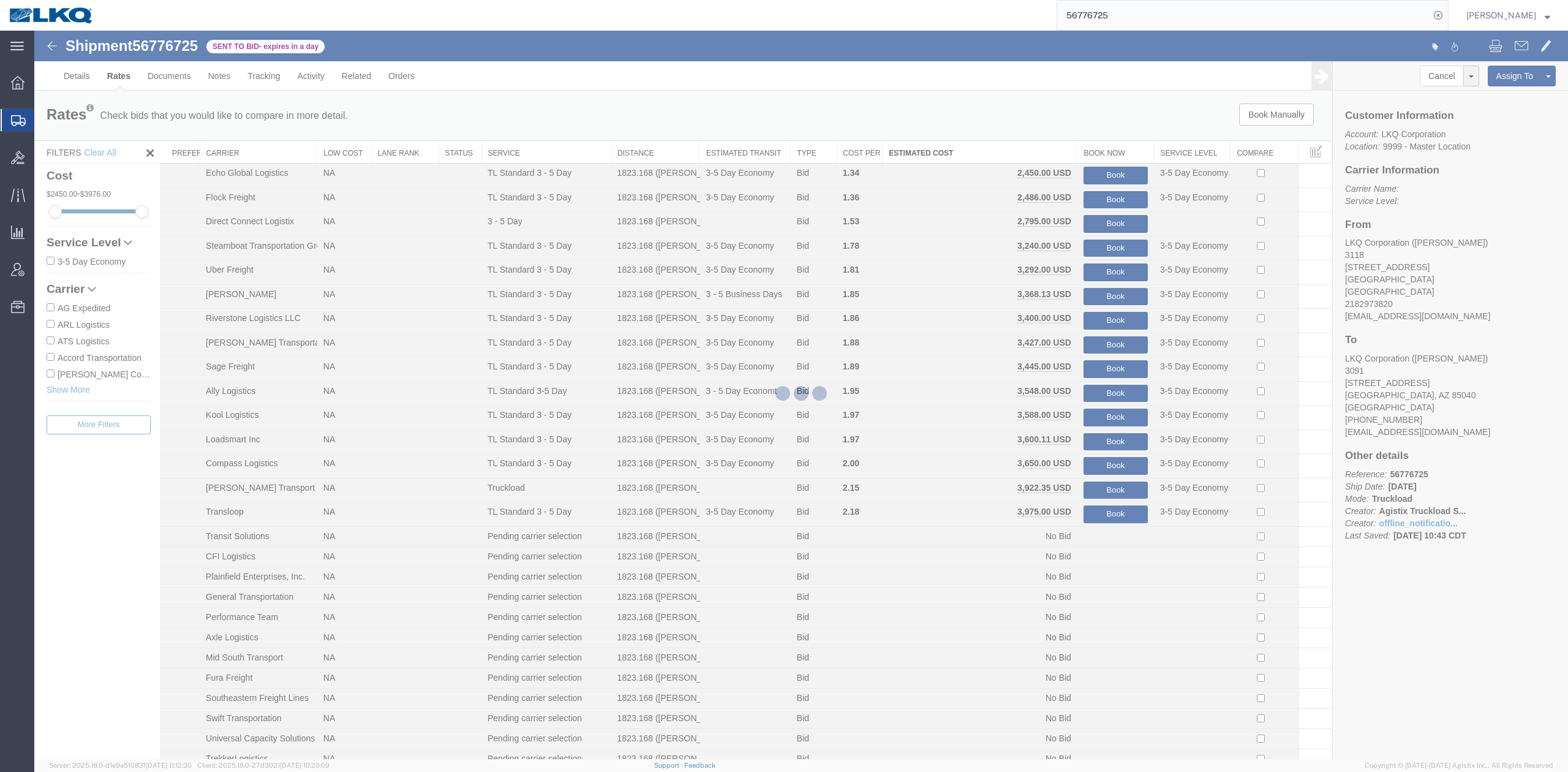
click at [1104, 18] on input "56776725" at bounding box center [1243, 15] width 373 height 29
click at [1104, 19] on input "56776725" at bounding box center [1243, 15] width 373 height 29
paste input "612"
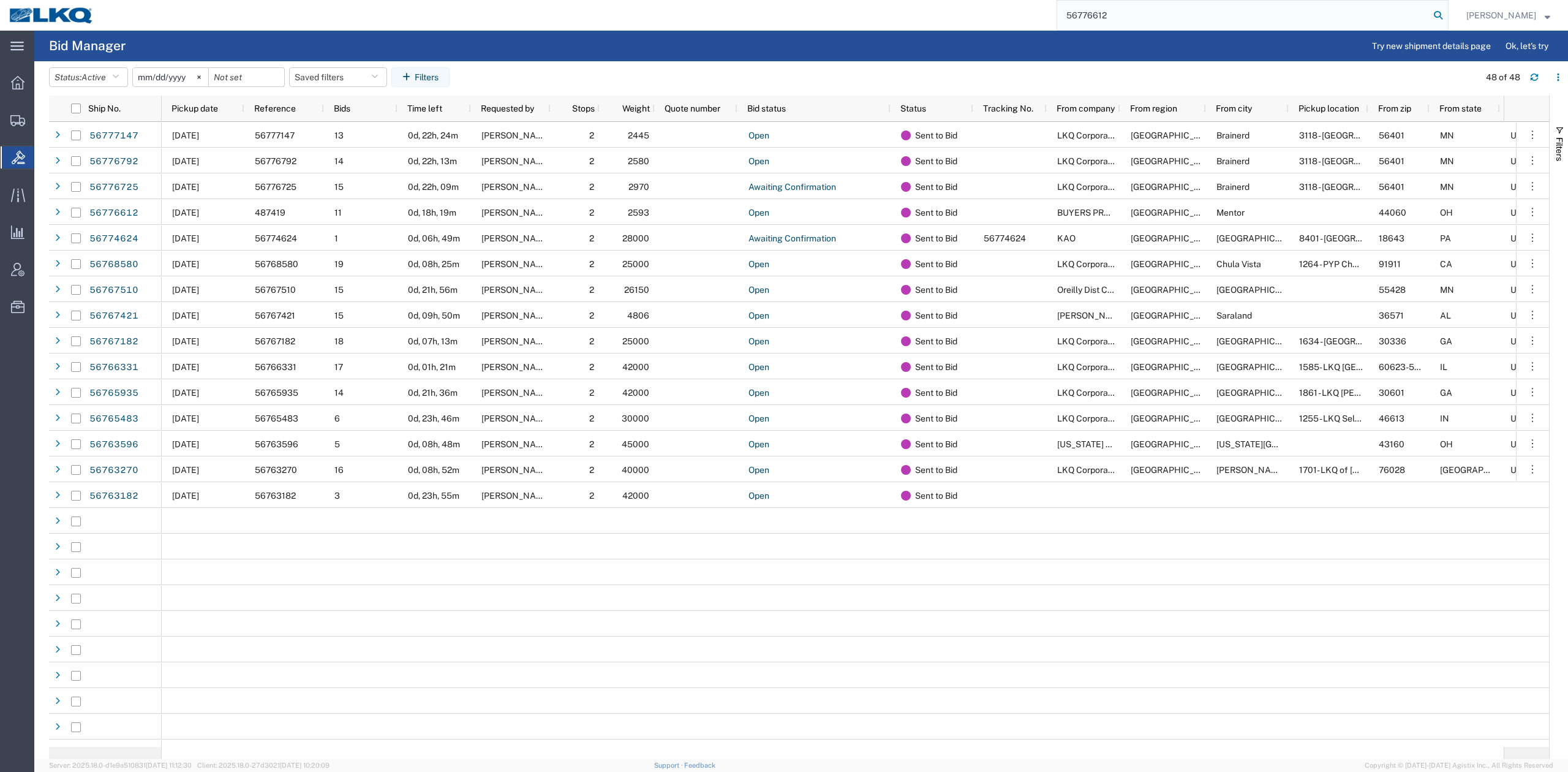
type input "56776612"
click at [1447, 19] on icon at bounding box center [1438, 15] width 17 height 17
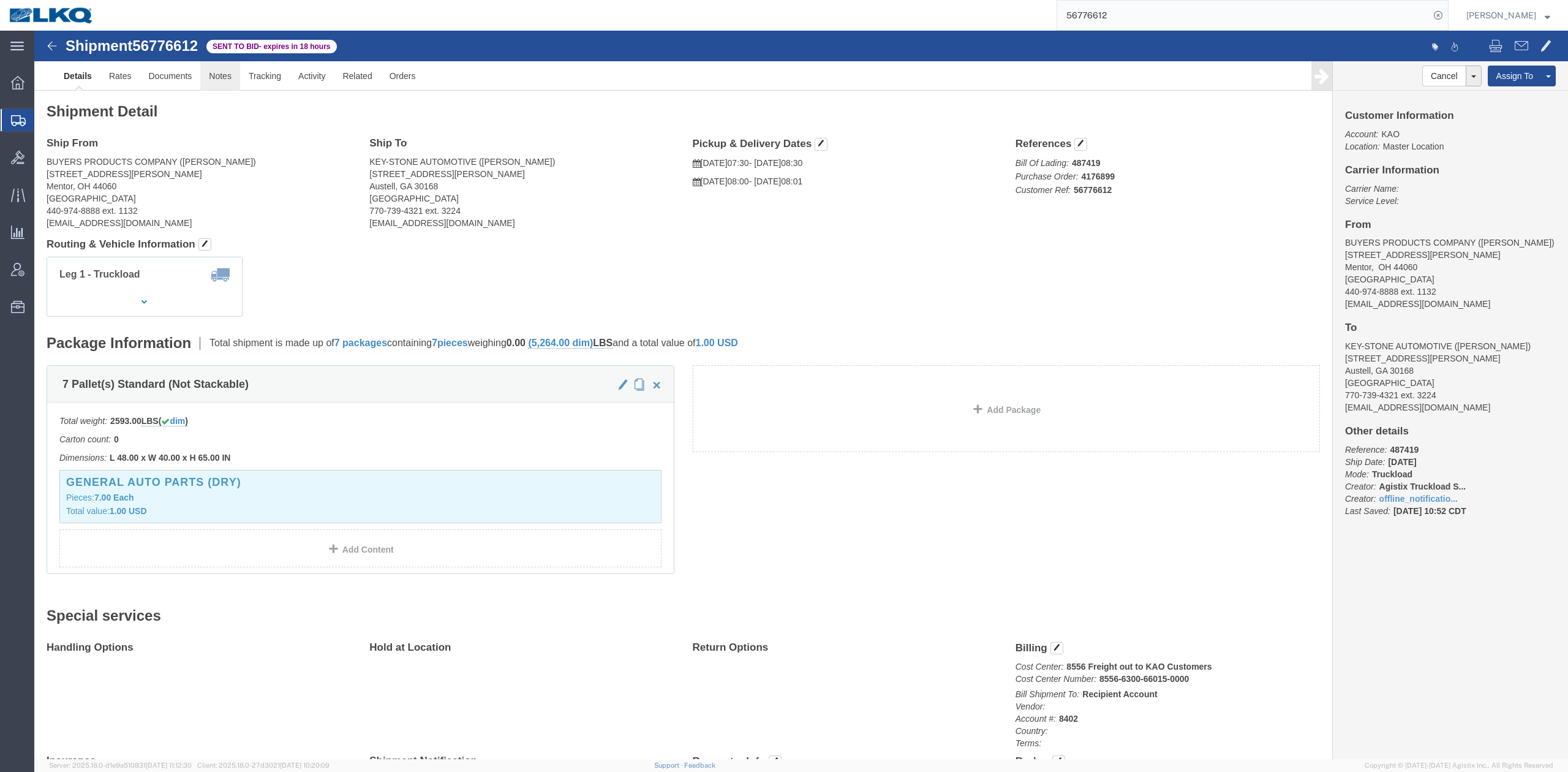
drag, startPoint x: 218, startPoint y: 81, endPoint x: 184, endPoint y: 51, distance: 45.3
click link "Notes"
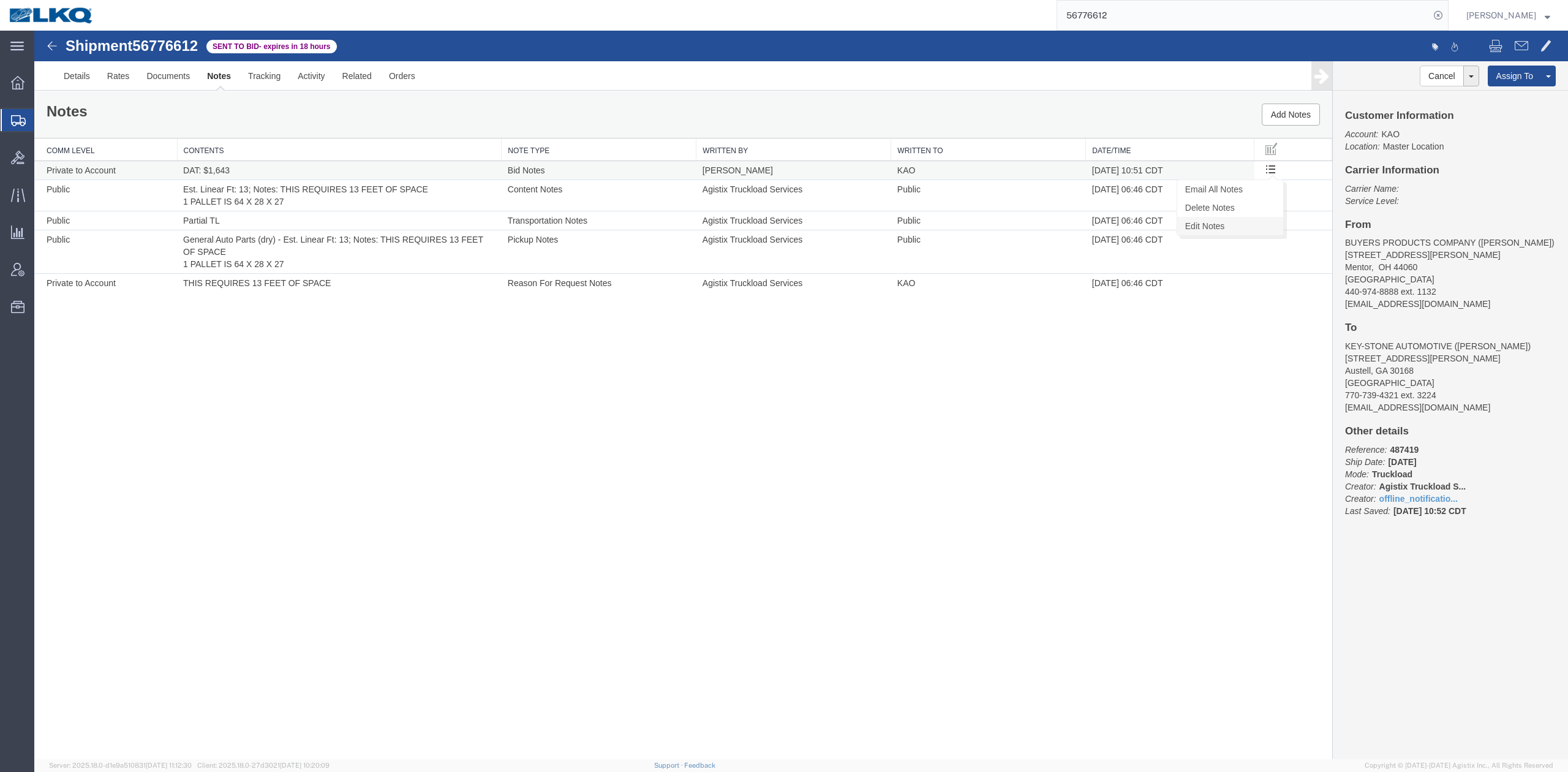
click at [1246, 222] on link "Edit Notes" at bounding box center [1230, 226] width 106 height 19
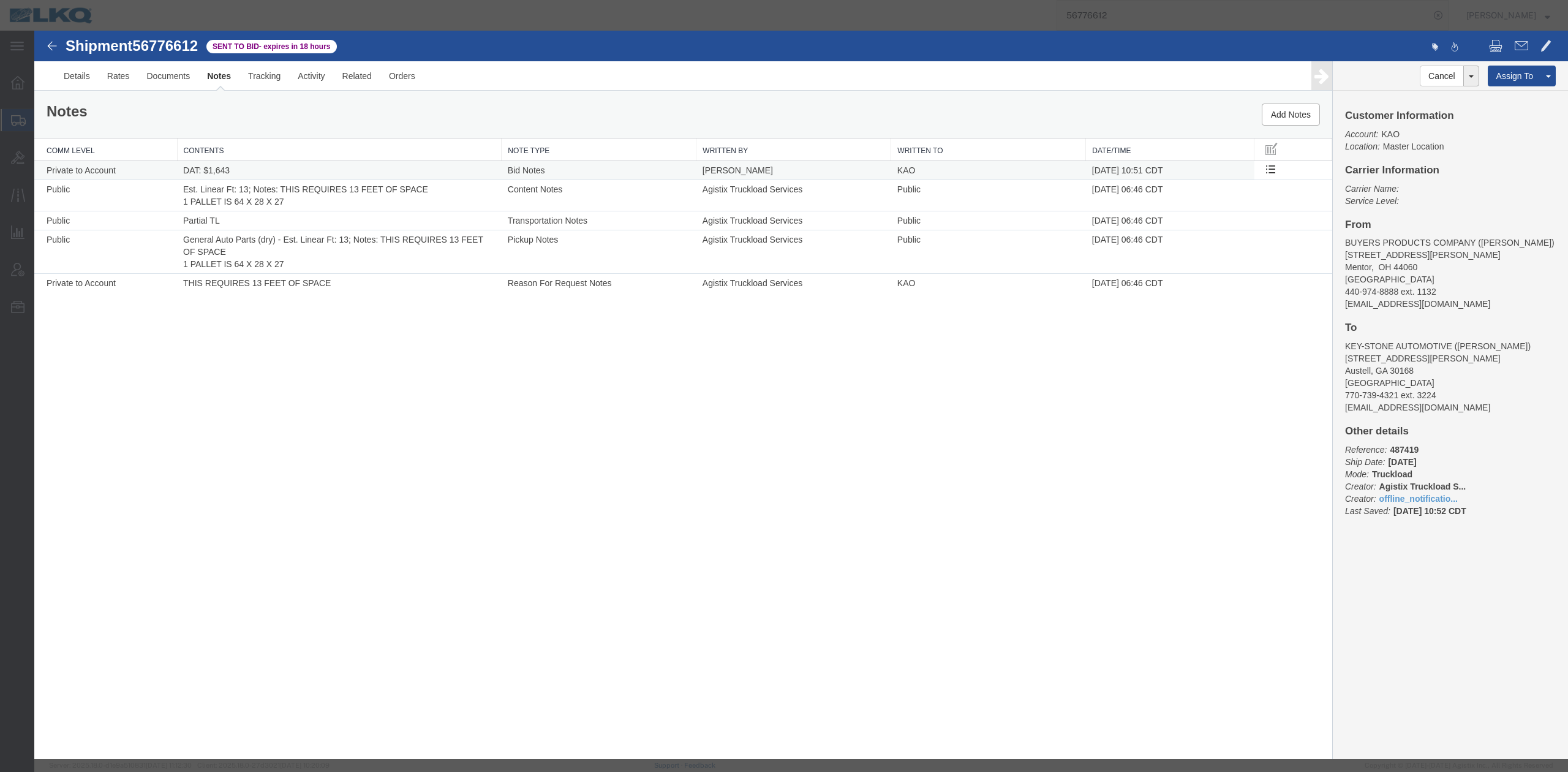
select select "BID_NOTES"
select select "PRIVATE_TO_ACCOUNT"
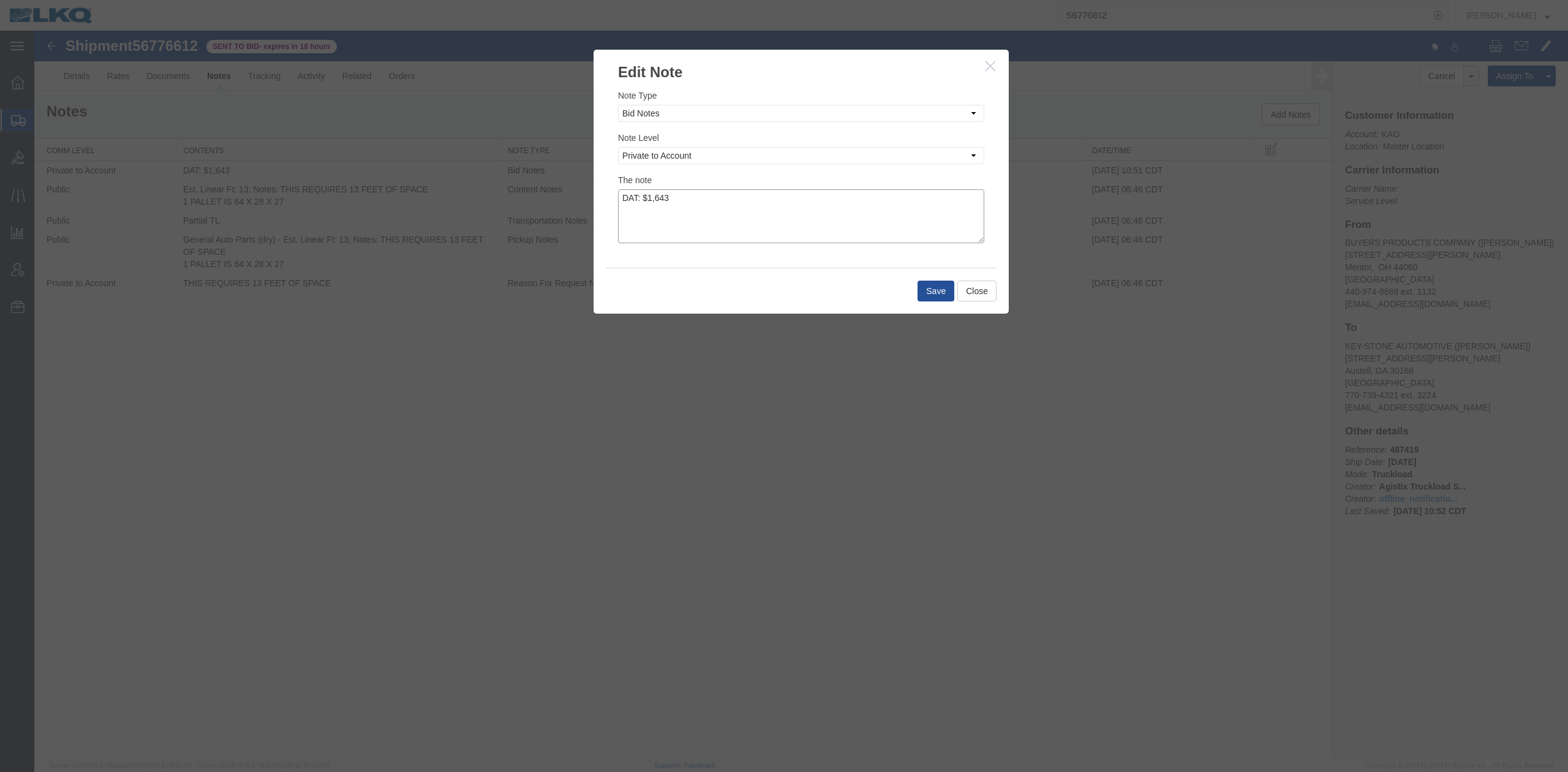
drag, startPoint x: 655, startPoint y: 193, endPoint x: 662, endPoint y: 204, distance: 13.0
click at [654, 195] on textarea "DAT: $1,643" at bounding box center [801, 216] width 366 height 54
click at [701, 201] on textarea "DAT: $1643" at bounding box center [801, 216] width 366 height 54
type textarea "DAT: $1643, Original: $1400"
click at [933, 297] on button "Save" at bounding box center [935, 291] width 37 height 21
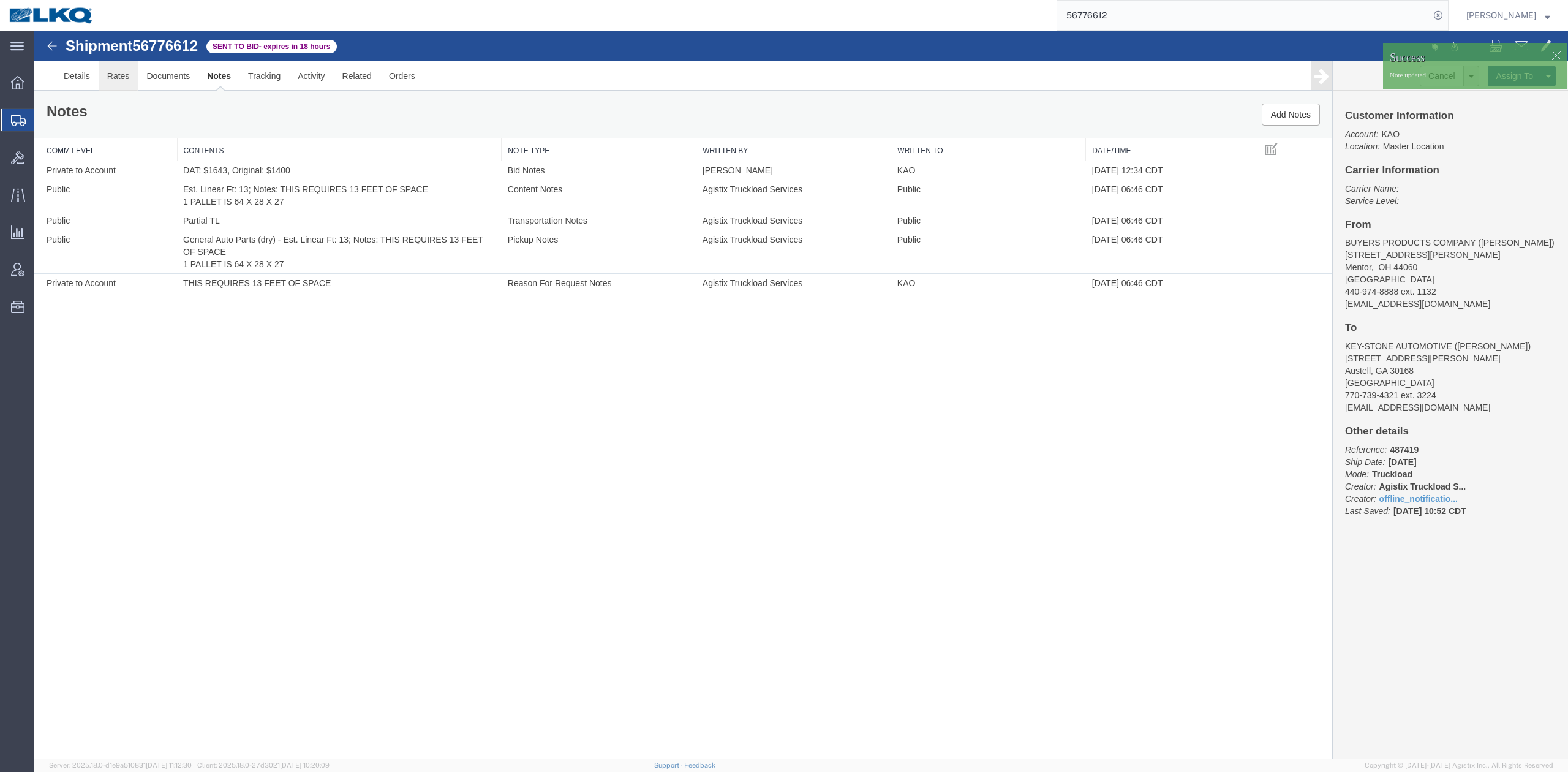
click at [117, 74] on link "Rates" at bounding box center [119, 76] width 40 height 29
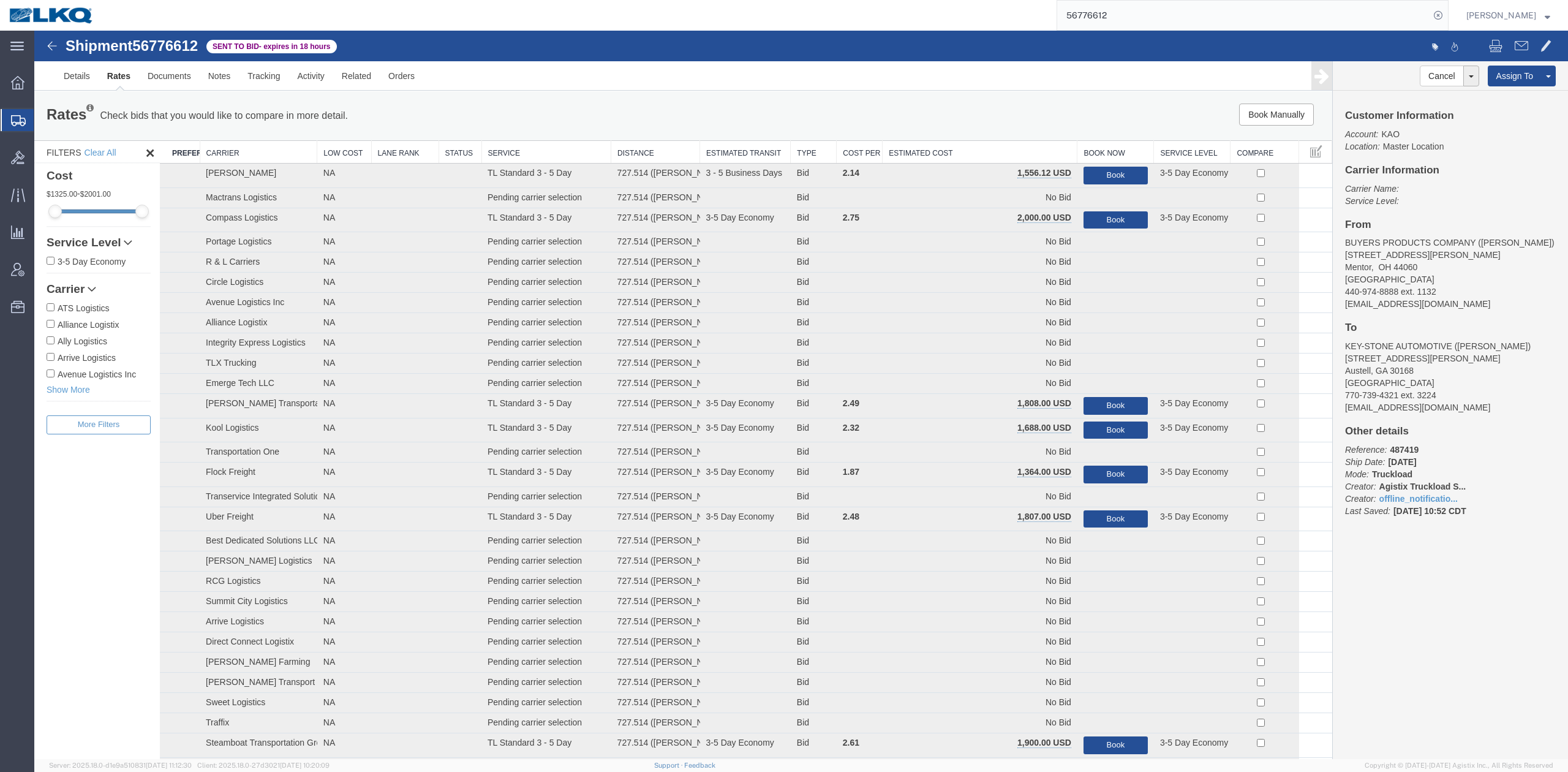
click at [973, 149] on th "Estimated Cost" at bounding box center [980, 152] width 195 height 23
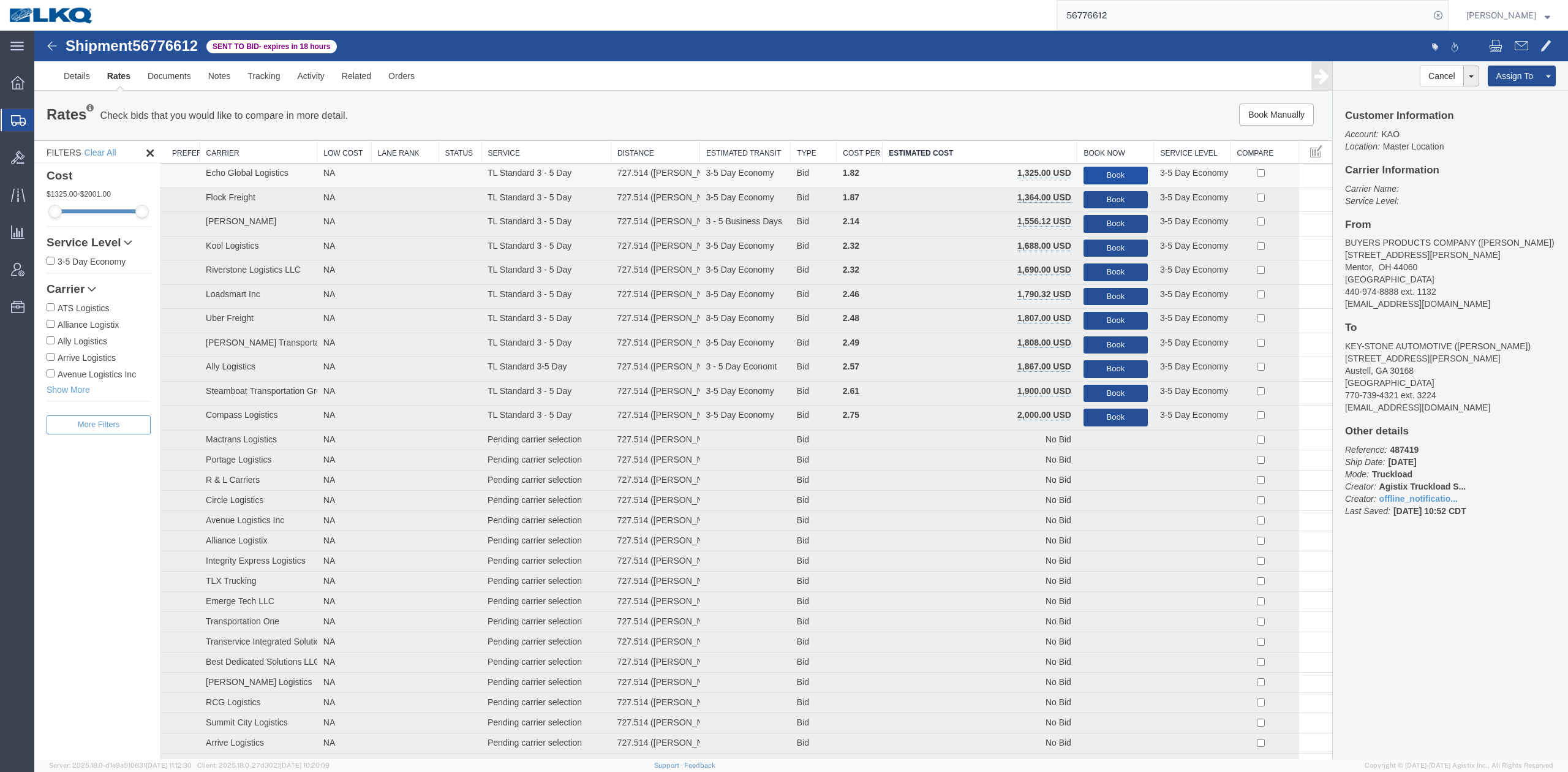
click at [1118, 183] on button "Book" at bounding box center [1115, 175] width 64 height 18
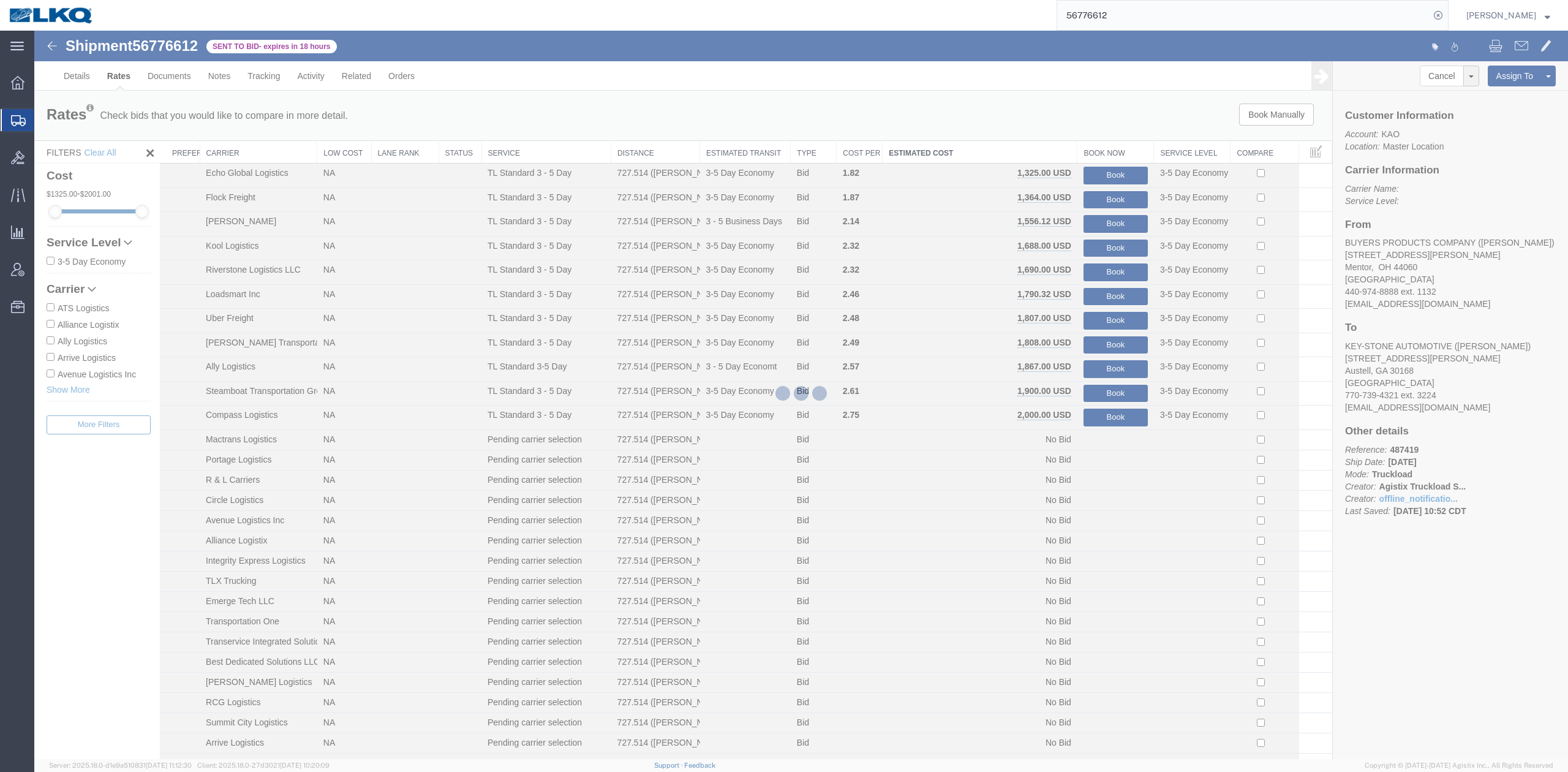
click at [1125, 26] on input "56776612" at bounding box center [1243, 15] width 373 height 29
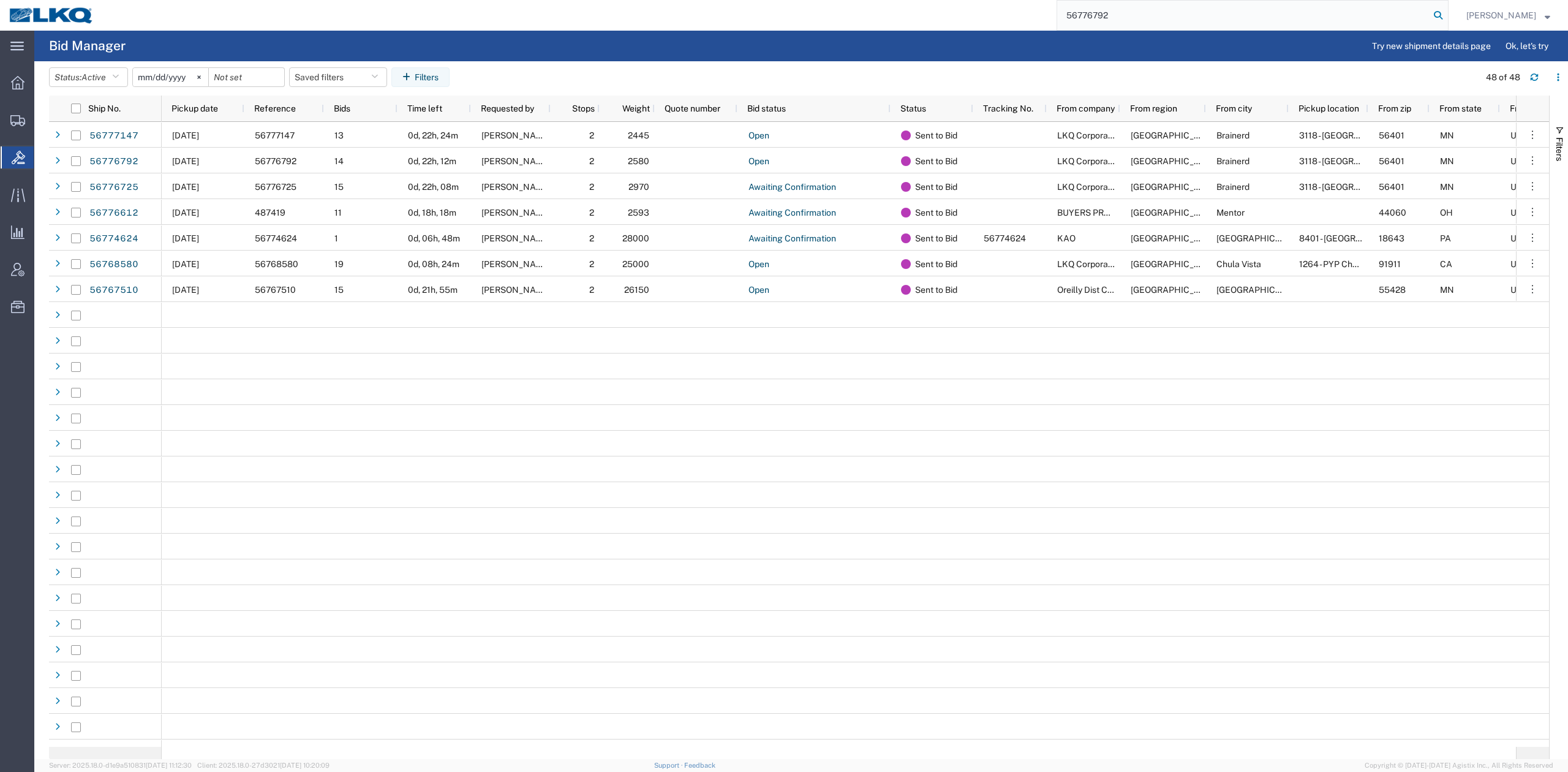
type input "56776792"
click at [1447, 11] on icon at bounding box center [1438, 15] width 17 height 17
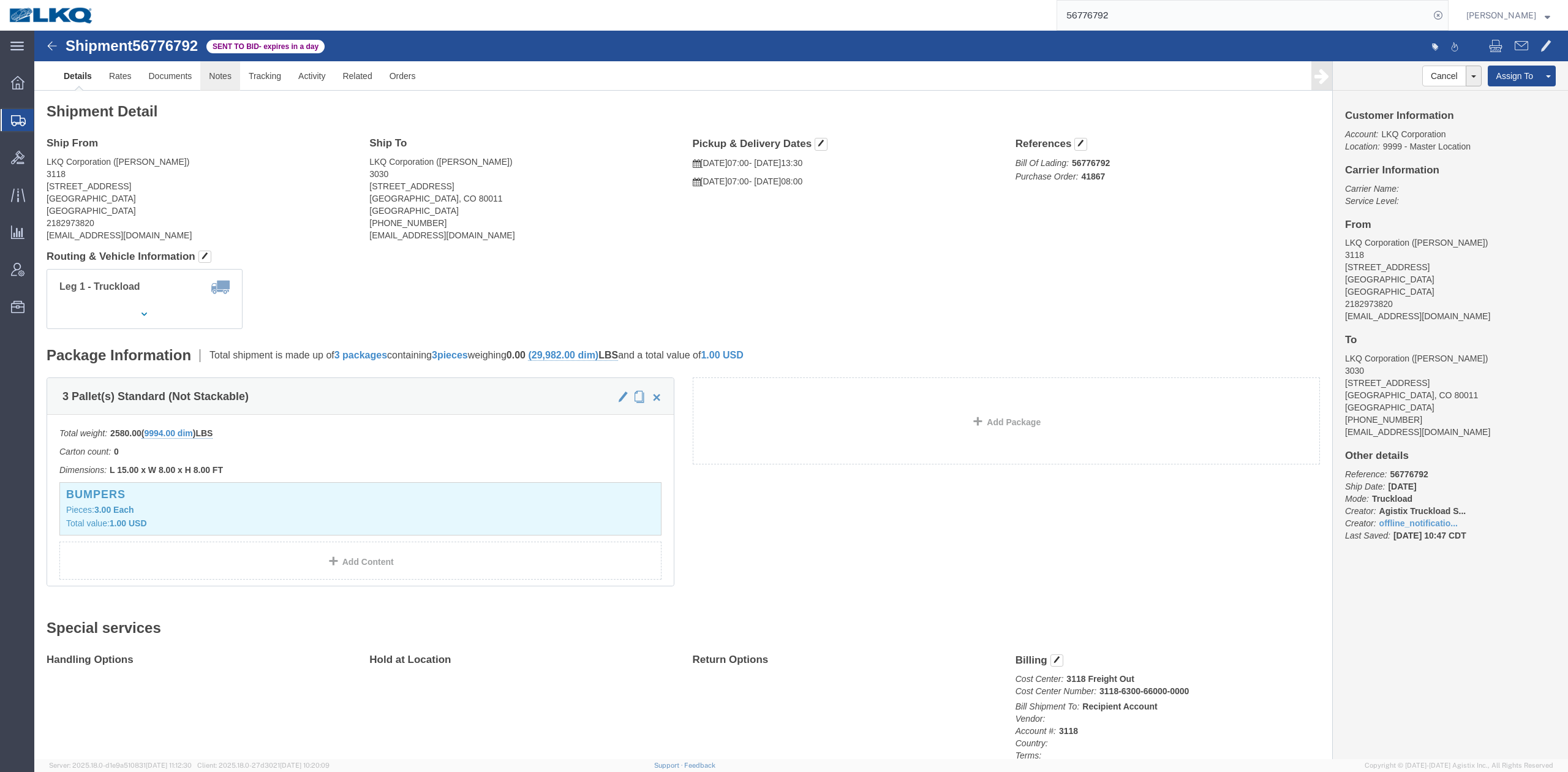
click link "Notes"
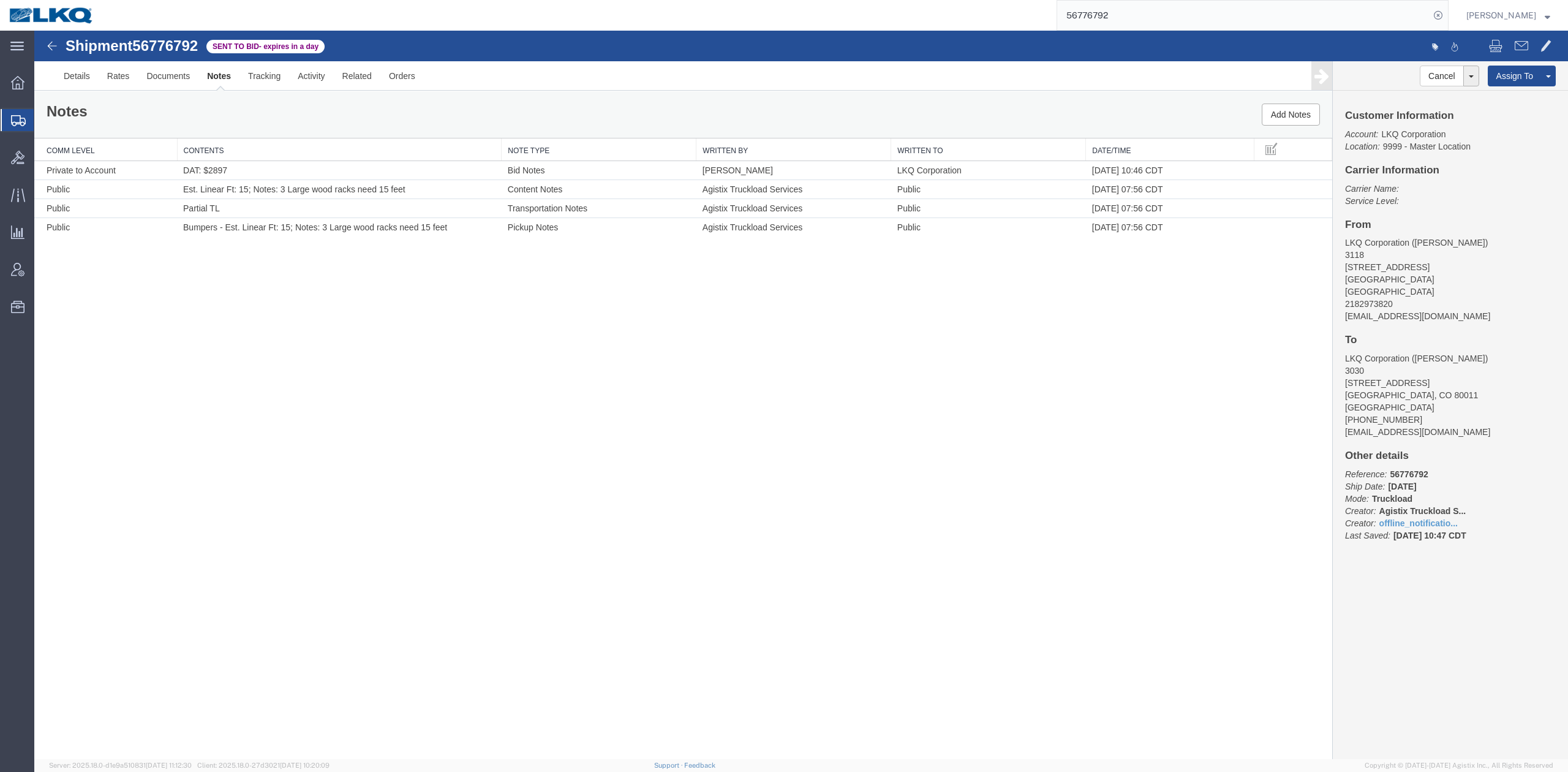
click at [34, 31] on link "Edit Notes" at bounding box center [34, 31] width 0 height 0
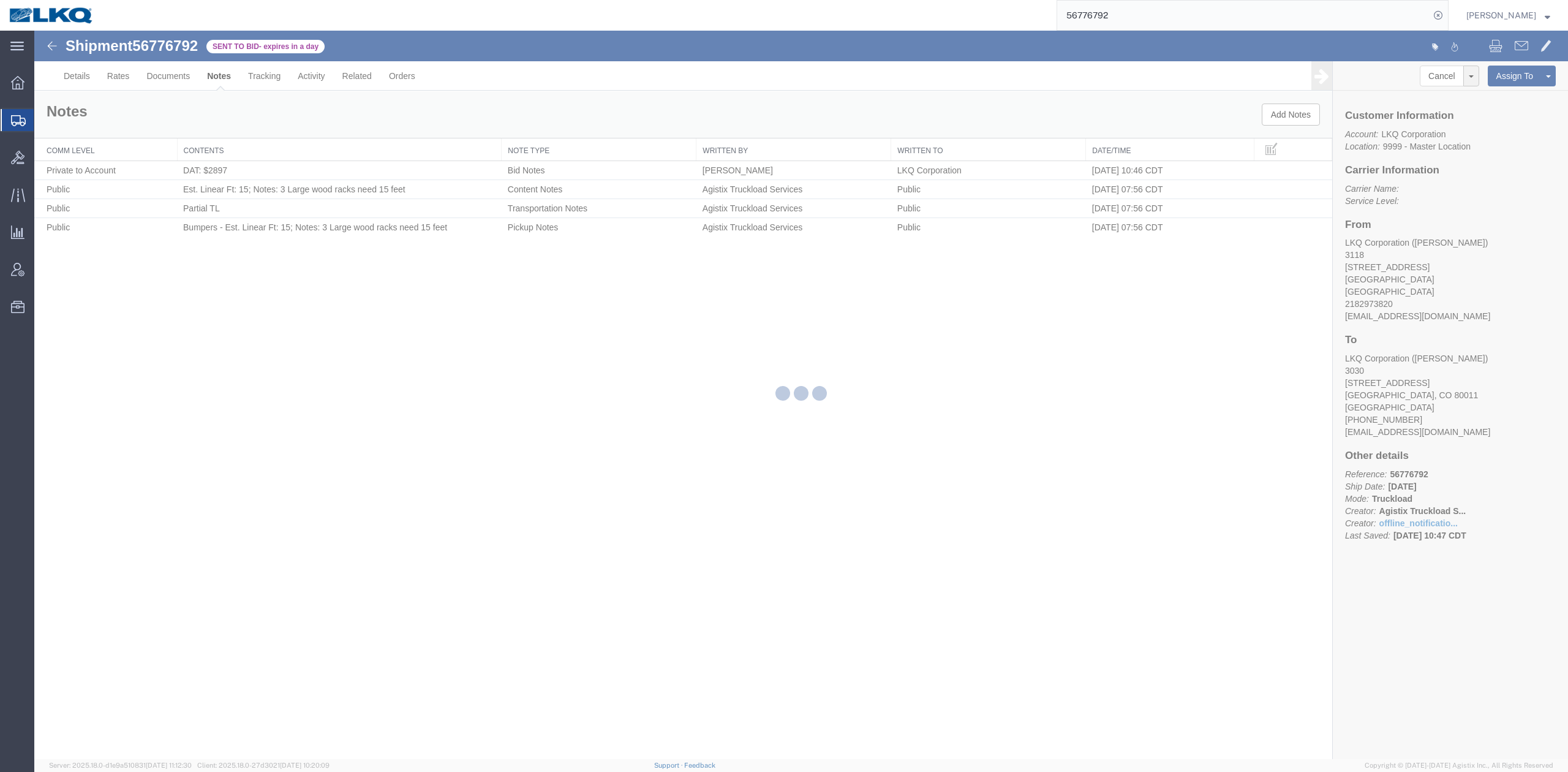
select select "BID_NOTES"
select select "PRIVATE_TO_ACCOUNT"
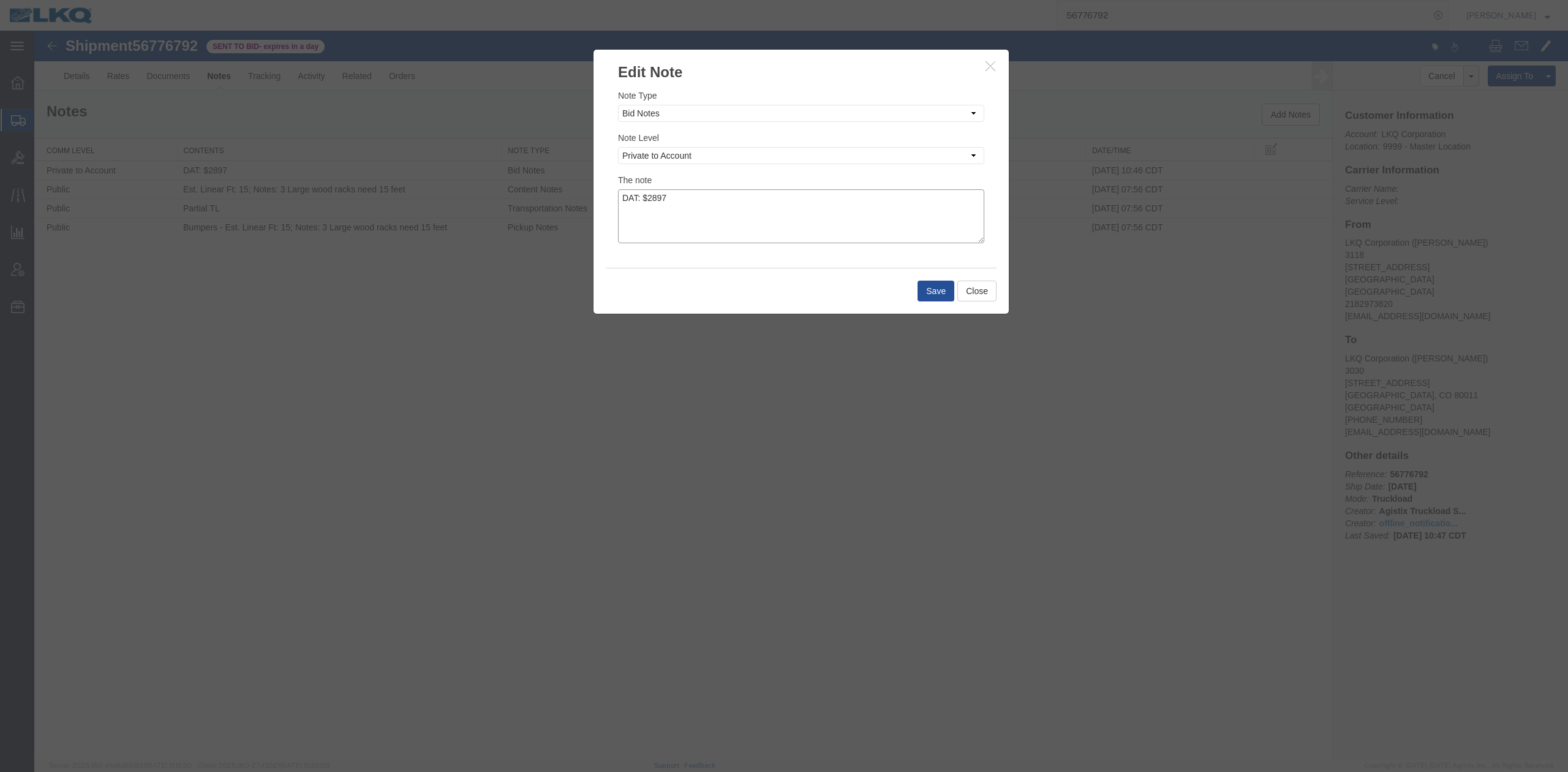
click at [800, 215] on textarea "DAT: $2897" at bounding box center [801, 216] width 366 height 54
type textarea "DAT: $2897, Original: $2200"
click at [970, 301] on button "Close" at bounding box center [977, 291] width 39 height 21
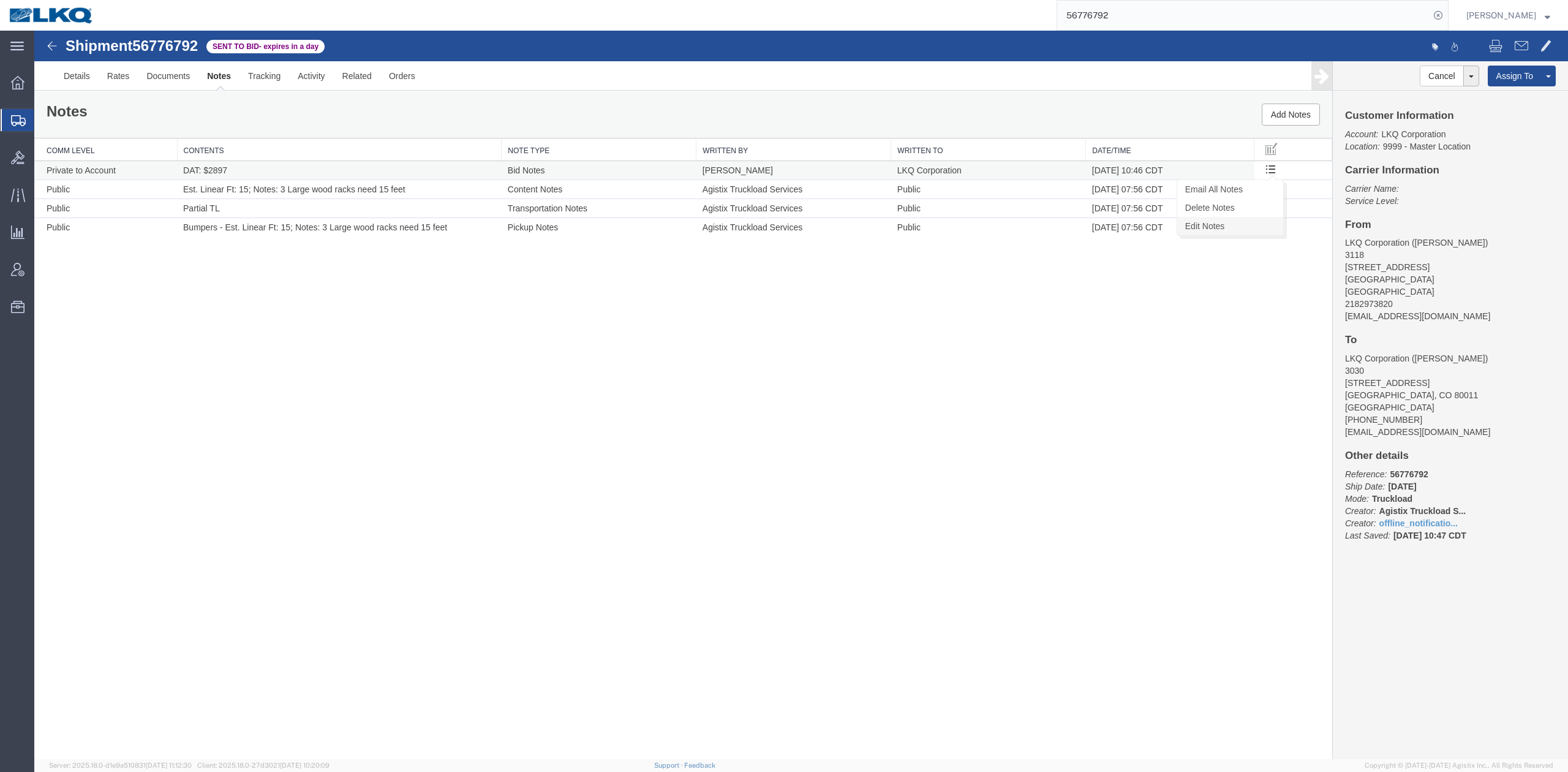
click at [1241, 228] on link "Edit Notes" at bounding box center [1230, 226] width 106 height 19
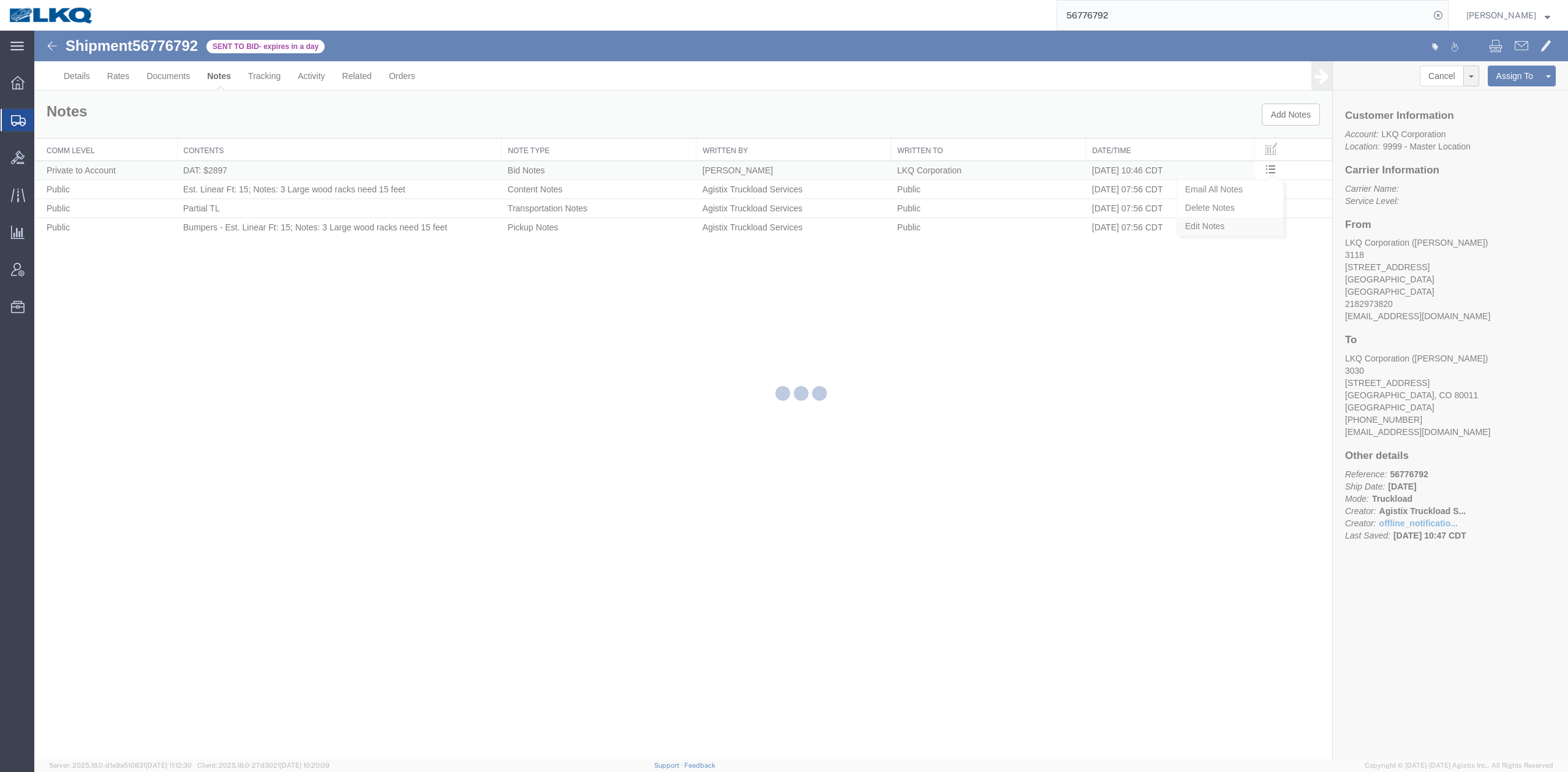
select select "BID_NOTES"
select select "PRIVATE_TO_ACCOUNT"
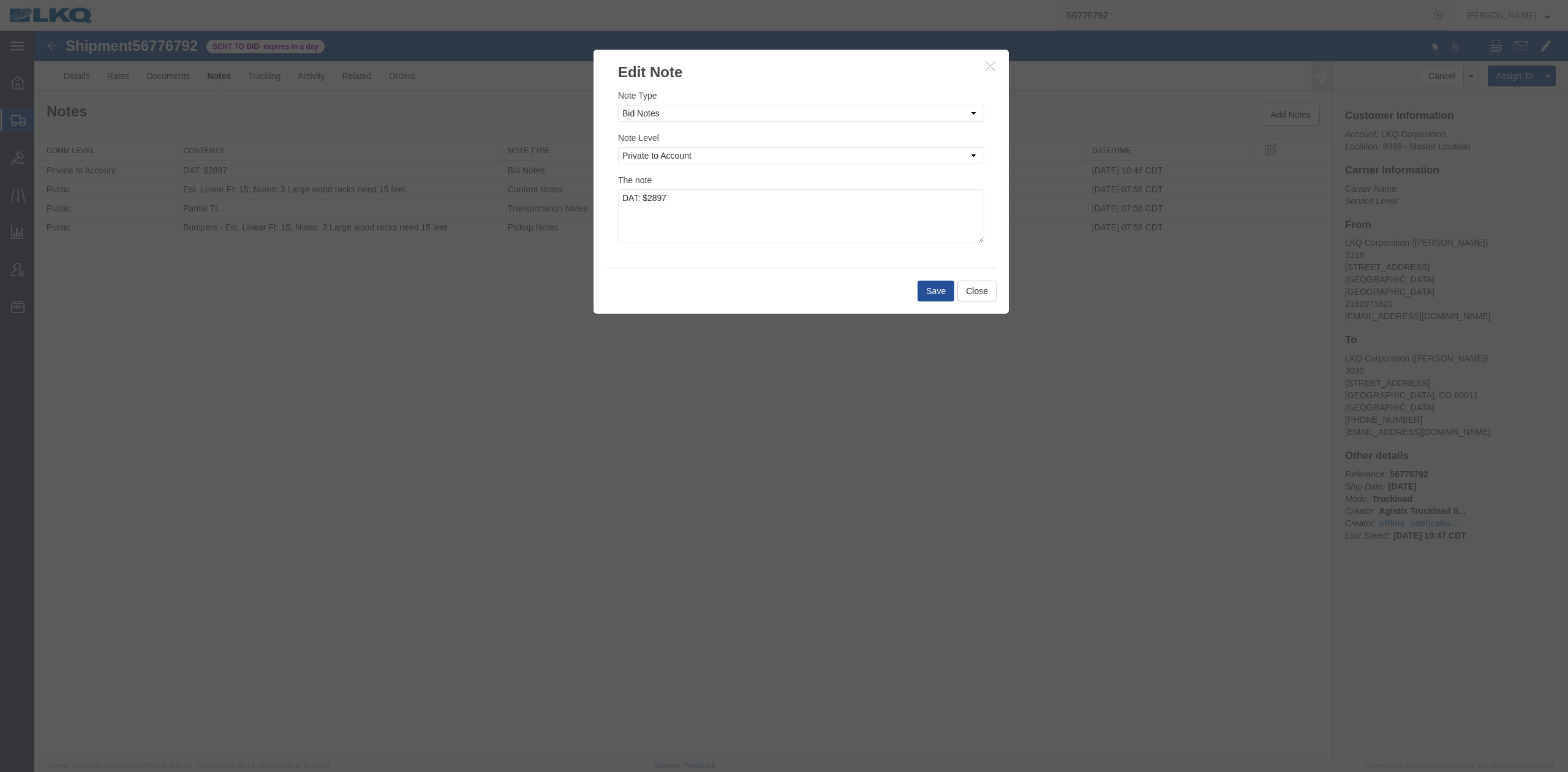
drag, startPoint x: 924, startPoint y: 171, endPoint x: 891, endPoint y: 202, distance: 45.3
click at [901, 192] on div "Note Type Select Approval Bid Notes Carrier Change Notes Claim Notes Content Ha…" at bounding box center [801, 166] width 366 height 155
click at [891, 202] on textarea "DAT: $2897" at bounding box center [801, 216] width 366 height 54
type textarea "DAT: $2897, Original: $2200"
click at [935, 291] on button "Save" at bounding box center [935, 291] width 37 height 21
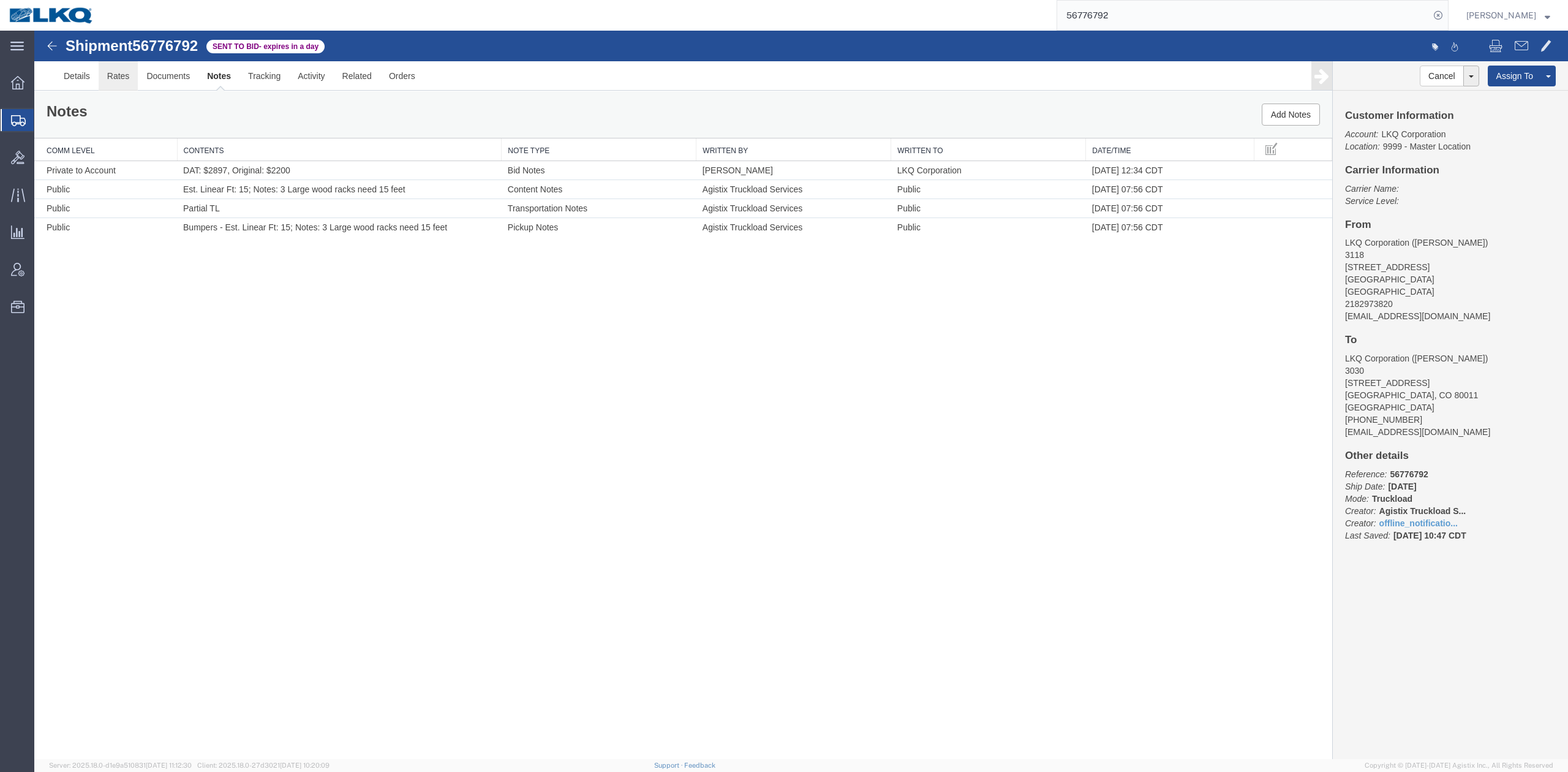
click at [117, 77] on link "Rates" at bounding box center [119, 76] width 40 height 29
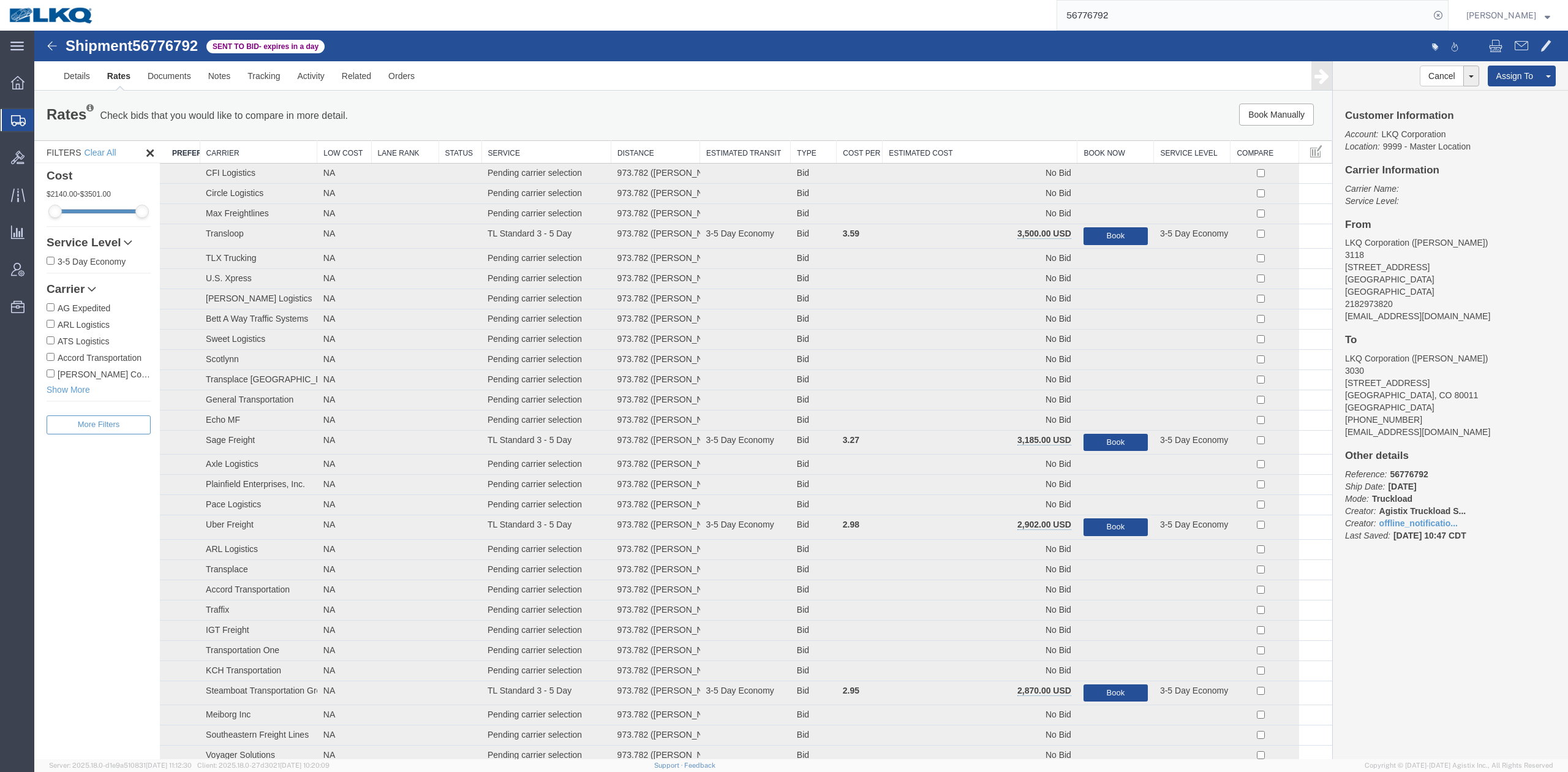
drag, startPoint x: 991, startPoint y: 155, endPoint x: 1086, endPoint y: 179, distance: 98.0
click at [991, 155] on th "Estimated Cost" at bounding box center [980, 152] width 195 height 23
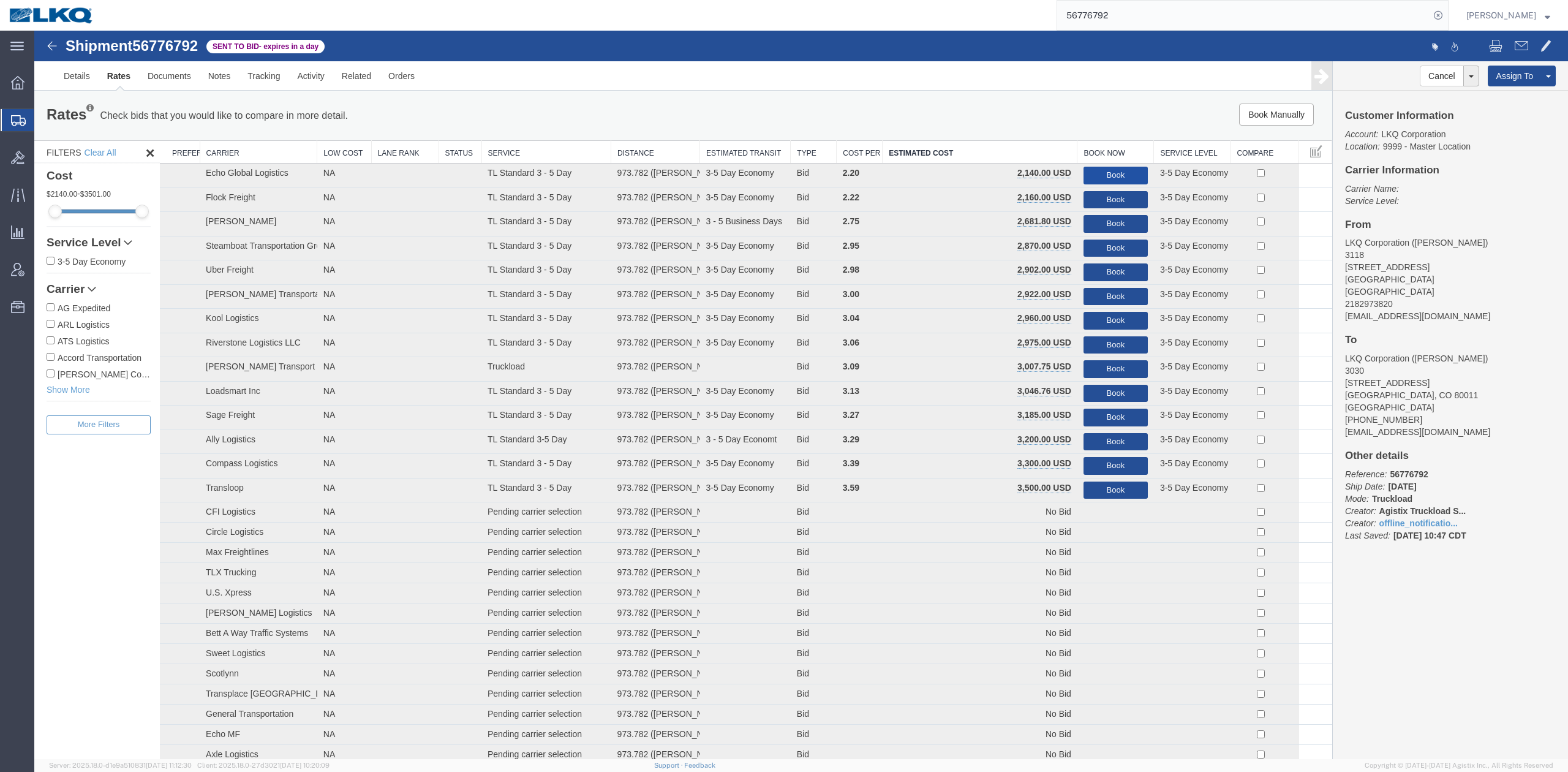
click at [1097, 180] on button "Book" at bounding box center [1115, 175] width 64 height 18
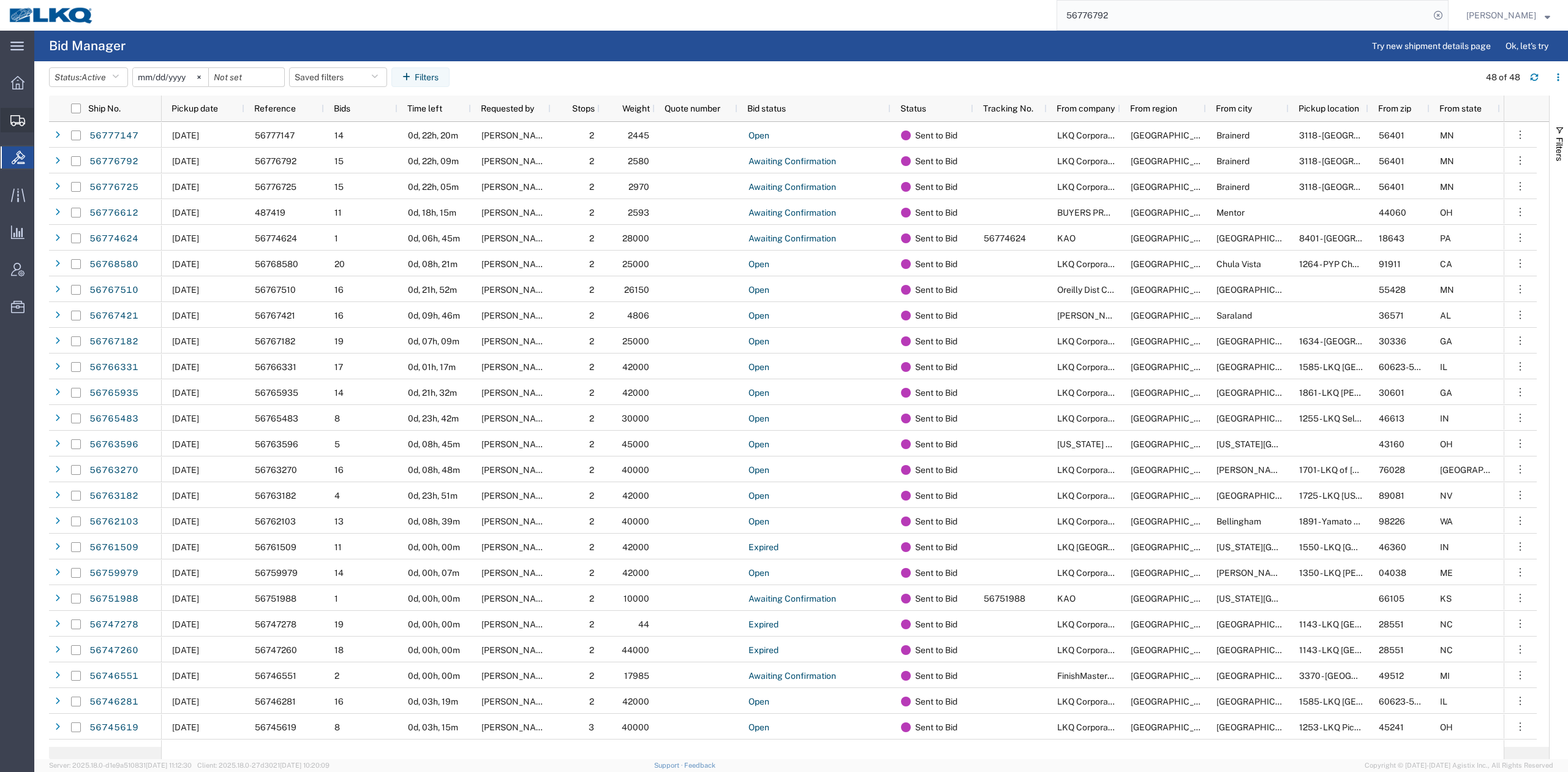
click at [0, 0] on span "Create Shipment" at bounding box center [0, 0] width 0 height 0
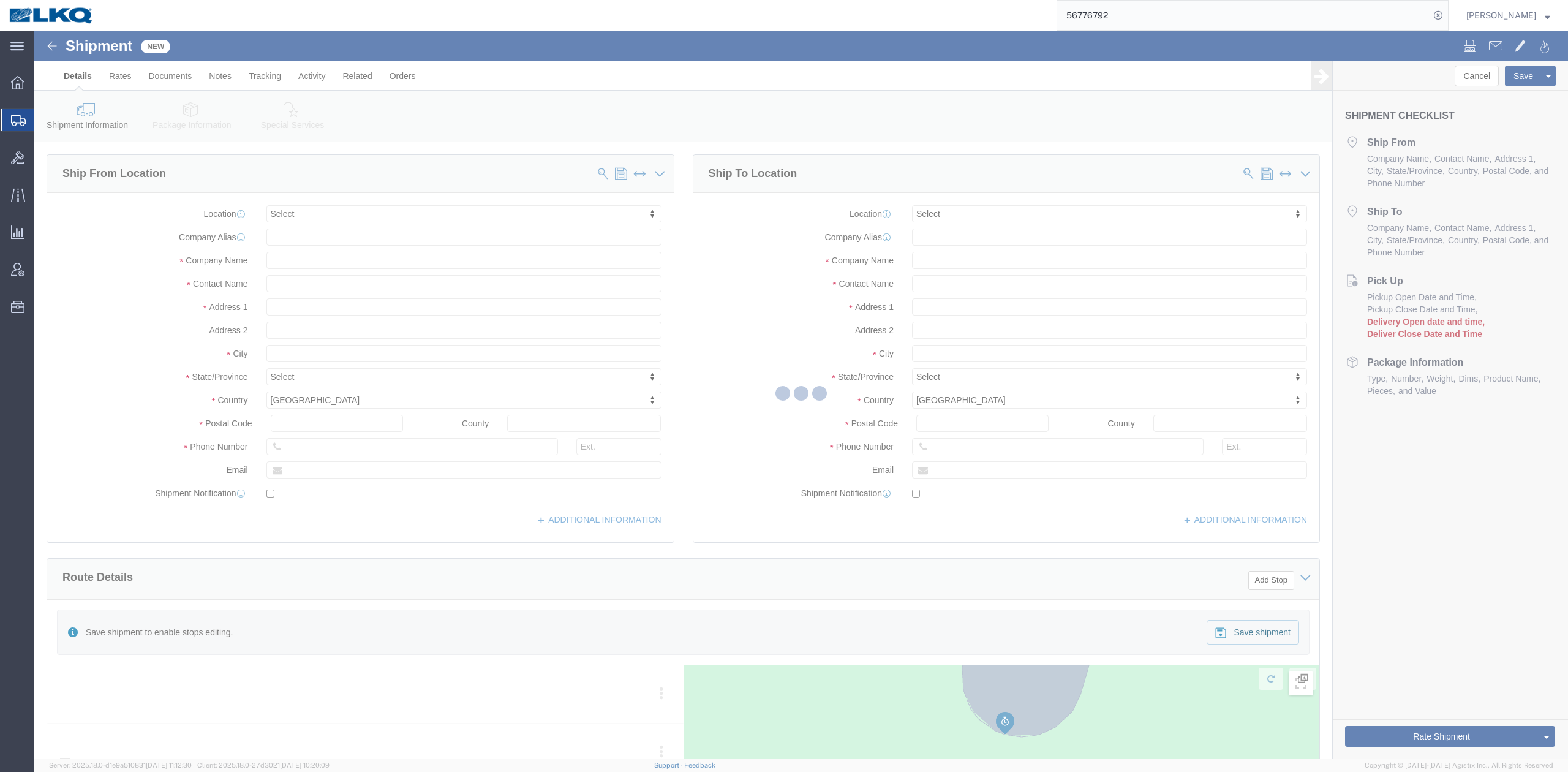
select select
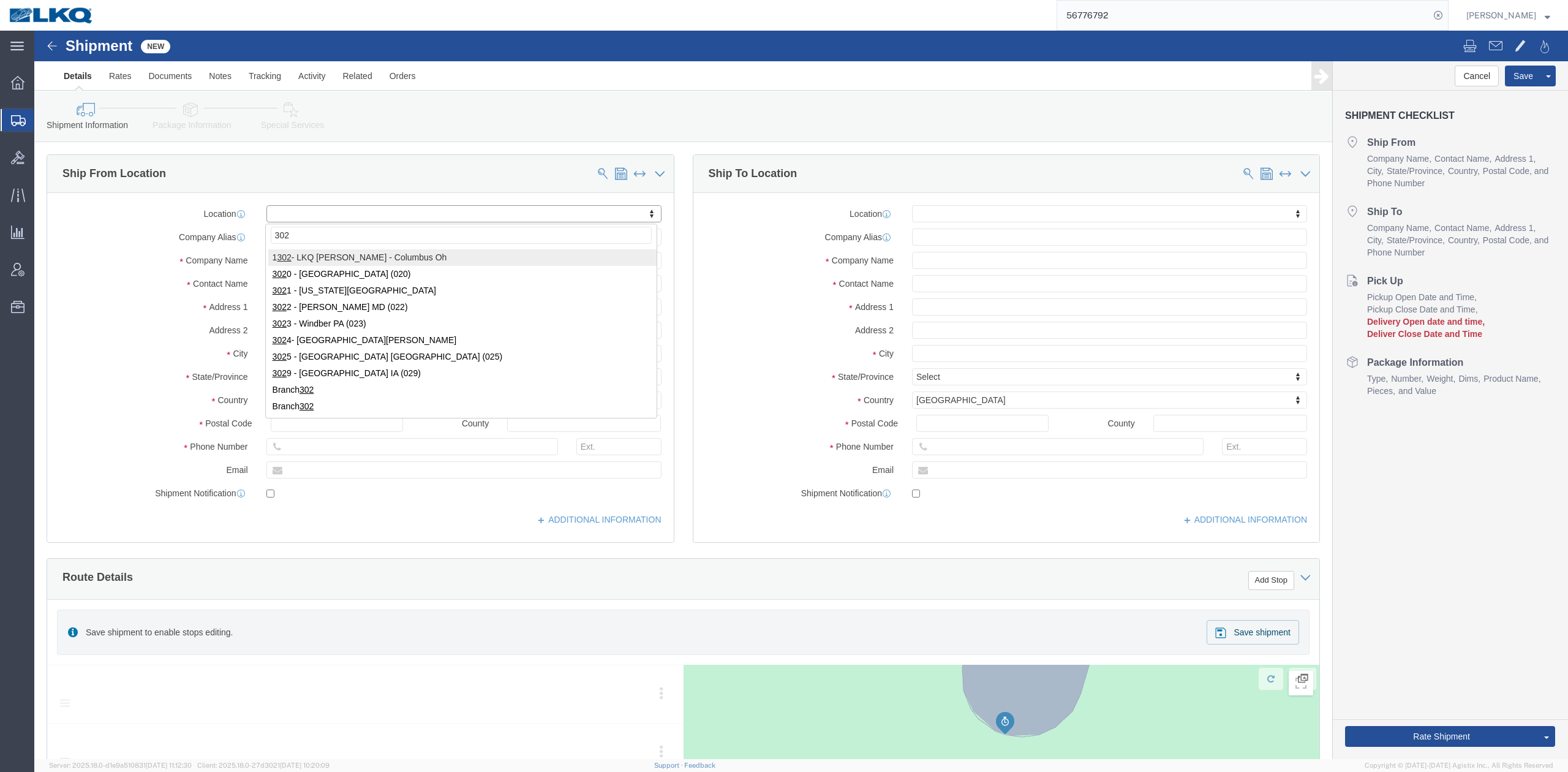
type input "3021"
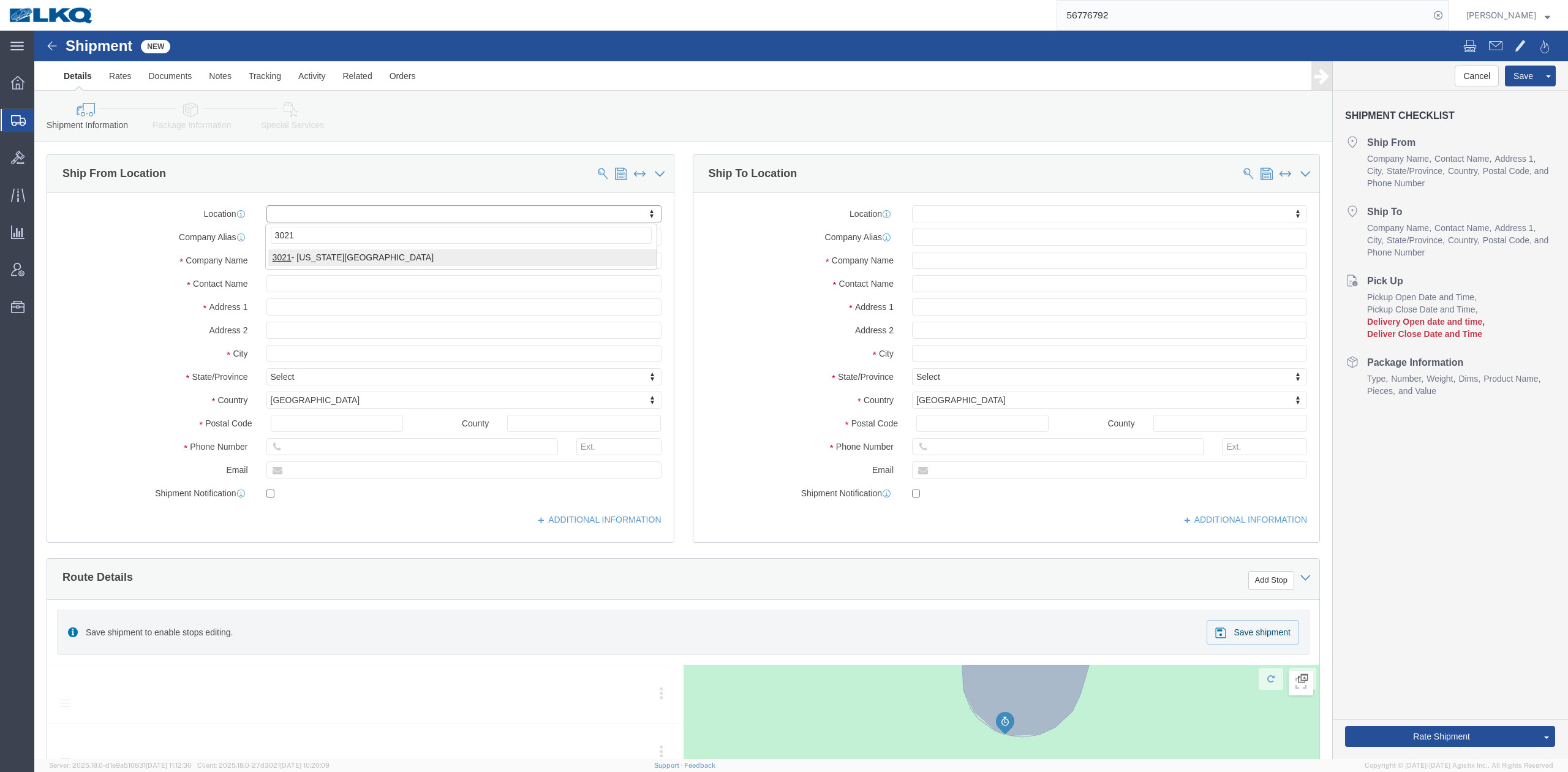
select select "27738"
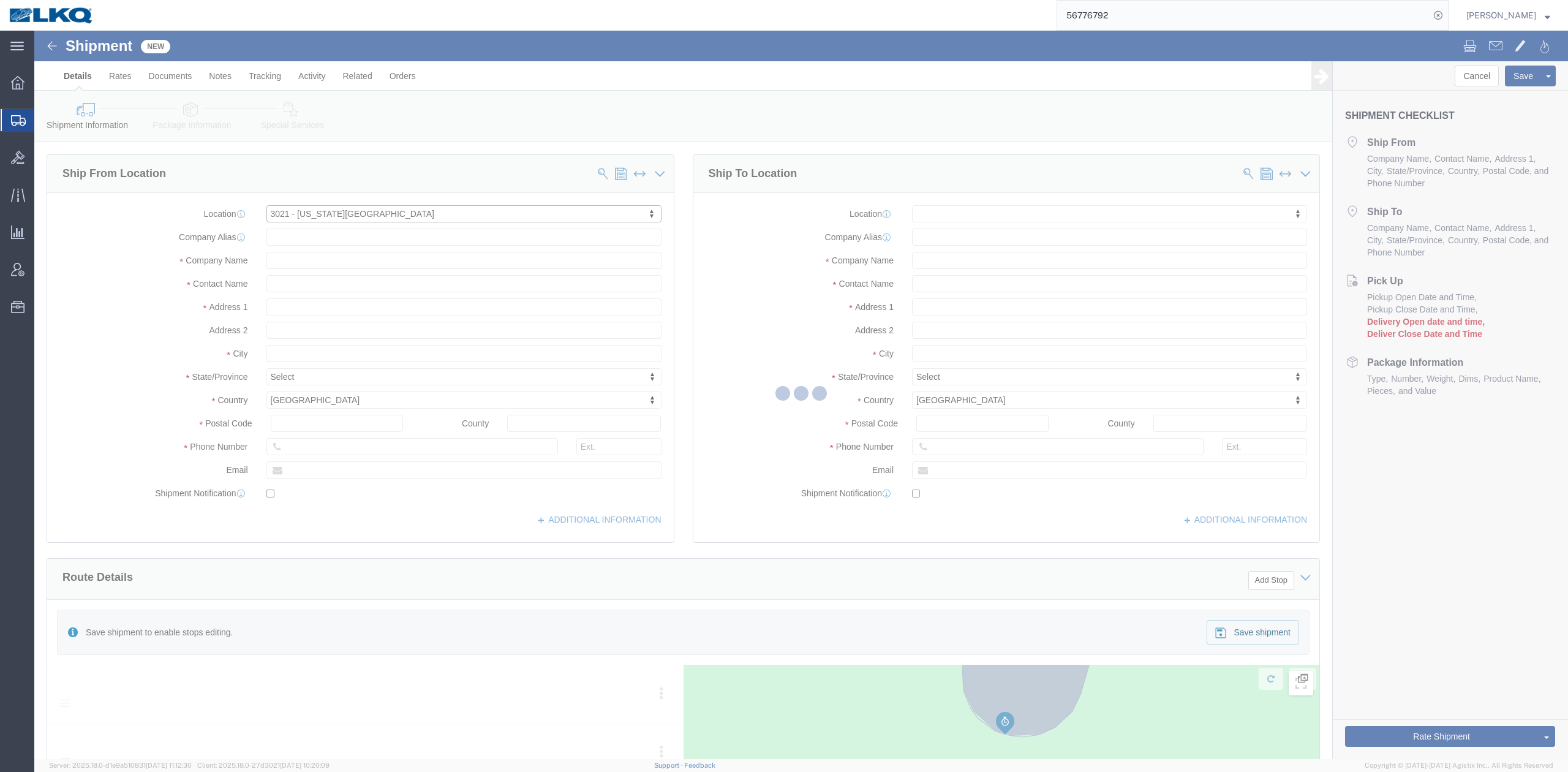
select select "KS"
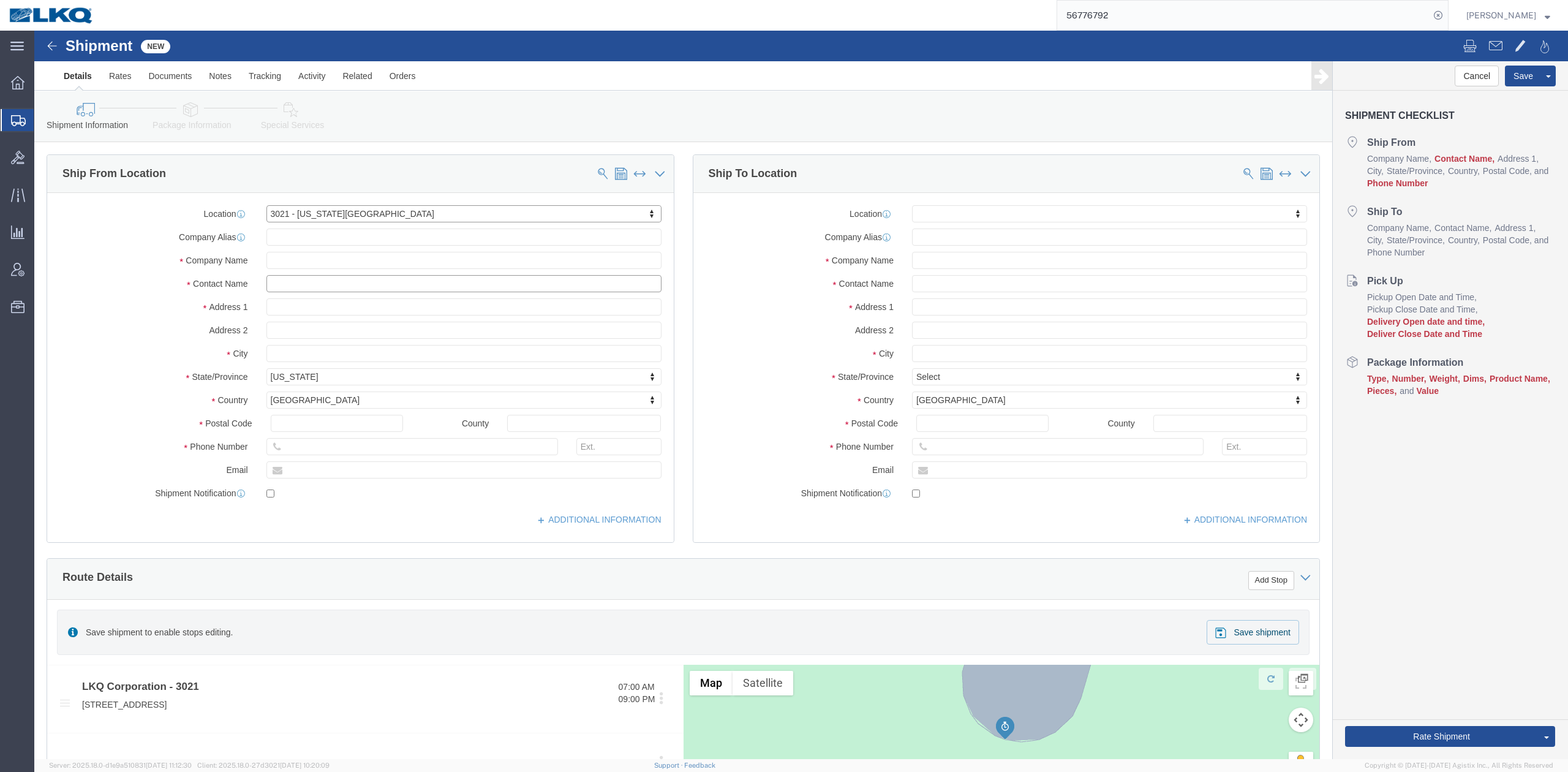
drag, startPoint x: 271, startPoint y: 250, endPoint x: 266, endPoint y: 244, distance: 7.8
click input "text"
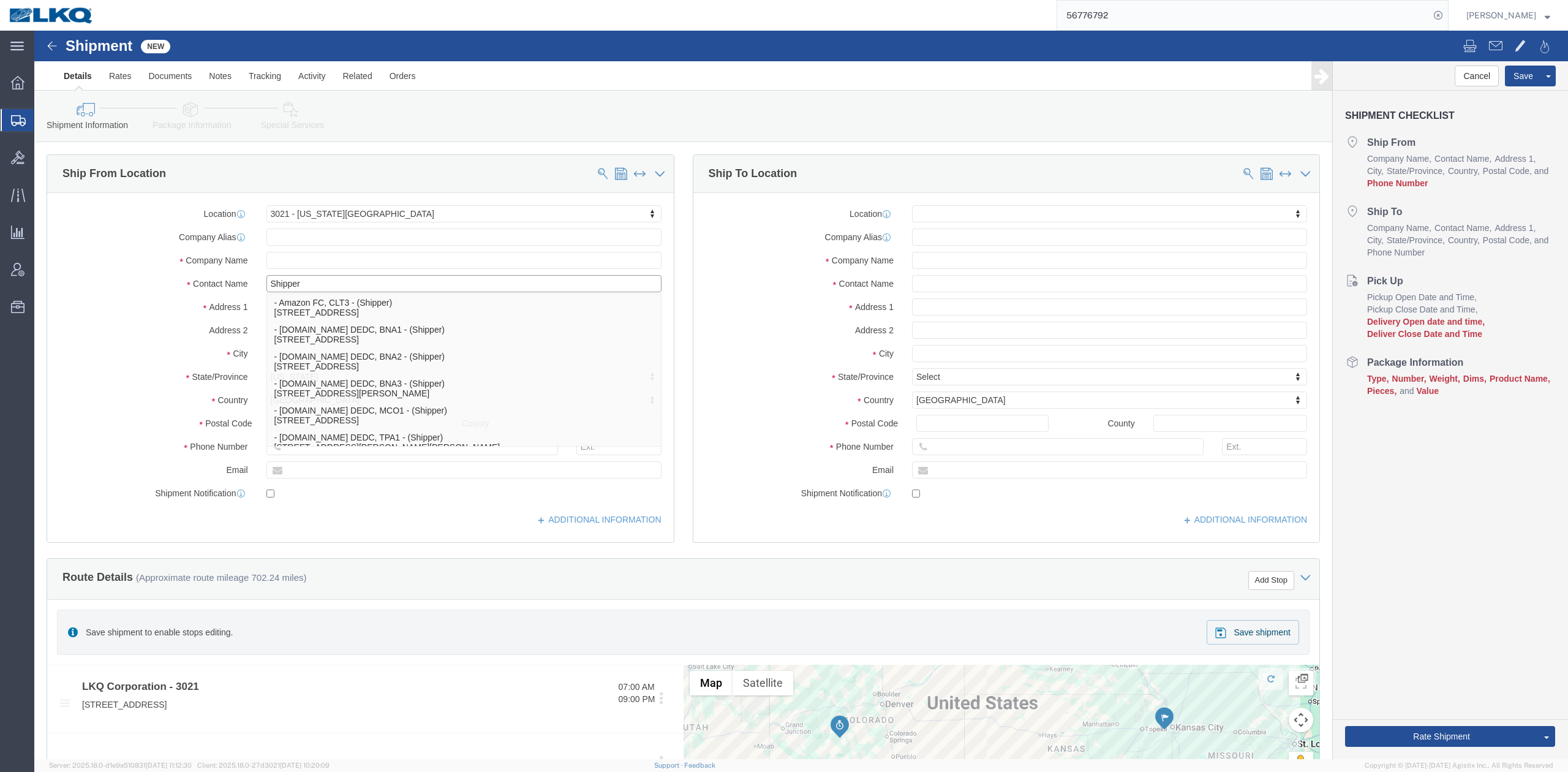
type input "Shipper"
click div "Location My Profile Location 1100 - LKQ Crystal River 1103 - LKQ Ft Myers 1106 …"
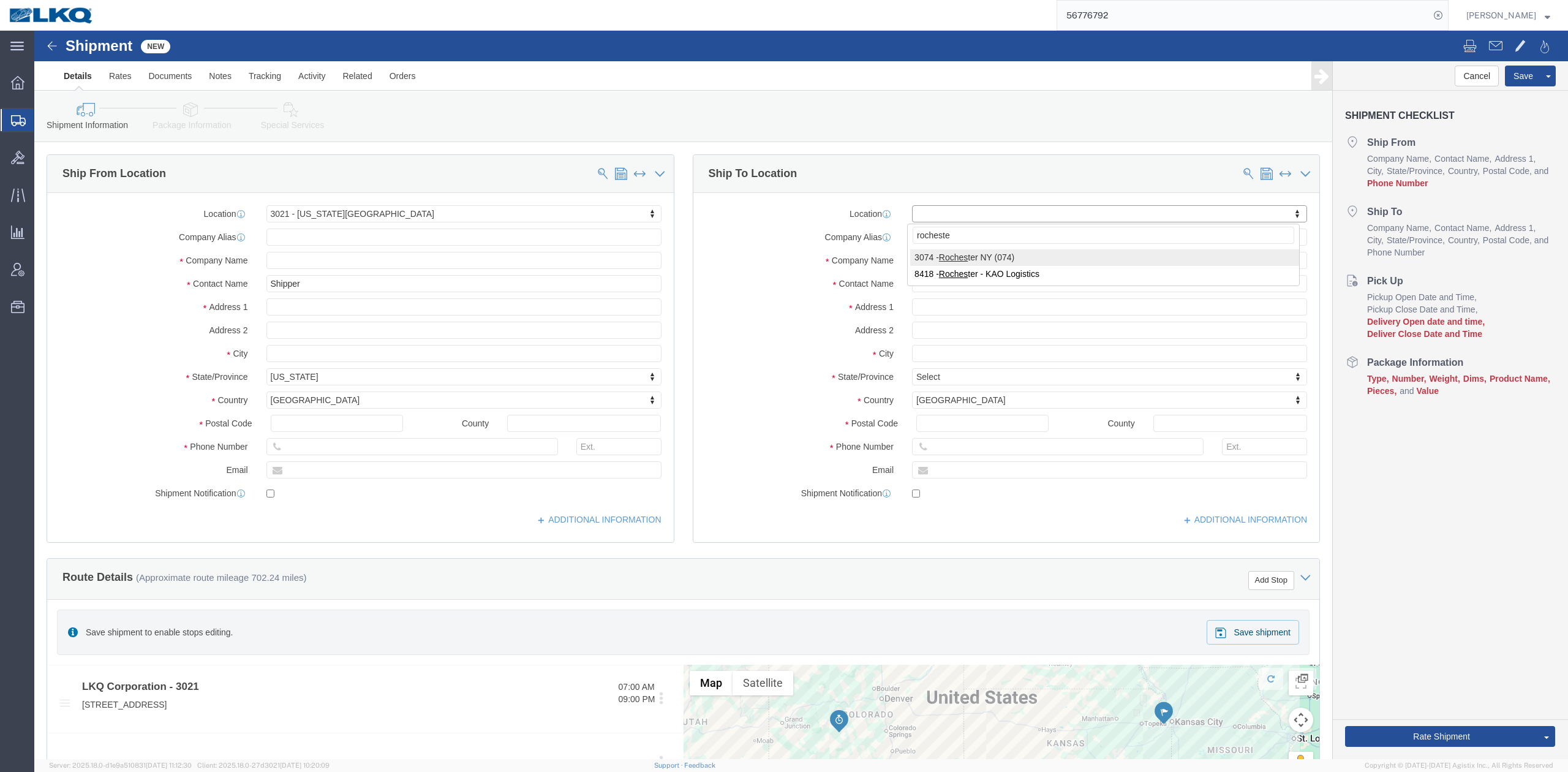
type input "rochester"
select select "27808"
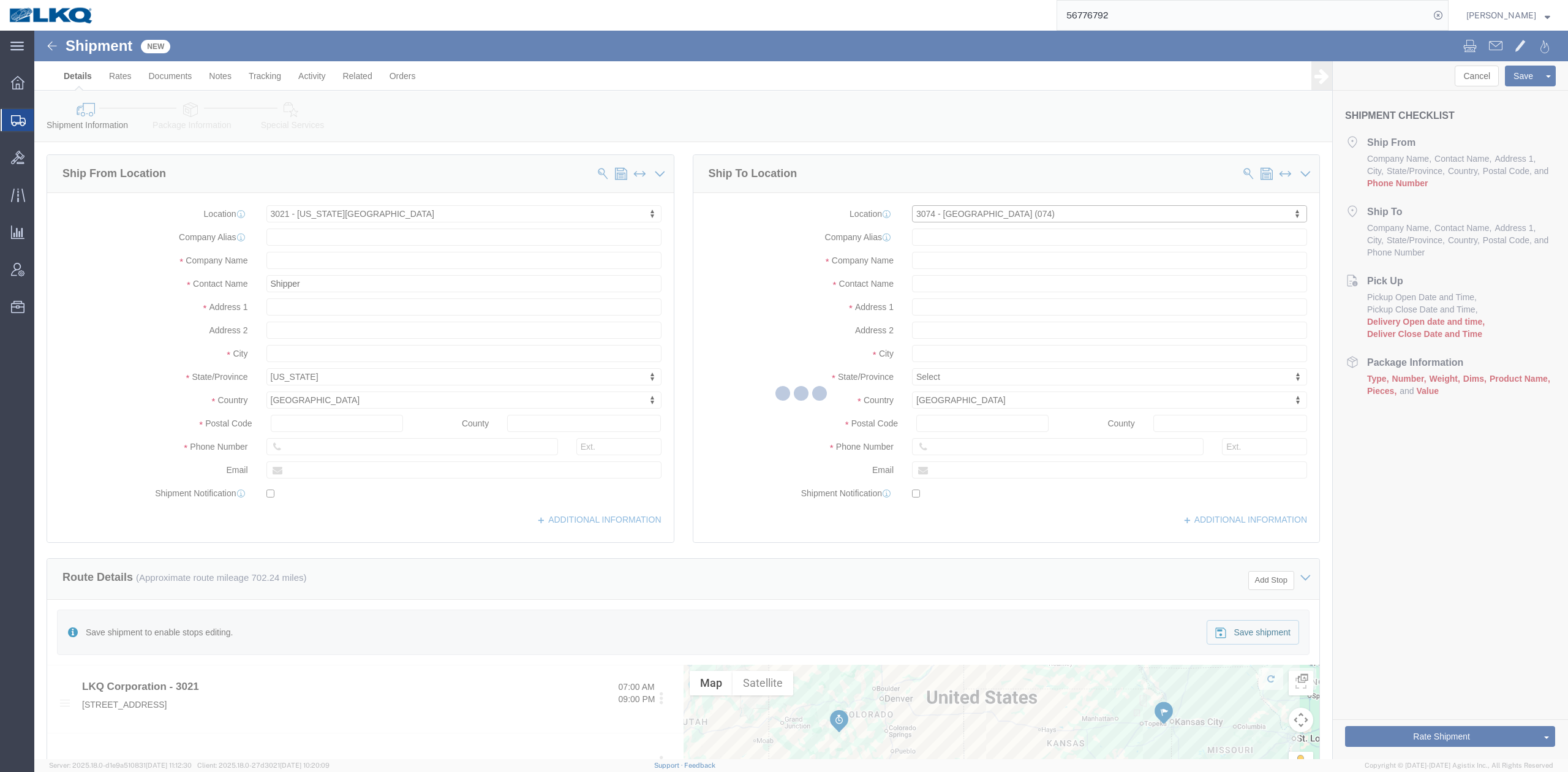
select select "NY"
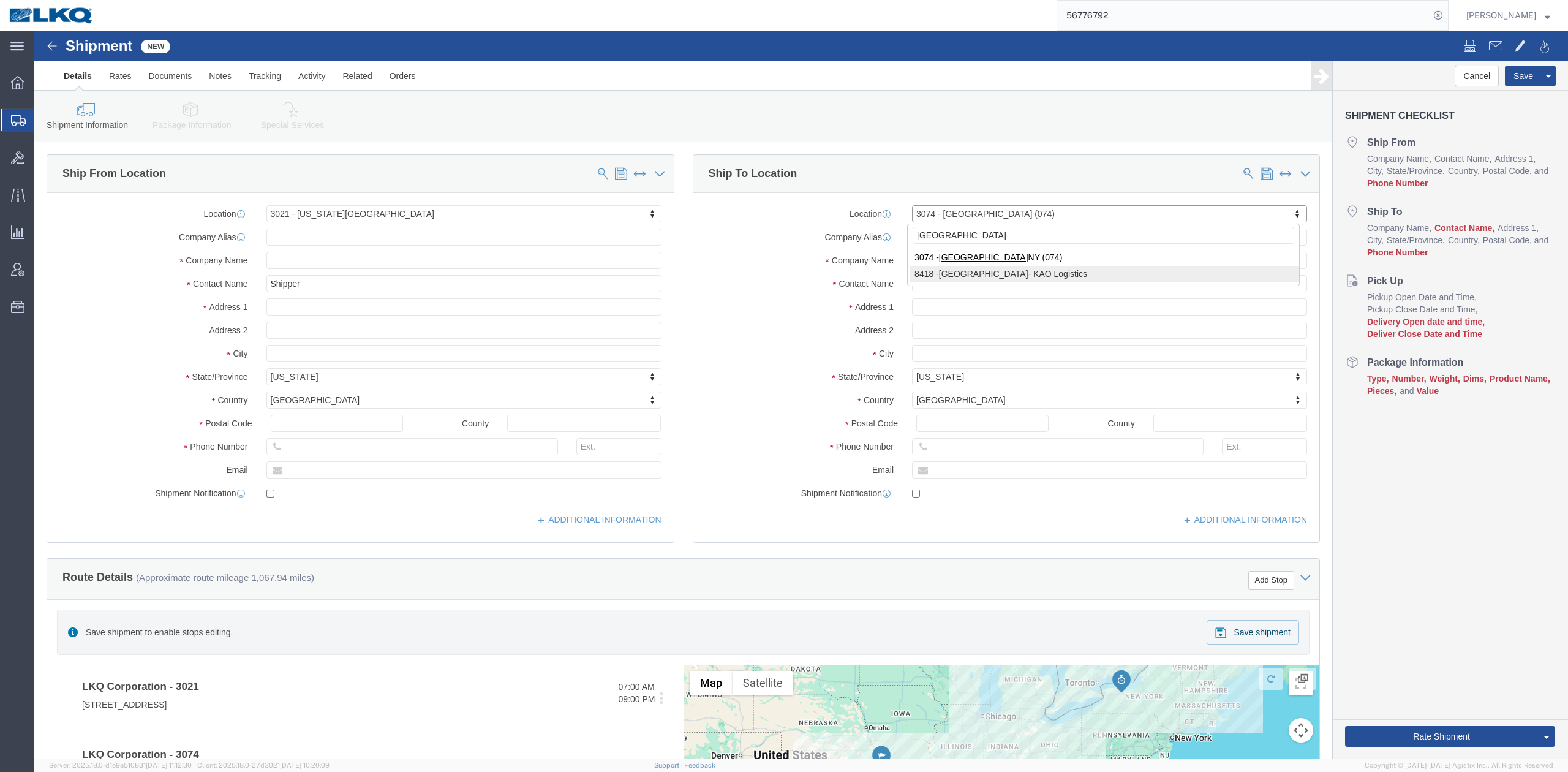
type input "rochester"
select select "30535"
select select "NY"
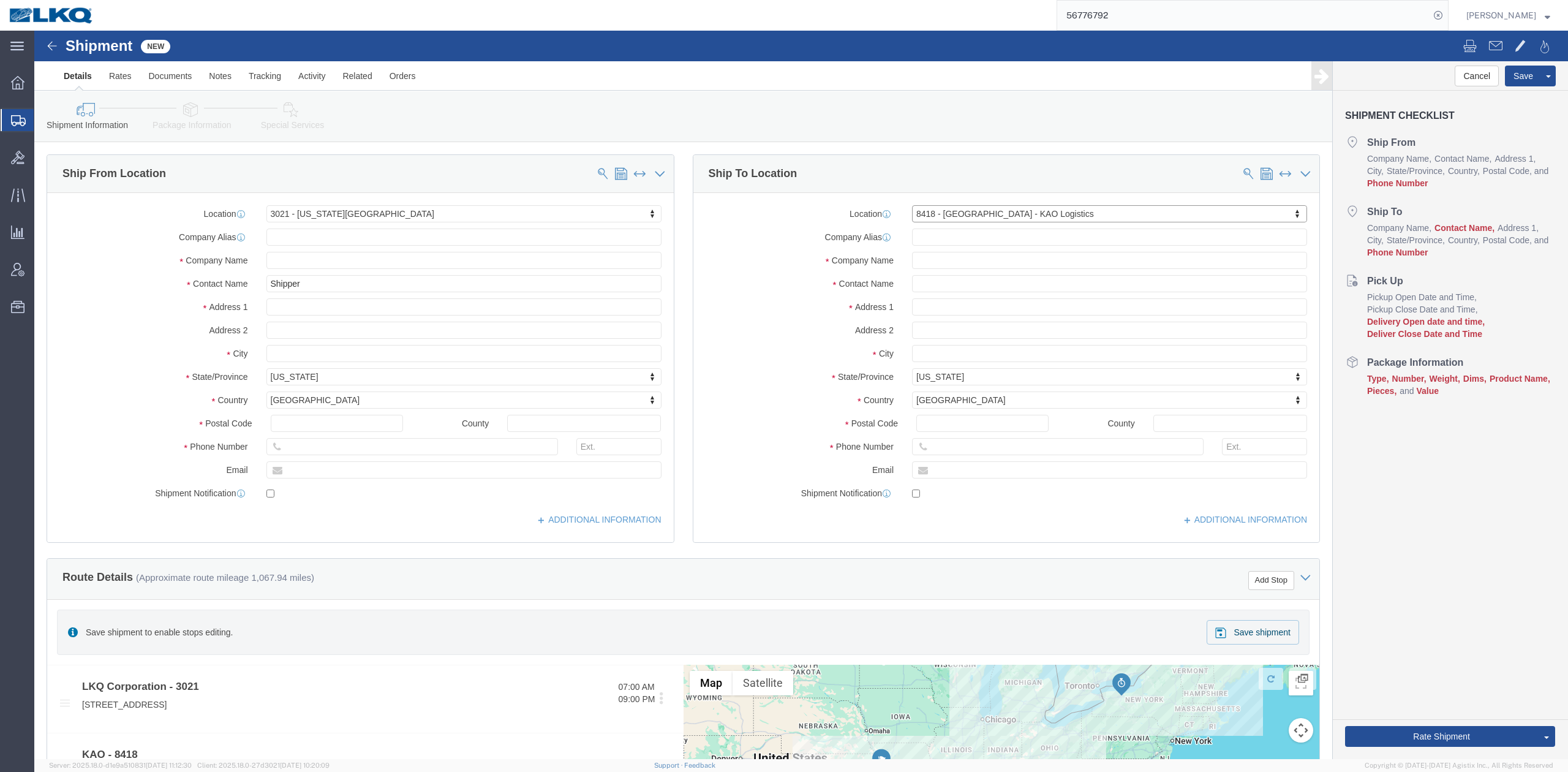
click label "Company Name"
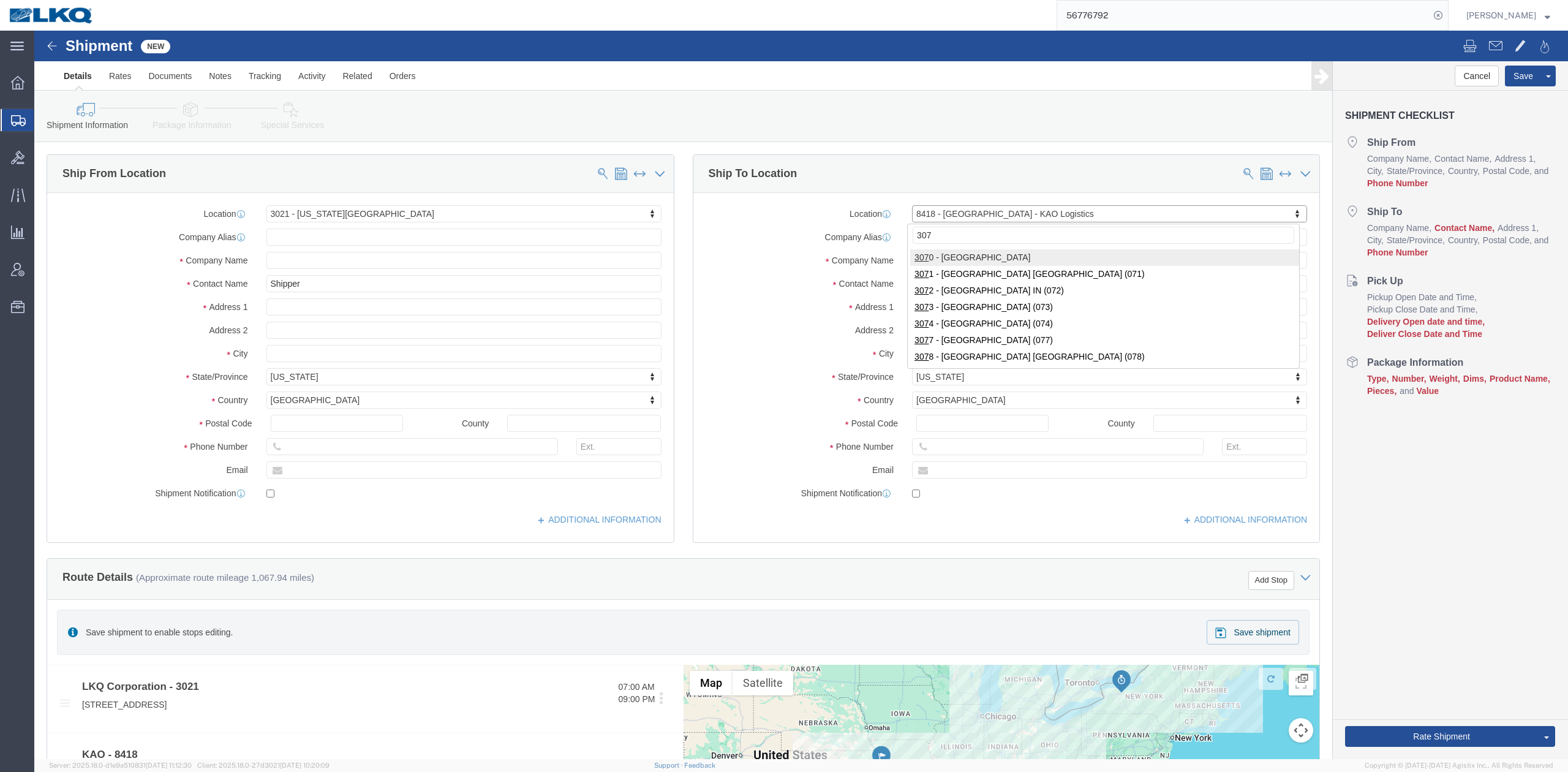
type input "3074"
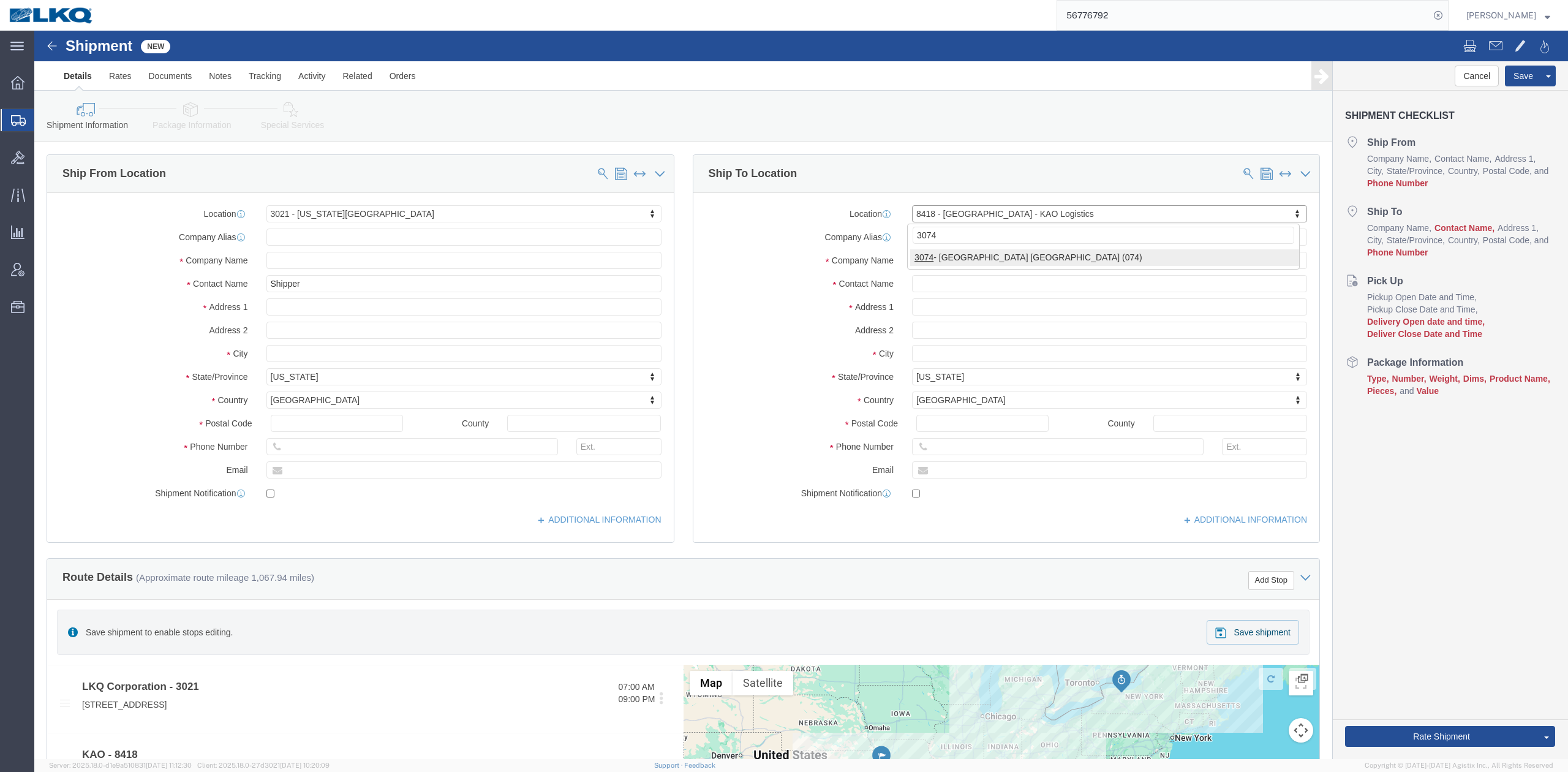
select select "27808"
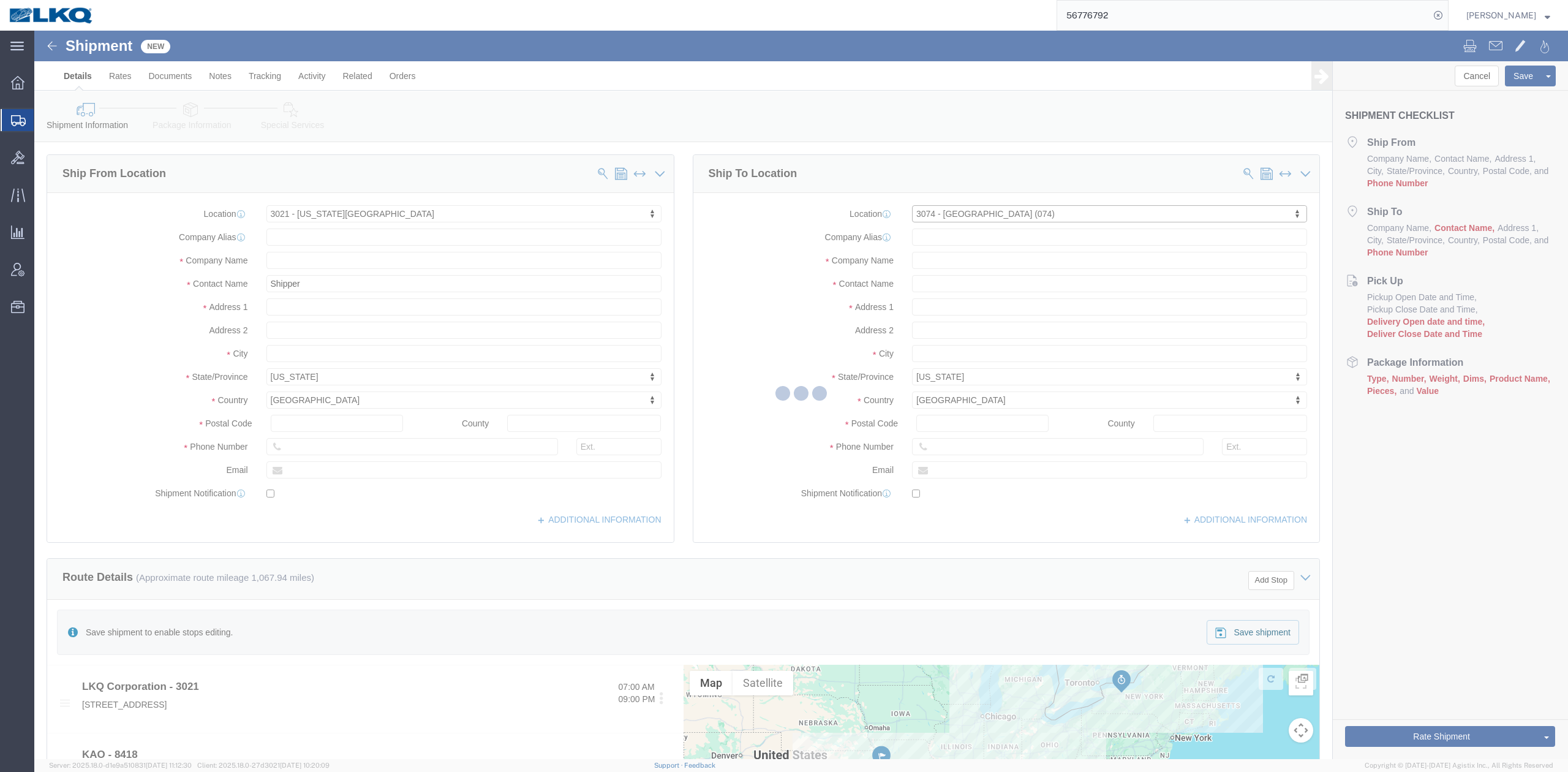
select select "NY"
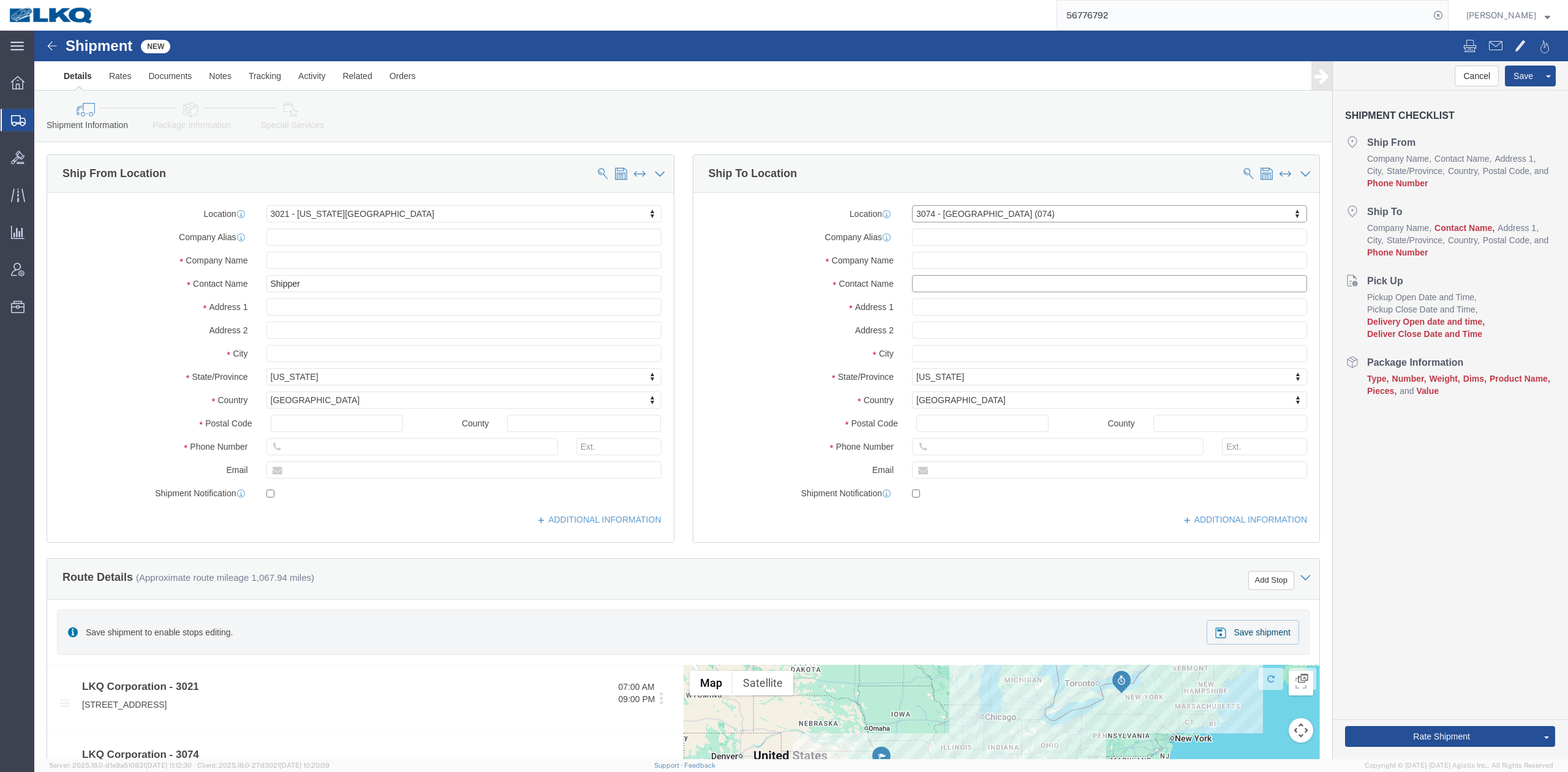
click input "text"
type input "Receiver"
click label "Address 1"
drag, startPoint x: 931, startPoint y: 274, endPoint x: 827, endPoint y: 283, distance: 104.4
click div "Address 1"
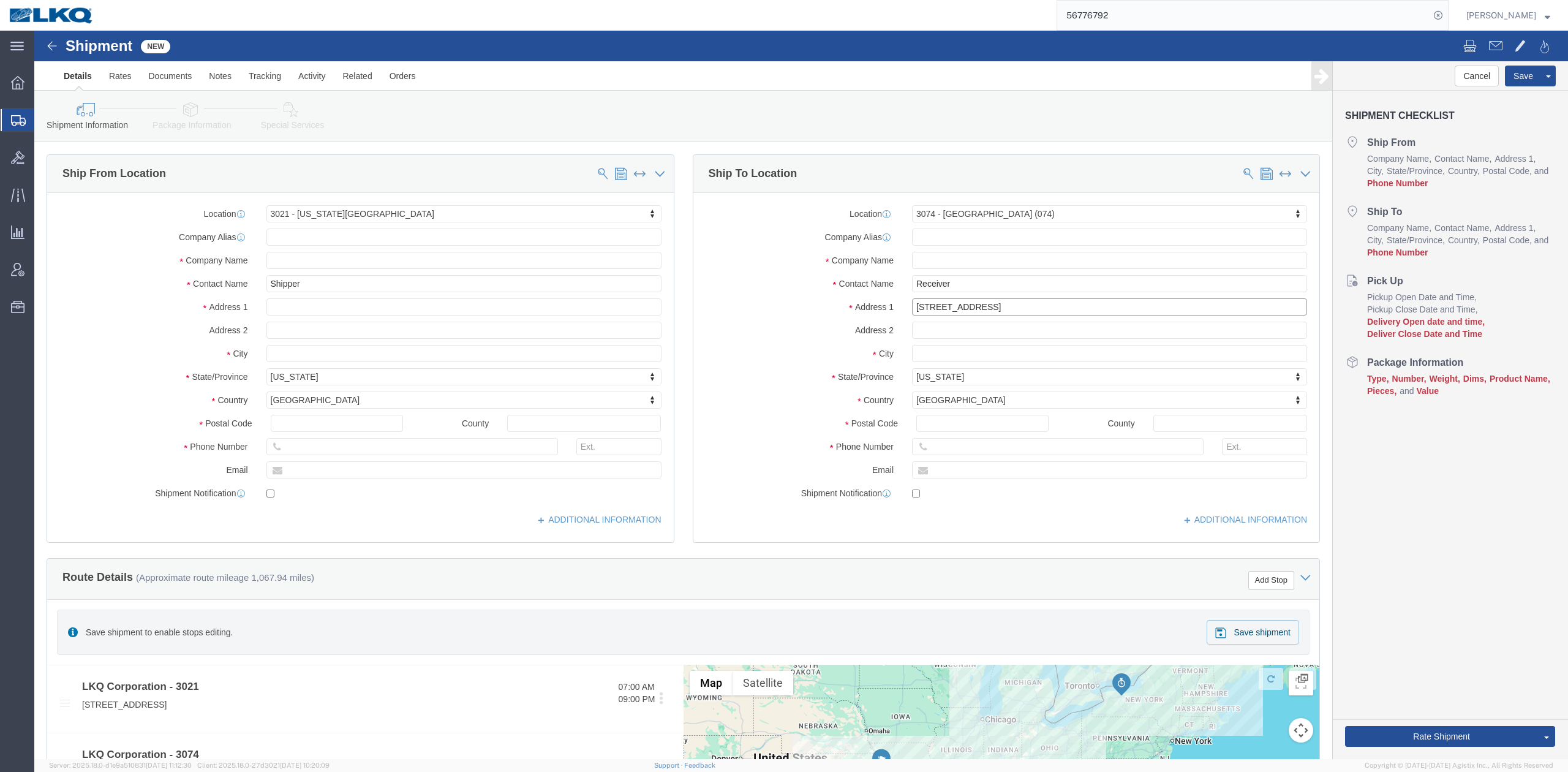
type input "72 Spencerport Rd"
click input "Postal Code"
select select
type input "14606"
click div "Location My Profile Location 1100 - LKQ Crystal River 1103 - LKQ Ft Myers 1106 …"
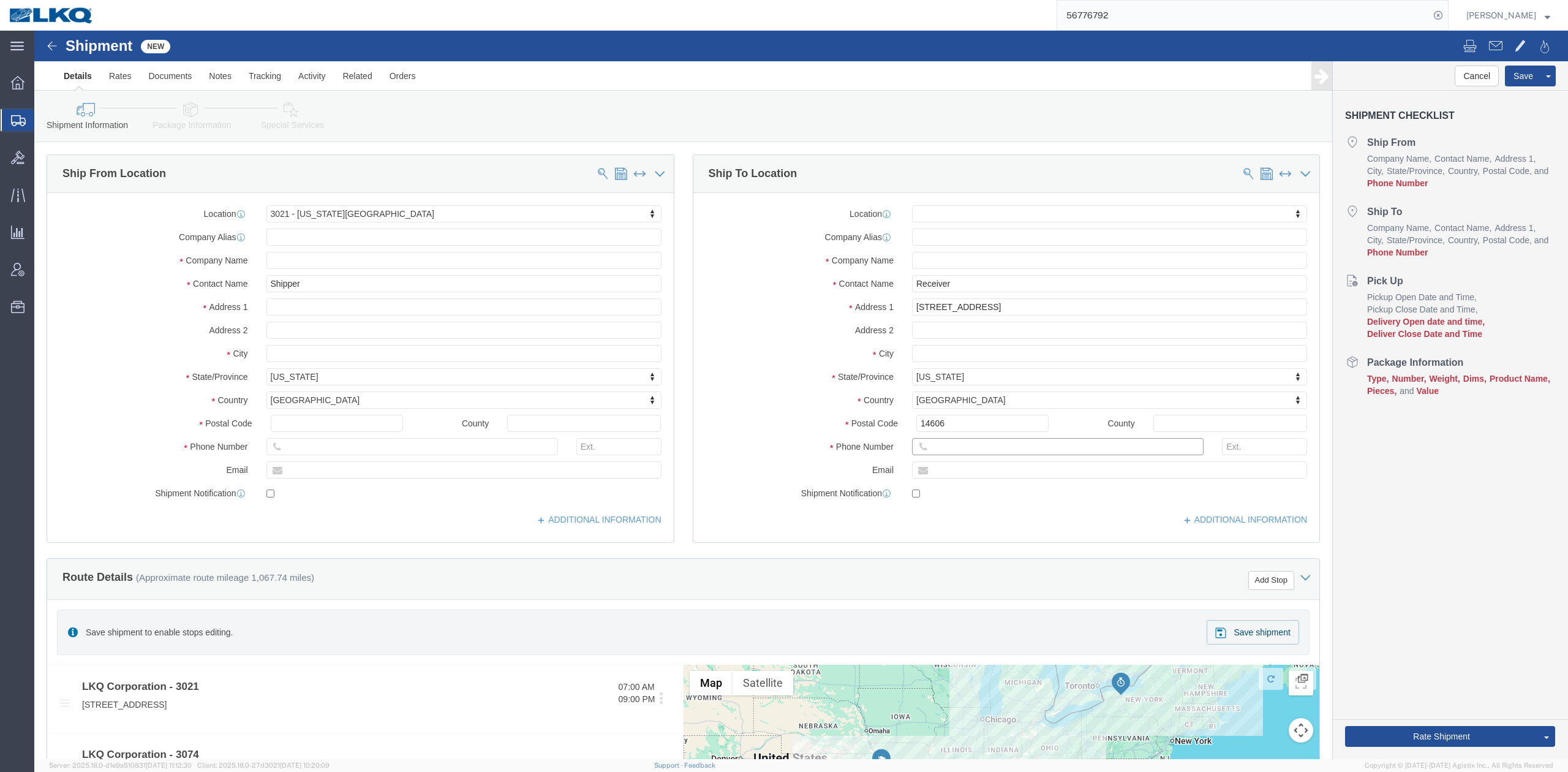
click input "text"
type input "6150000000"
click div "Location My Profile Location 1100 - LKQ Crystal River 1103 - LKQ Ft Myers 1106 …"
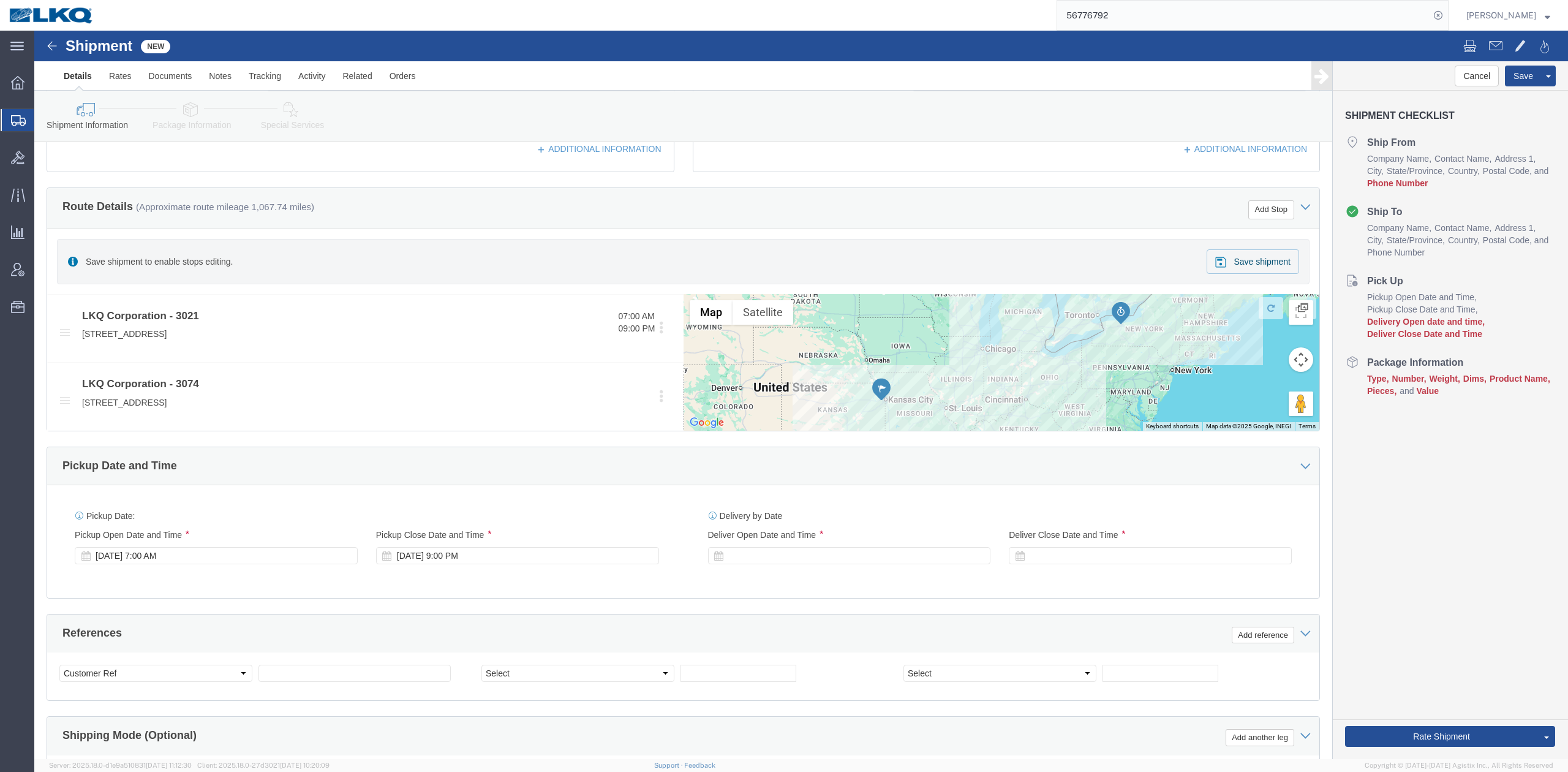
scroll to position [408, 0]
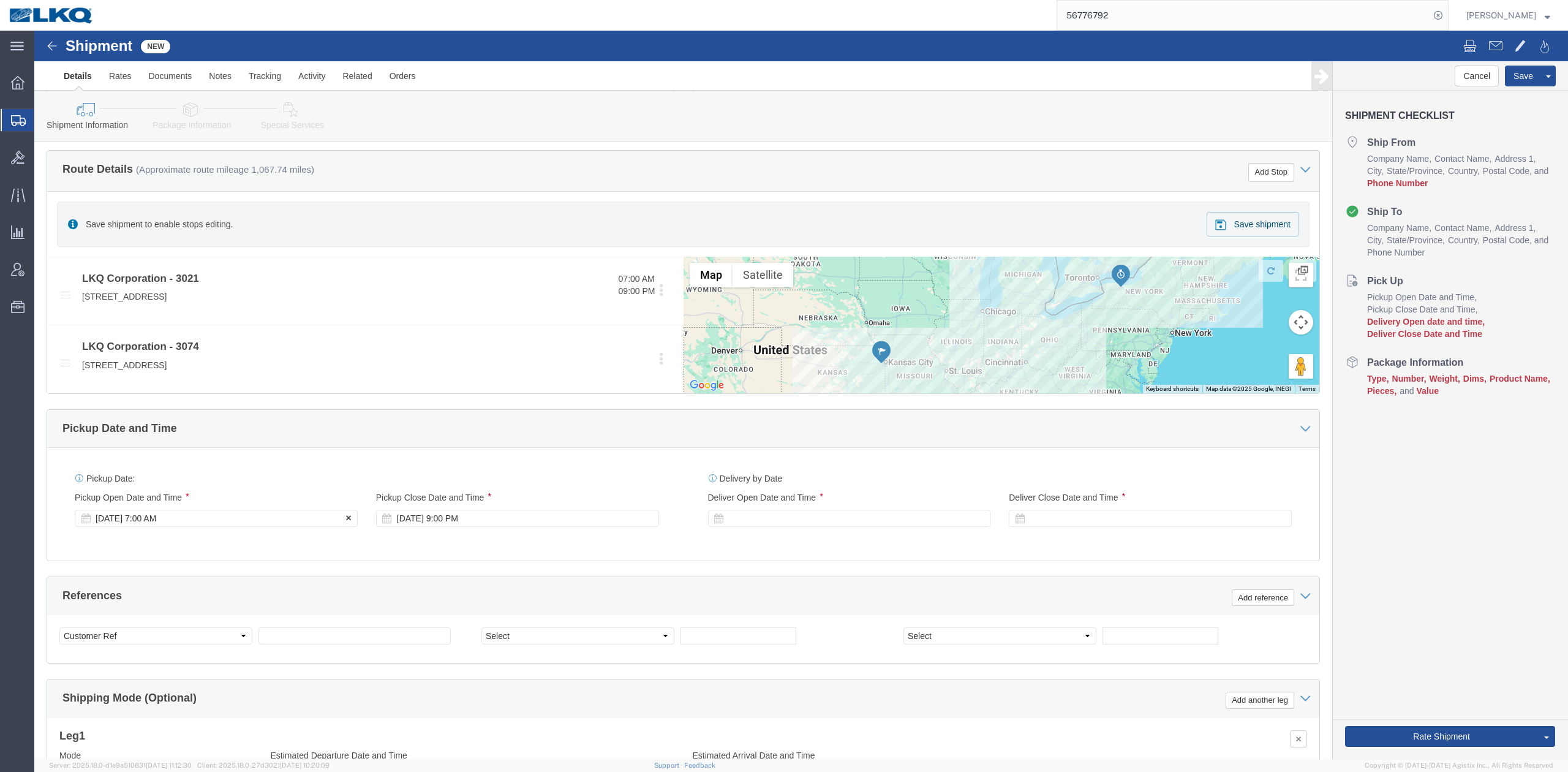
click div "Sep 10 2025 7:00 AM"
click button "Apply"
click div "References Add reference"
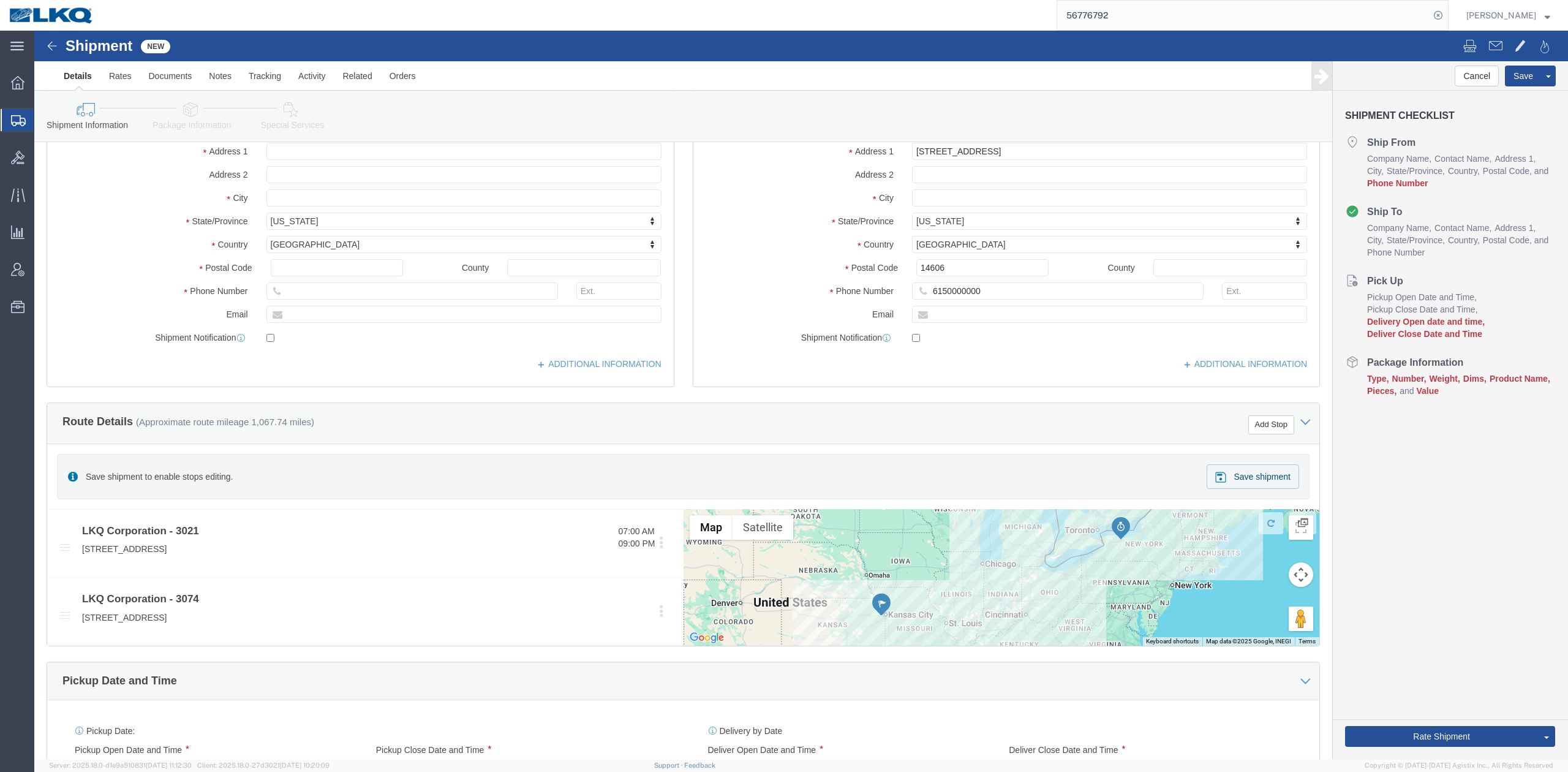
scroll to position [0, 0]
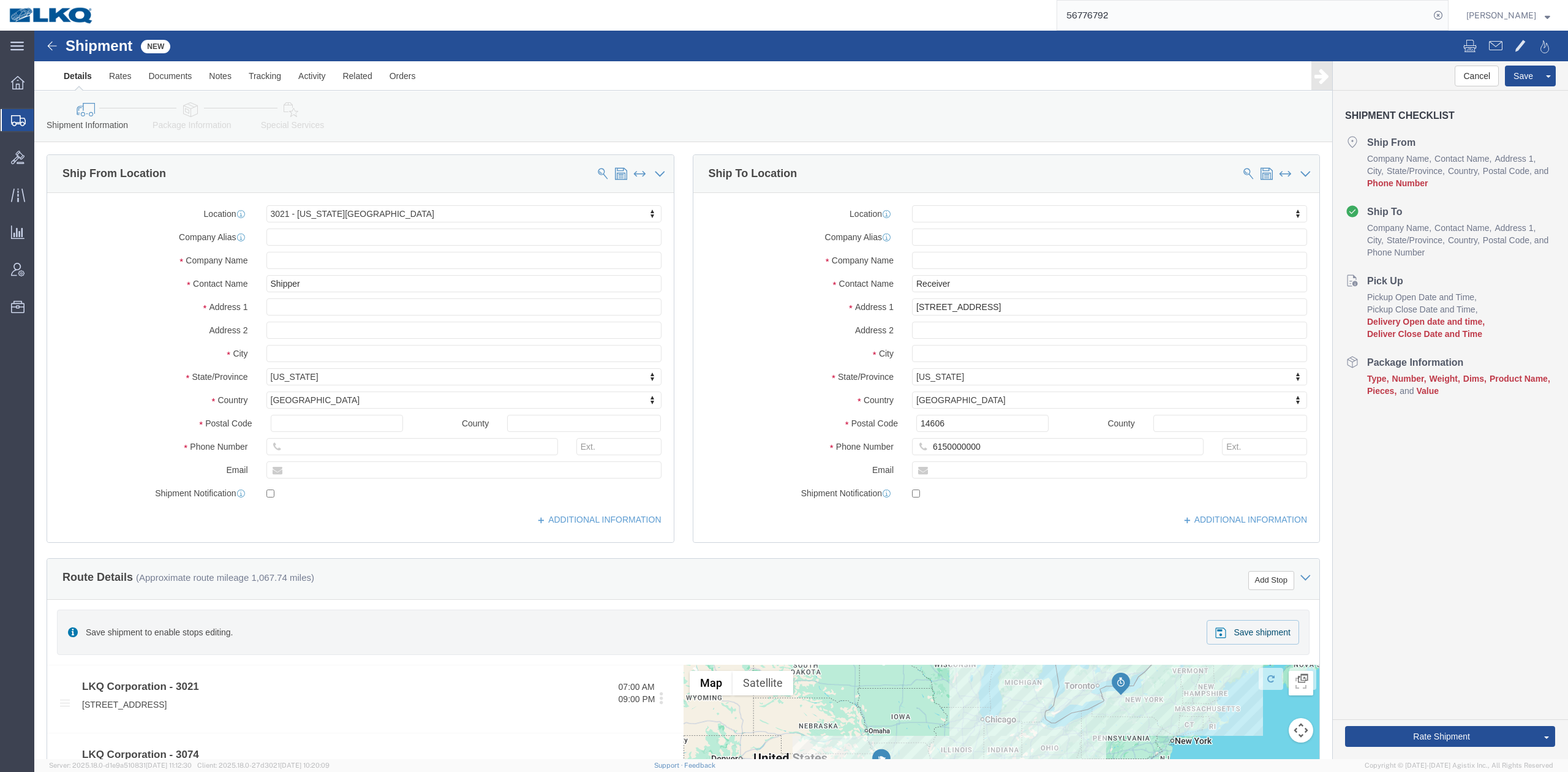
click icon
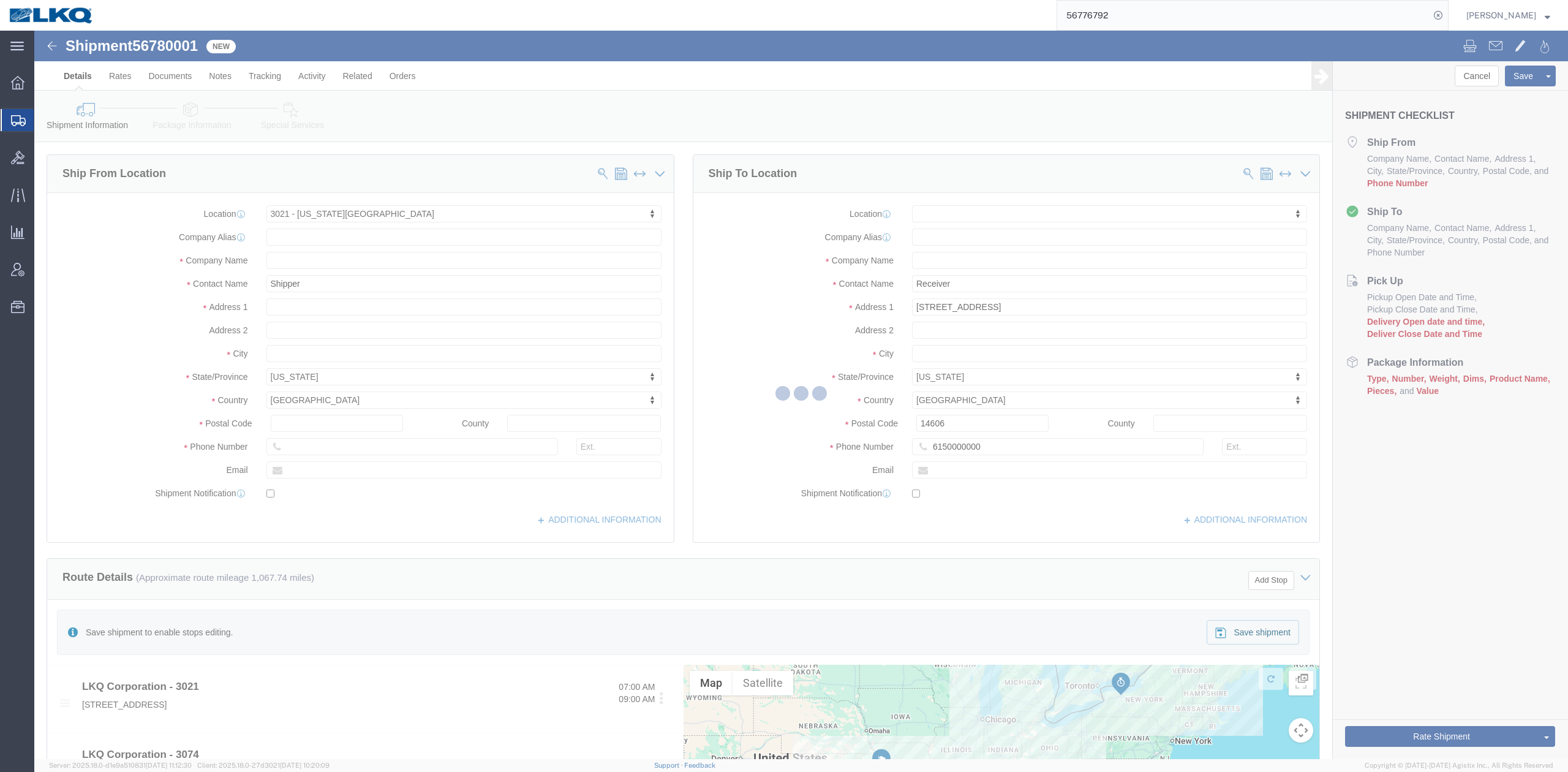
select select "27738"
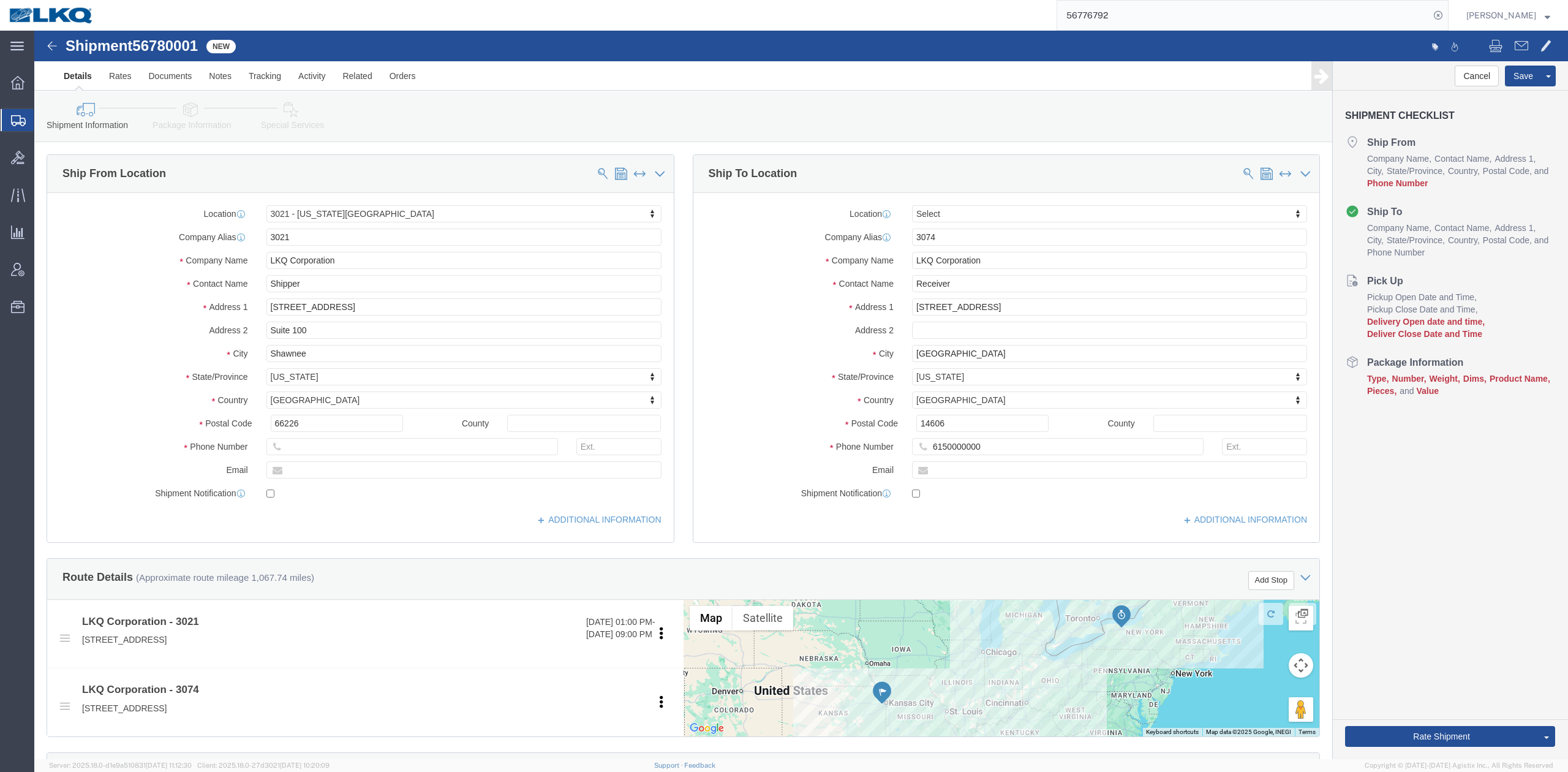
select select
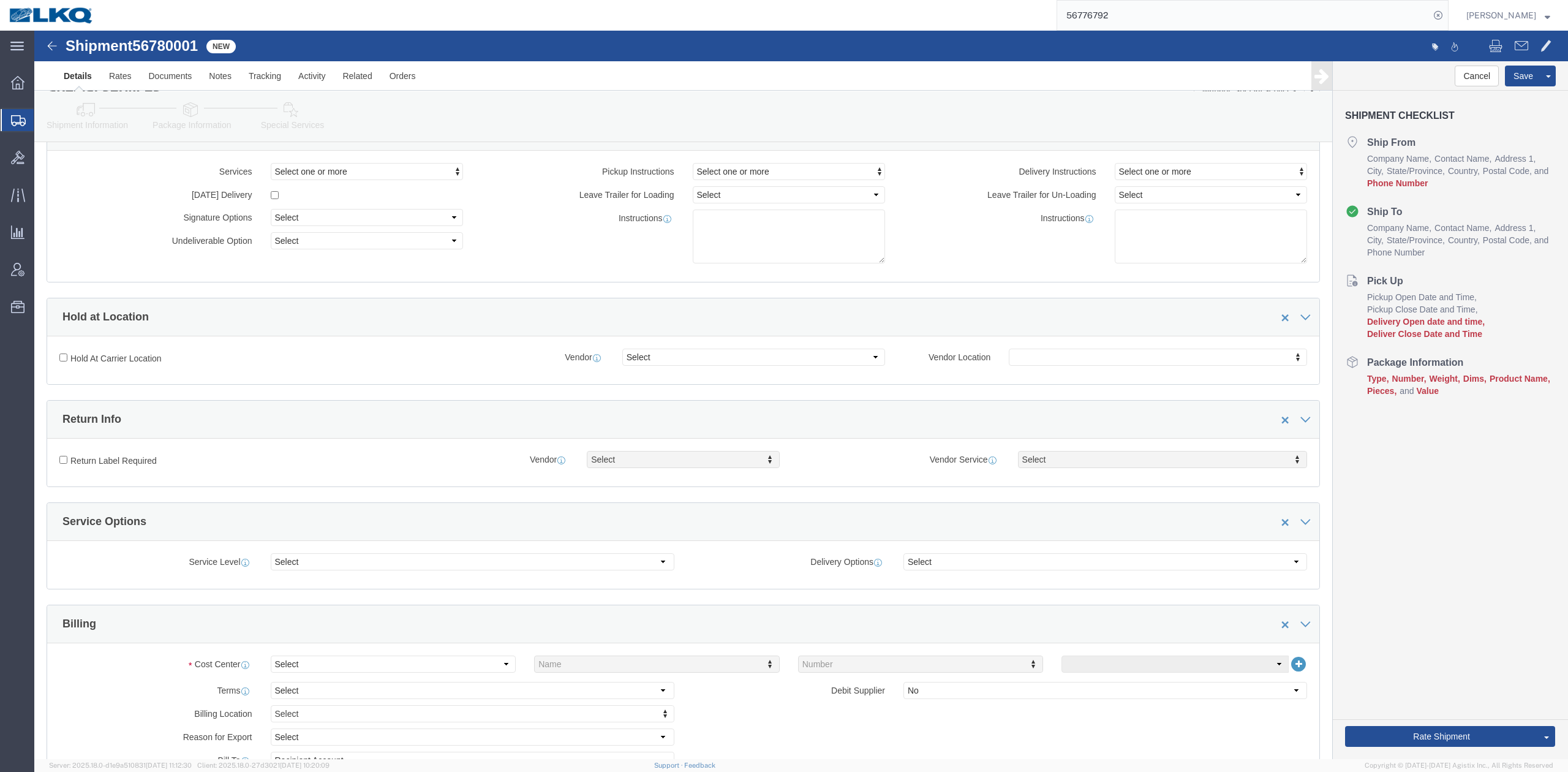
scroll to position [163, 0]
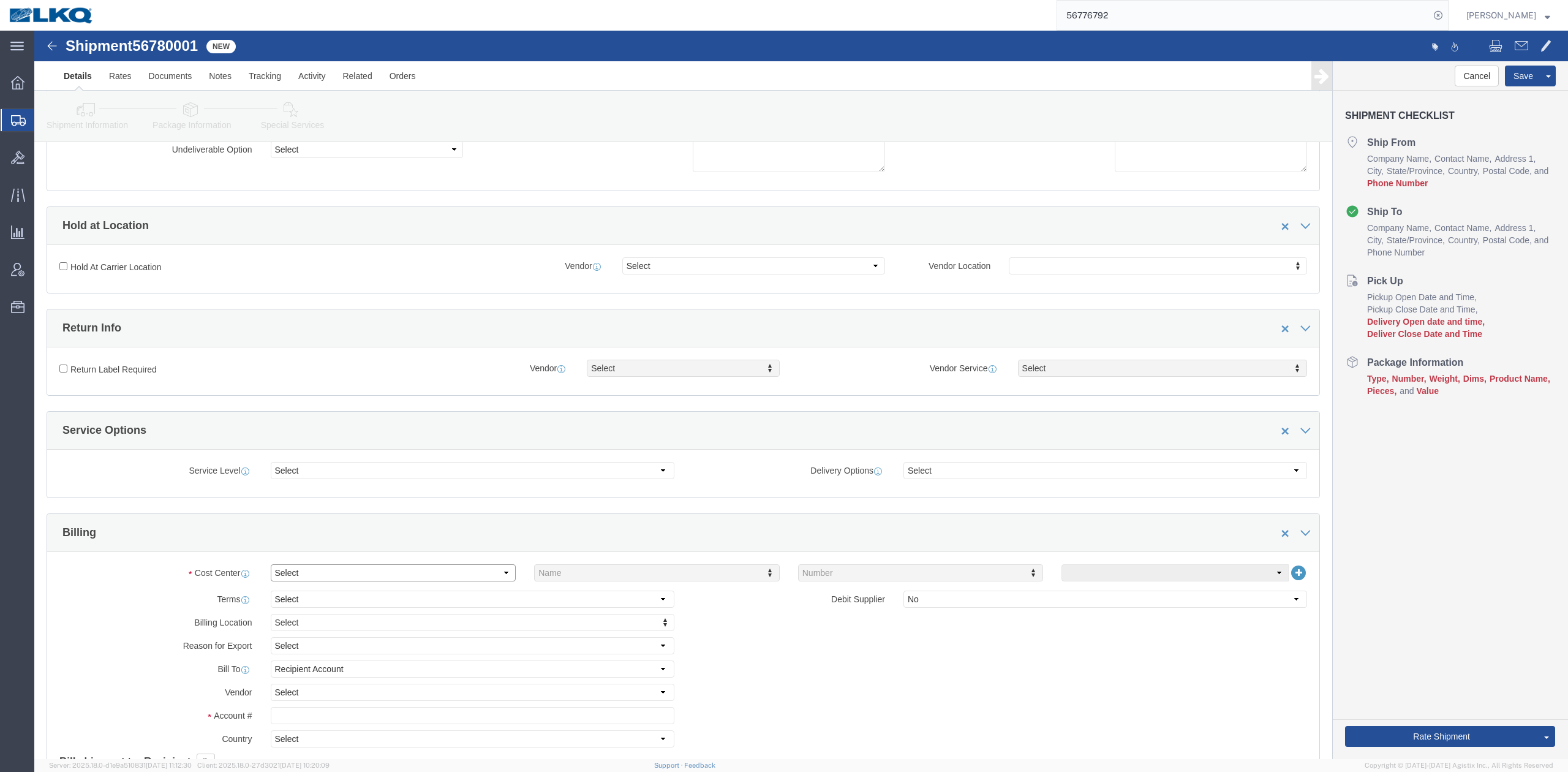
click select "Select Buyer Cost Center Department Operations Number Order Number Sales Person"
select select "COSTCENTER"
click select "Select Buyer Cost Center Department Operations Number Order Number Sales Person"
type input "3021"
click input "text"
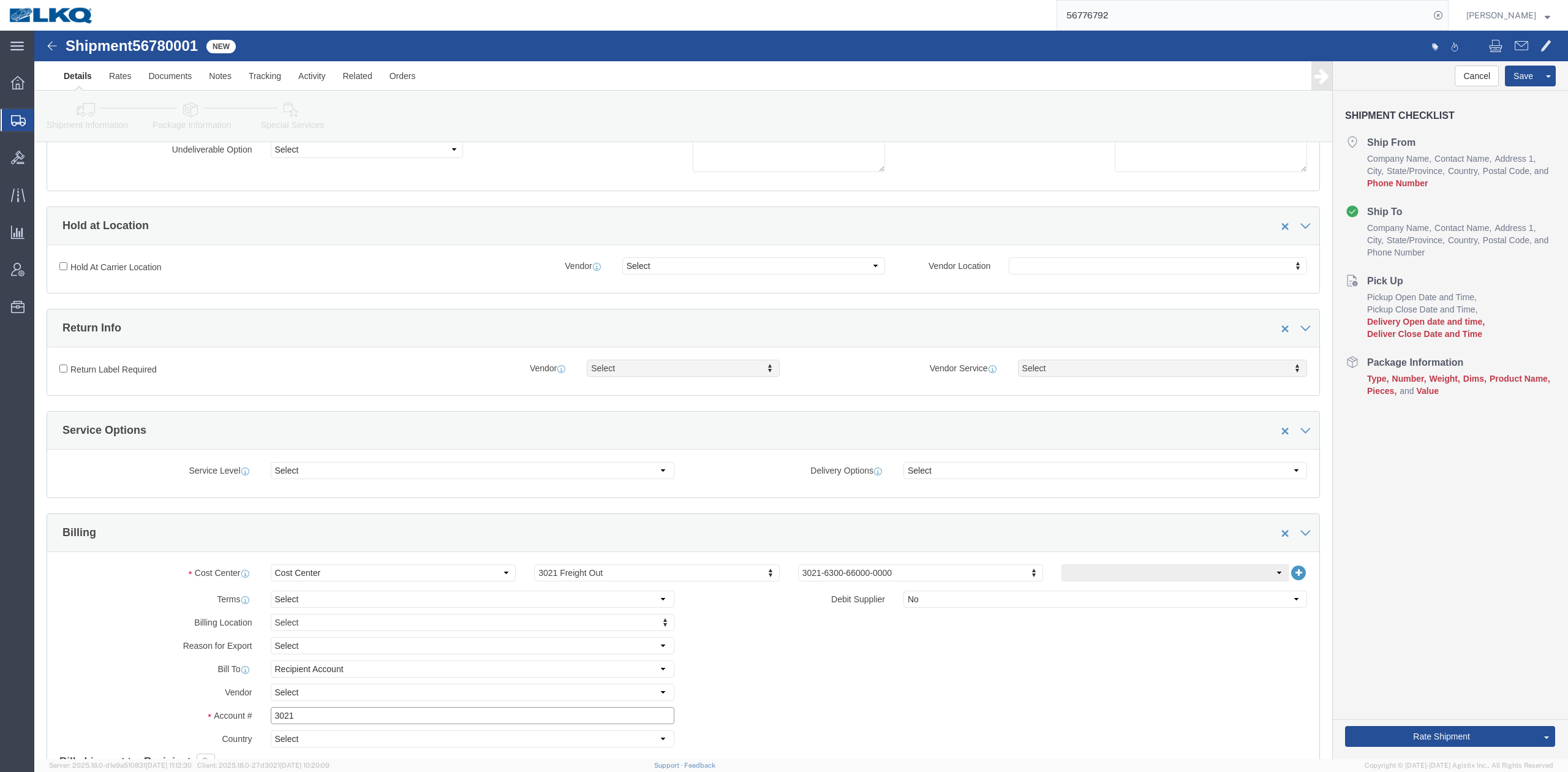
type input "3021"
click link "Package Information"
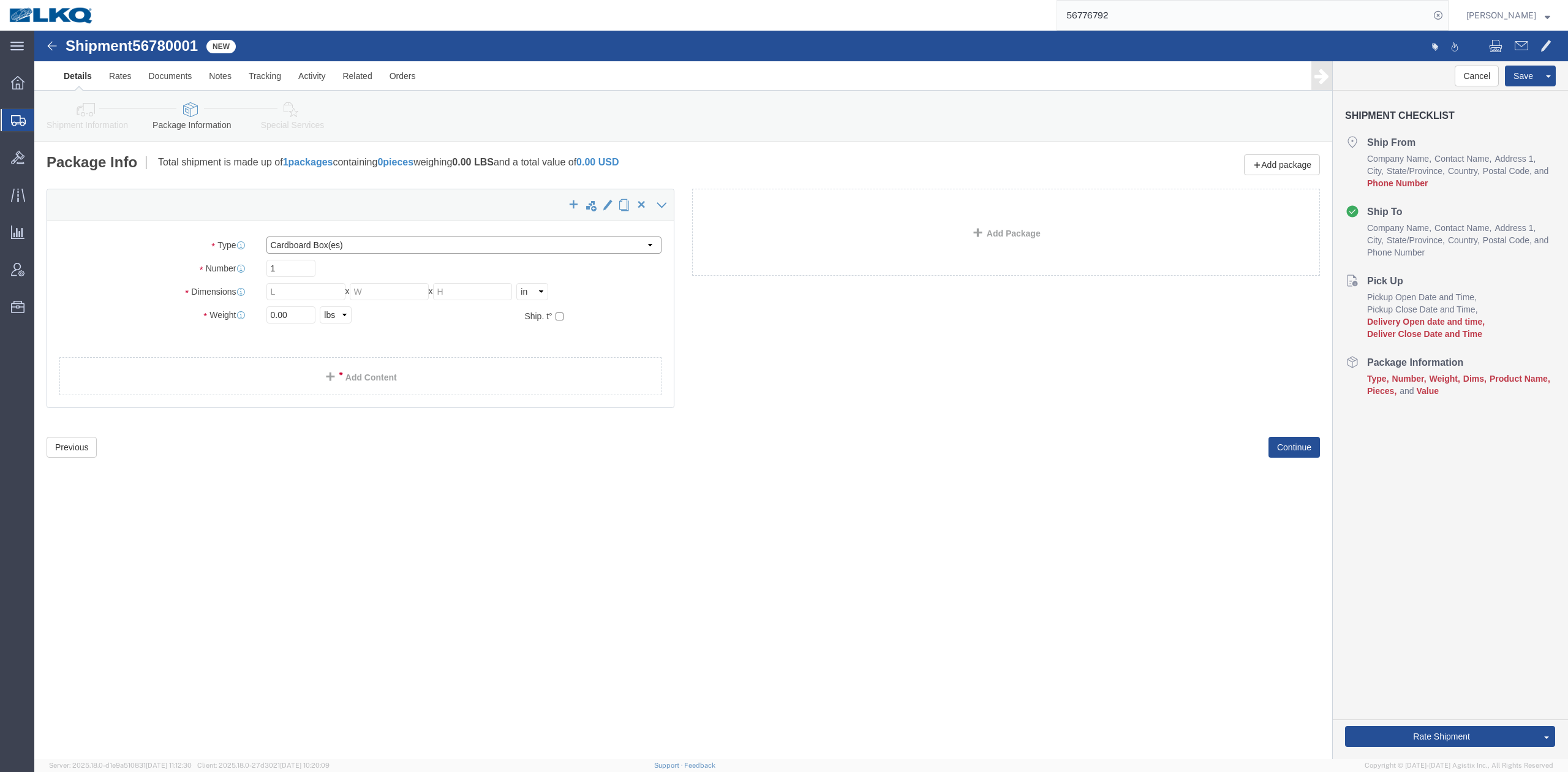
click select "Select Bale(s) Basket(s) Bolt(s) Bottle(s) Buckets Bulk Bundle(s) Can(s) Cardbo…"
select select "YRPK"
click select "Select Bale(s) Basket(s) Bolt(s) Bottle(s) Buckets Bulk Bundle(s) Can(s) Cardbo…"
type input "2"
type input "48"
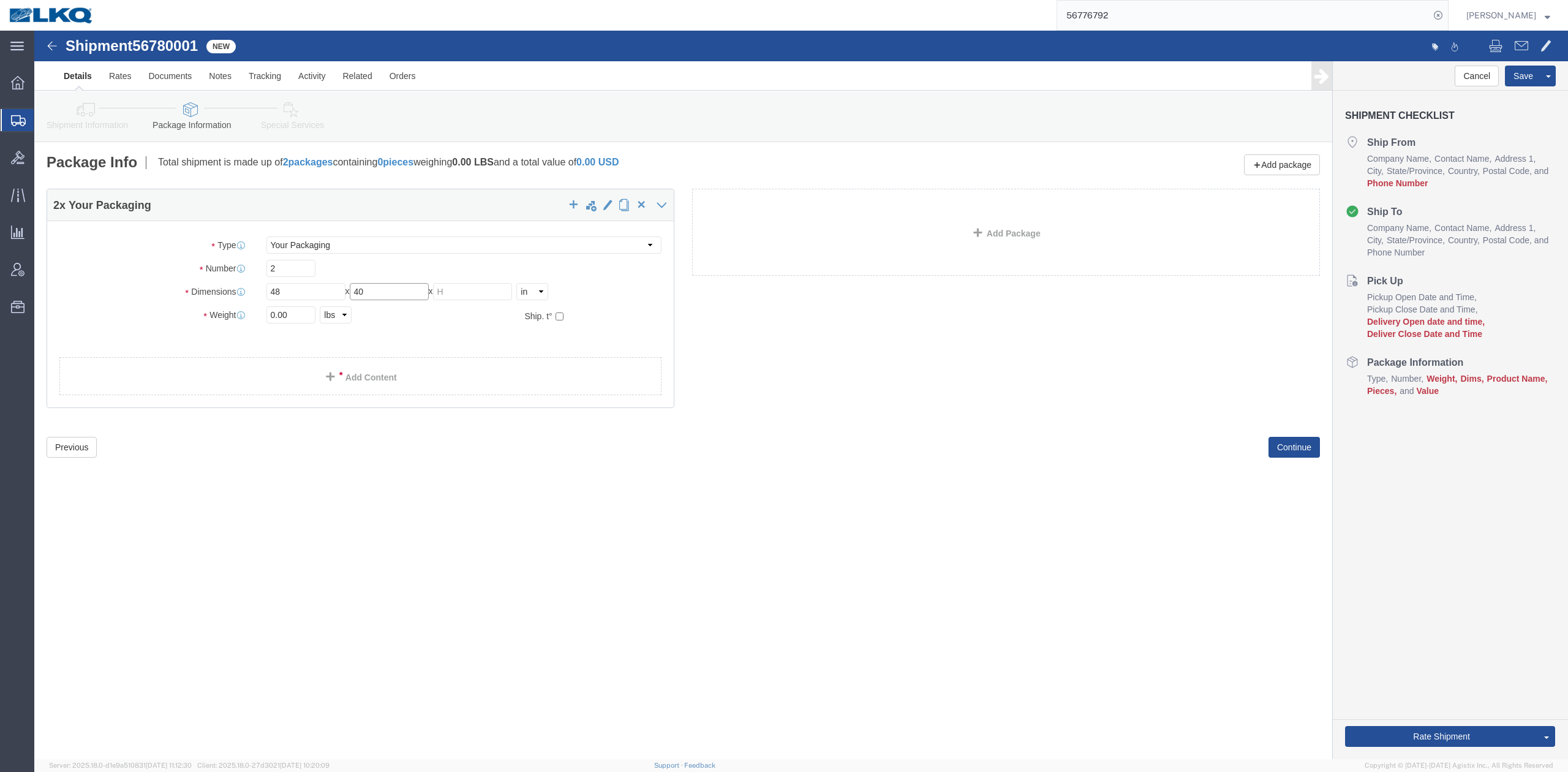
type input "40"
type input "78"
type input "2670"
click link "Add Content"
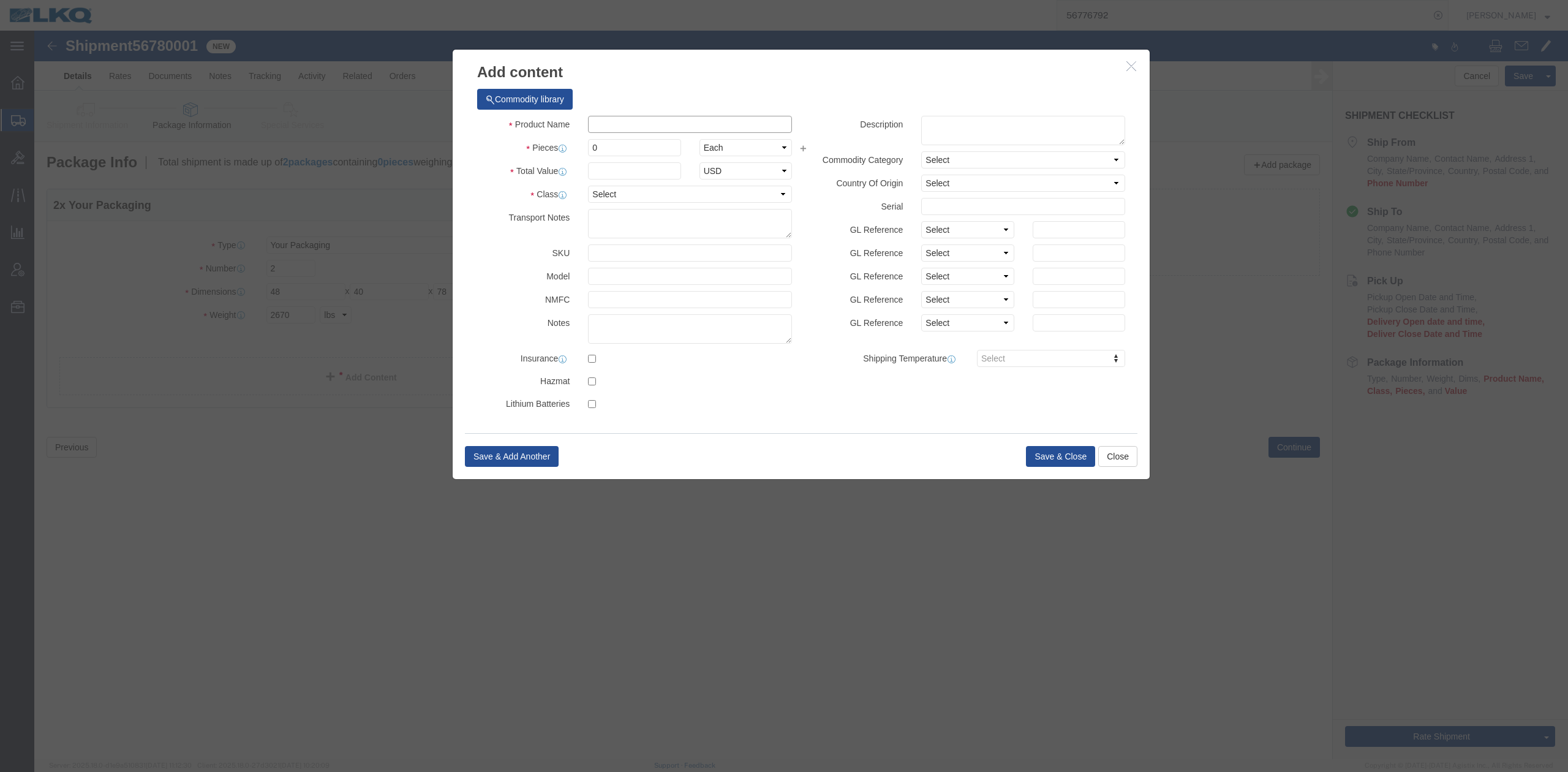
click input "text"
type input "other"
click td "Model:"
select select "LBS"
select select "USD"
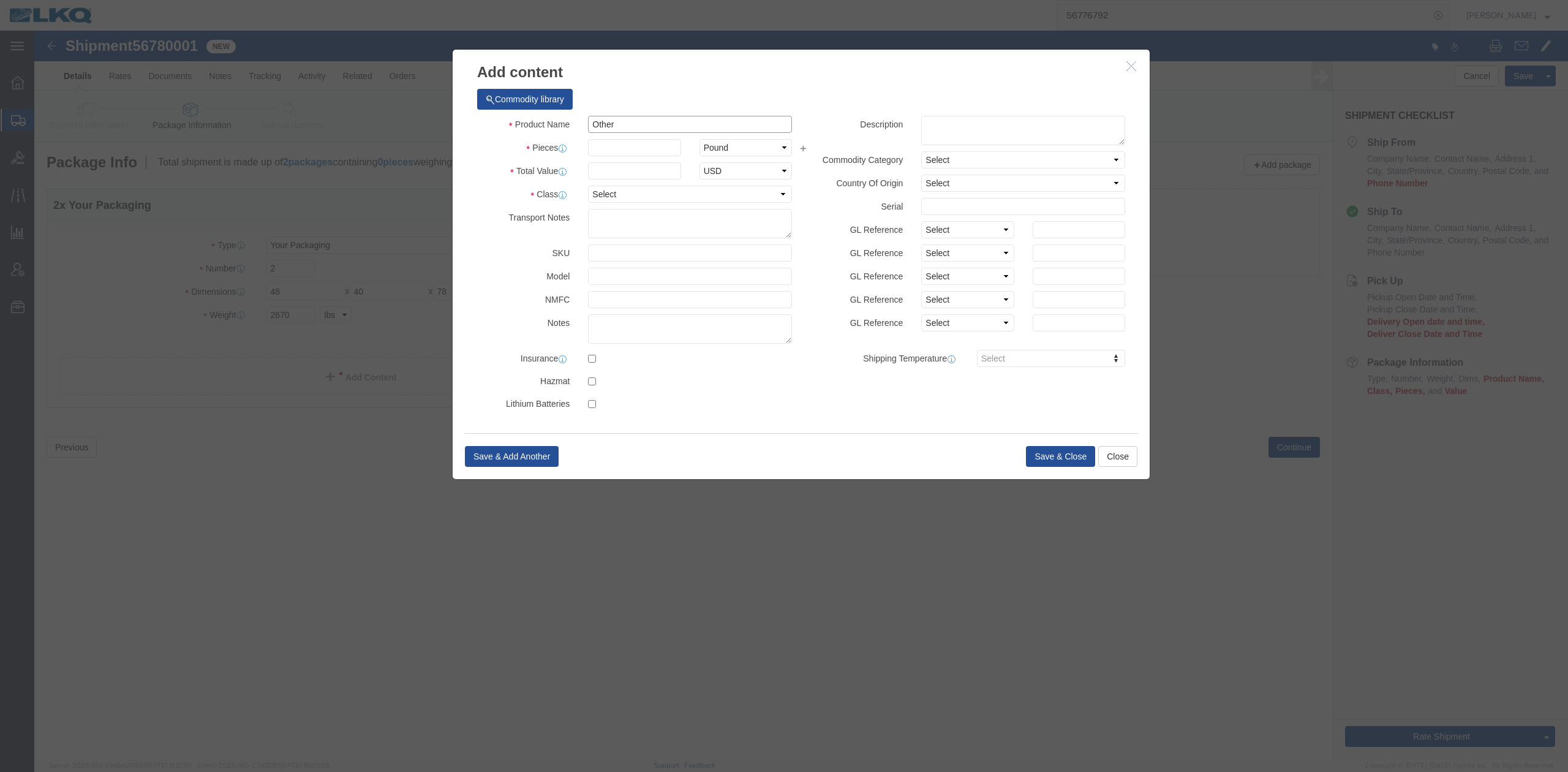
type input "Other"
click input "text"
type input "2"
click input "text"
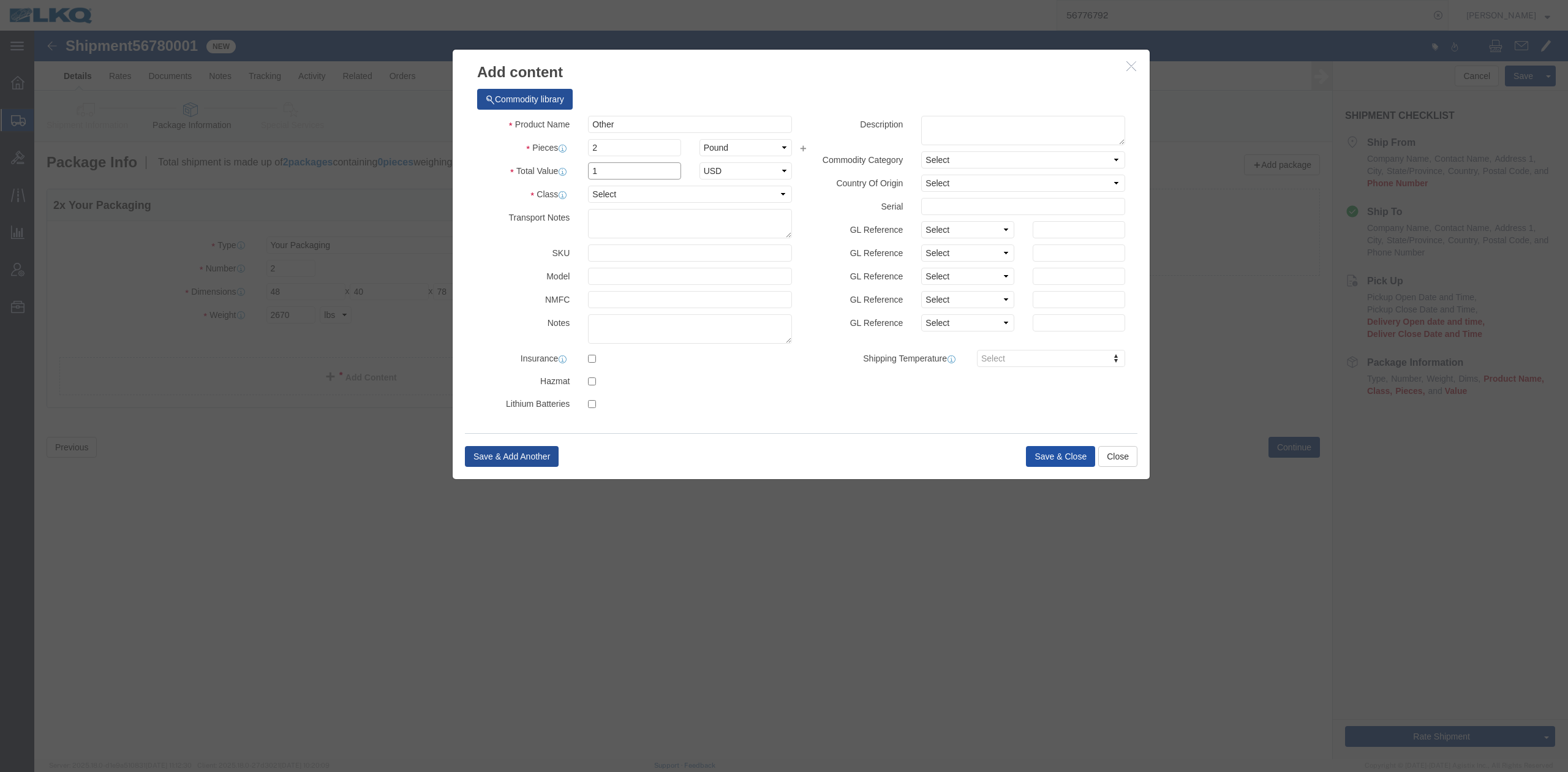
type input "1"
click button "Save & Close"
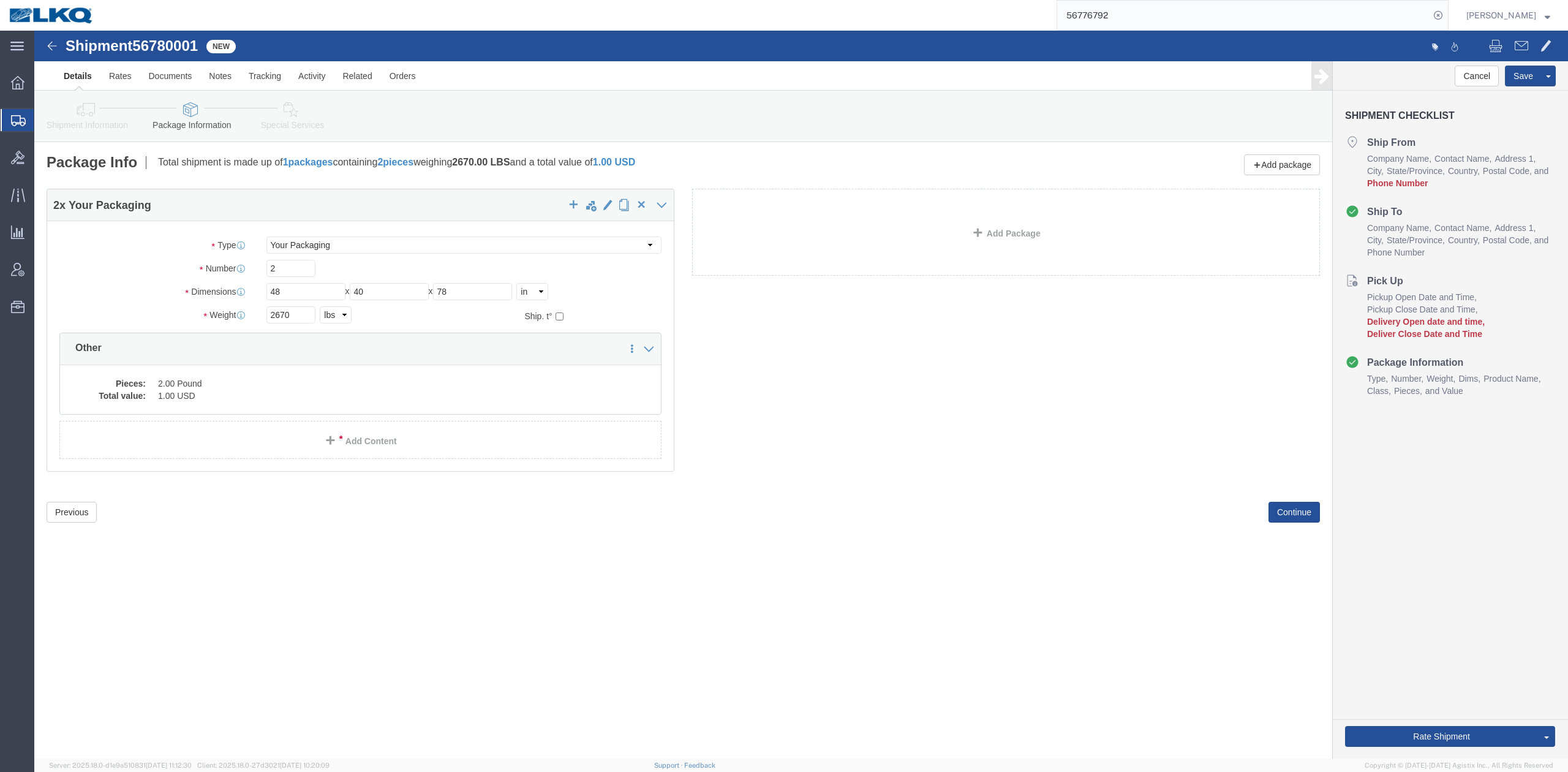
drag, startPoint x: 141, startPoint y: 7, endPoint x: 91, endPoint y: 25, distance: 53.1
click span "56780001"
click link "Shipment Information"
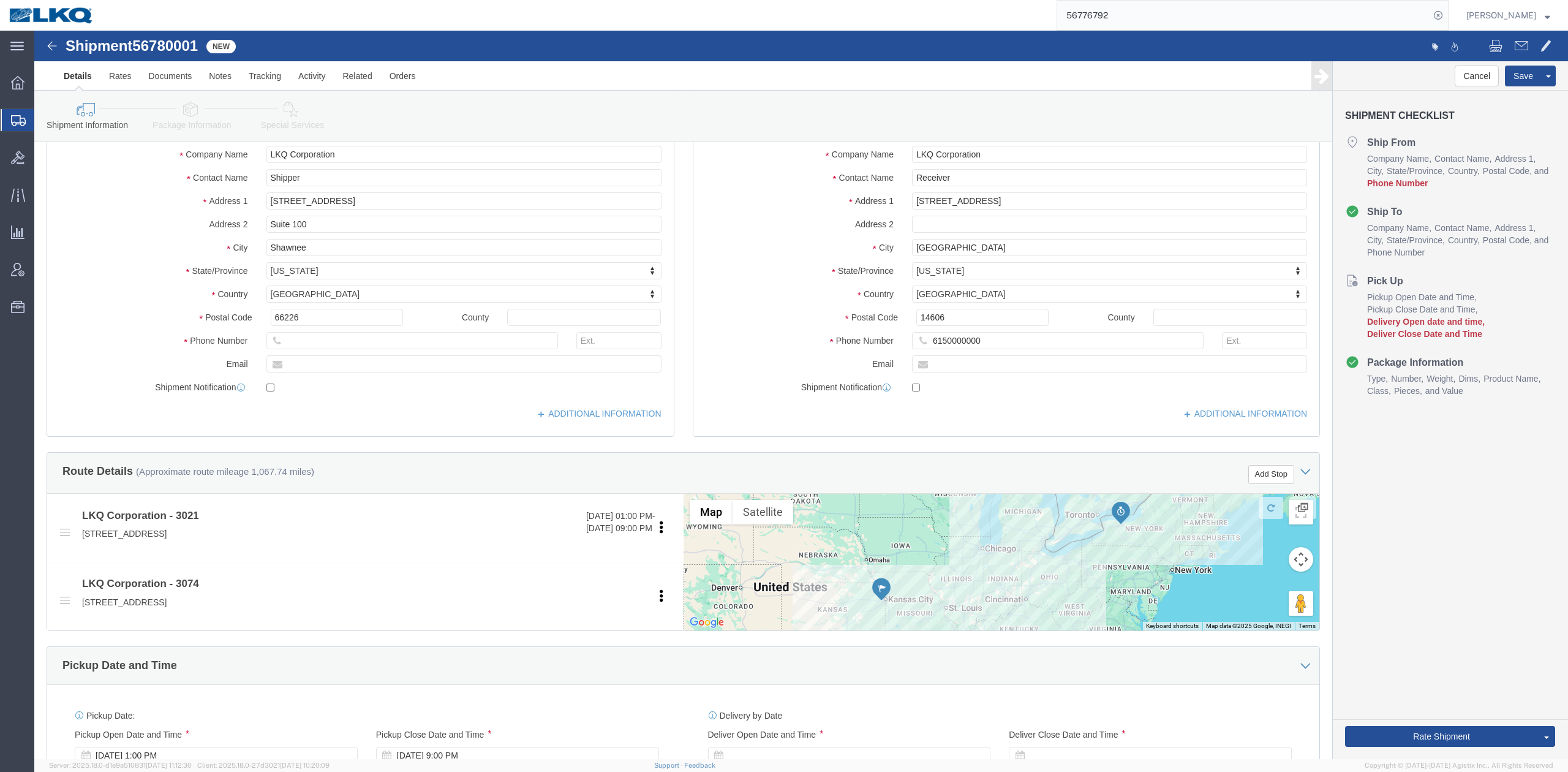
scroll to position [408, 0]
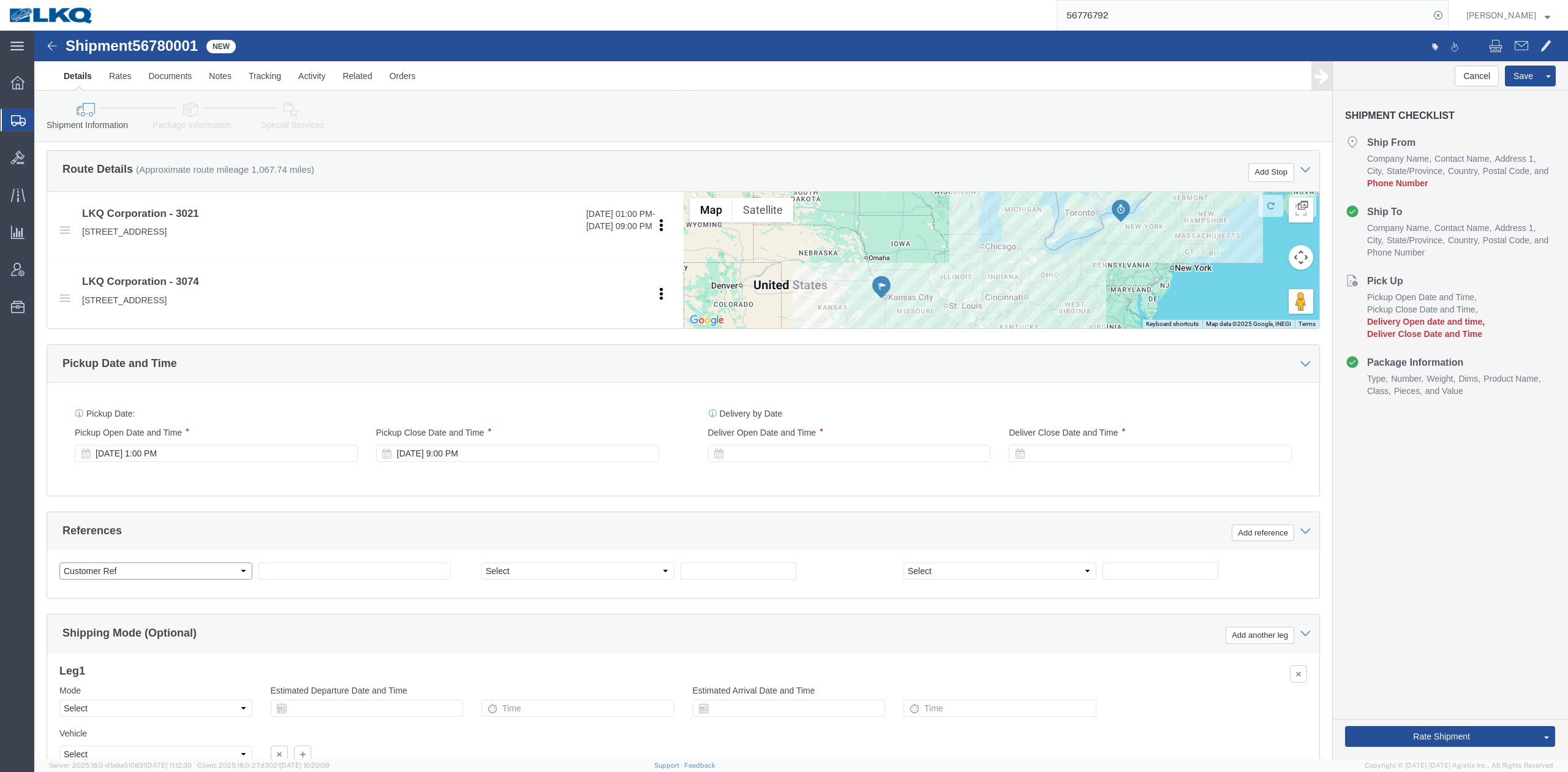
click select "Select Account Type Activity ID Airline Appointment Number ASN Batch Request # …"
select select "BOL"
click select "Select Account Type Activity ID Airline Appointment Number ASN Batch Request # …"
paste input "56780001"
type input "56780001"
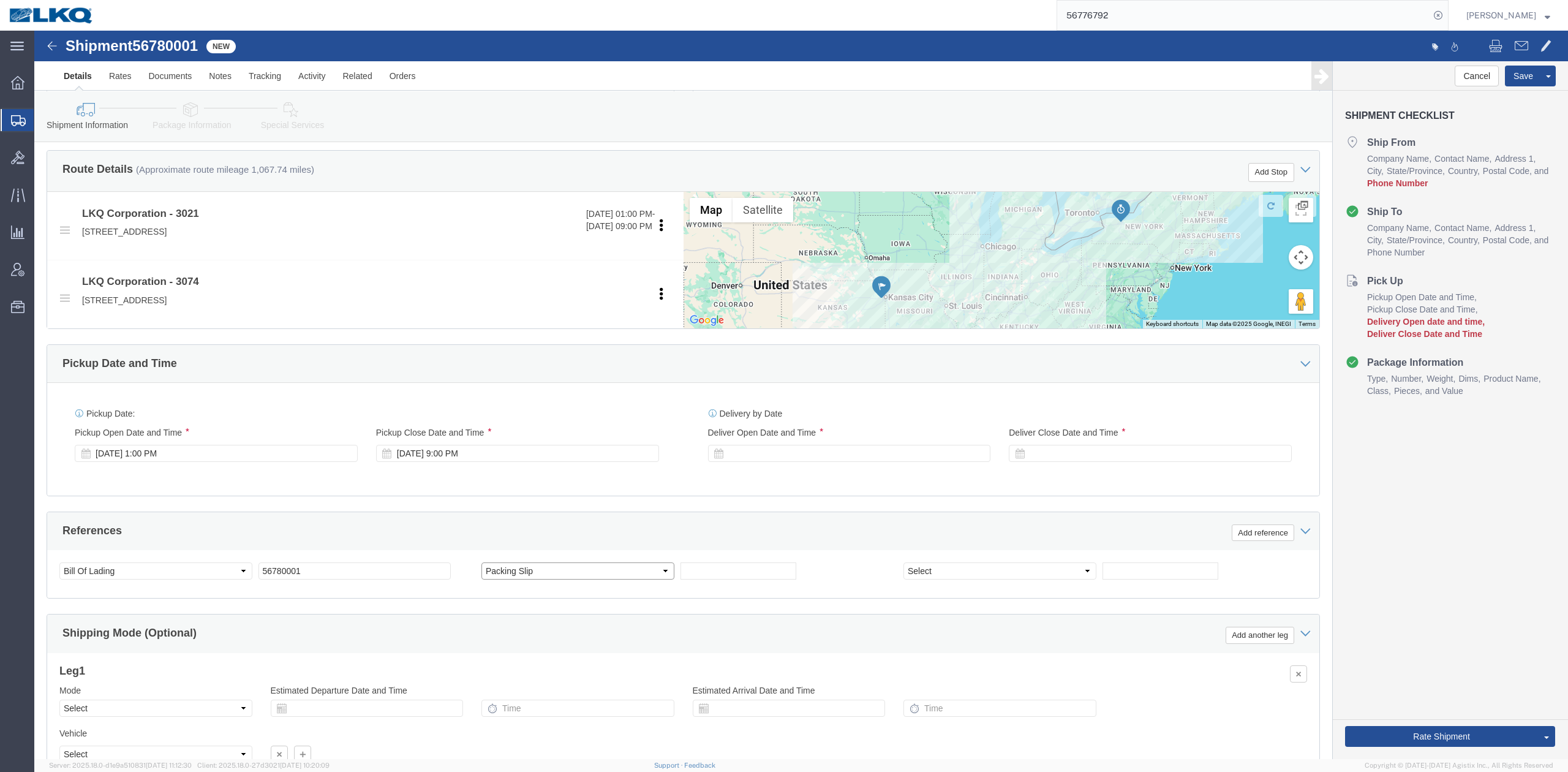
select select "PURCHORD"
drag, startPoint x: 595, startPoint y: 547, endPoint x: 508, endPoint y: 534, distance: 88.0
click select "Select Account Type Activity ID Airline Appointment Number ASN Batch Request # …"
select select
click select "Select Account Type Activity ID Airline Appointment Number ASN Batch Request # …"
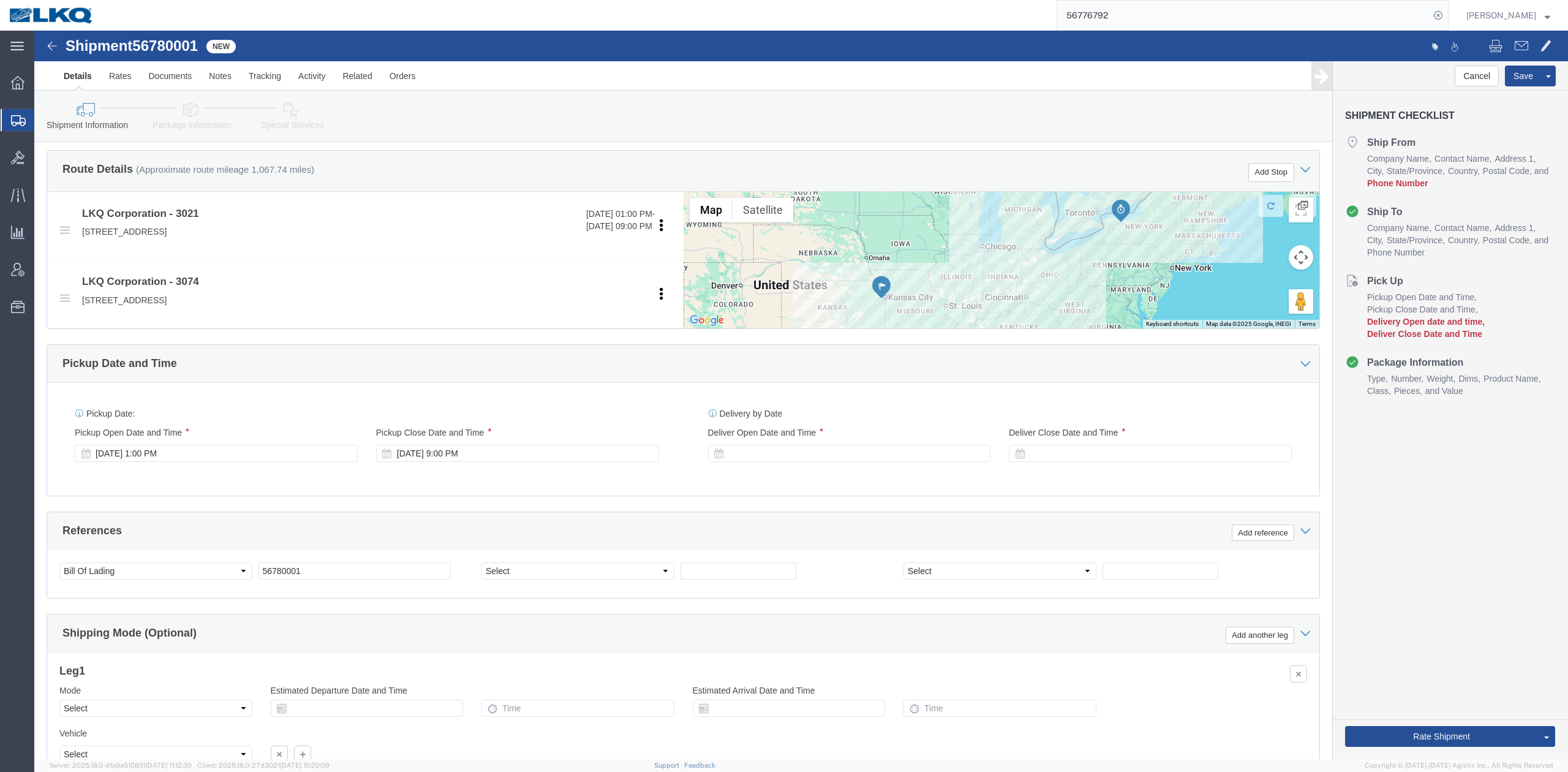
drag, startPoint x: 511, startPoint y: 341, endPoint x: 495, endPoint y: 351, distance: 18.9
click div "Pickup Date and Time"
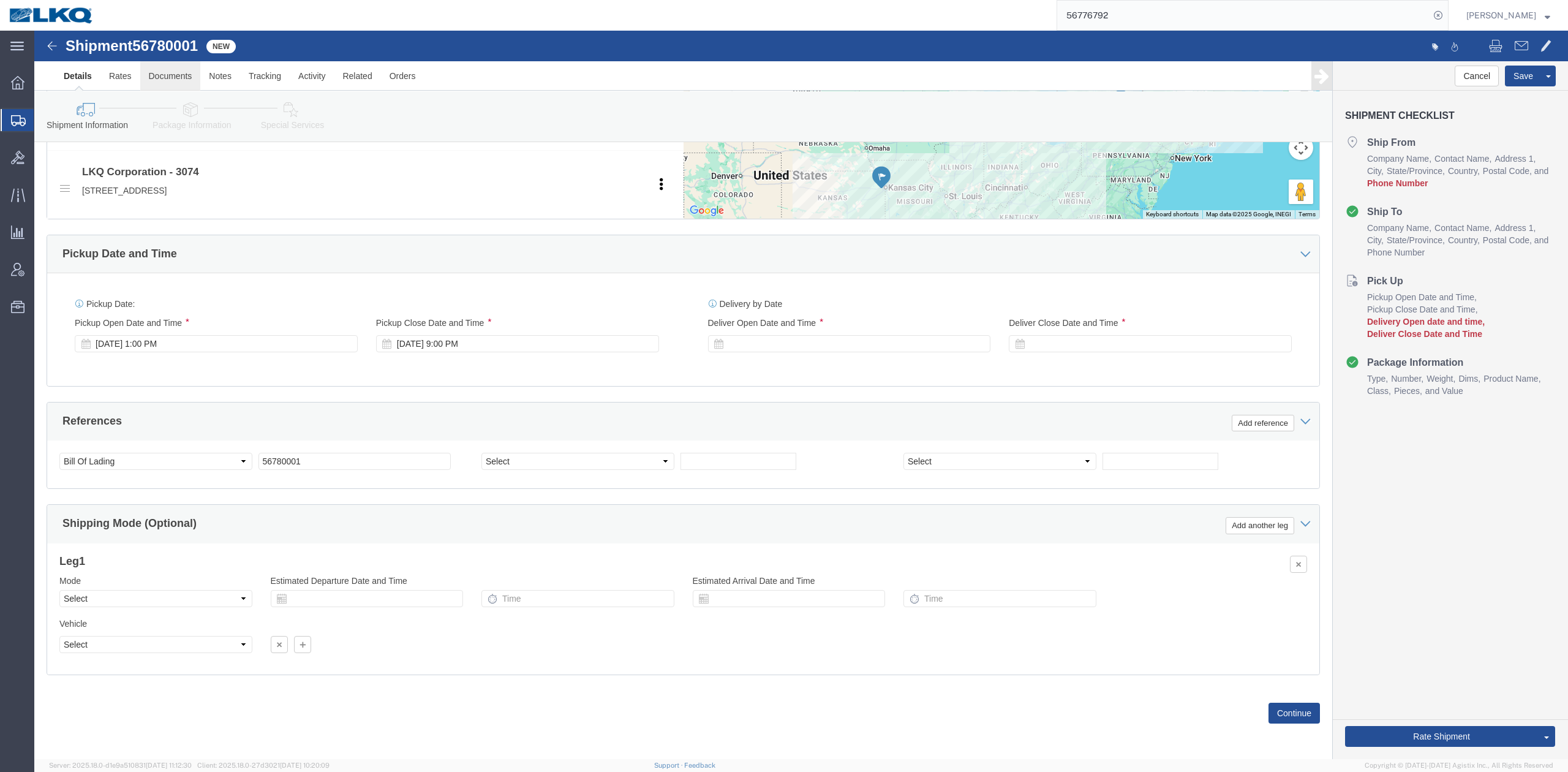
scroll to position [523, 0]
click link "Rates"
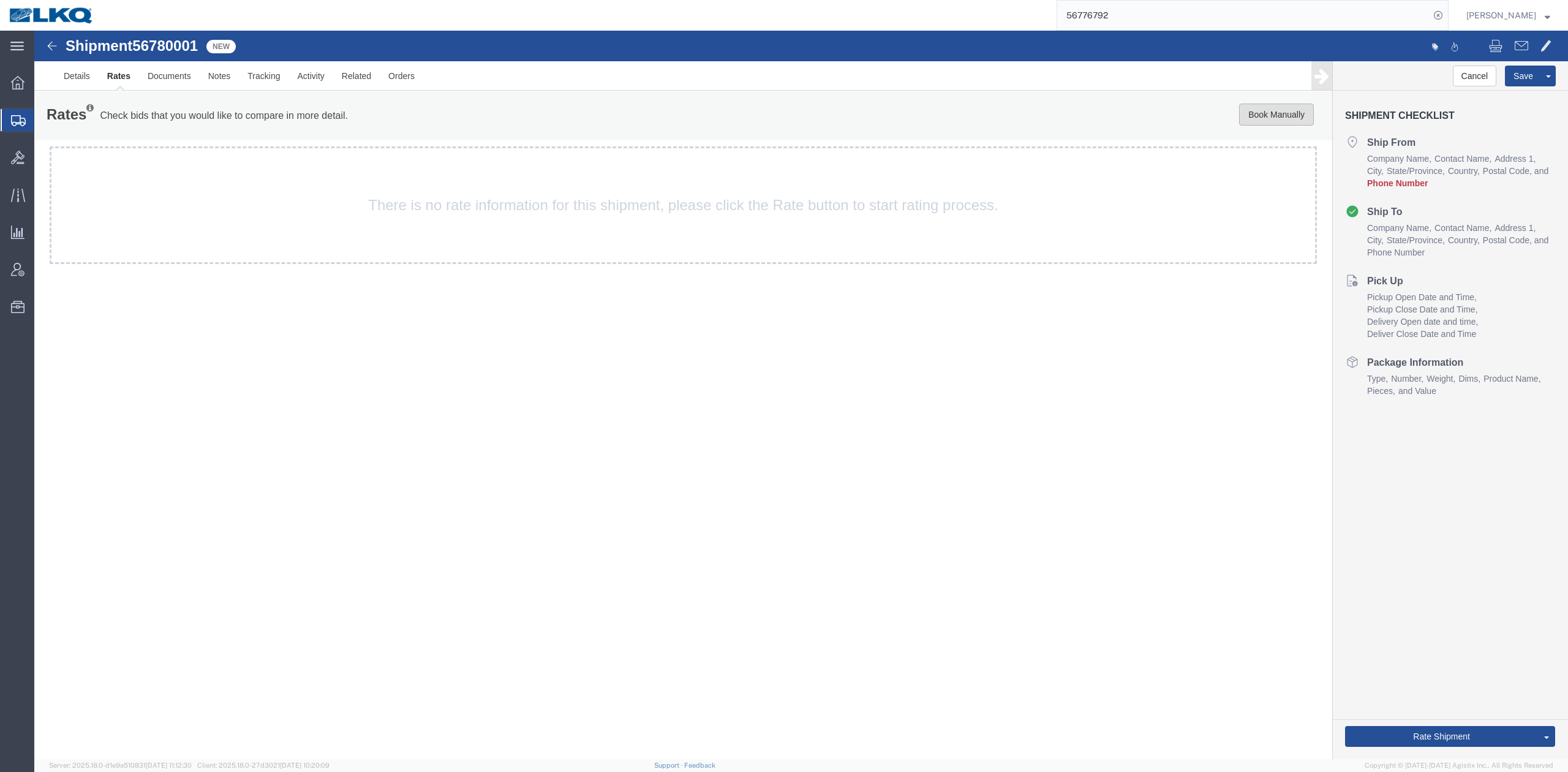
click at [1279, 107] on button "Book Manually" at bounding box center [1277, 114] width 75 height 22
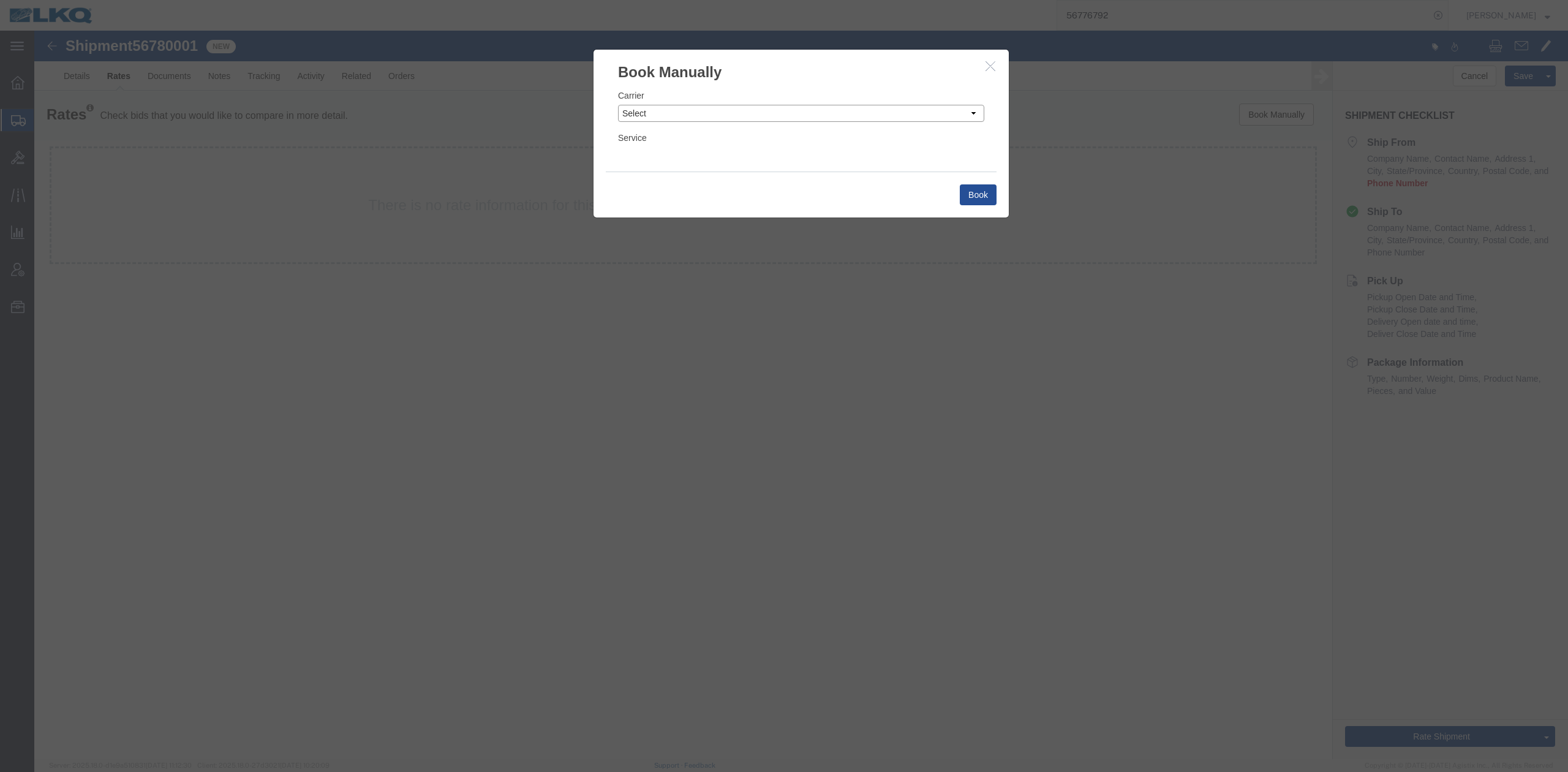
click at [689, 109] on select "Select Add New Carrier (and default service) AG Expedited ARL Logistics ATS Log…" at bounding box center [801, 113] width 366 height 17
select select "4622"
click at [618, 105] on select "Select Add New Carrier (and default service) AG Expedited ARL Logistics ATS Log…" at bounding box center [801, 113] width 366 height 17
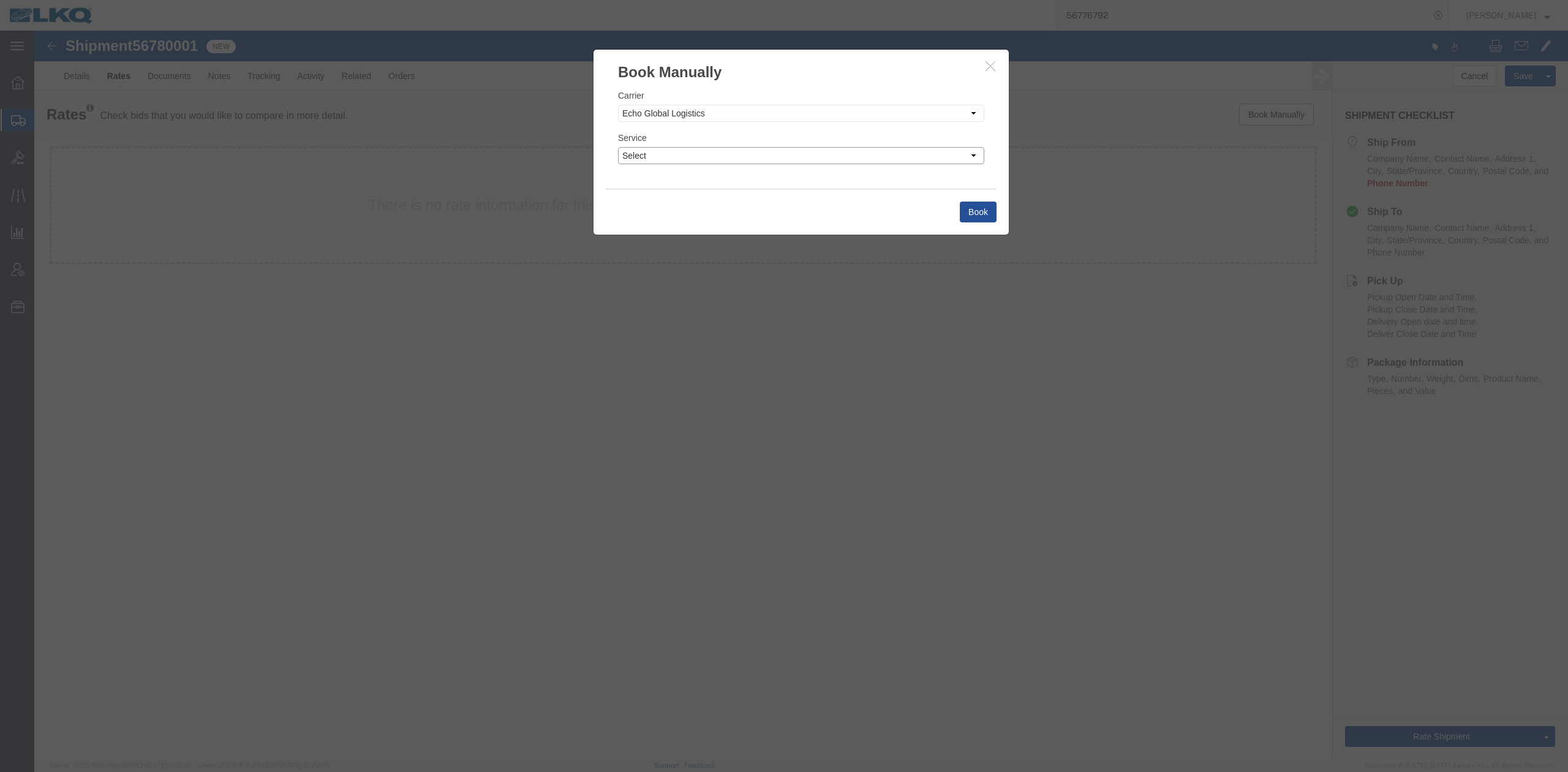
click at [658, 159] on select "Select Guaranteed Next Day LTL Standard 3-5 Day Rail TL Standard 3 - 5 Day" at bounding box center [801, 156] width 366 height 17
select select "13989"
click at [618, 147] on select "Select Guaranteed Next Day LTL Standard 3-5 Day Rail TL Standard 3 - 5 Day" at bounding box center [801, 156] width 366 height 17
click at [976, 221] on button "Book" at bounding box center [978, 211] width 37 height 21
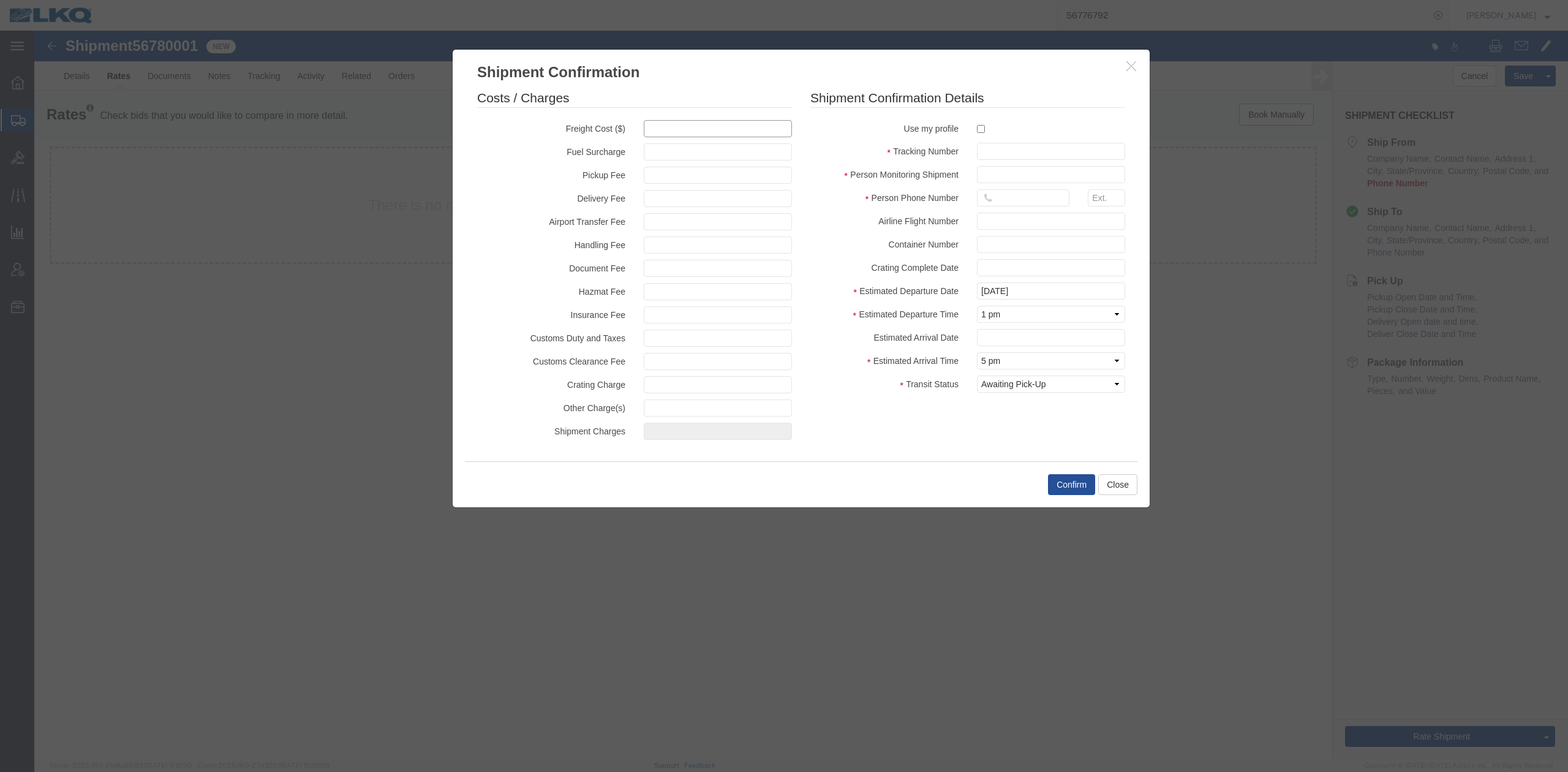
click at [759, 132] on input "text" at bounding box center [718, 129] width 148 height 17
type input "1400"
type input "1,400.00"
click at [1029, 159] on input "text" at bounding box center [1051, 151] width 148 height 17
paste input "56780001"
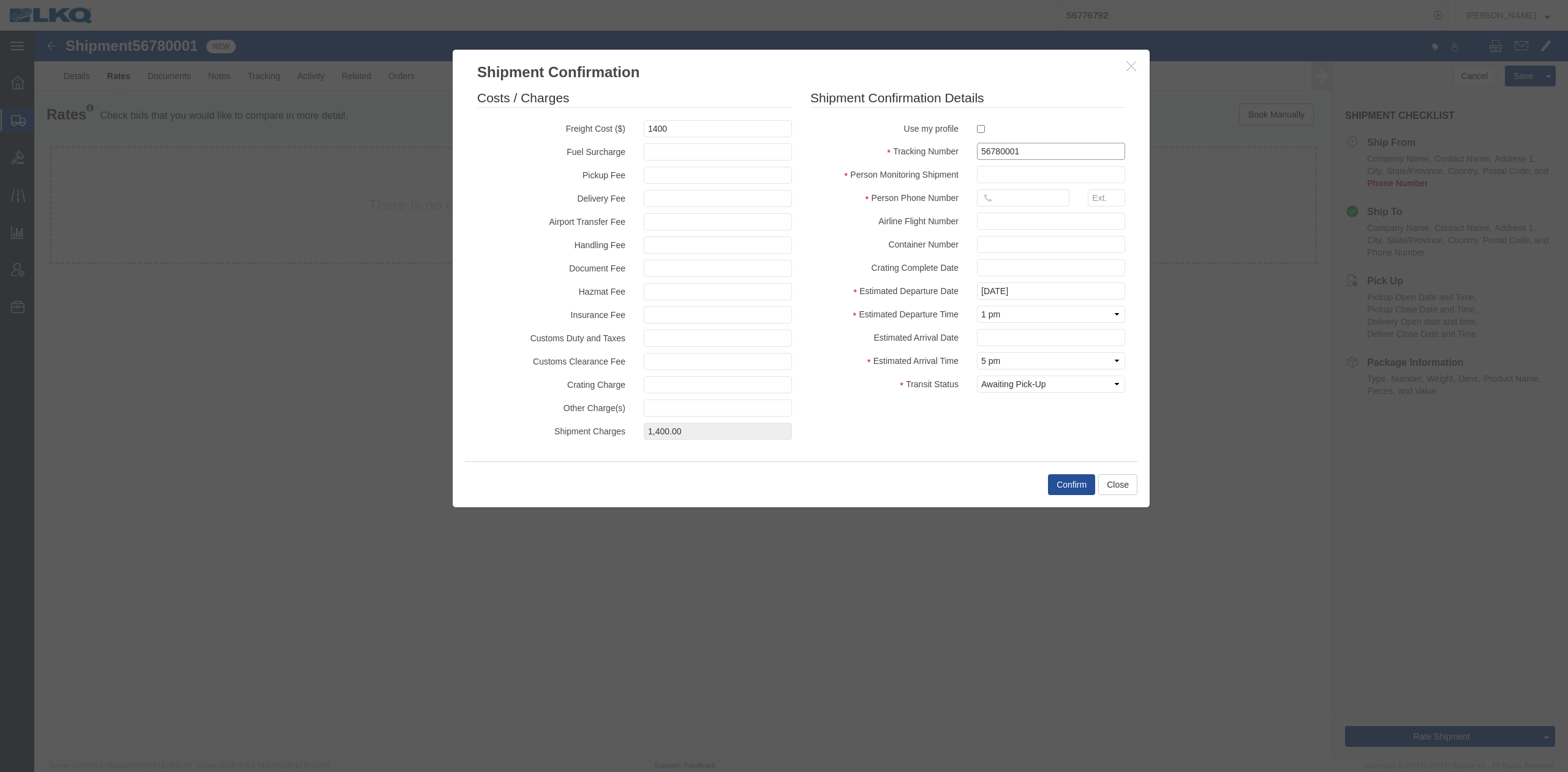
type input "56780001"
click at [1017, 177] on input "text" at bounding box center [1051, 175] width 148 height 17
type input "N/A"
drag, startPoint x: 1028, startPoint y: 197, endPoint x: 1029, endPoint y: 207, distance: 10.0
click at [1028, 197] on input "text" at bounding box center [1023, 198] width 93 height 17
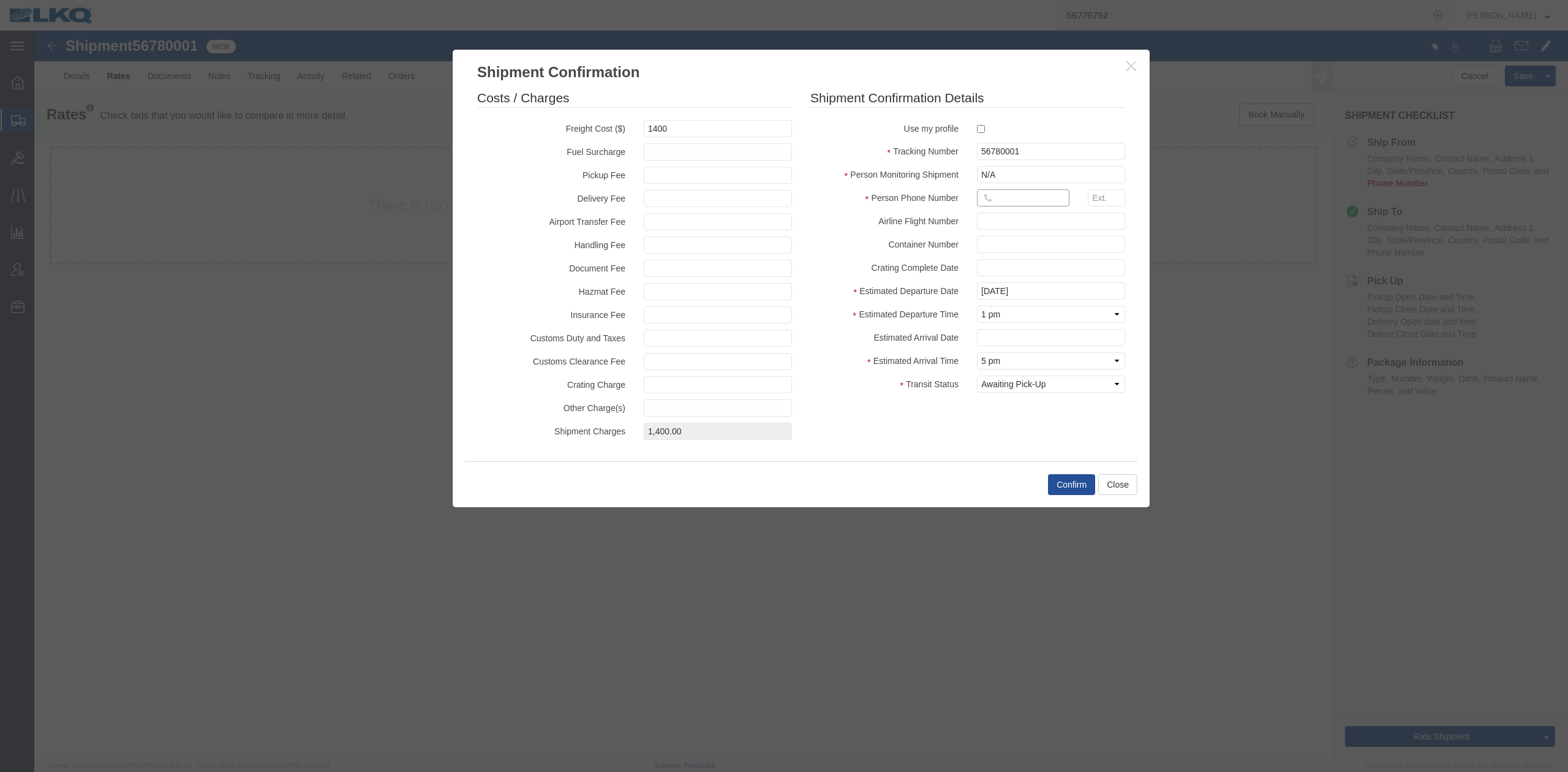
type input "615-000-0000"
click at [1071, 487] on button "Confirm" at bounding box center [1071, 484] width 47 height 21
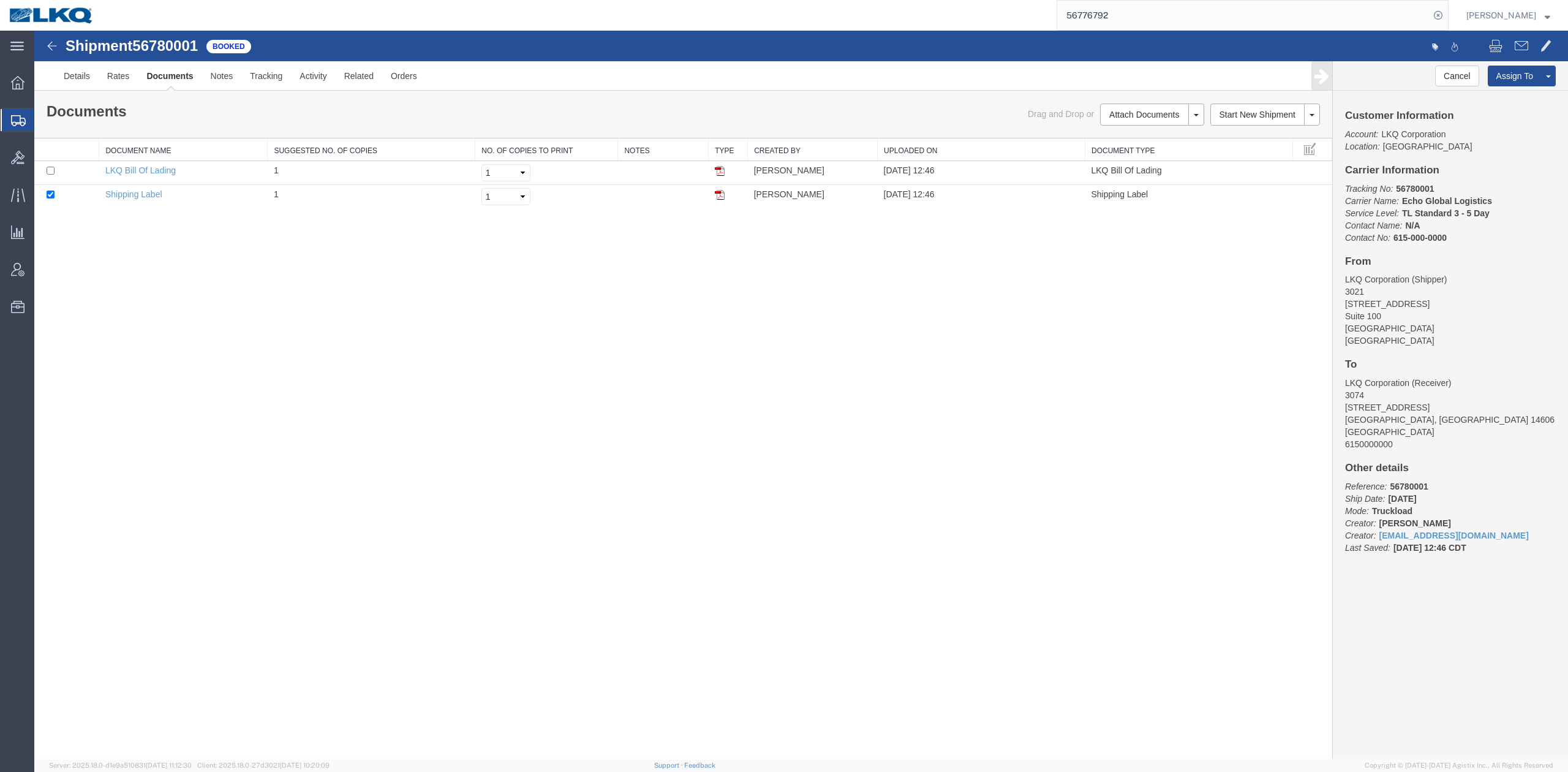
click at [1135, 17] on input "56776792" at bounding box center [1243, 15] width 373 height 29
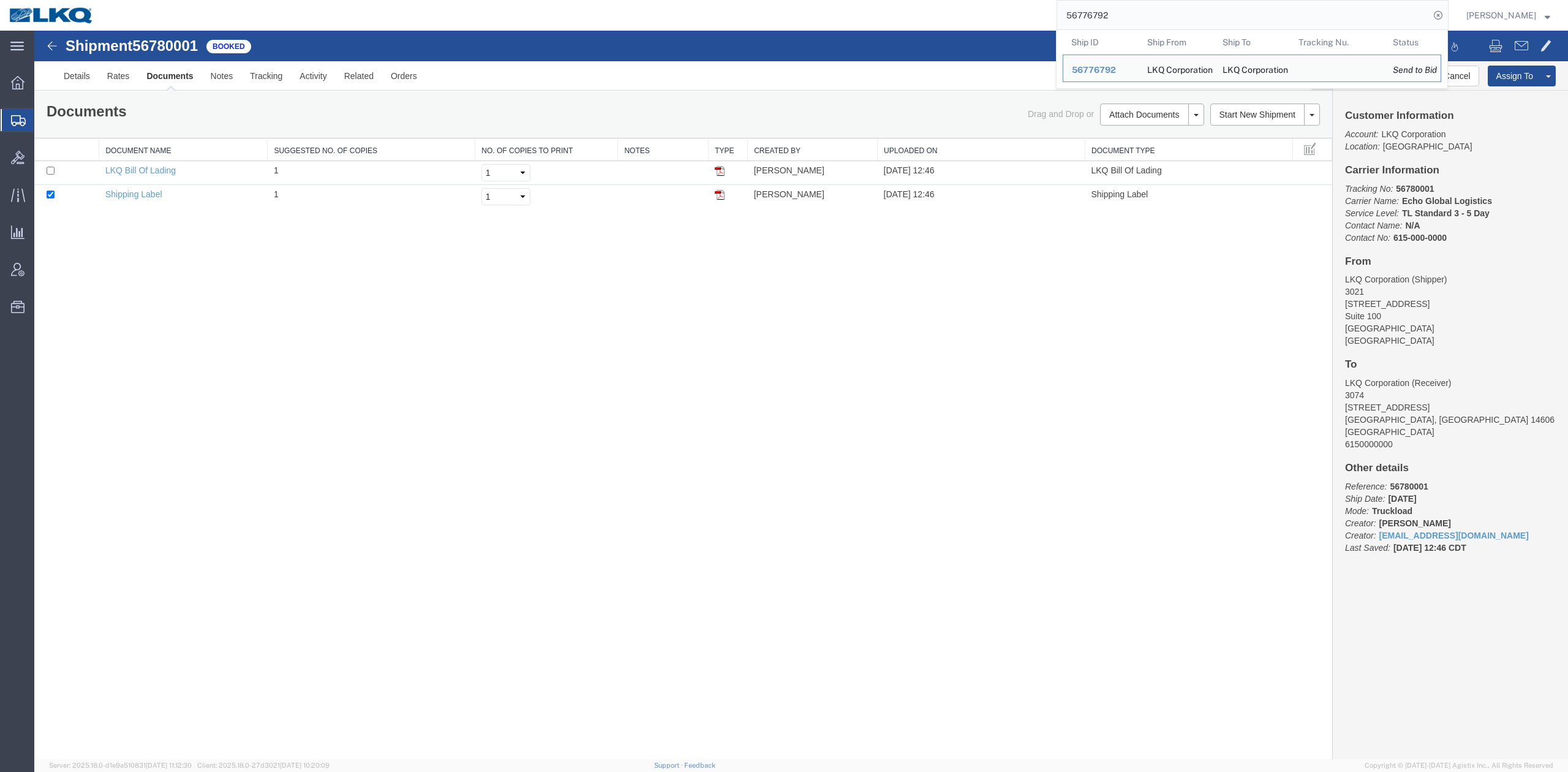
click at [1135, 17] on input "56776792" at bounding box center [1243, 15] width 373 height 29
paste input "63424"
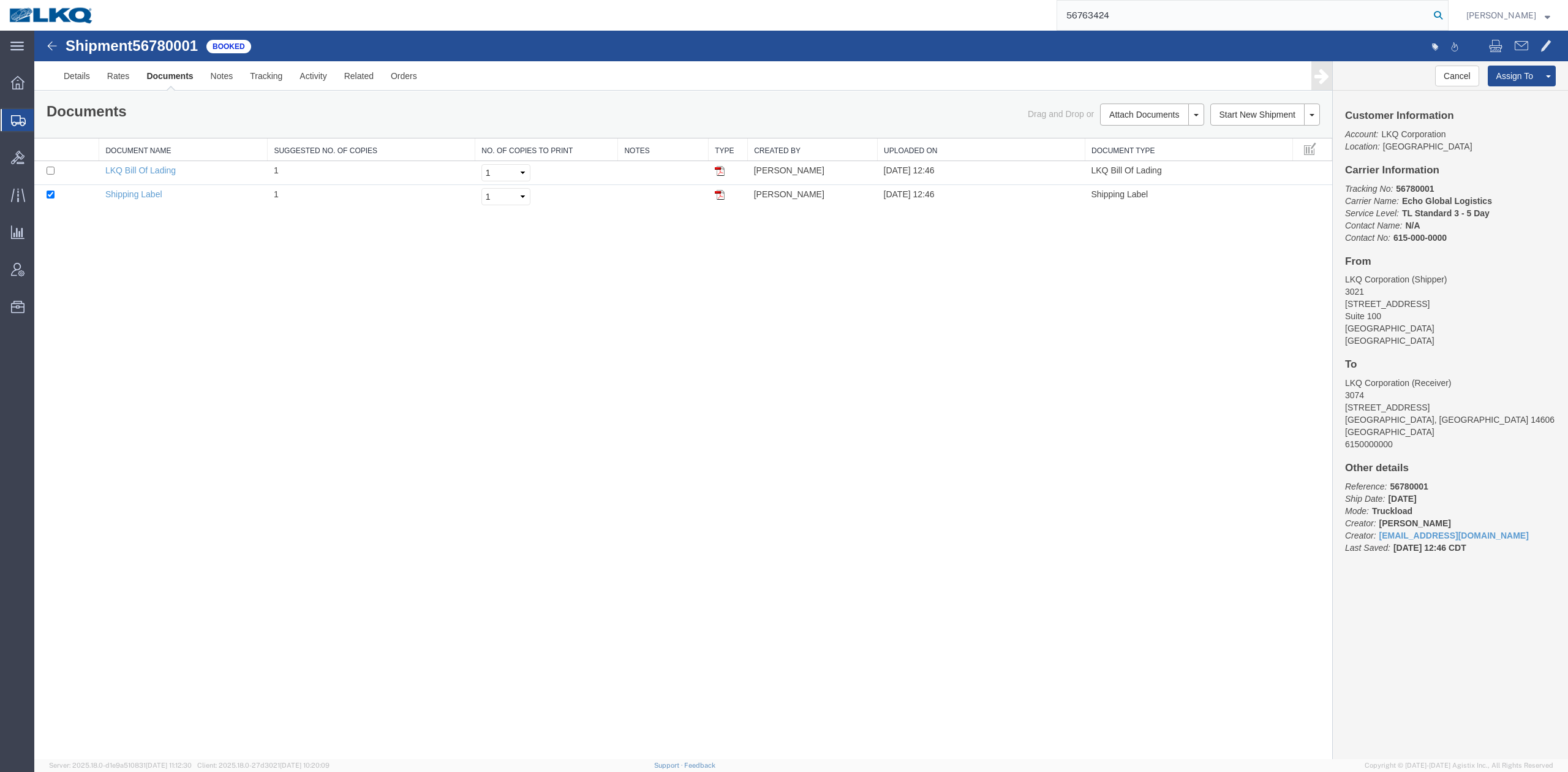
type input "56763424"
drag, startPoint x: 1459, startPoint y: 19, endPoint x: 1069, endPoint y: 333, distance: 500.7
click at [1447, 19] on icon at bounding box center [1438, 15] width 17 height 17
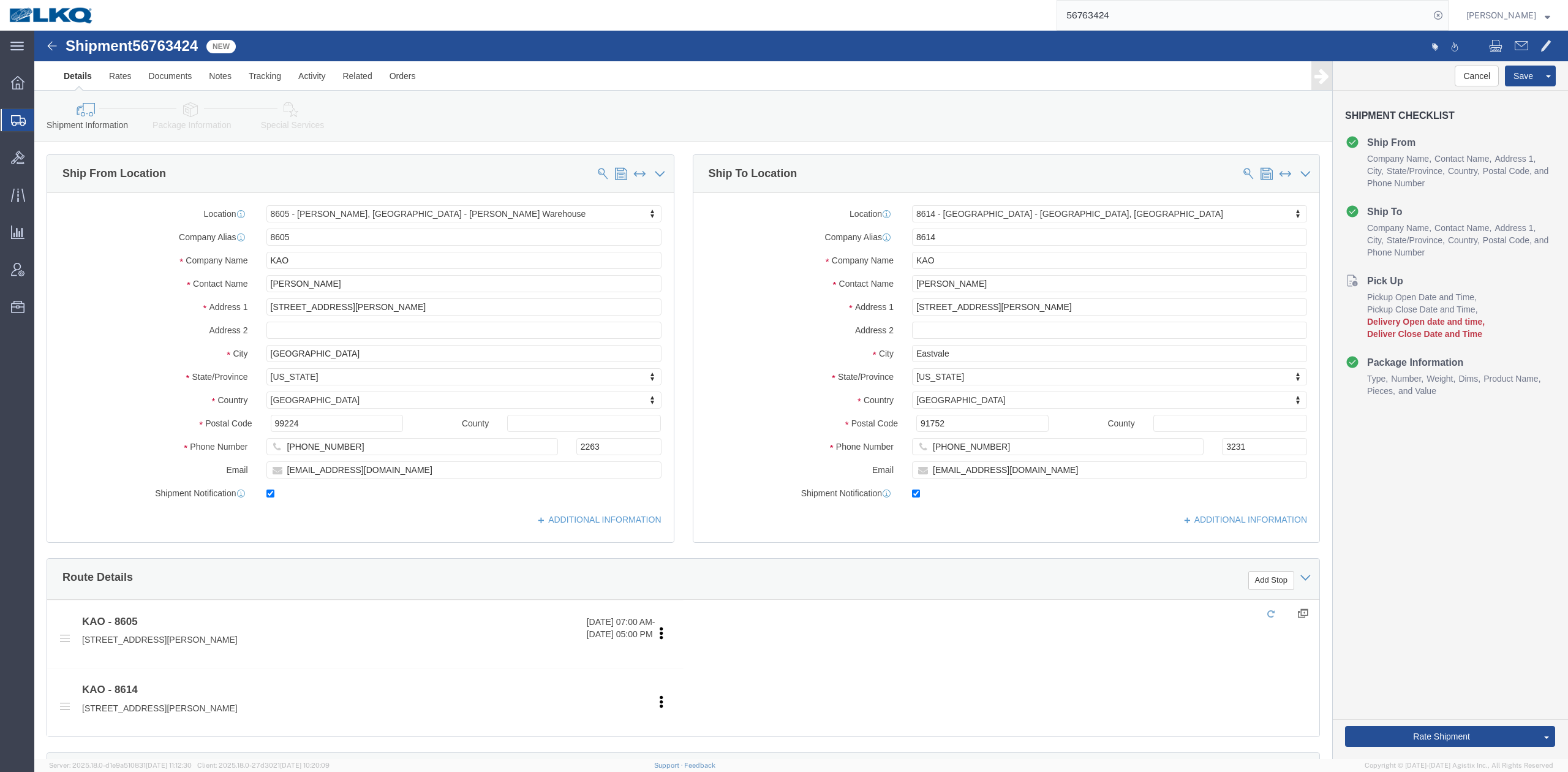
select select "30602"
select select "30605"
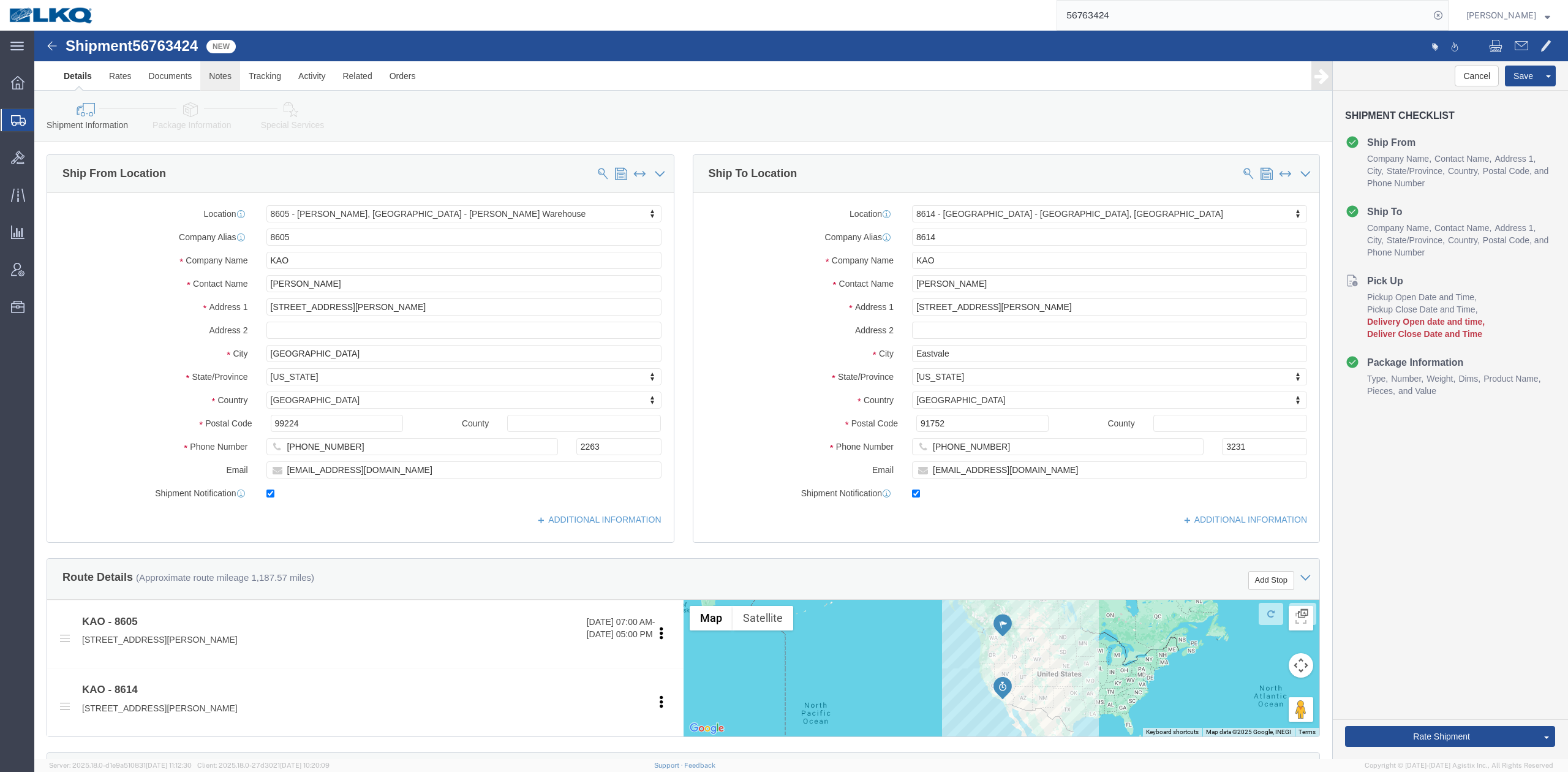
click link "Notes"
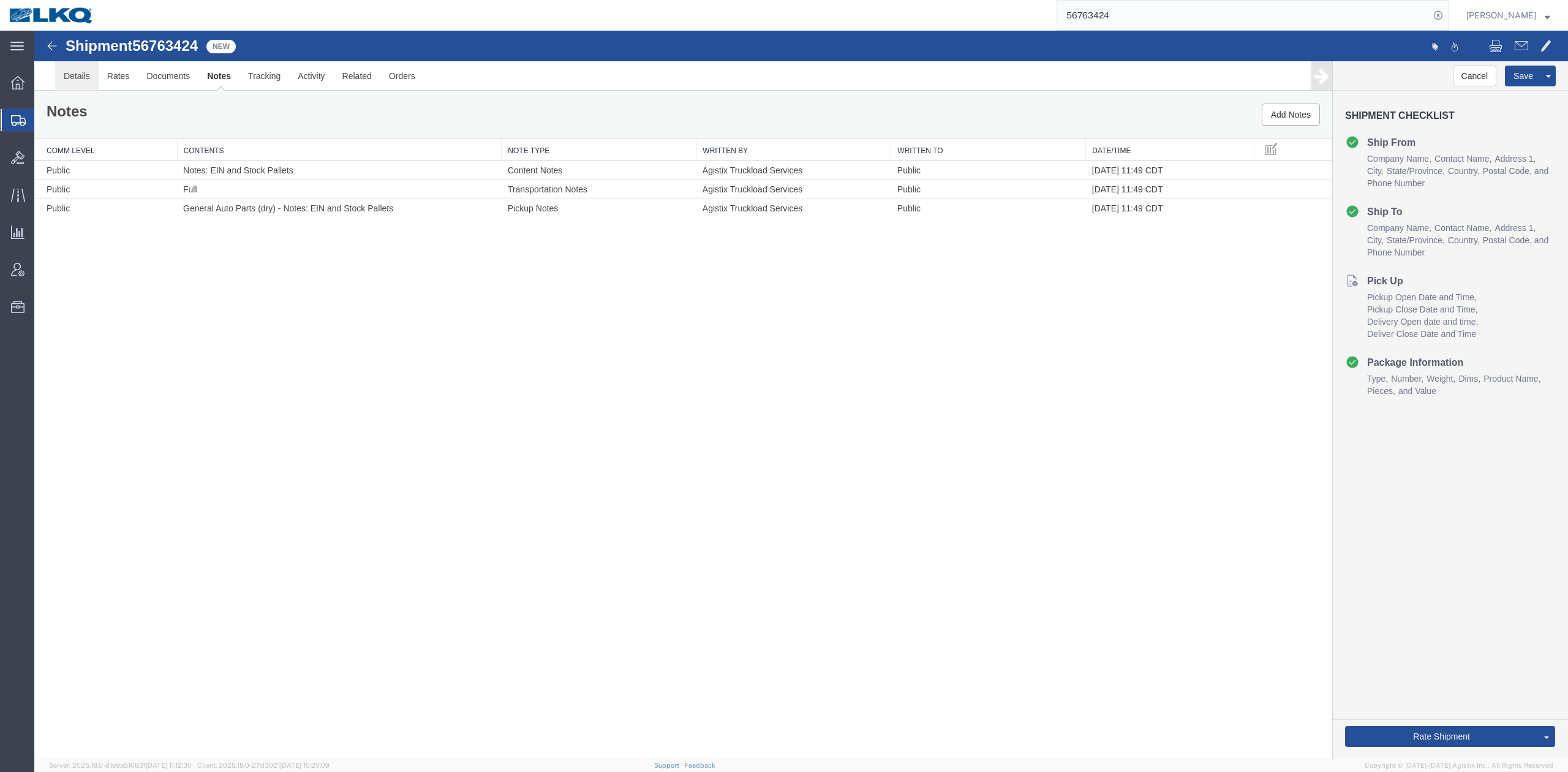
drag, startPoint x: 117, startPoint y: 105, endPoint x: 83, endPoint y: 75, distance: 45.3
click at [83, 75] on link "Details" at bounding box center [77, 76] width 43 height 29
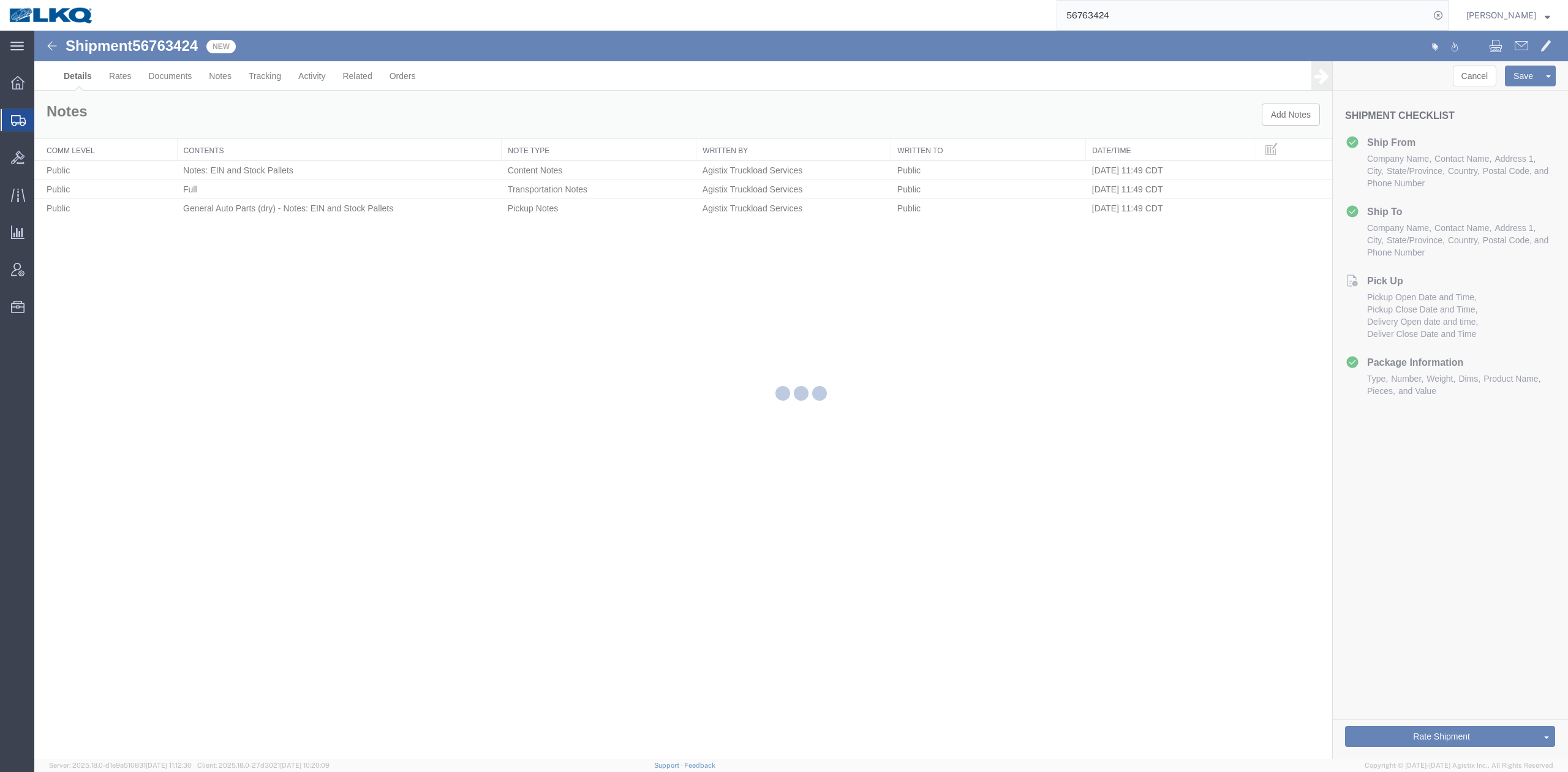
select select "30602"
select select "30605"
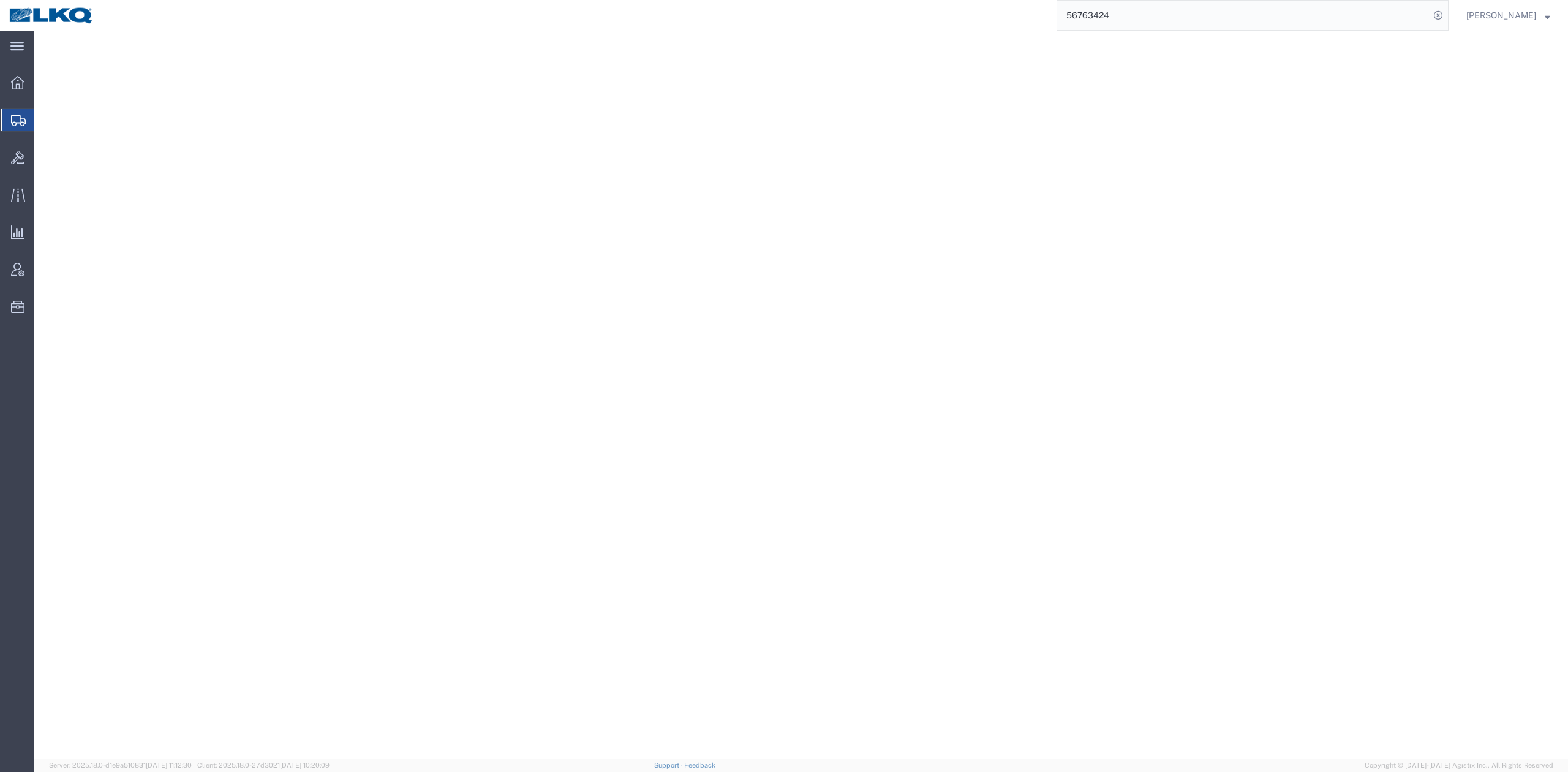
select select "30602"
select select "30605"
